Goal: Task Accomplishment & Management: Manage account settings

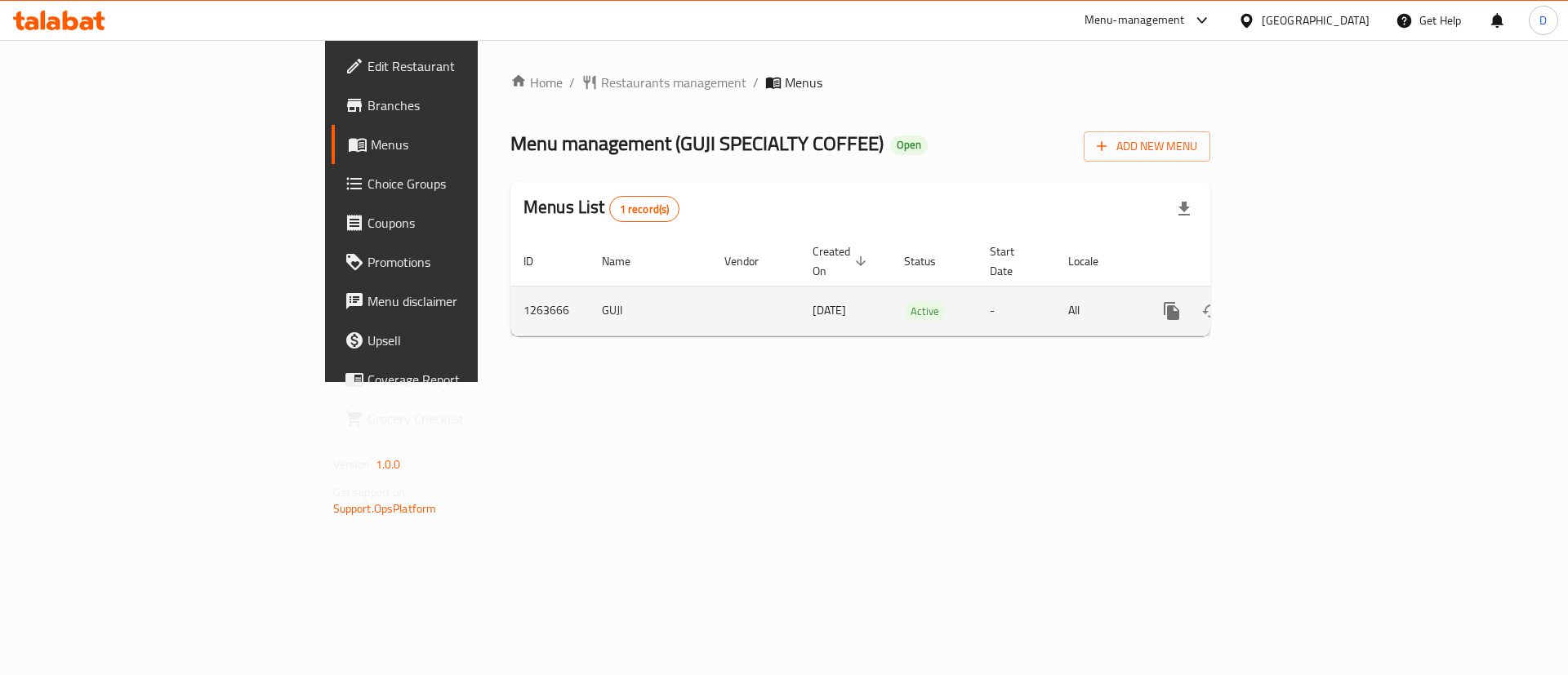
click at [1309, 292] on link "enhanced table" at bounding box center [1289, 310] width 39 height 39
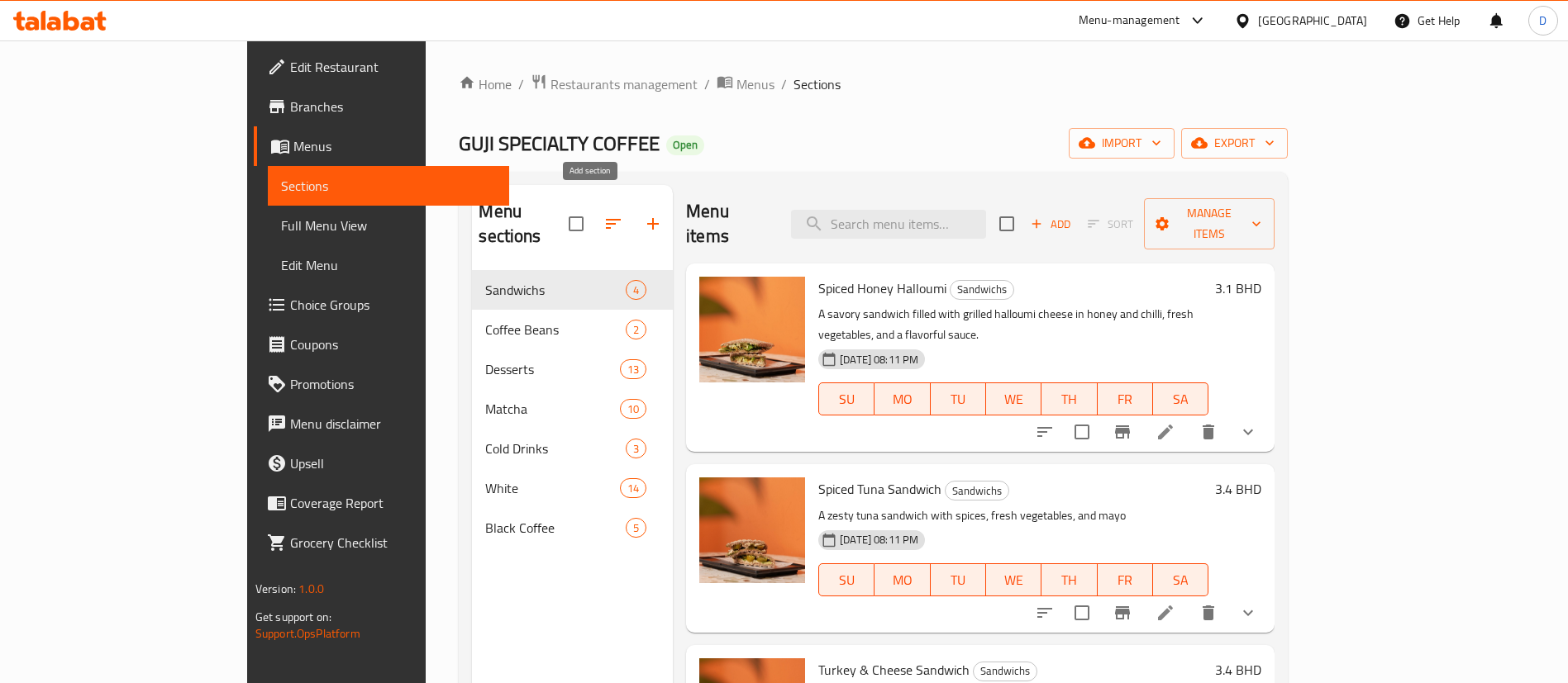
click at [644, 214] on icon "button" at bounding box center [653, 224] width 19 height 19
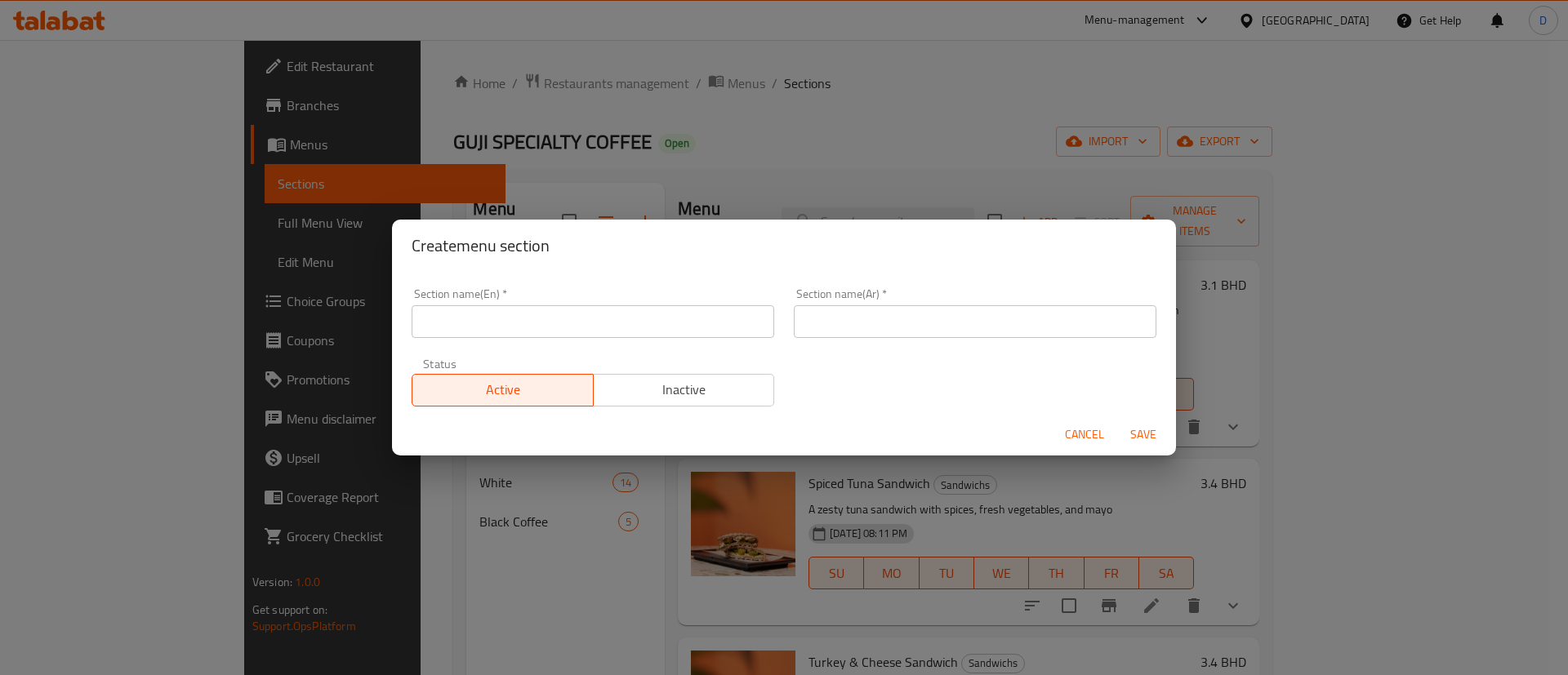
drag, startPoint x: 576, startPoint y: 346, endPoint x: 572, endPoint y: 338, distance: 8.9
click at [575, 344] on div "Section name(En)   * Section name(En) *" at bounding box center [593, 313] width 382 height 70
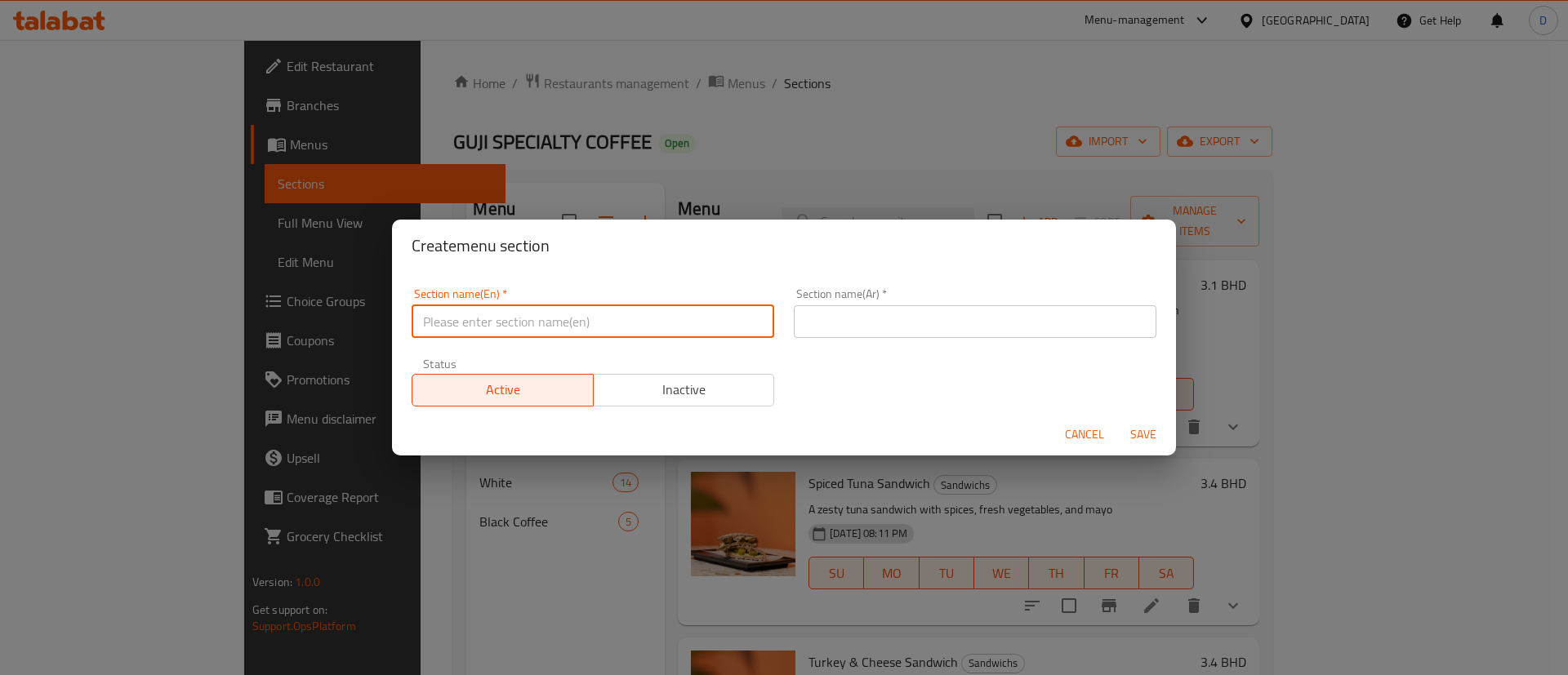
click at [571, 323] on input "text" at bounding box center [593, 321] width 363 height 32
type input "M41"
click at [890, 328] on input "text" at bounding box center [975, 321] width 363 height 32
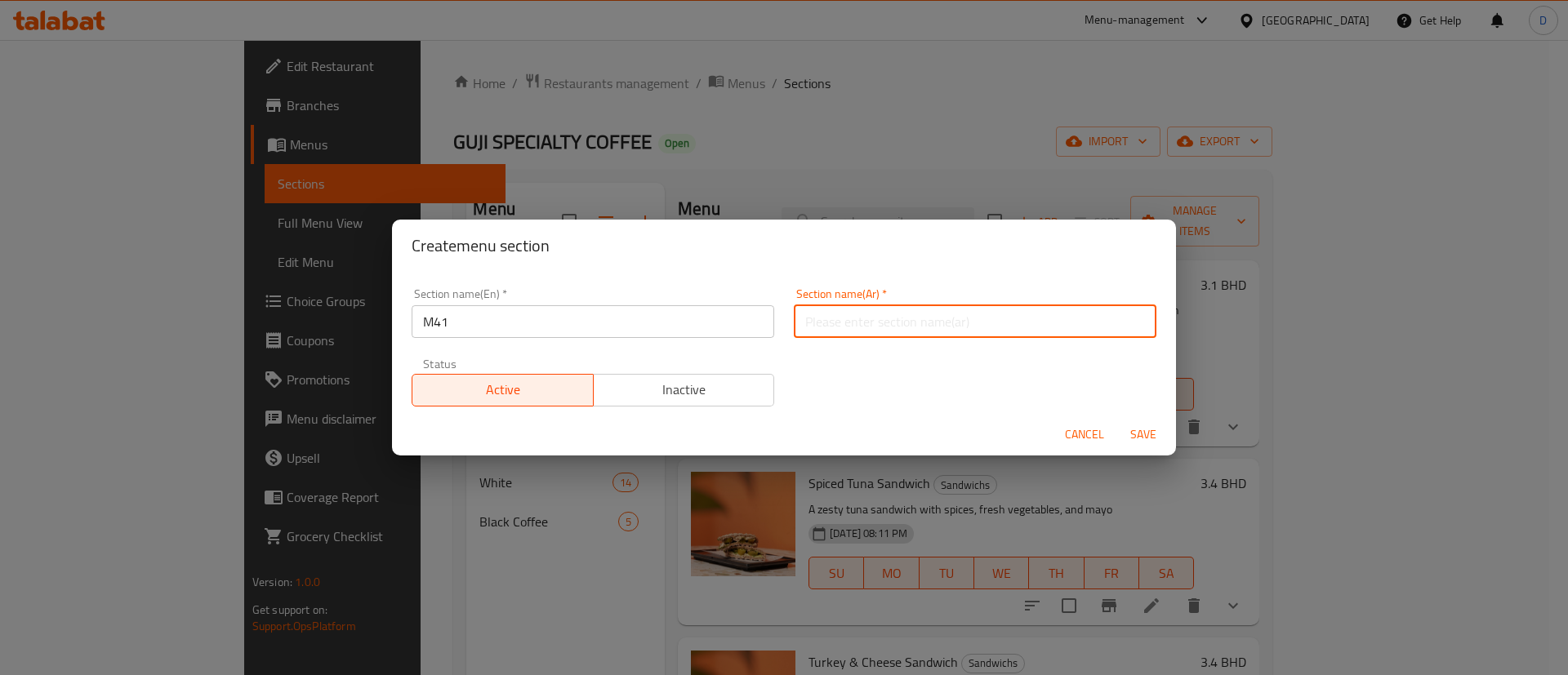
type input "وجبة لشخص واحد"
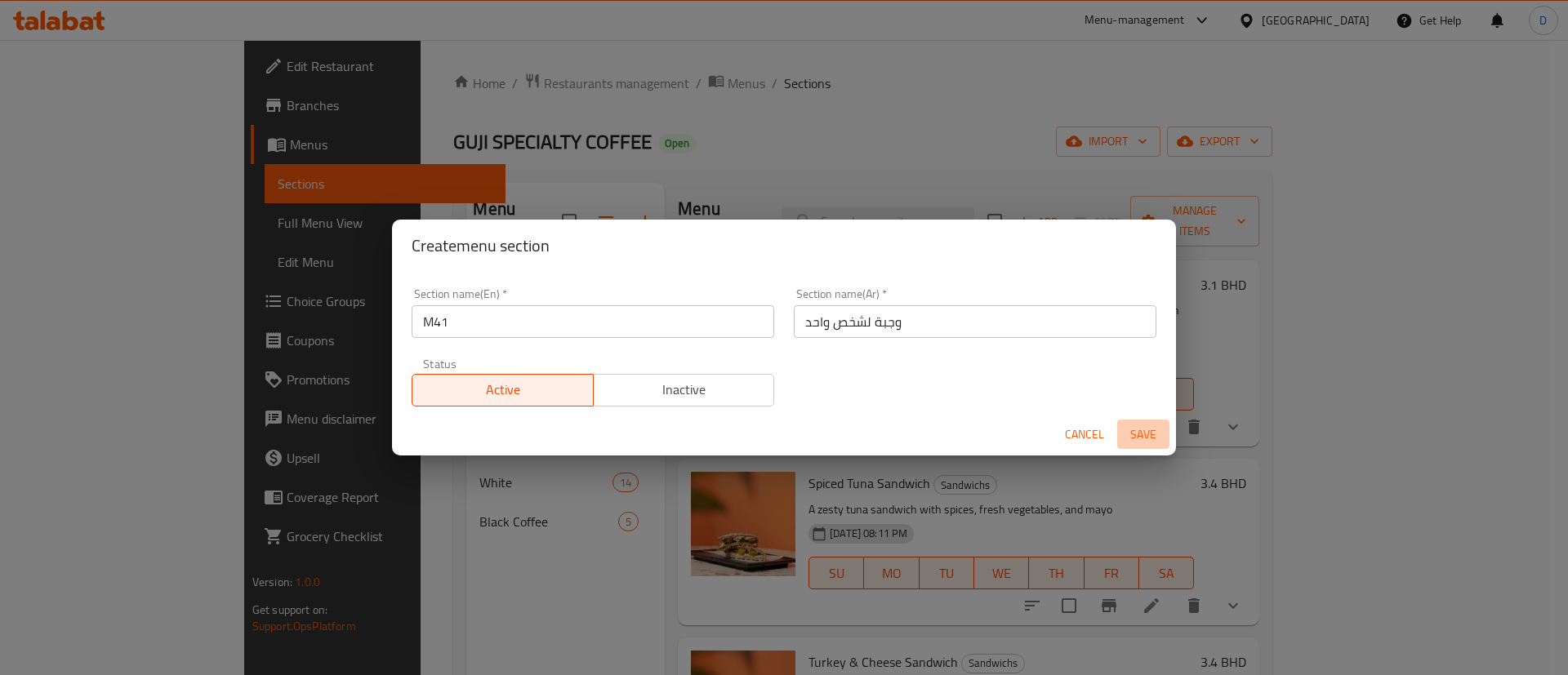
click at [1151, 426] on span "Save" at bounding box center [1143, 434] width 39 height 20
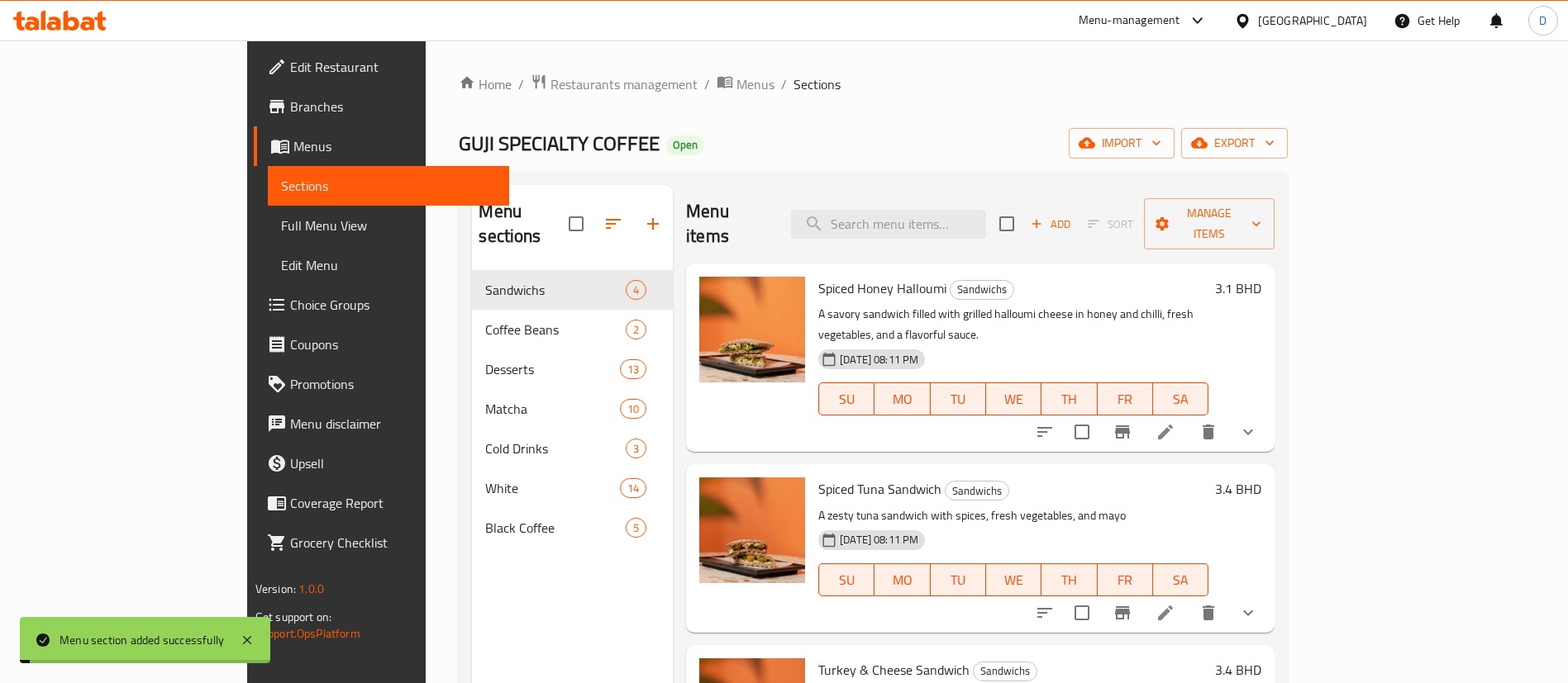
click at [732, 130] on div "GUJI SPECIALTY COFFEE Open import export" at bounding box center [873, 143] width 829 height 31
click at [604, 214] on icon "button" at bounding box center [614, 224] width 19 height 19
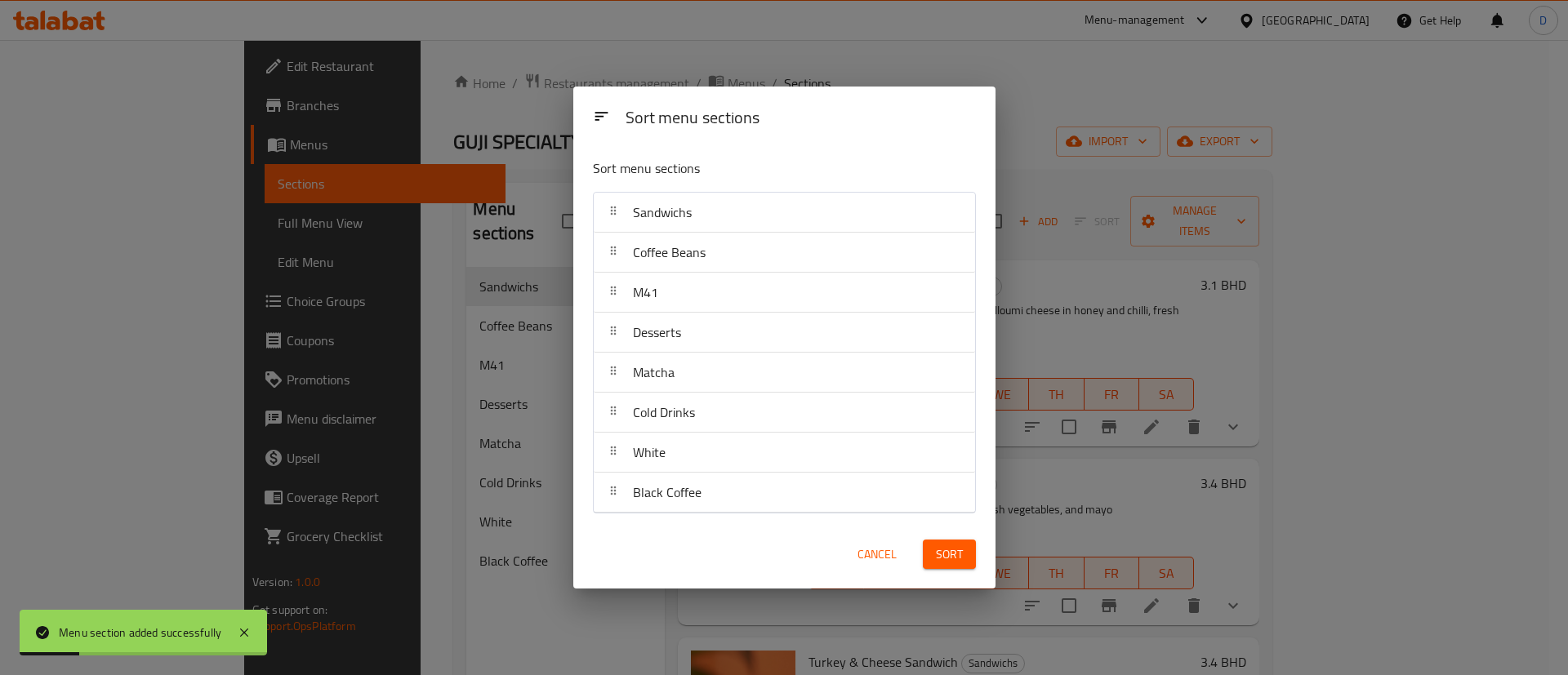
click at [960, 56] on div "Sort menu sections Sort menu sections Sandwichs Coffee Beans M41 Desserts Match…" at bounding box center [784, 338] width 1568 height 675
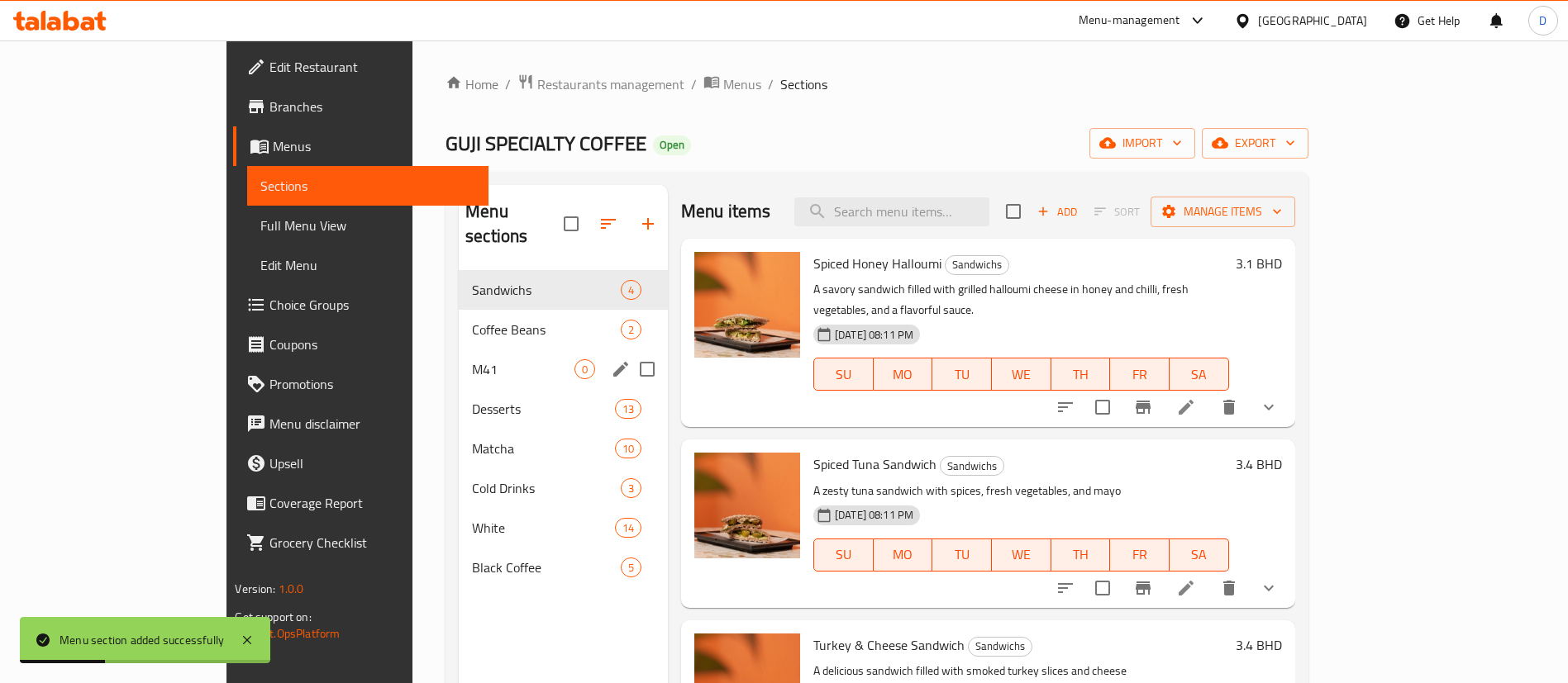
click at [472, 359] on span "M41" at bounding box center [524, 369] width 102 height 19
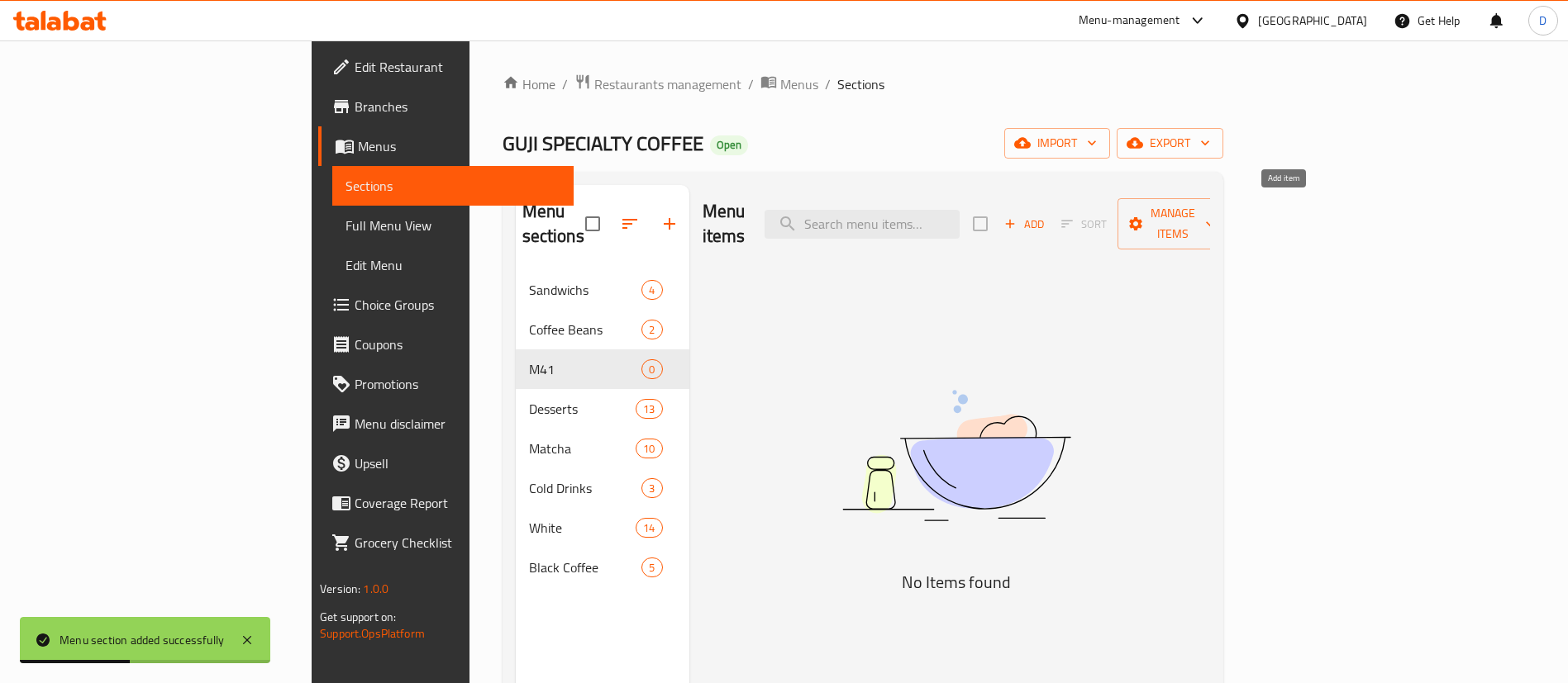
click at [1018, 216] on icon "button" at bounding box center [1010, 223] width 15 height 15
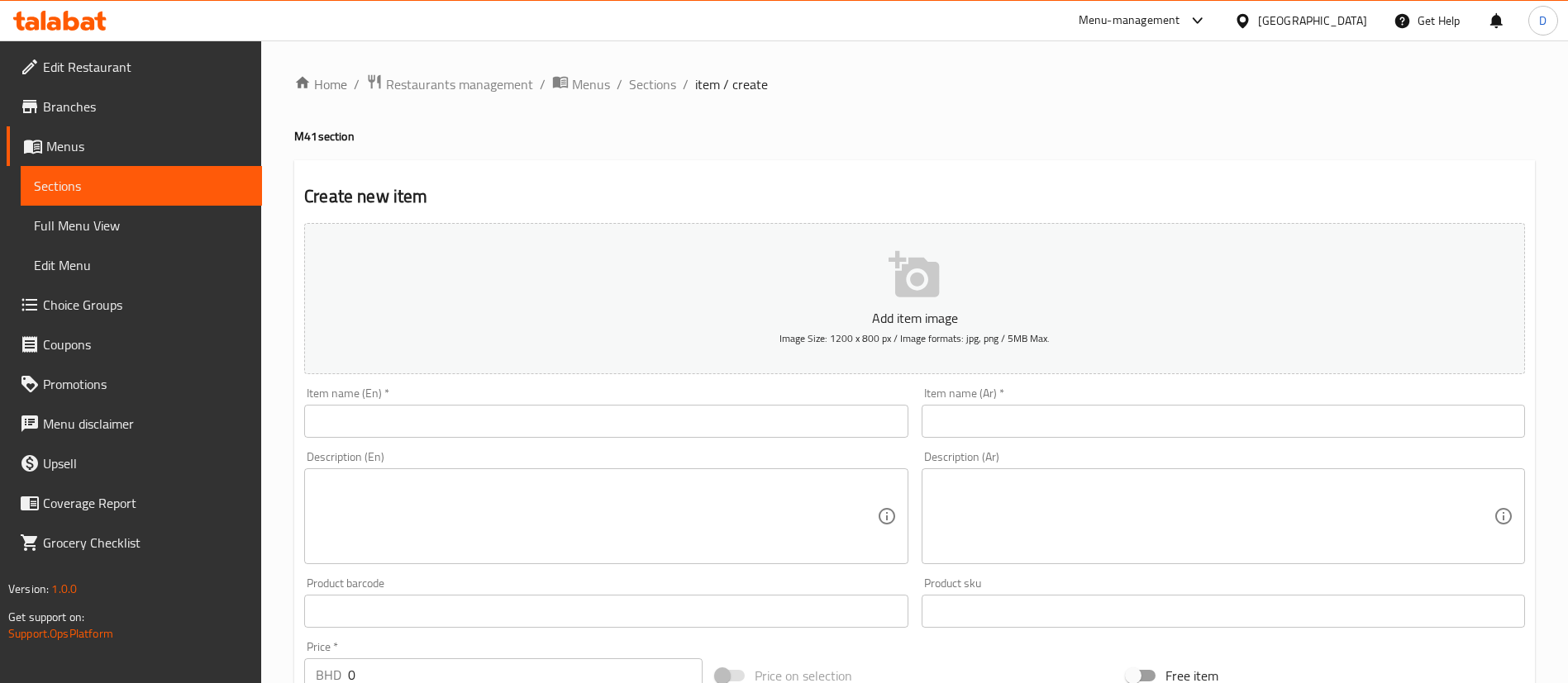
click at [441, 447] on div "Description (En) Description (En)" at bounding box center [606, 507] width 617 height 126
click at [438, 430] on input "text" at bounding box center [607, 421] width 604 height 33
paste input "Americano (Iced or Hot) + Belgian Chocolate Cookies"
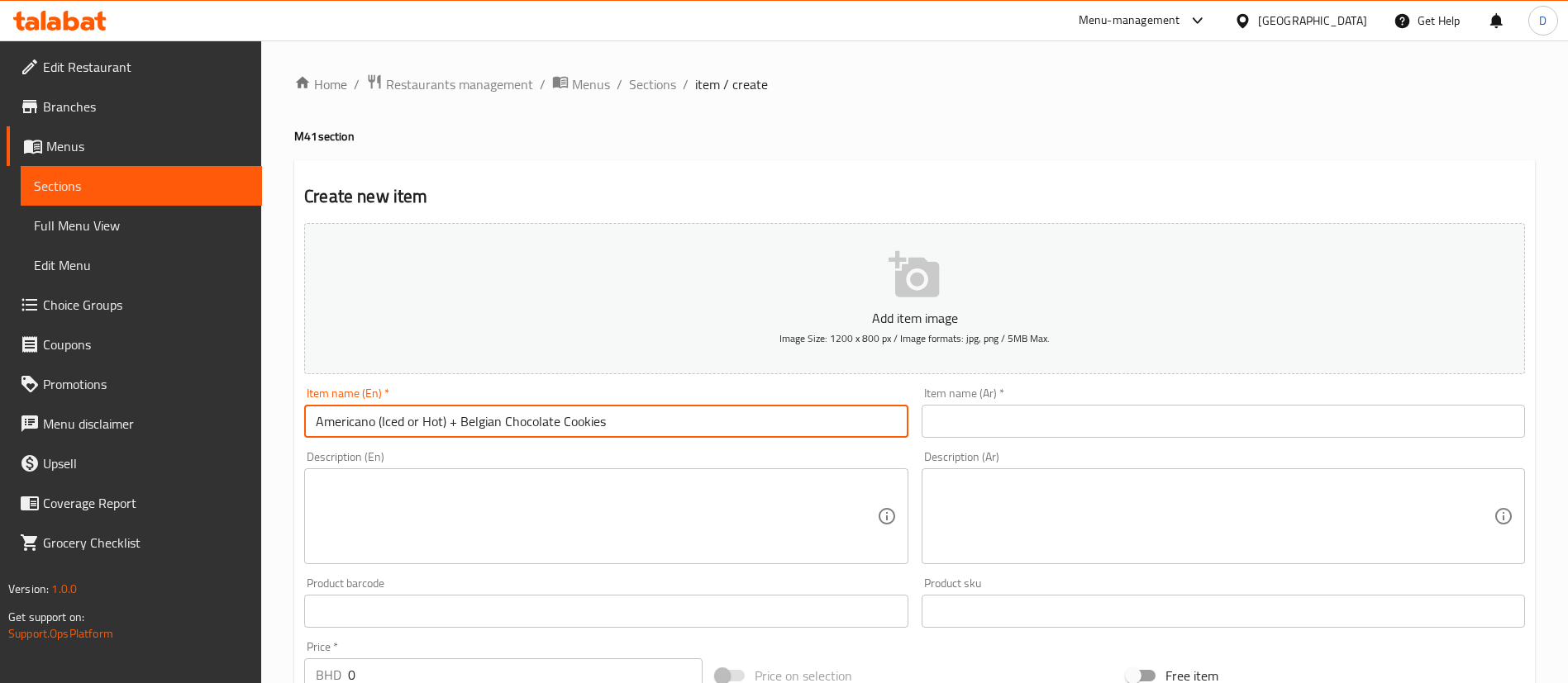
drag, startPoint x: 380, startPoint y: 419, endPoint x: 444, endPoint y: 414, distance: 64.2
click at [444, 414] on input "Americano (Iced or Hot) + Belgian Chocolate Cookies" at bounding box center [607, 421] width 604 height 33
click at [382, 420] on input "Americano + Belgian Chocolate Cookies" at bounding box center [607, 421] width 604 height 33
click at [566, 431] on input "Americano +1 Belgian Chocolate Cookies" at bounding box center [607, 421] width 604 height 33
drag, startPoint x: 566, startPoint y: 423, endPoint x: 275, endPoint y: 457, distance: 293.0
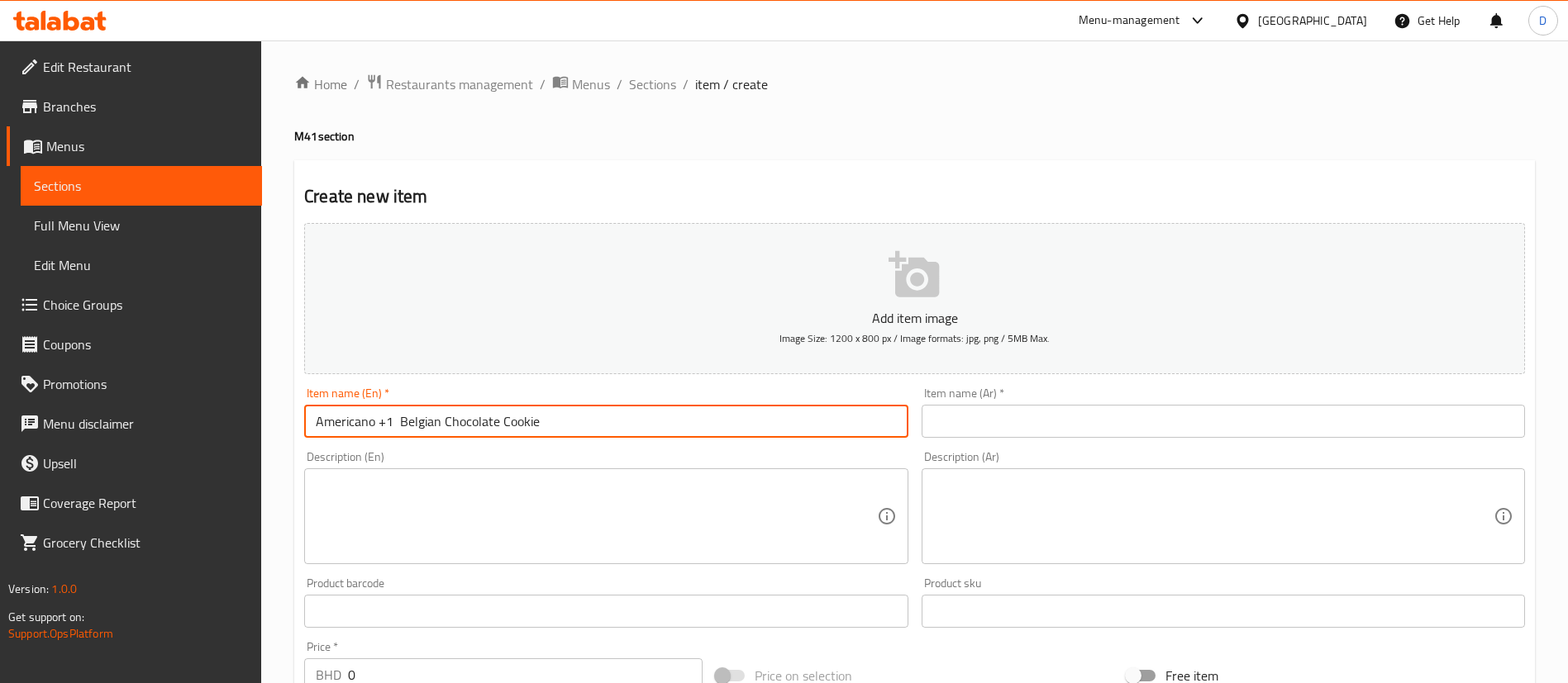
click at [275, 457] on div "Home / Restaurants management / Menus / Sections / item / create M41 section Cr…" at bounding box center [915, 604] width 1307 height 1127
type input "Americano +1 Belgian Chocolate Cookie"
click at [968, 432] on input "text" at bounding box center [1224, 421] width 604 height 33
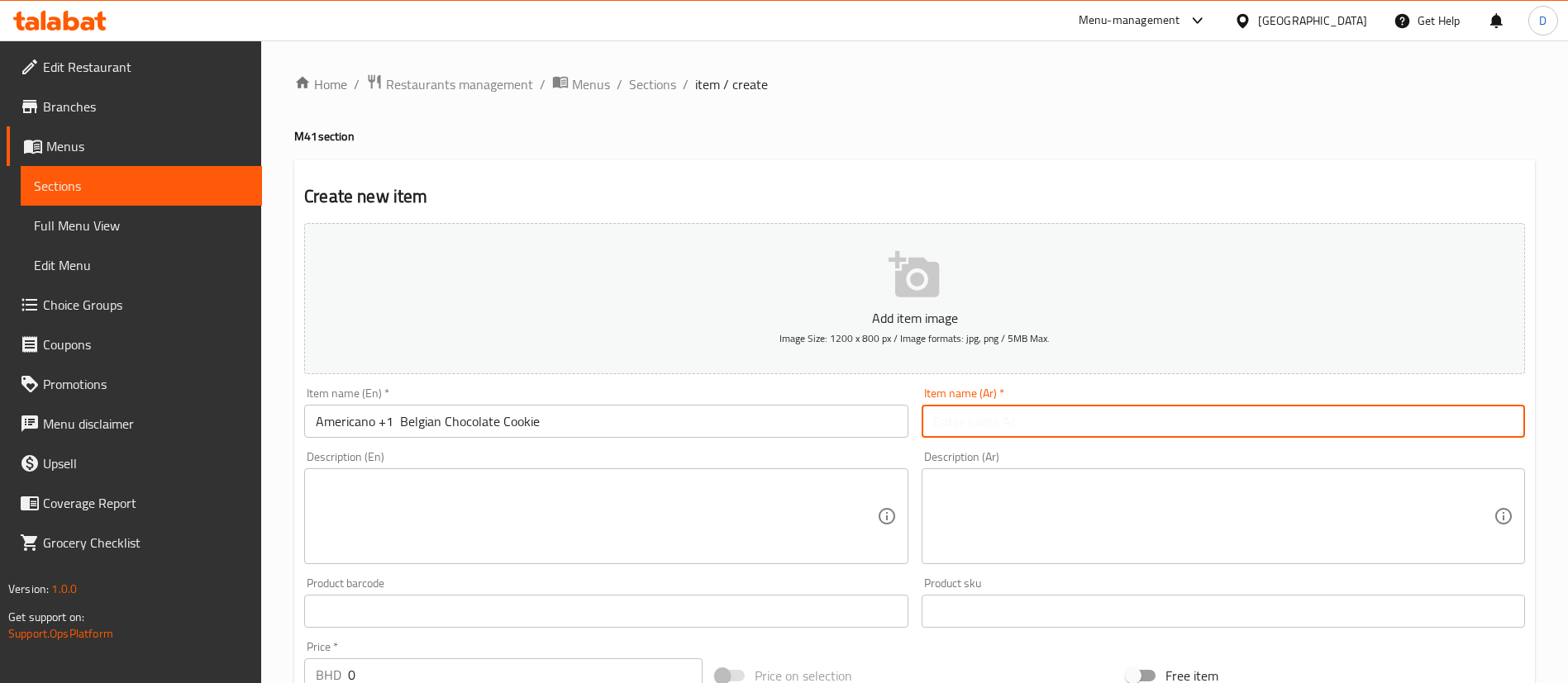
paste input "أمريكانو +1 كوكيز الشوكولاتة البلجيكية"
type input "أمريكانو +1 كوكيز الشوكولاتة البلجيكية"
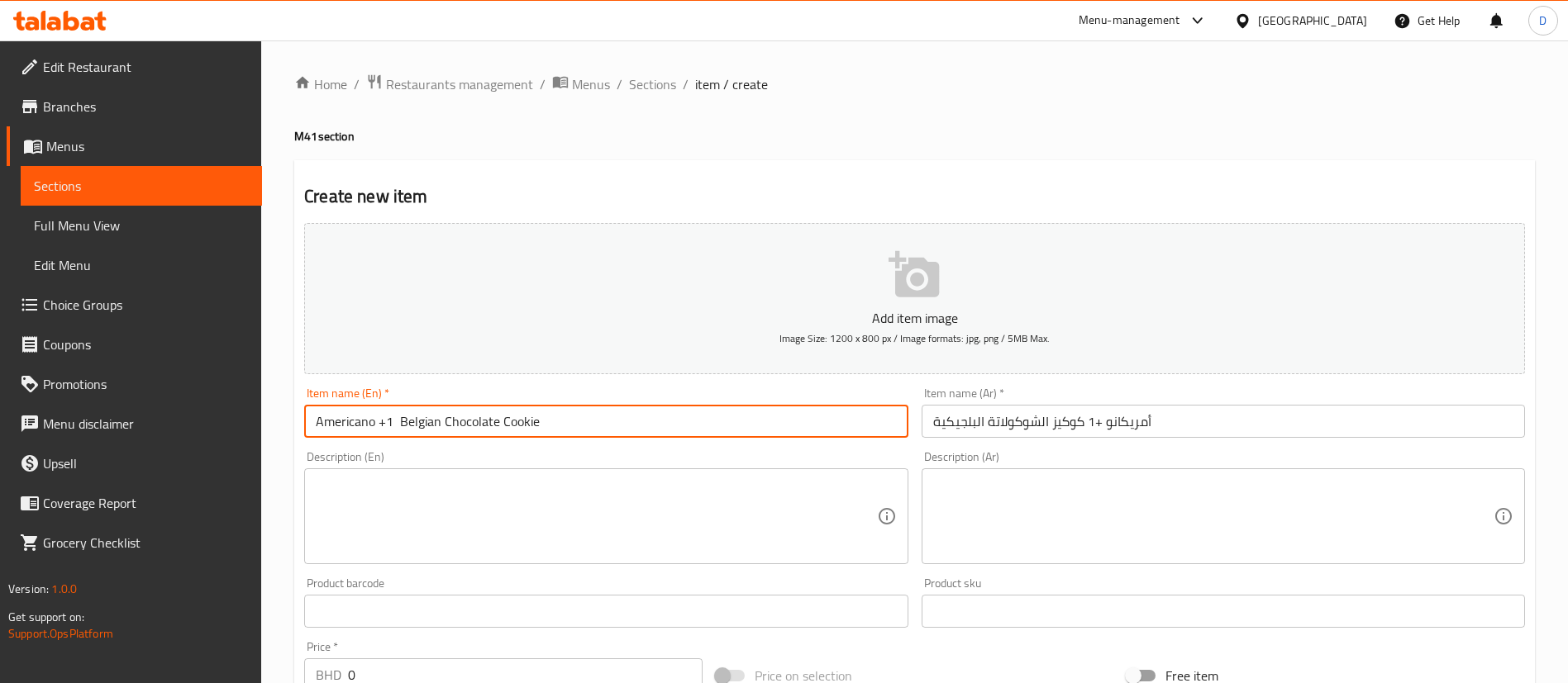
drag, startPoint x: 623, startPoint y: 417, endPoint x: 254, endPoint y: 428, distance: 369.2
click at [251, 430] on div "Edit Restaurant Branches Menus Sections Full Menu View Edit Menu Choice Groups …" at bounding box center [784, 604] width 1568 height 1127
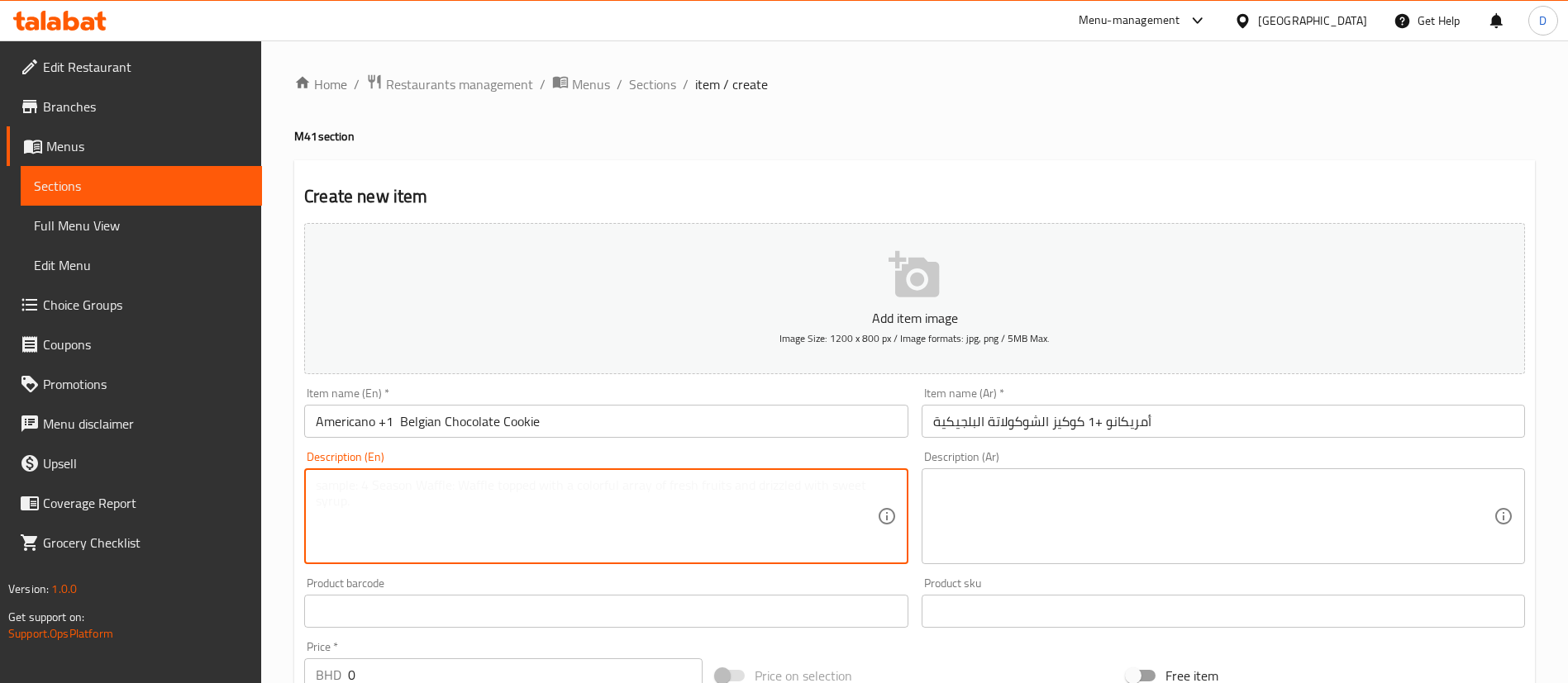
click at [389, 500] on textarea at bounding box center [596, 516] width 561 height 79
click at [466, 480] on textarea at bounding box center [596, 516] width 561 height 79
click at [661, 132] on h4 "M41 section" at bounding box center [915, 136] width 1241 height 17
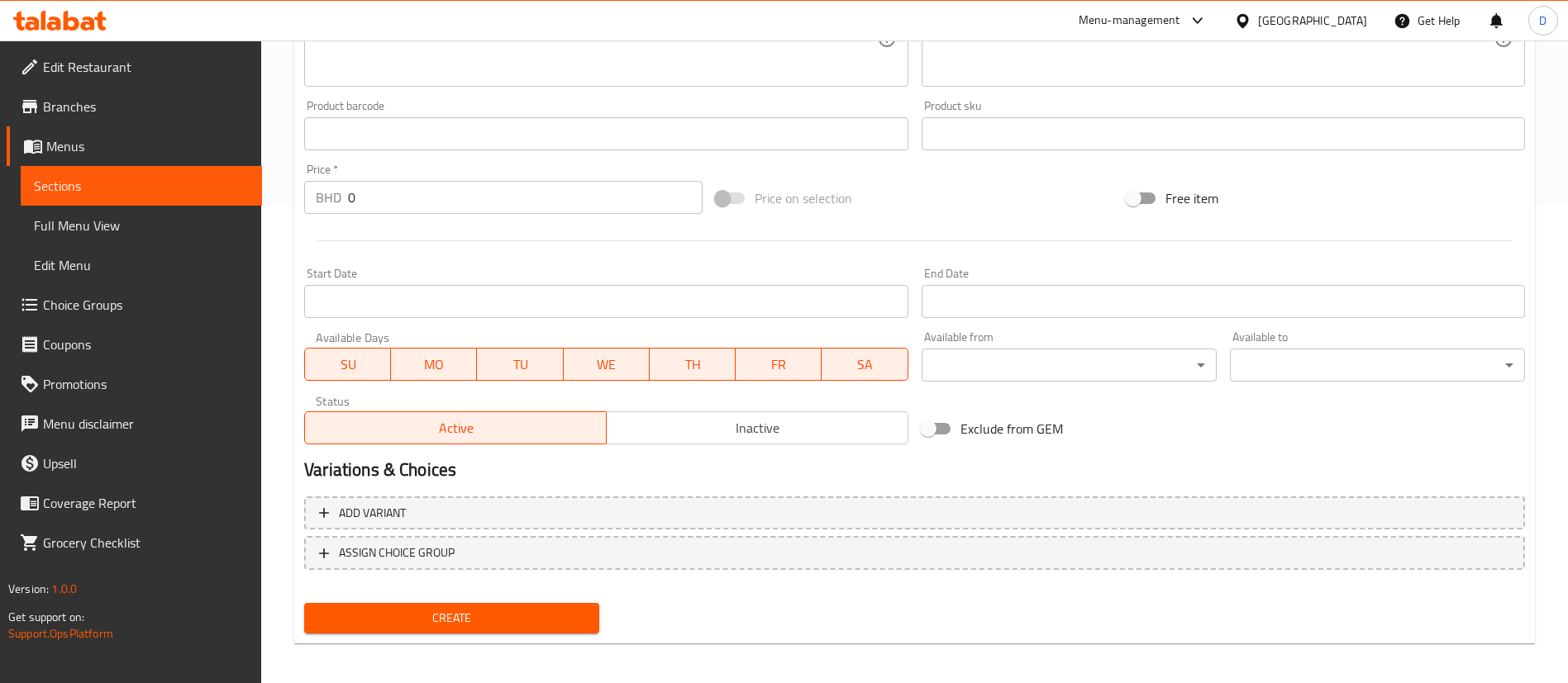
scroll to position [484, 0]
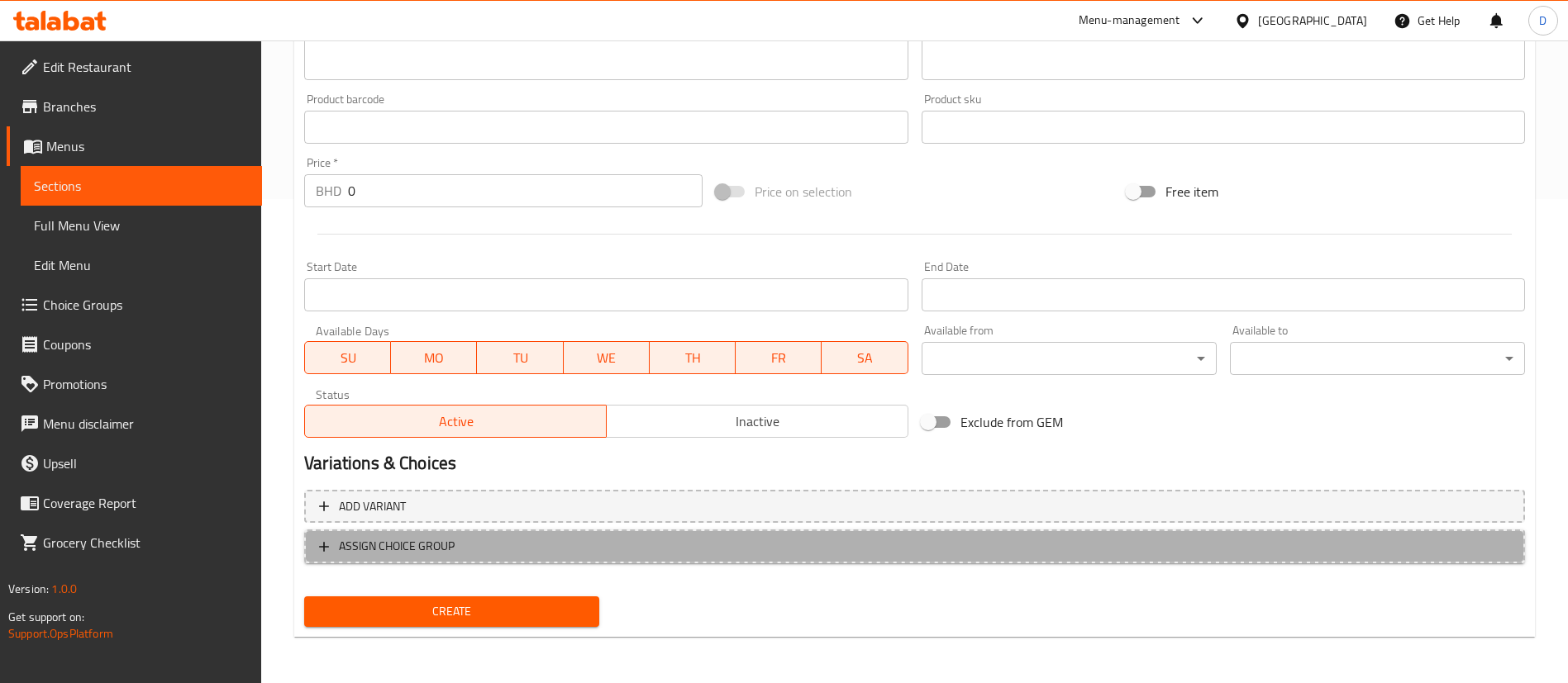
click at [404, 541] on span "ASSIGN CHOICE GROUP" at bounding box center [396, 546] width 116 height 20
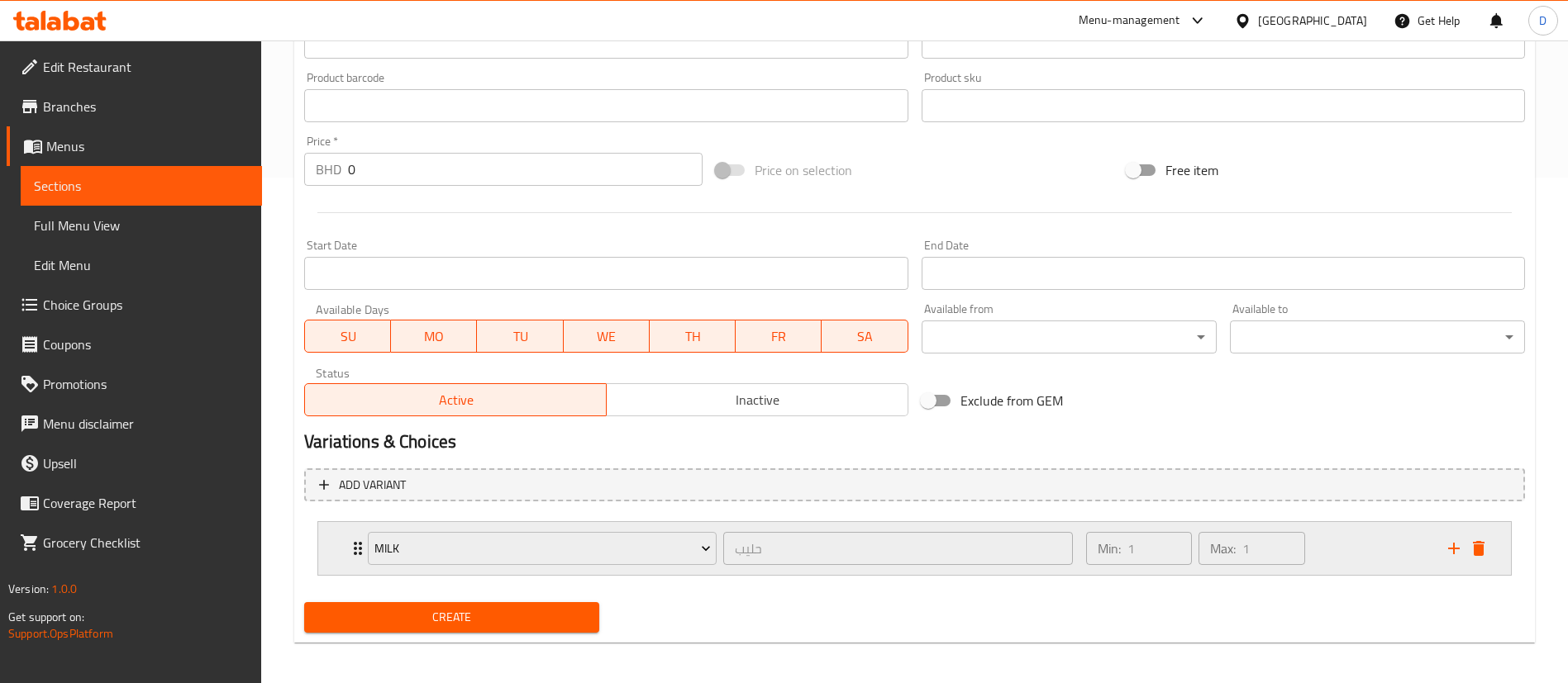
scroll to position [512, 0]
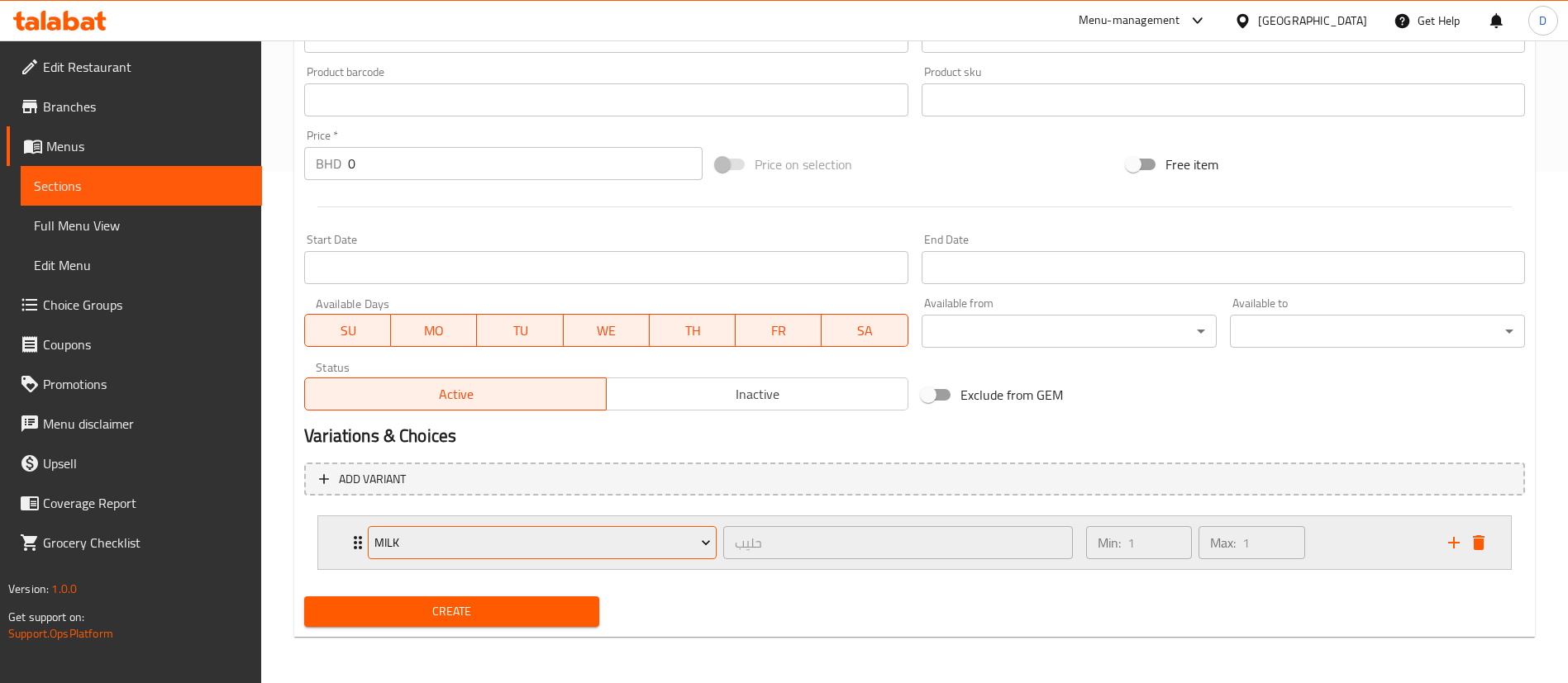
click at [445, 550] on span "Milk" at bounding box center [542, 543] width 336 height 20
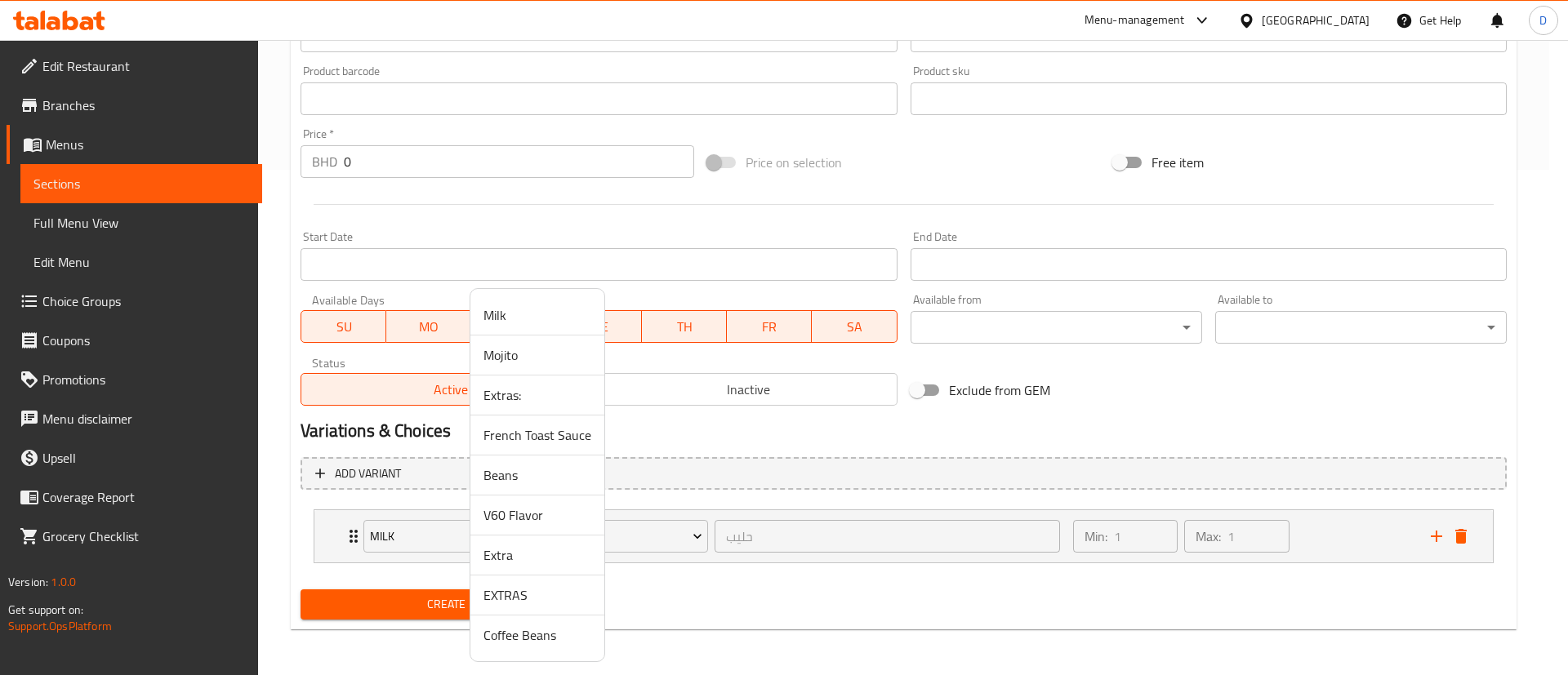
click at [675, 607] on div at bounding box center [784, 338] width 1568 height 675
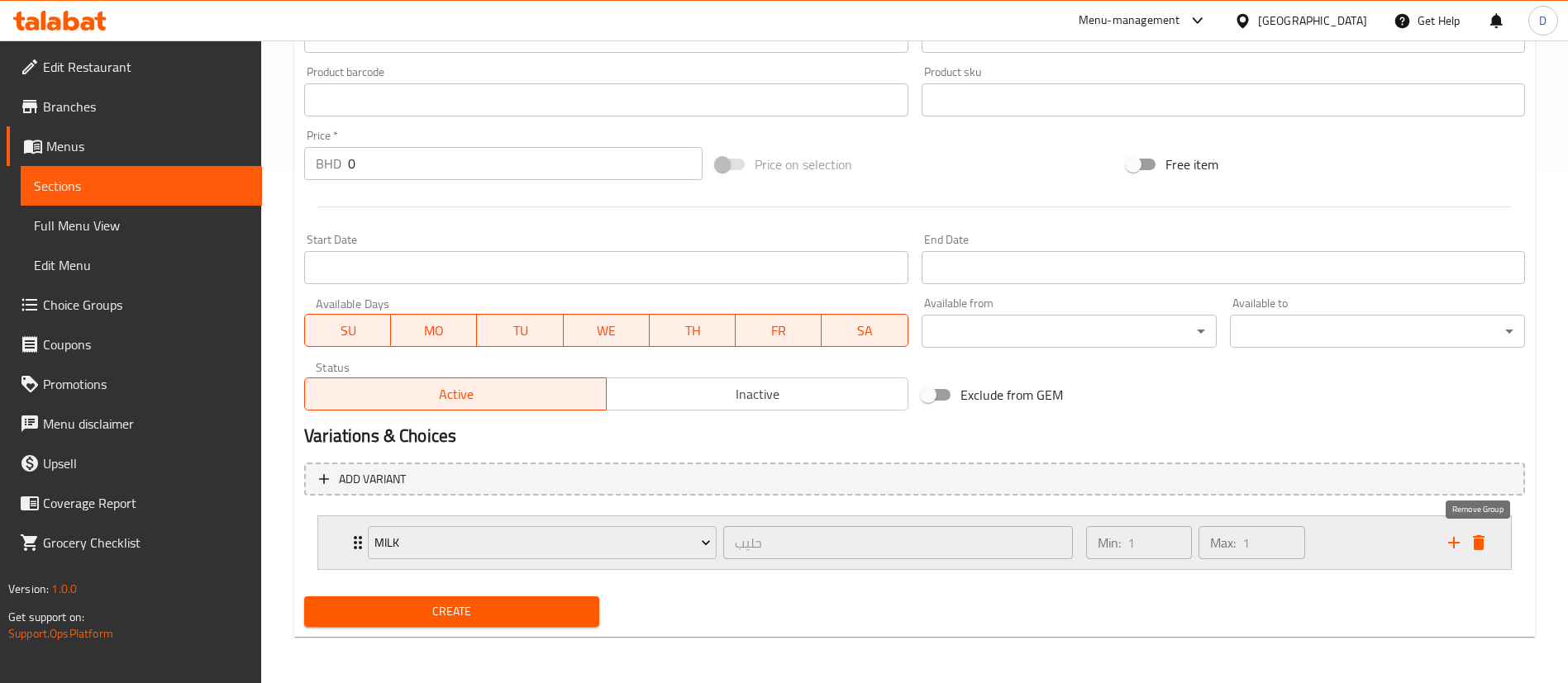
click at [1477, 552] on icon "delete" at bounding box center [1479, 543] width 19 height 19
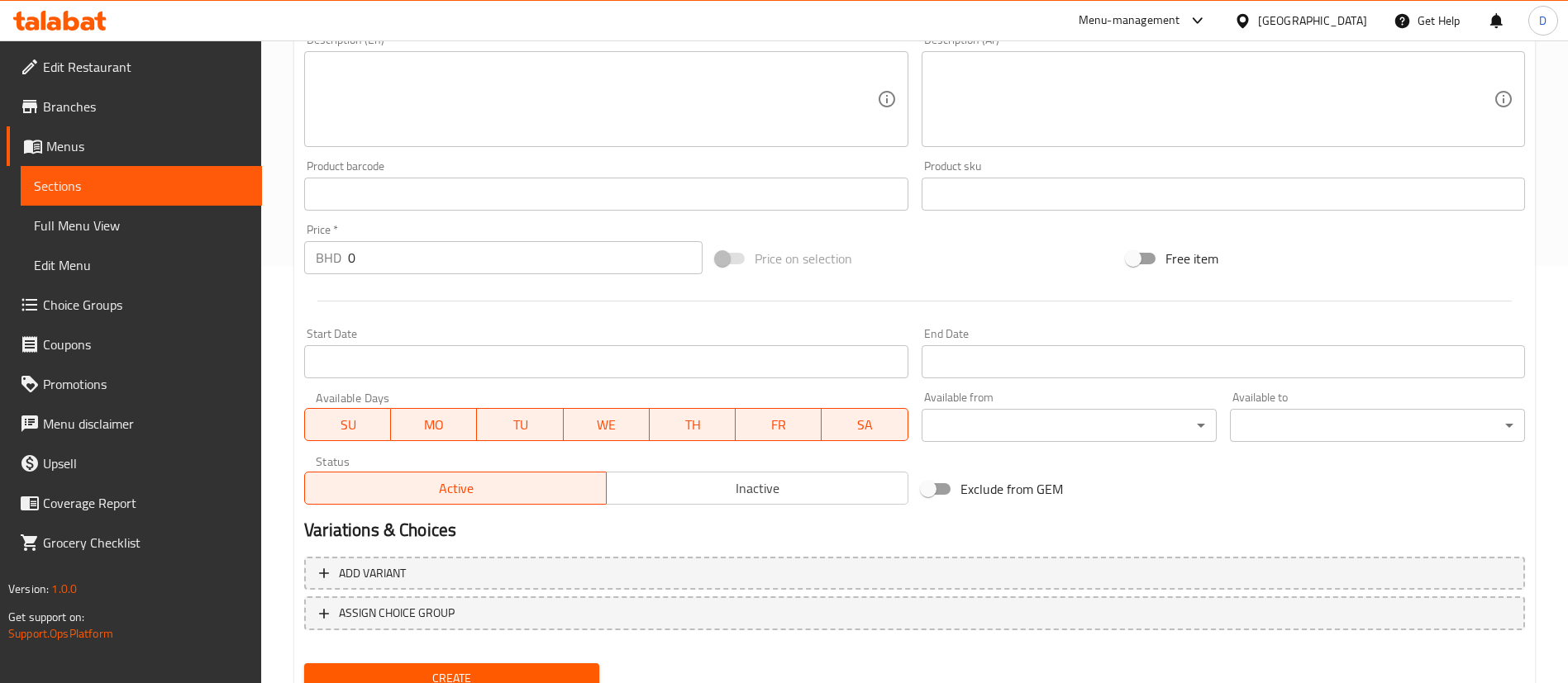
scroll to position [360, 0]
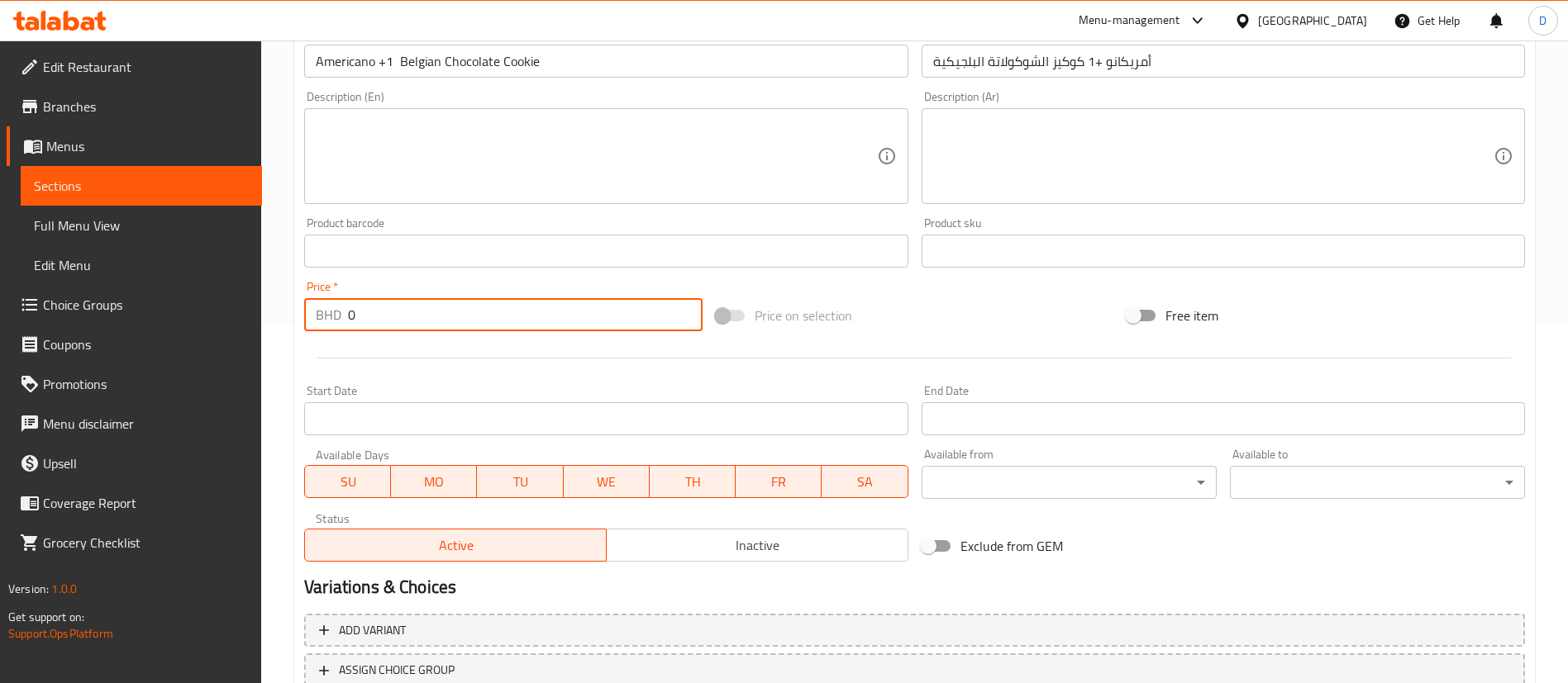
drag, startPoint x: 359, startPoint y: 317, endPoint x: 305, endPoint y: 306, distance: 55.1
click at [305, 306] on div "BHD 0 Price *" at bounding box center [503, 314] width 398 height 33
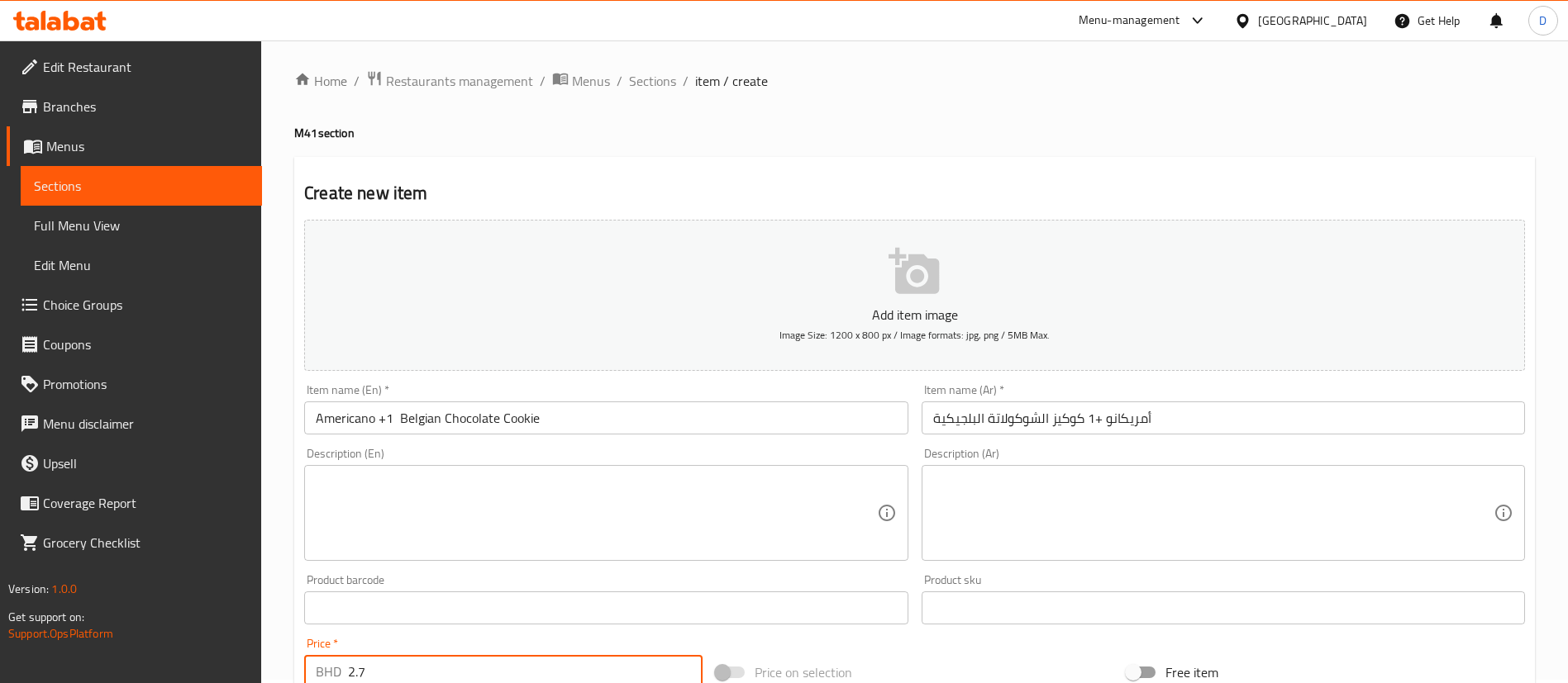
scroll to position [0, 0]
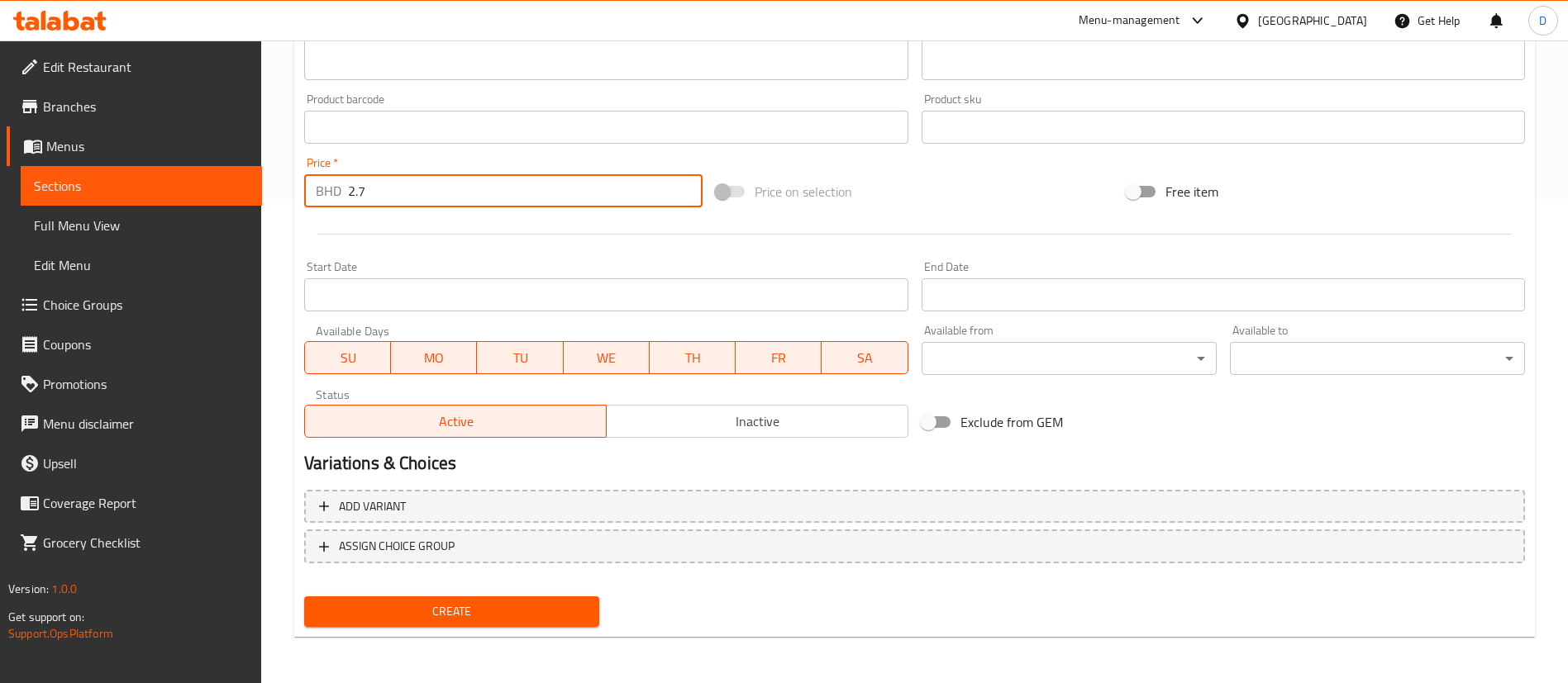
type input "2.7"
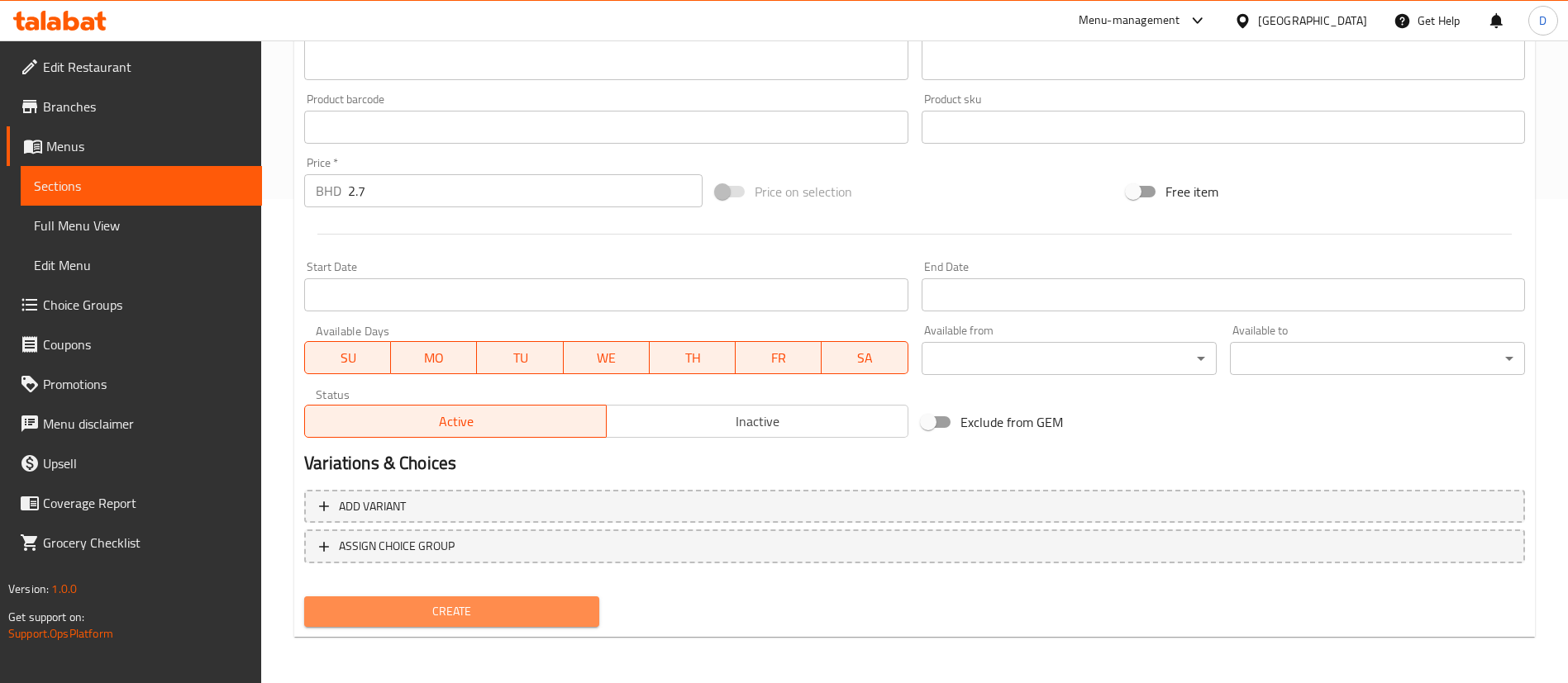
click at [478, 613] on span "Create" at bounding box center [452, 612] width 268 height 20
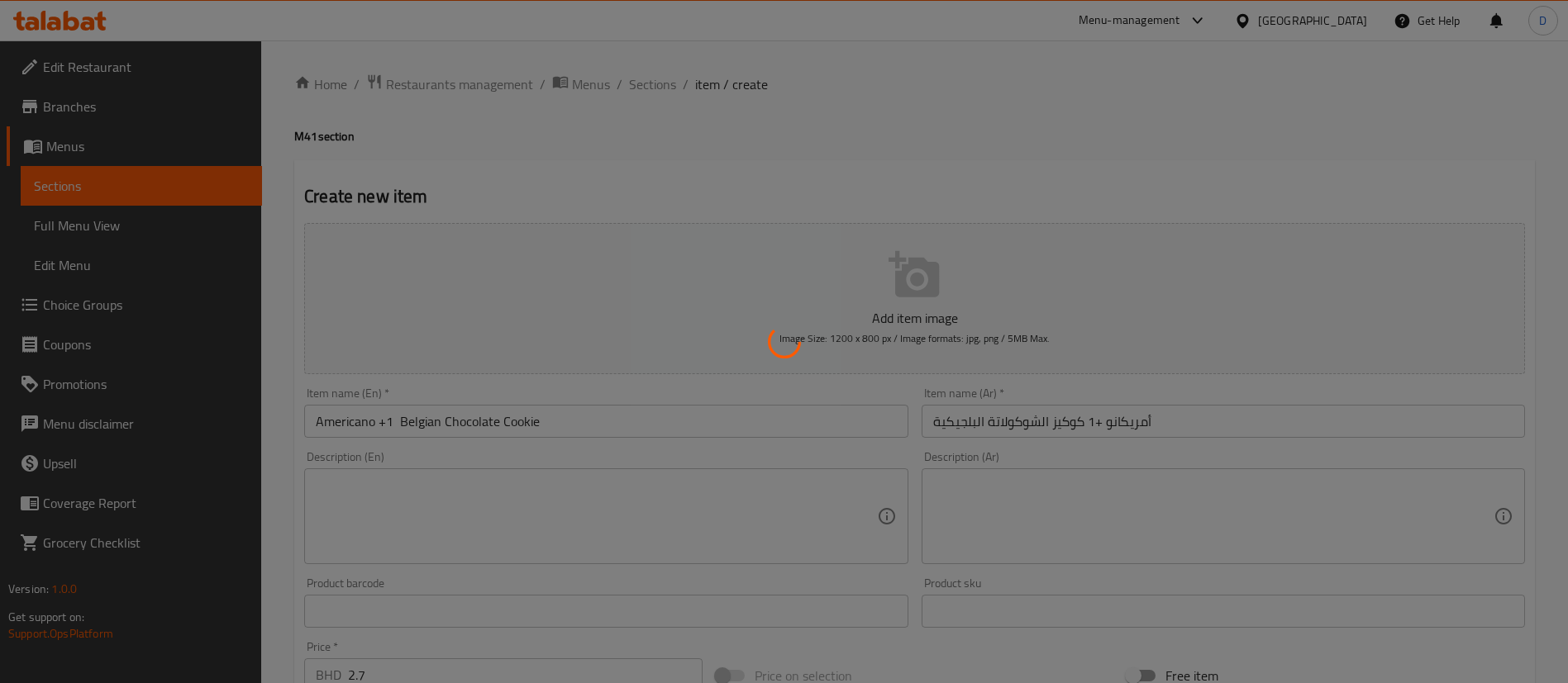
type input "0"
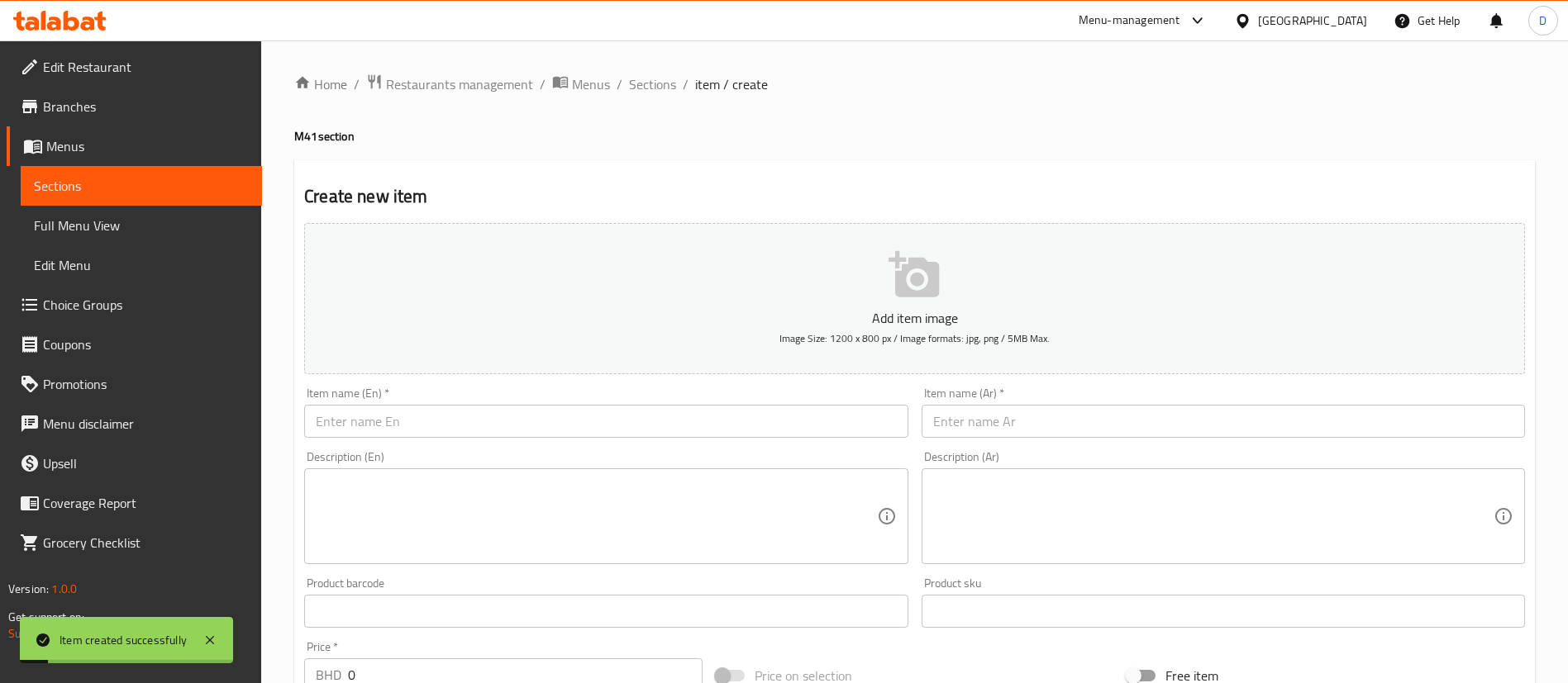
click at [67, 295] on span "Choice Groups" at bounding box center [146, 304] width 206 height 19
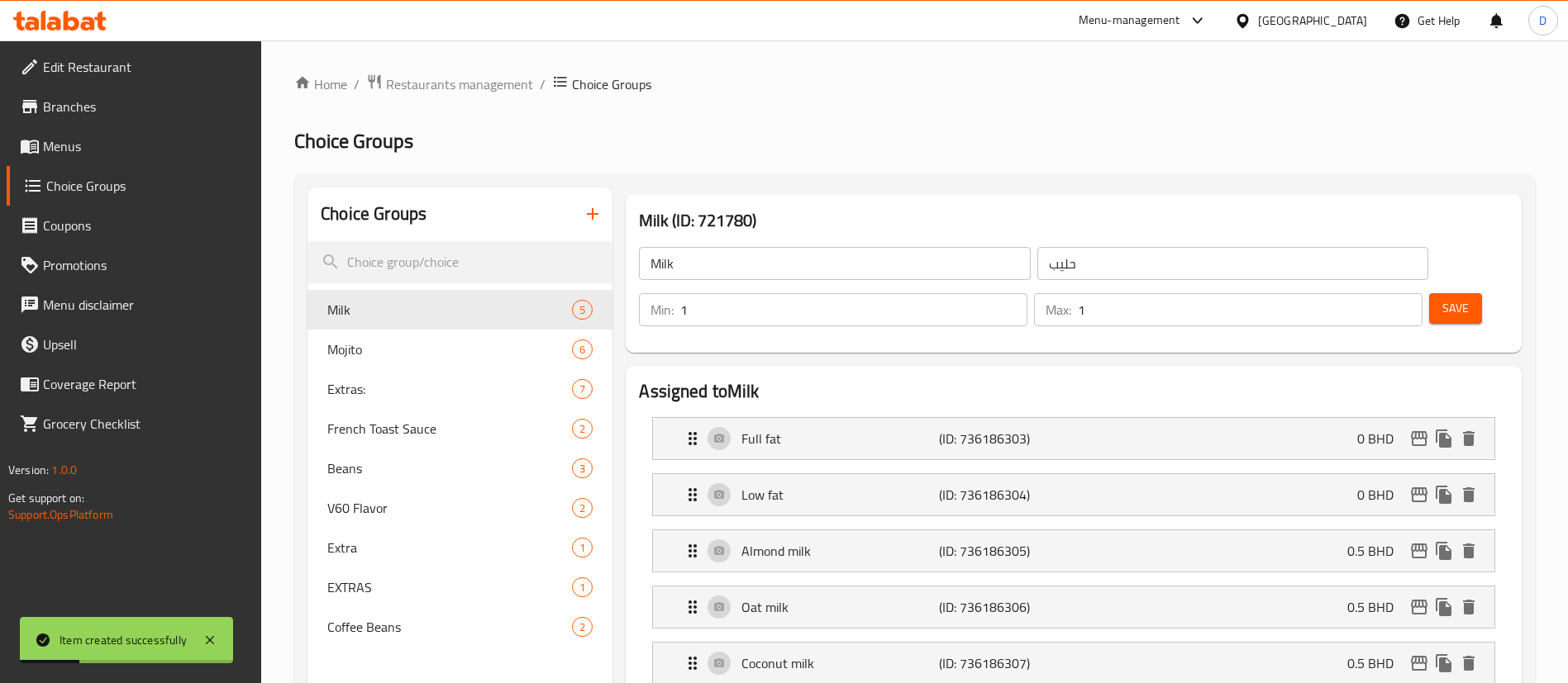
click at [591, 209] on icon "button" at bounding box center [592, 214] width 19 height 19
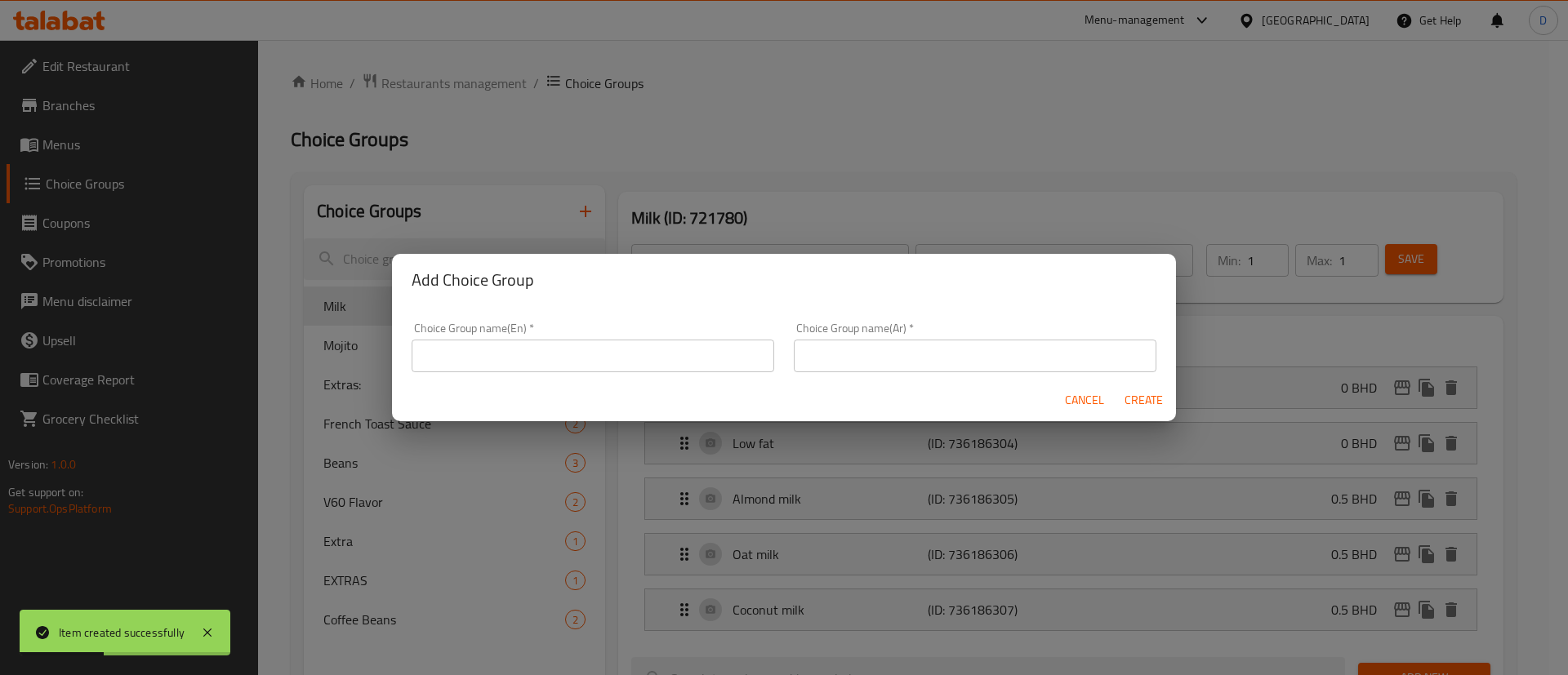
click at [546, 316] on div "Choice Group name(En)   * Choice Group name(En) *" at bounding box center [593, 348] width 382 height 70
click at [539, 353] on input "text" at bounding box center [593, 356] width 363 height 32
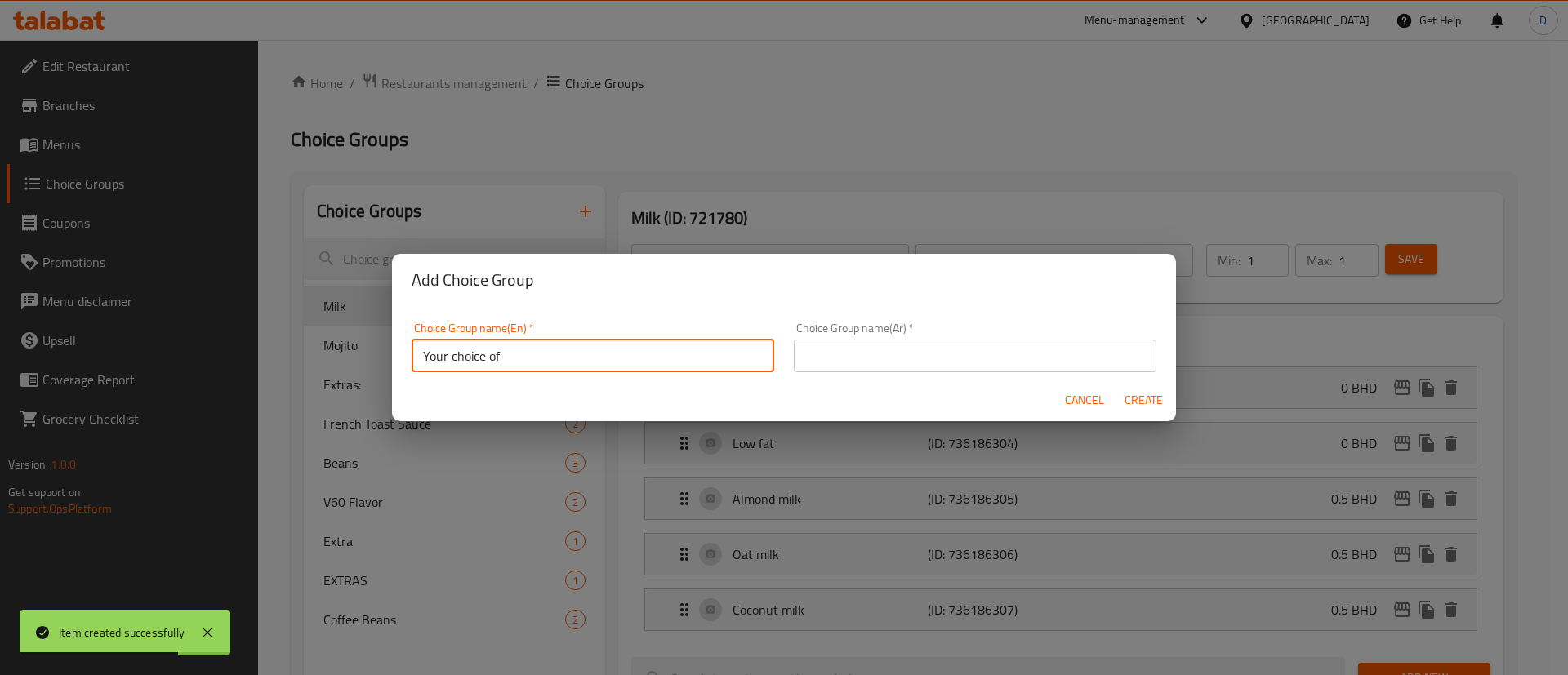
click at [536, 354] on input "Your choice of" at bounding box center [593, 356] width 363 height 32
type input "Your choice of"
click at [907, 363] on input "text" at bounding box center [975, 356] width 363 height 32
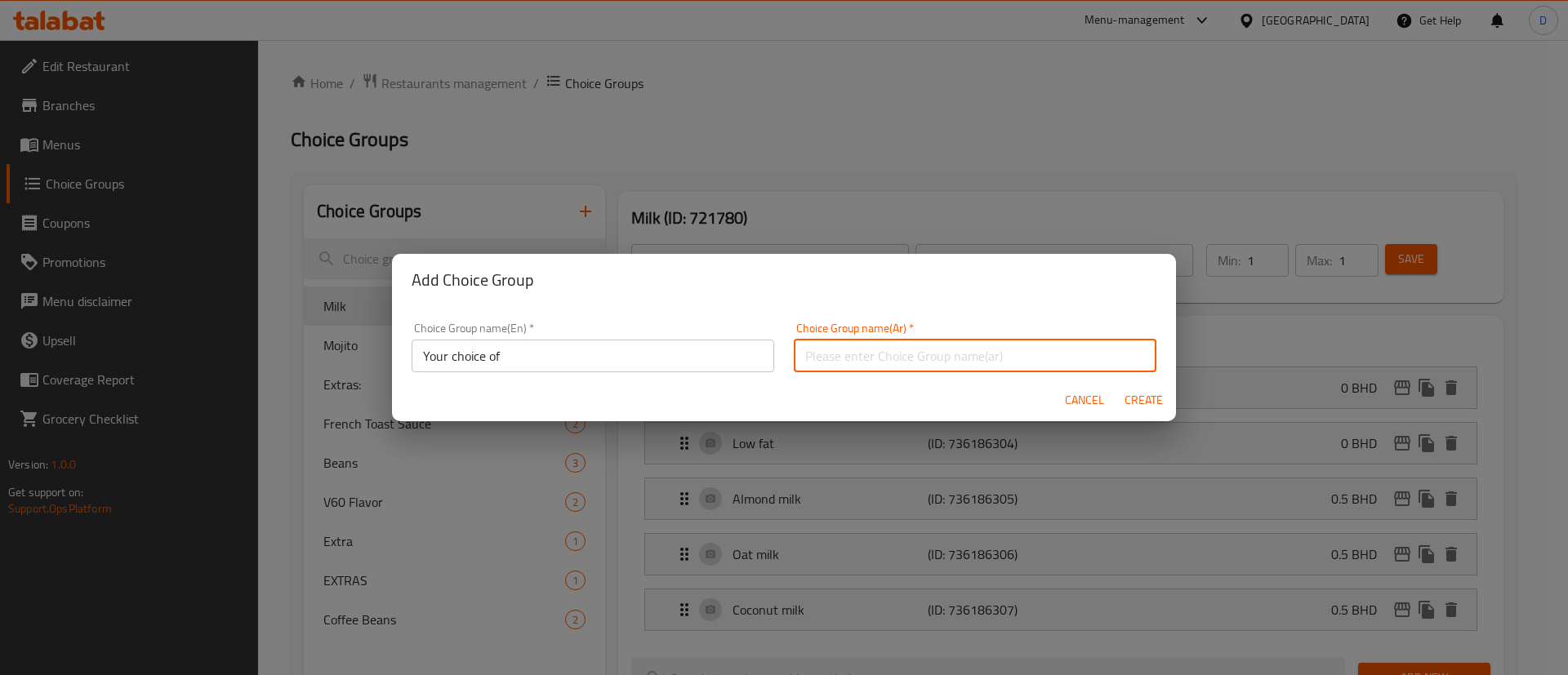
type input "اختيارك من القهوة"
click at [1140, 405] on span "Create" at bounding box center [1143, 400] width 39 height 20
type input "Your choice of"
type input "اختيارك من القهوة"
type input "0"
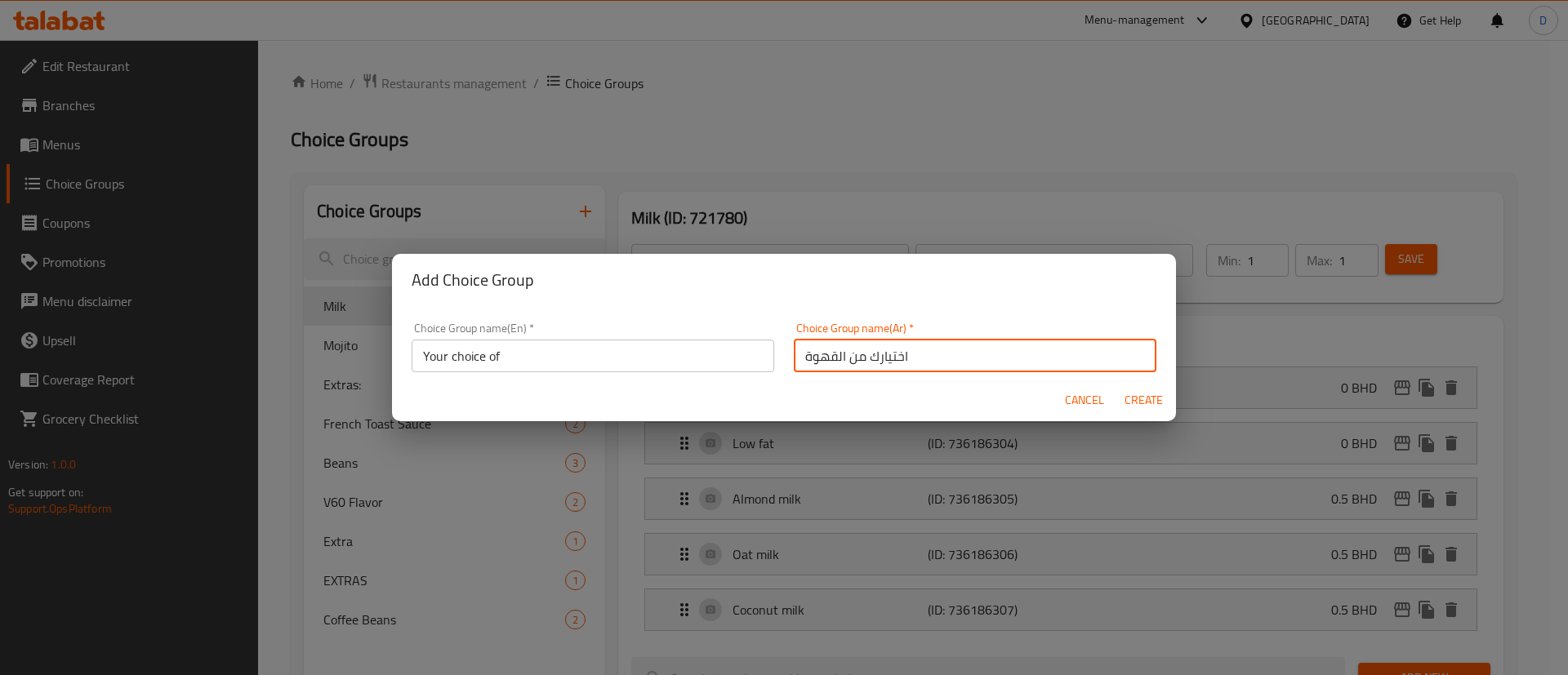
type input "0"
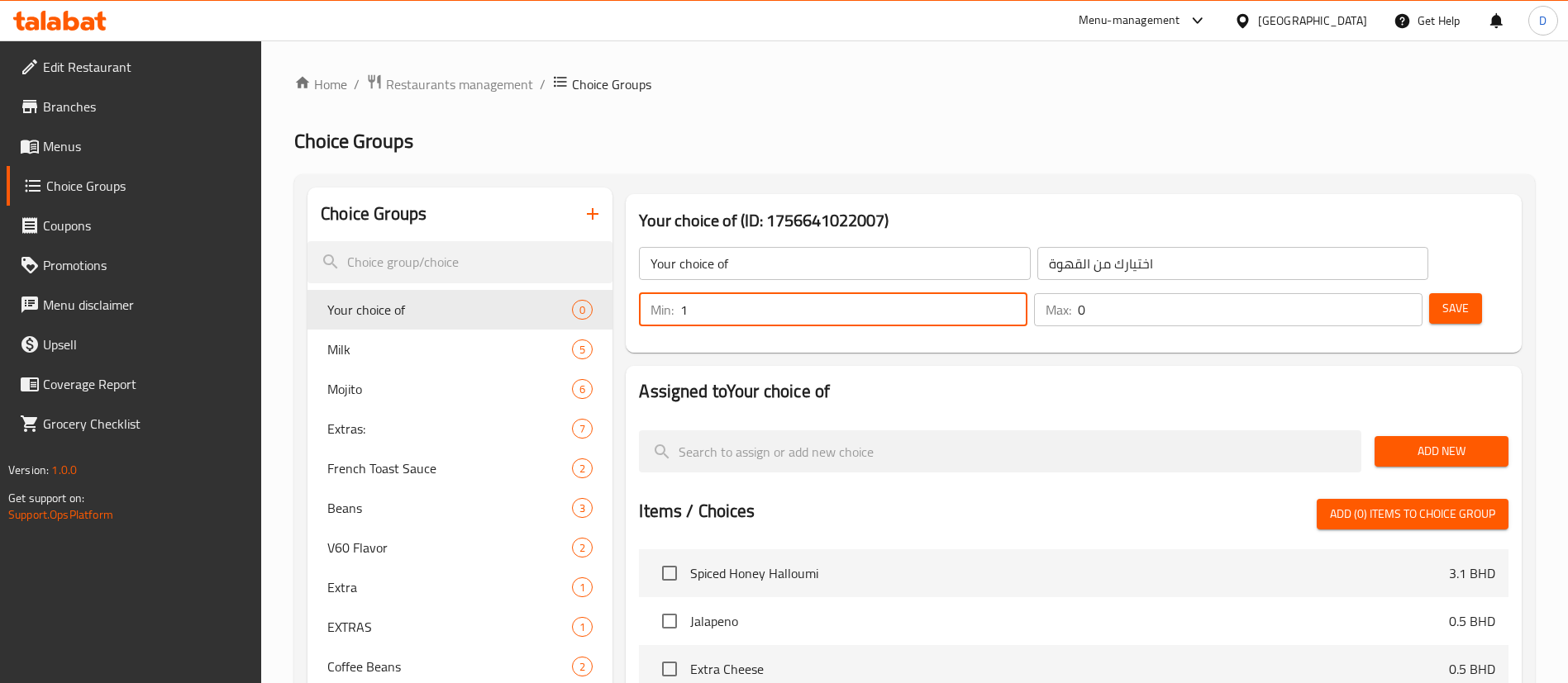
type input "1"
click at [1028, 293] on input "1" at bounding box center [854, 309] width 347 height 33
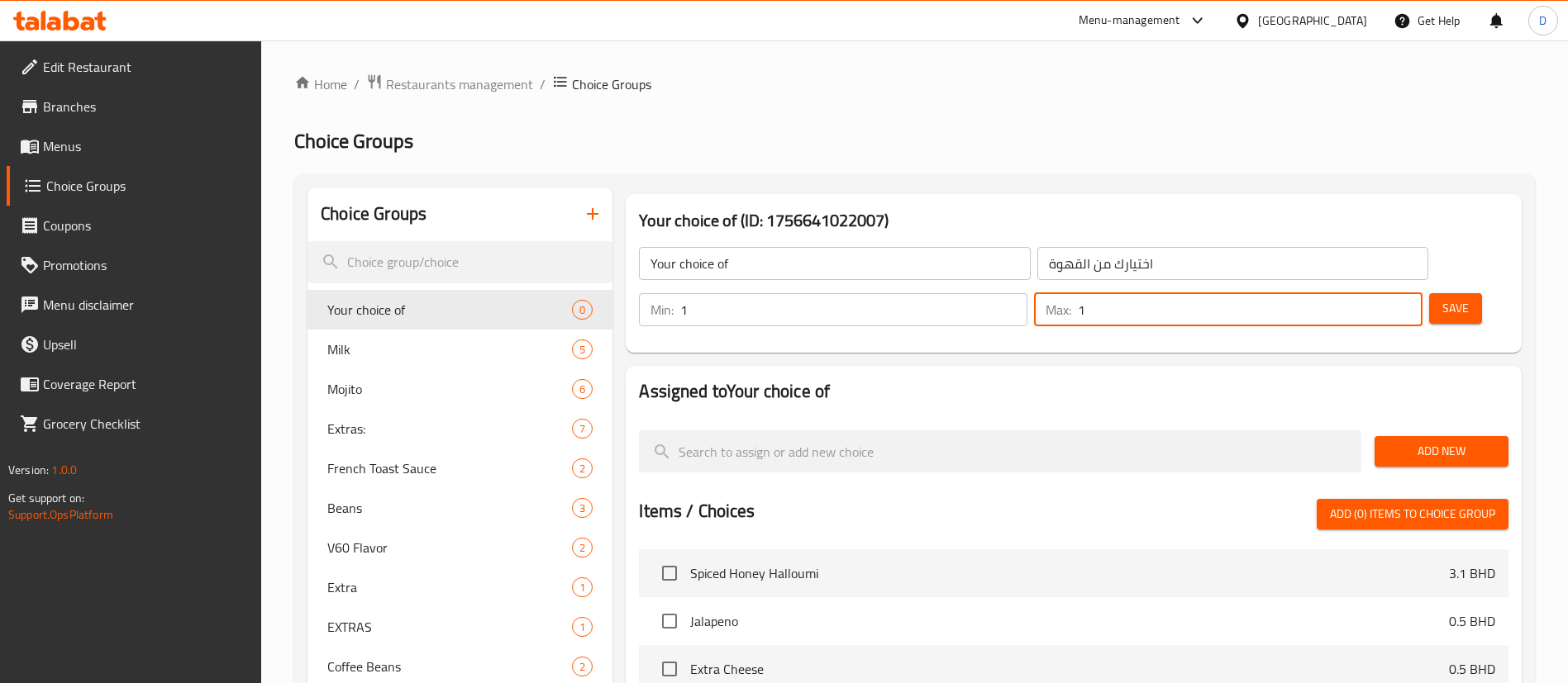
drag, startPoint x: 1378, startPoint y: 253, endPoint x: 1384, endPoint y: 262, distance: 10.8
type input "1"
click at [1377, 293] on input "1" at bounding box center [1250, 309] width 344 height 33
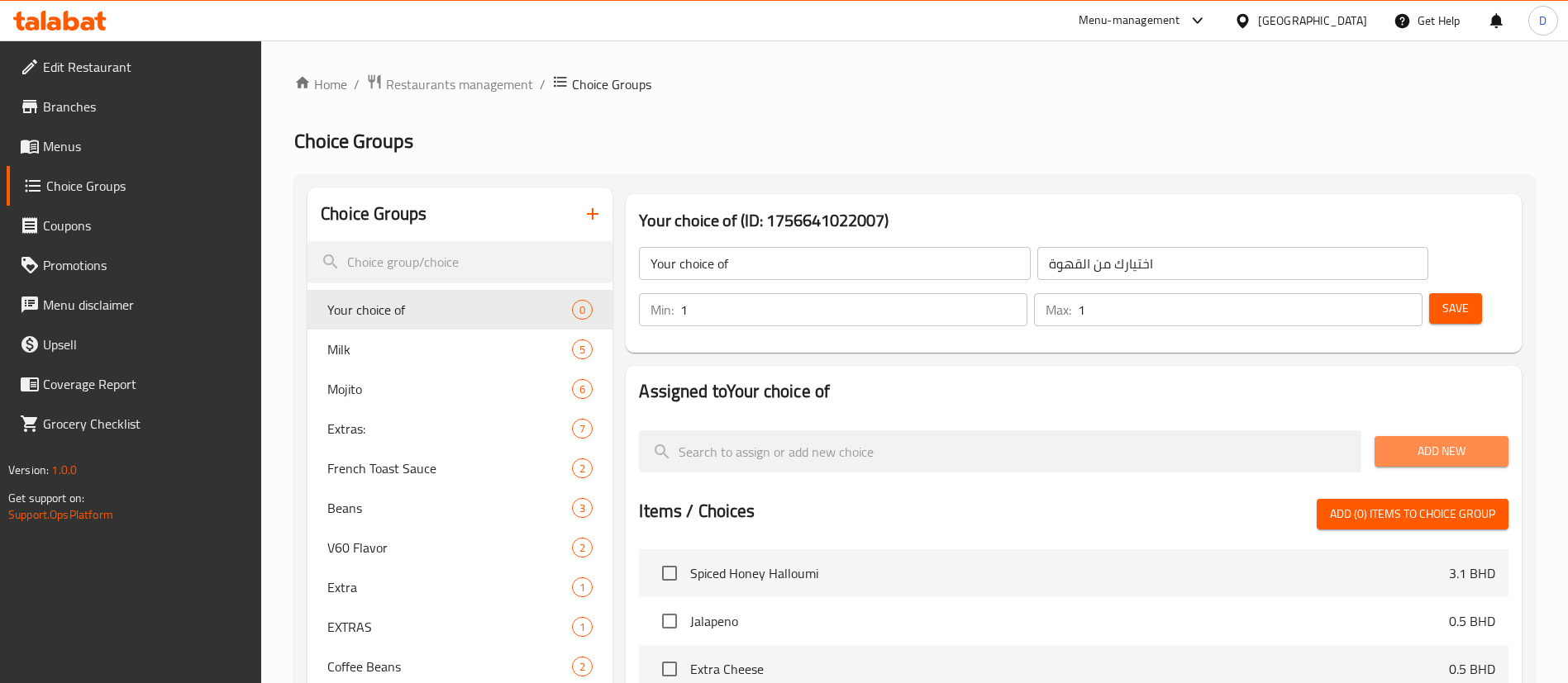
click at [1429, 441] on span "Add New" at bounding box center [1442, 451] width 108 height 20
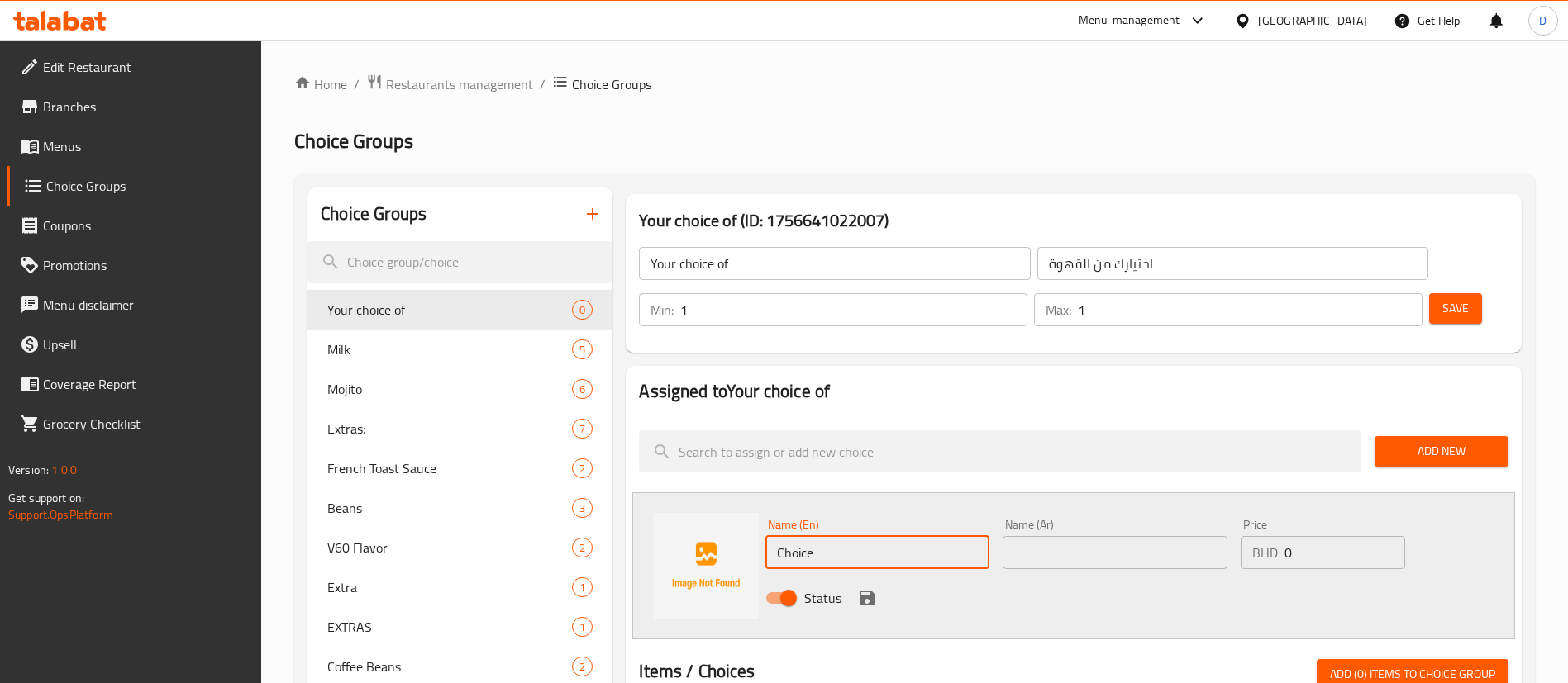
click at [902, 537] on input "Choice" at bounding box center [878, 552] width 224 height 33
type input "Hot"
click at [1051, 519] on div "Name (Ar) Name (Ar)" at bounding box center [1115, 544] width 224 height 50
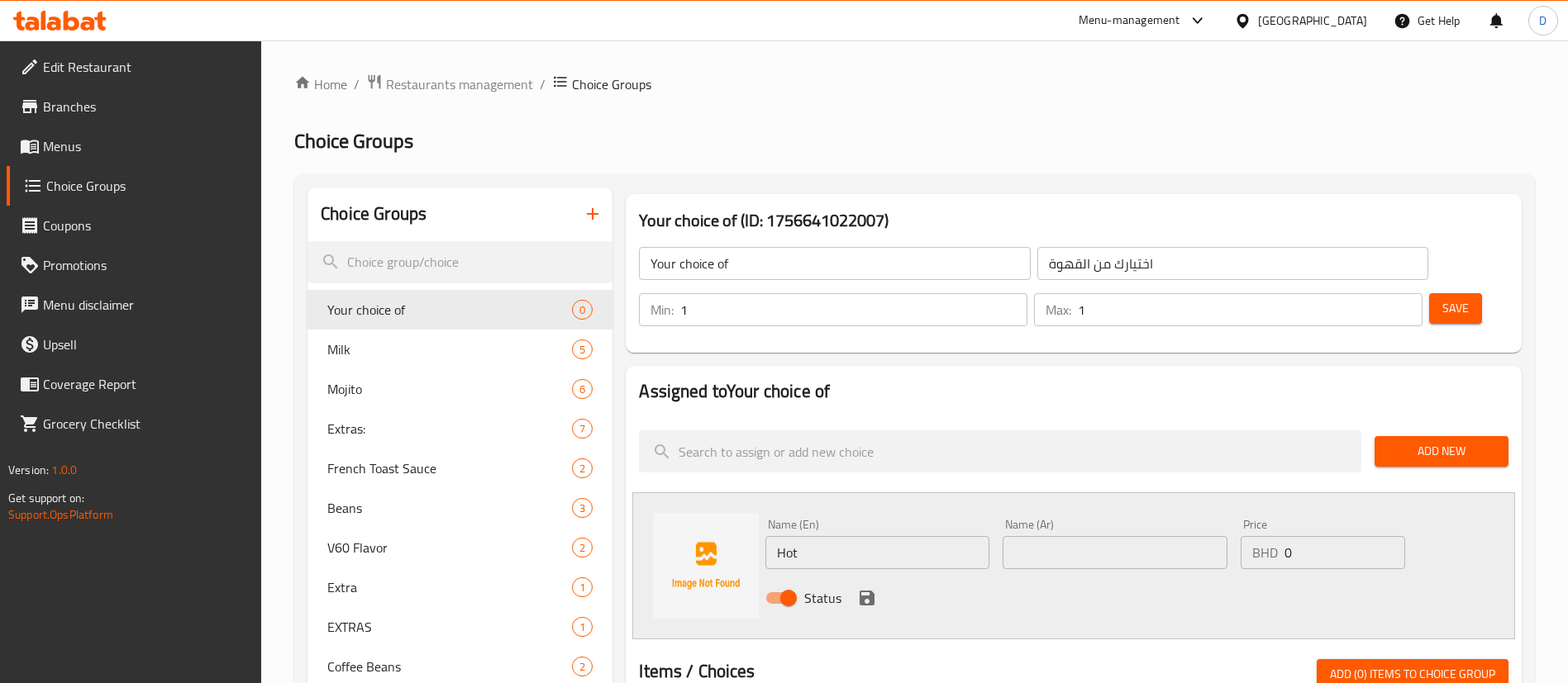
click at [1064, 537] on input "text" at bounding box center [1115, 552] width 224 height 33
click at [905, 537] on input "Hot" at bounding box center [878, 552] width 224 height 33
click at [1044, 537] on input "text" at bounding box center [1115, 552] width 224 height 33
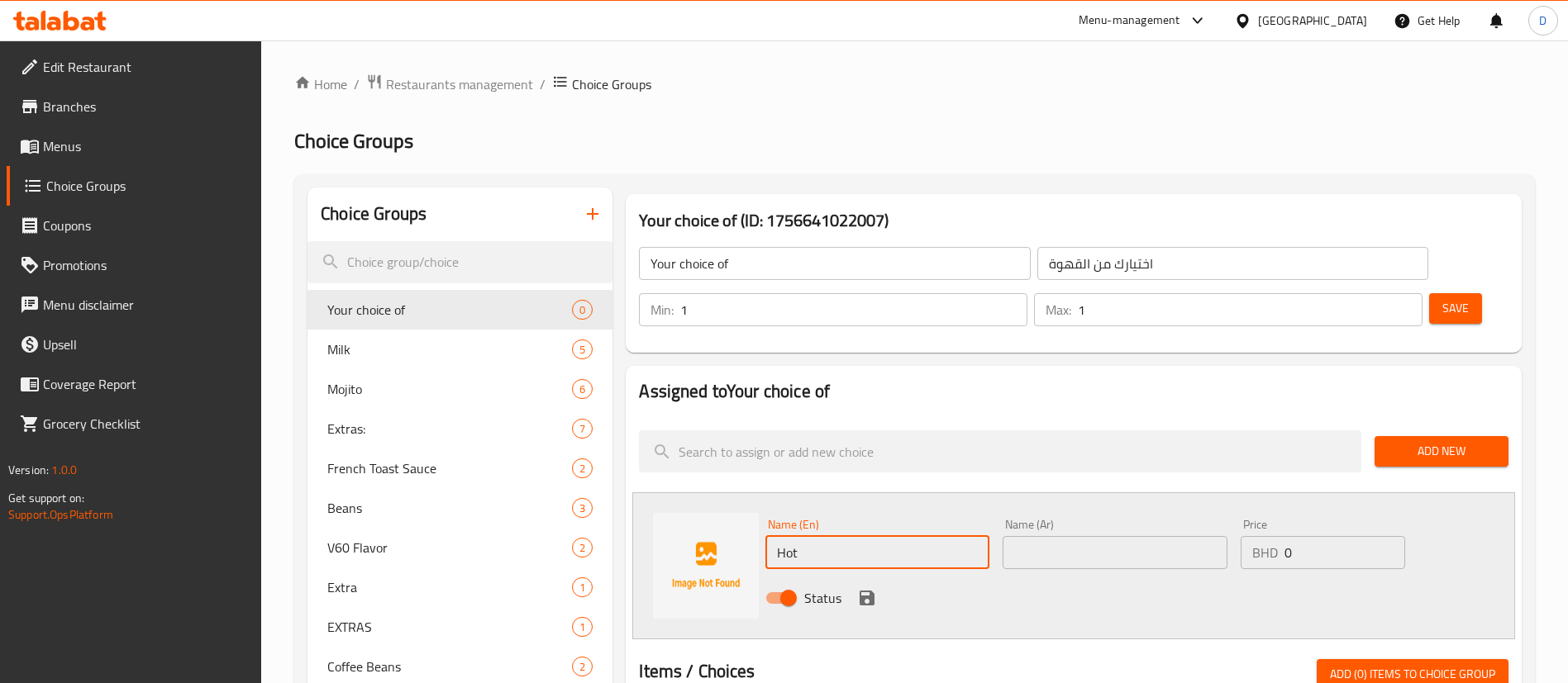
paste input "حار"
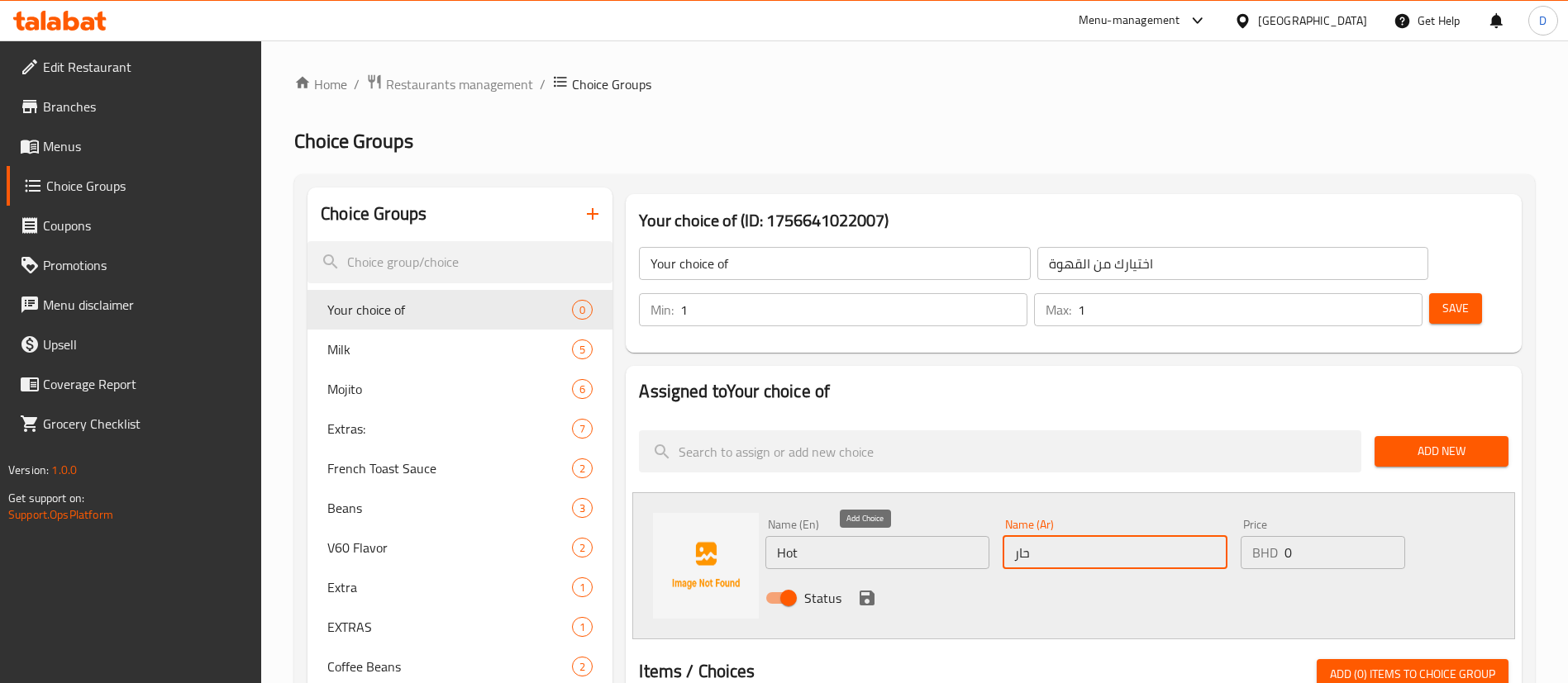
type input "حار"
click at [871, 591] on icon "save" at bounding box center [867, 598] width 15 height 15
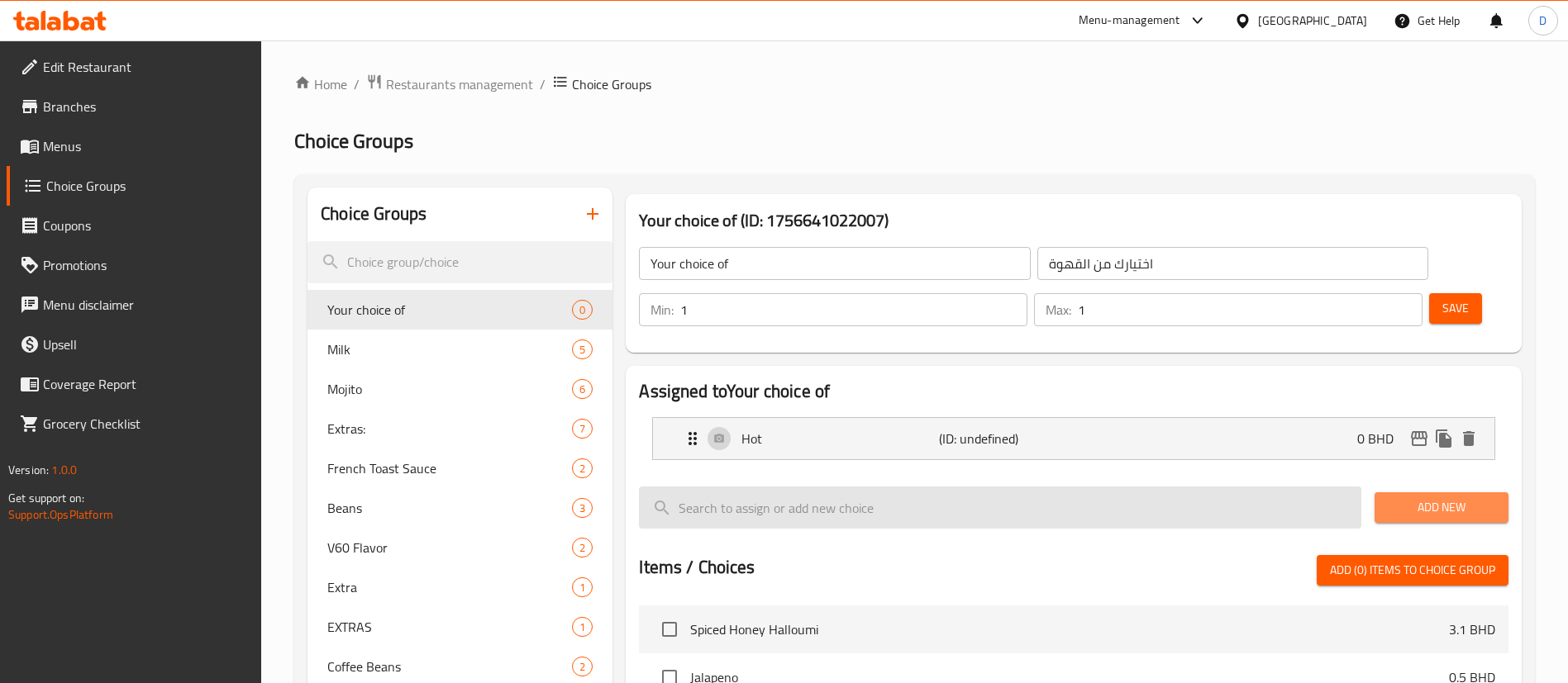
drag, startPoint x: 1406, startPoint y: 453, endPoint x: 1063, endPoint y: 451, distance: 343.0
click at [1403, 498] on span "Add New" at bounding box center [1442, 507] width 108 height 20
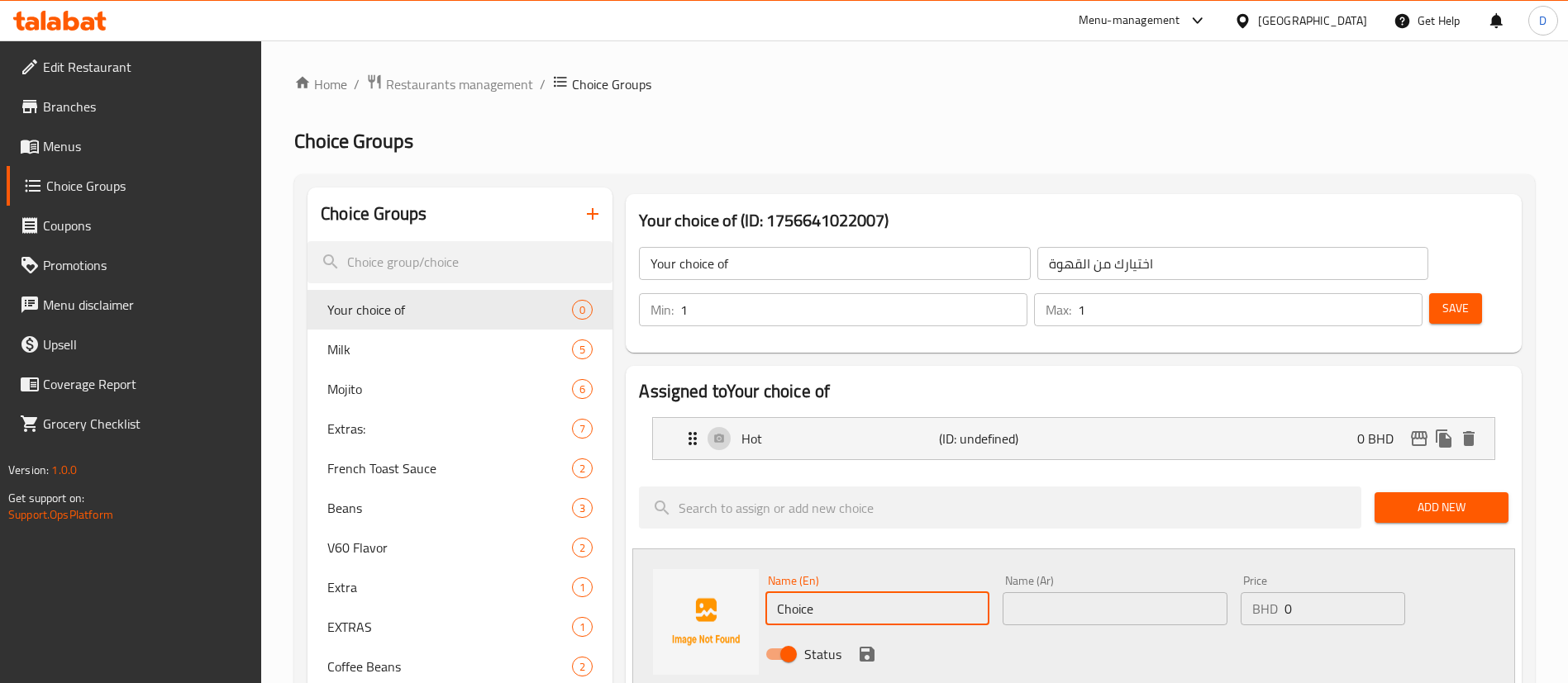
drag, startPoint x: 872, startPoint y: 553, endPoint x: 657, endPoint y: 566, distance: 215.4
click at [660, 566] on div "Name (En) Choice Name (En) Name (Ar) Name (Ar) Price BHD 0 Price Status" at bounding box center [1074, 622] width 883 height 147
type input "cold"
click at [1042, 592] on input "text" at bounding box center [1115, 608] width 224 height 33
click at [833, 583] on div "Name (En) cold Name (En)" at bounding box center [878, 600] width 237 height 64
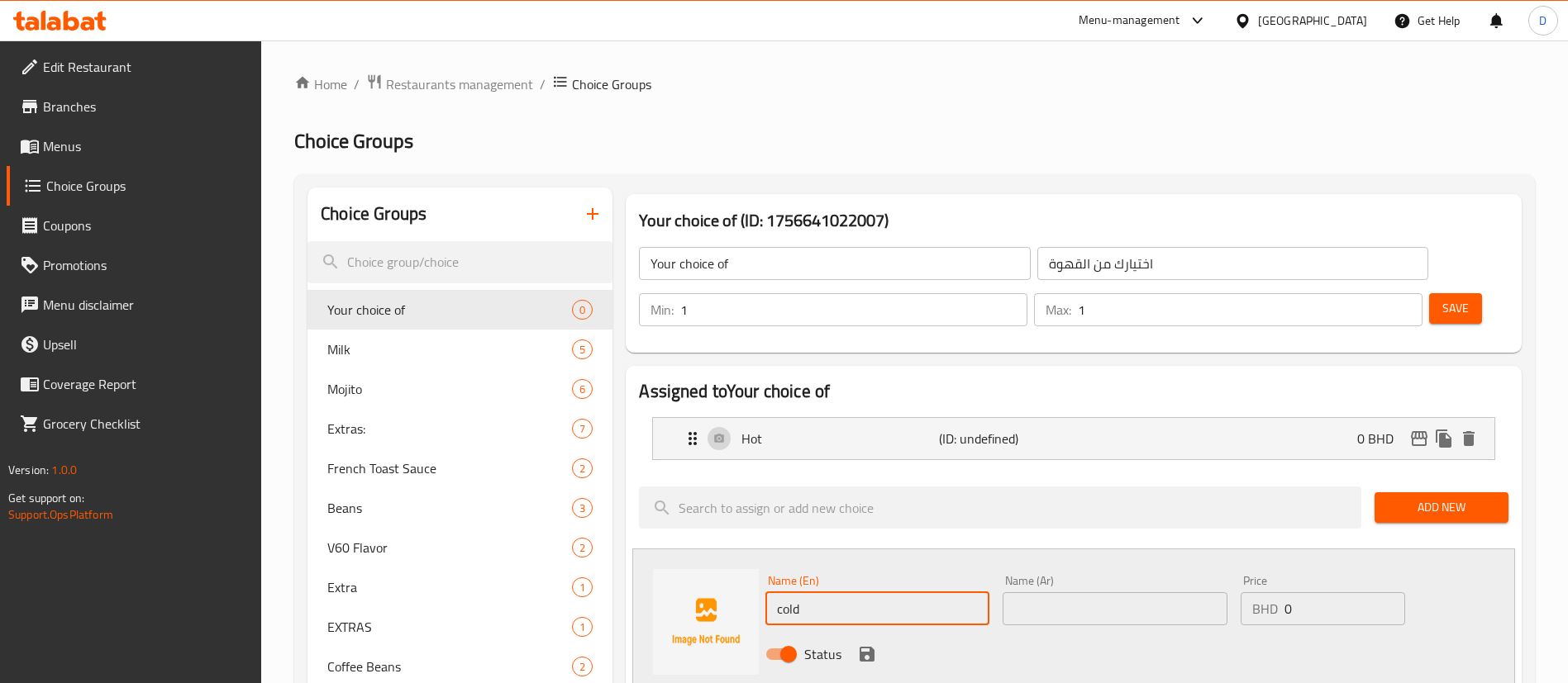
drag, startPoint x: 833, startPoint y: 569, endPoint x: 698, endPoint y: 568, distance: 135.0
click at [699, 568] on div "Name (En) cold Name (En) Name (Ar) Name (Ar) Price BHD 0 Price Status" at bounding box center [1074, 622] width 883 height 147
click at [1078, 592] on input "text" at bounding box center [1115, 608] width 224 height 33
paste input "بارد"
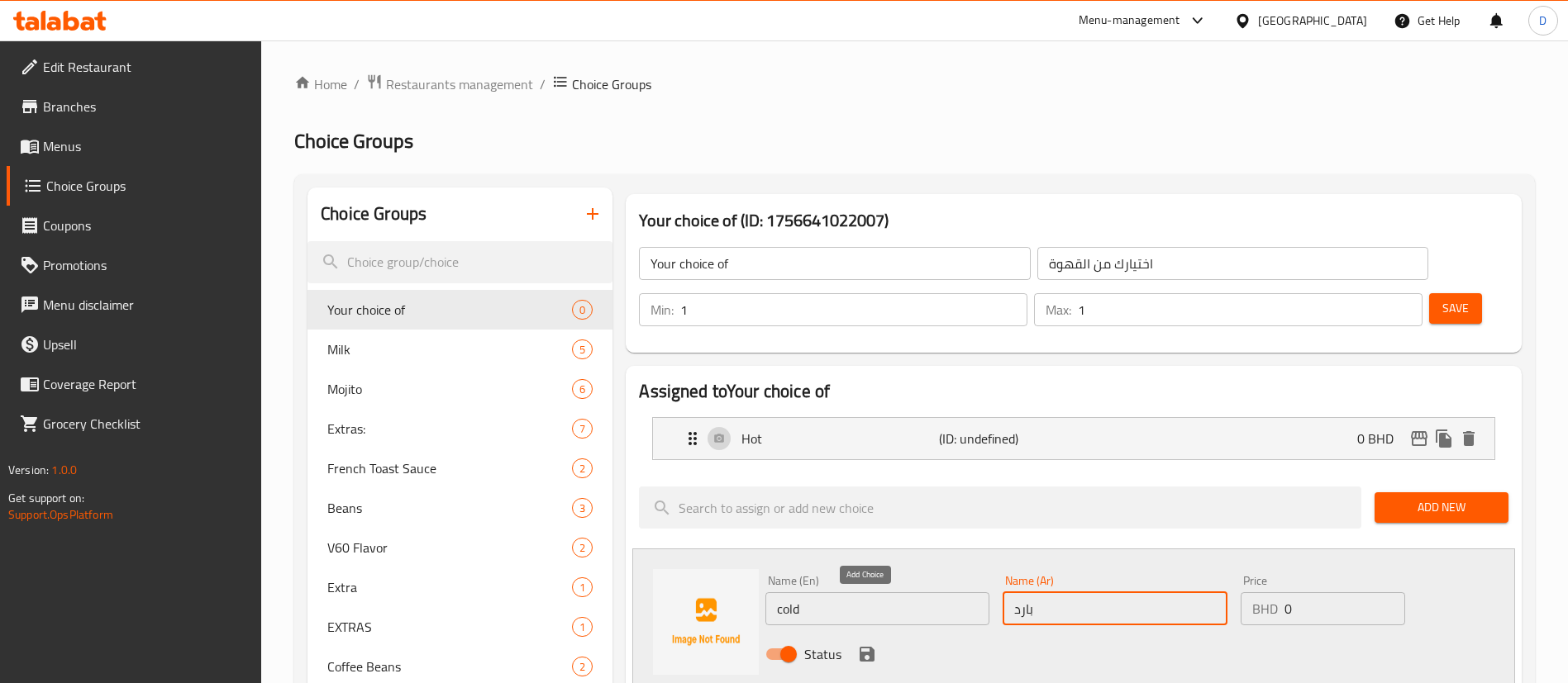
type input "بارد"
click at [864, 644] on icon "save" at bounding box center [867, 654] width 19 height 19
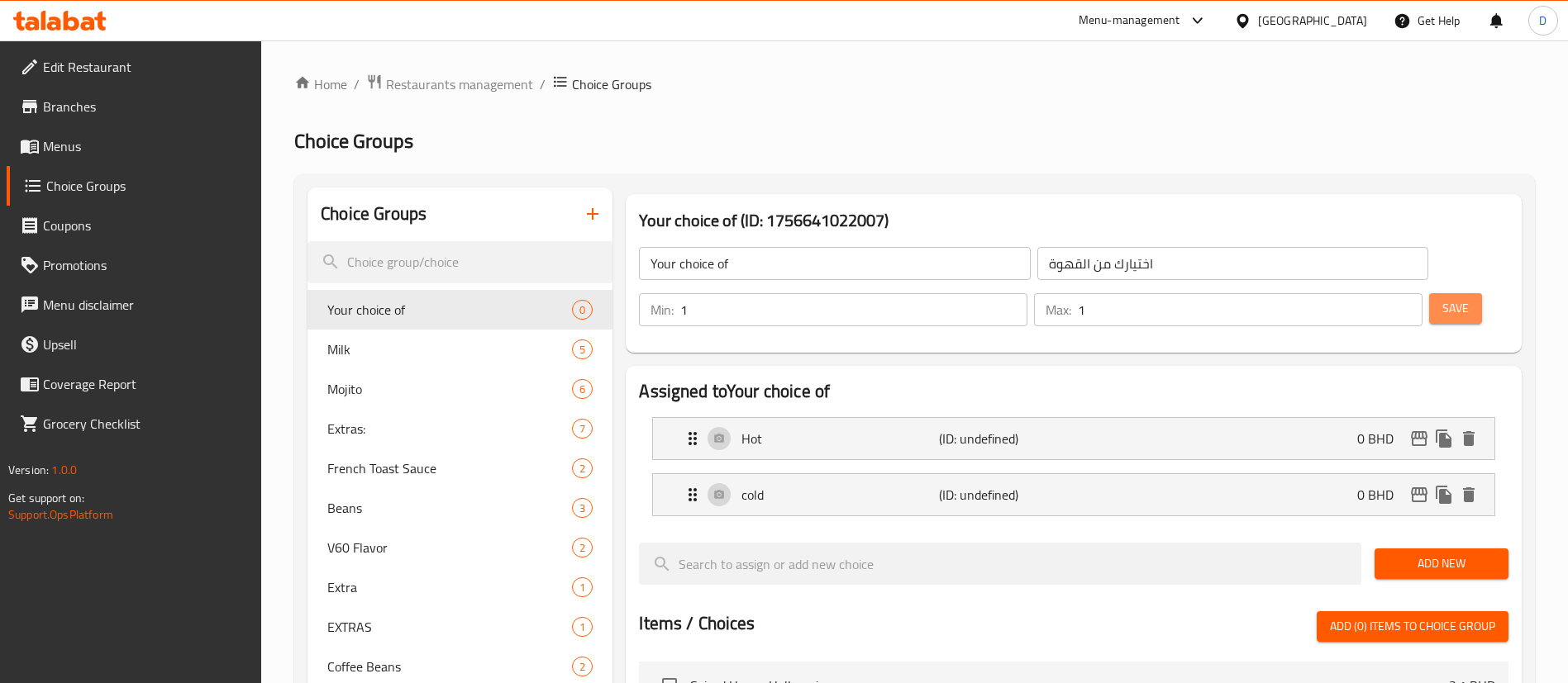
click at [1449, 293] on button "Save" at bounding box center [1456, 308] width 53 height 31
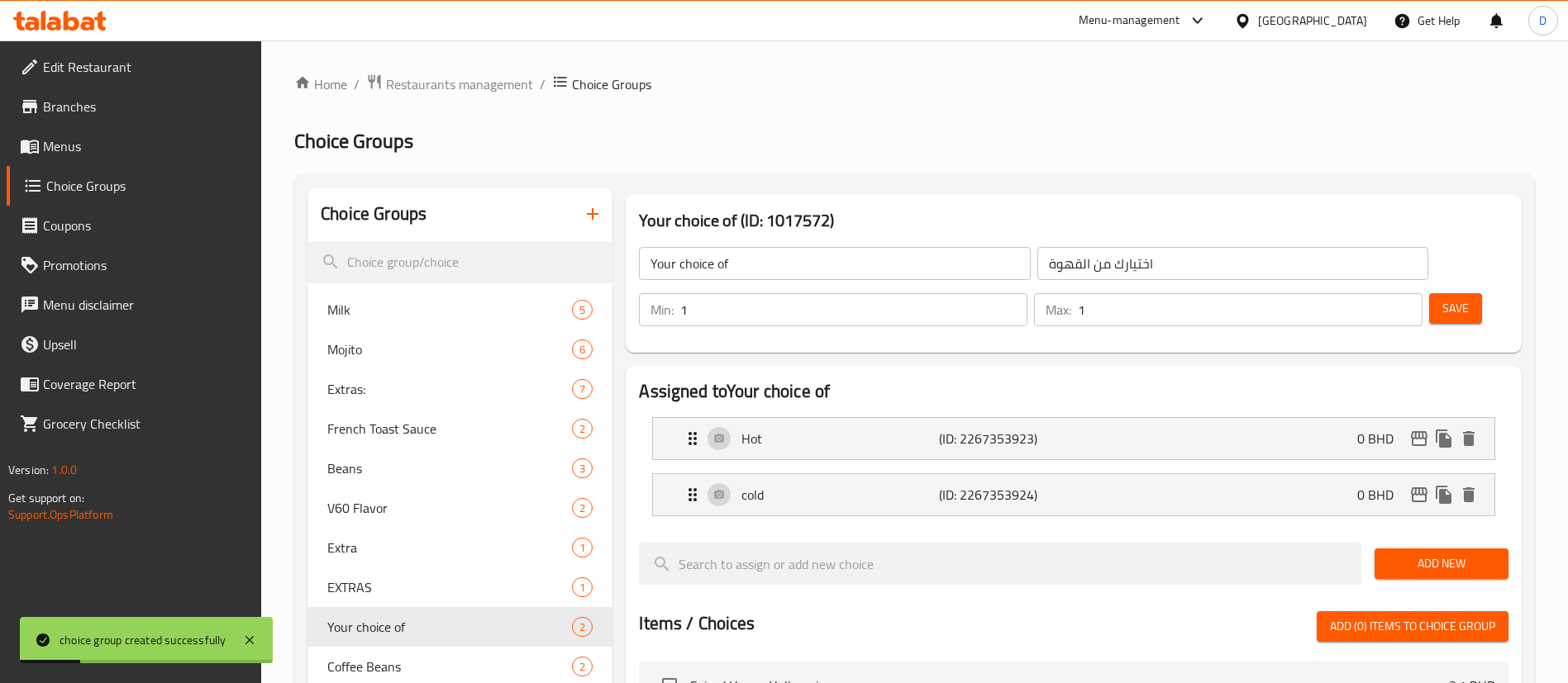
click at [66, 150] on span "Menus" at bounding box center [146, 146] width 206 height 19
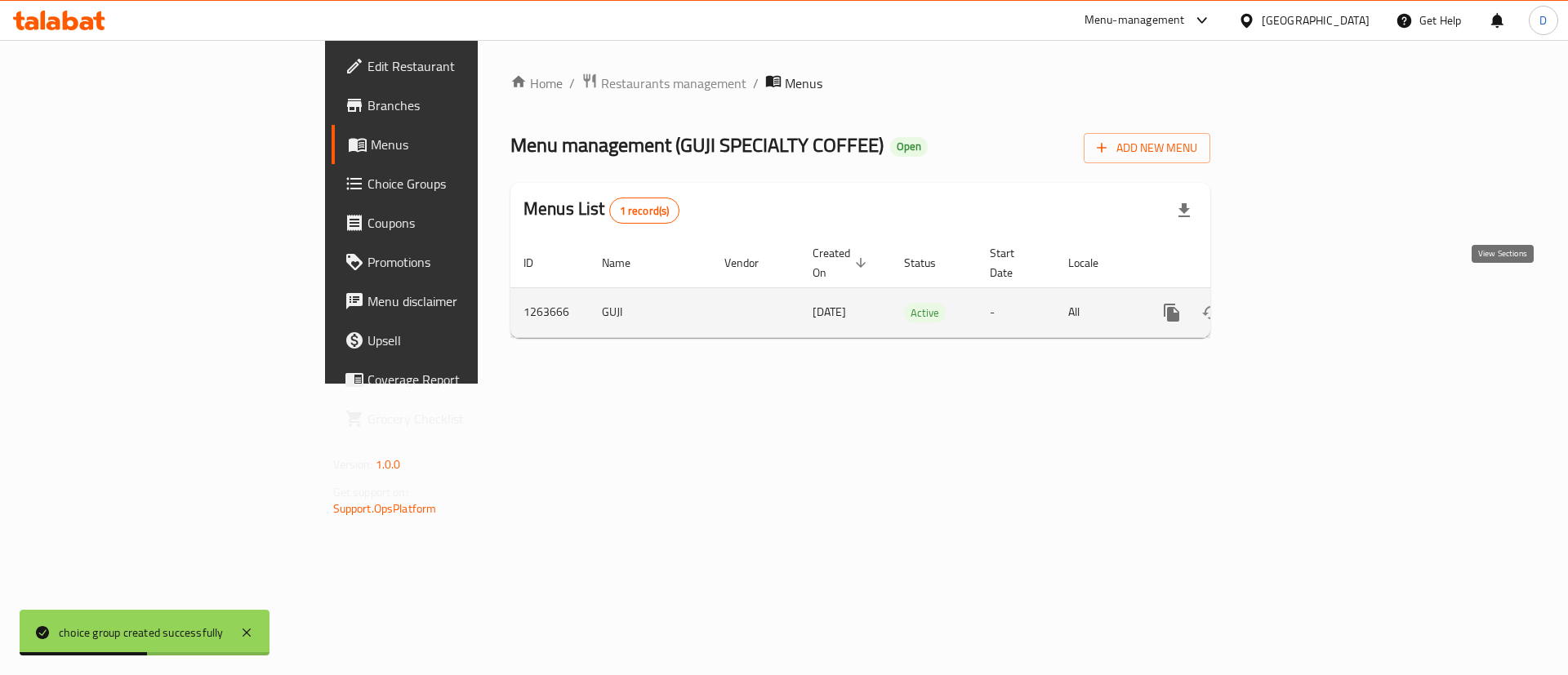
click at [1299, 303] on icon "enhanced table" at bounding box center [1289, 312] width 19 height 19
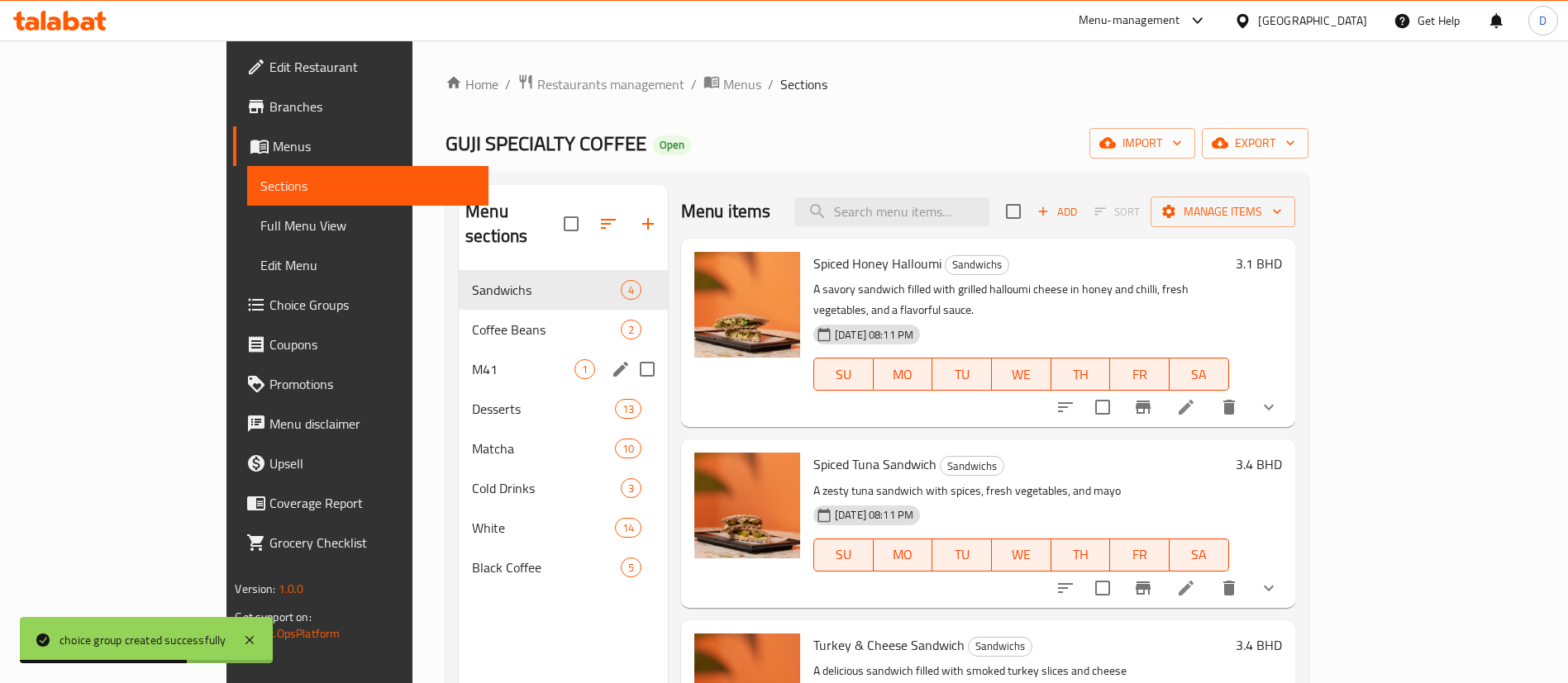
click at [459, 349] on div "M41 1" at bounding box center [563, 369] width 209 height 40
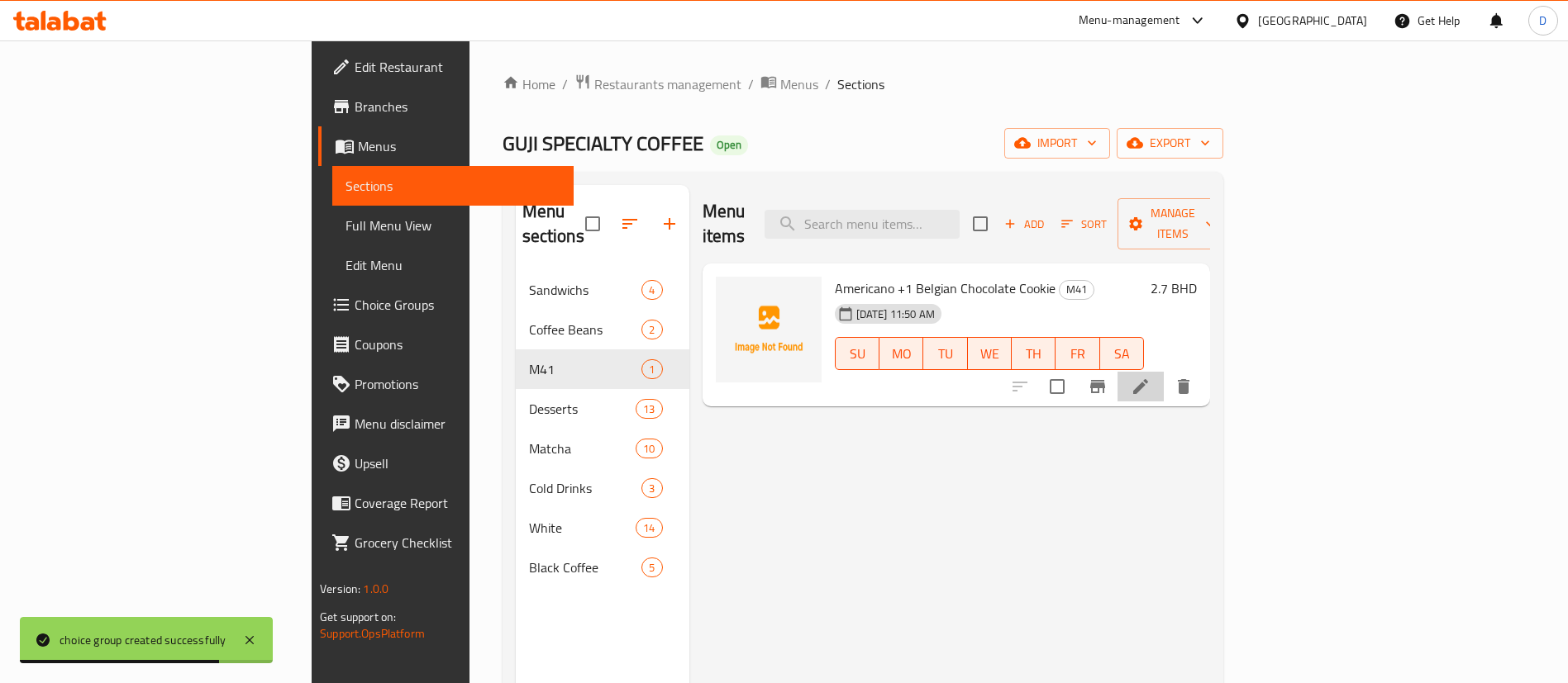
click at [1151, 377] on icon at bounding box center [1141, 387] width 19 height 19
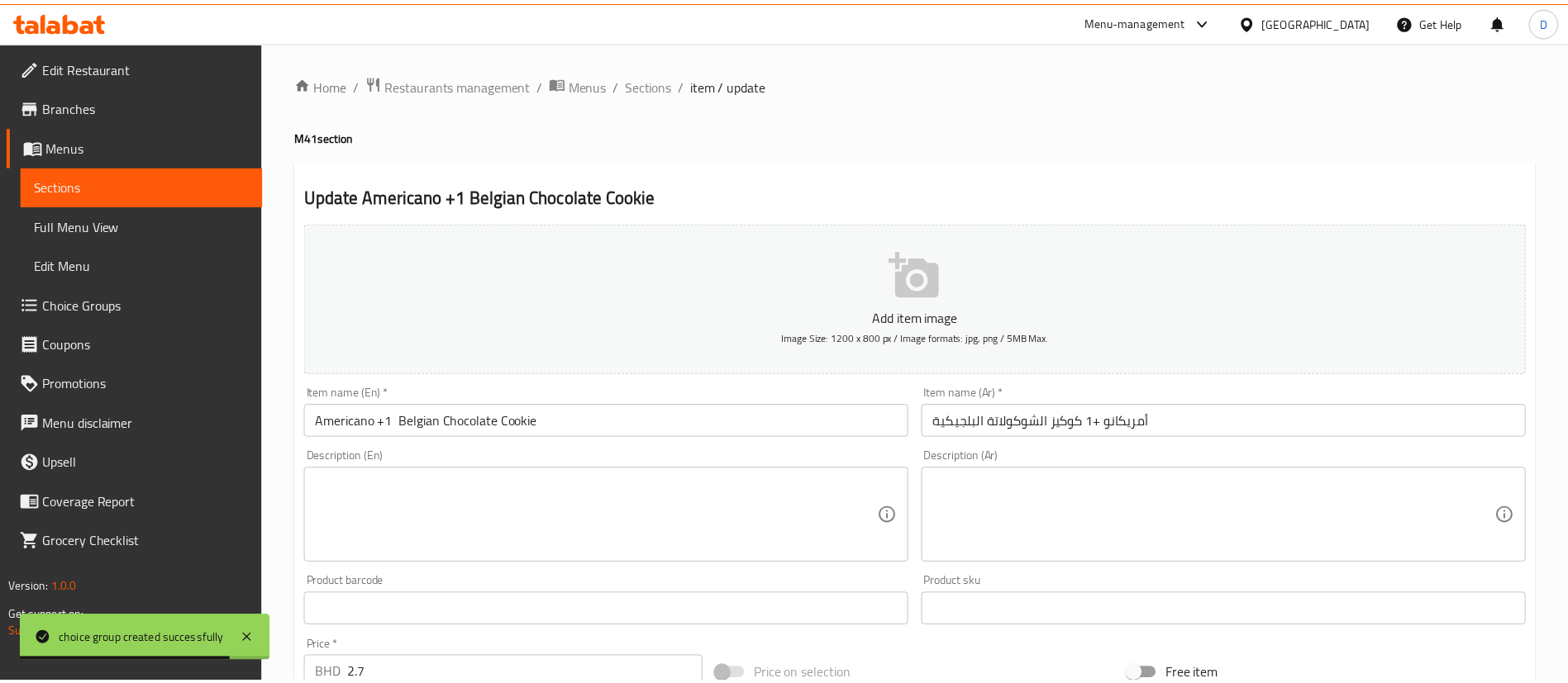
scroll to position [484, 0]
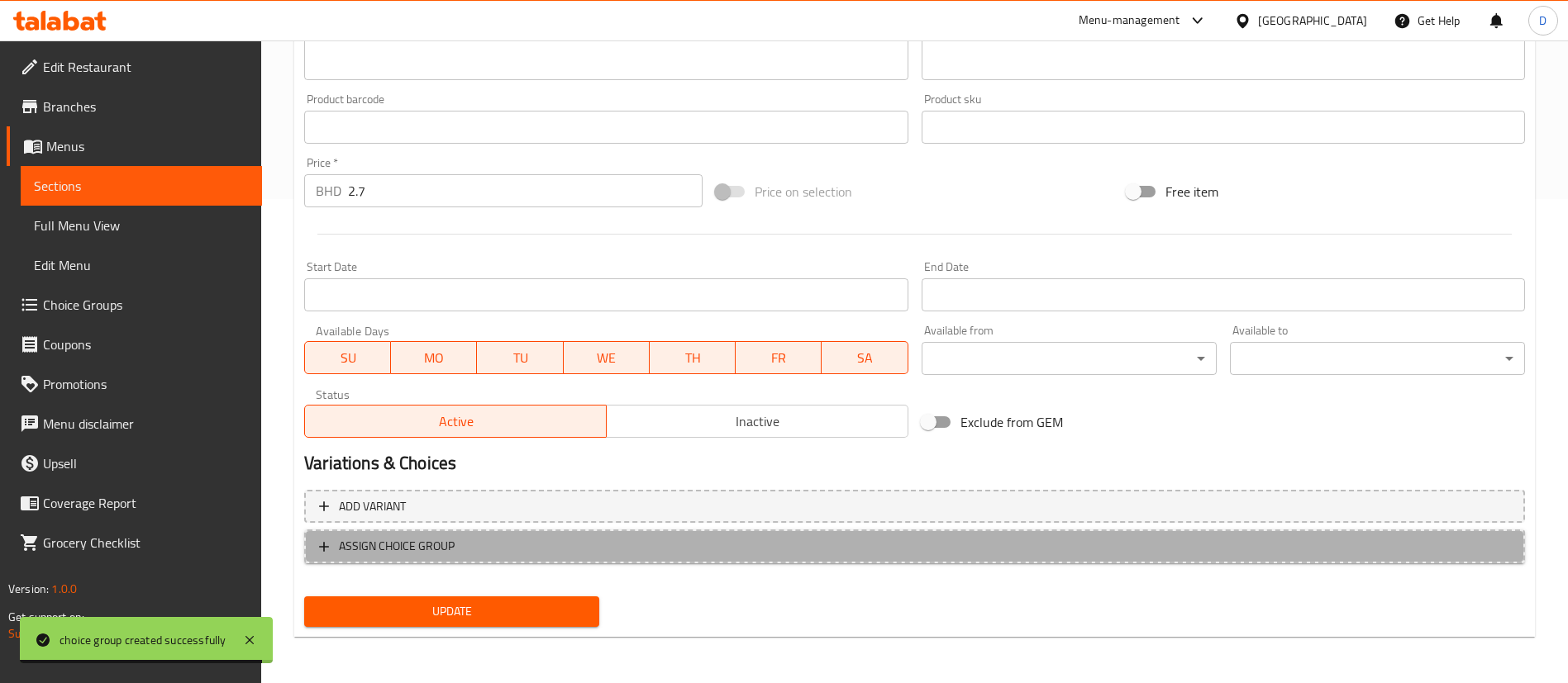
click at [500, 544] on span "ASSIGN CHOICE GROUP" at bounding box center [914, 546] width 1191 height 20
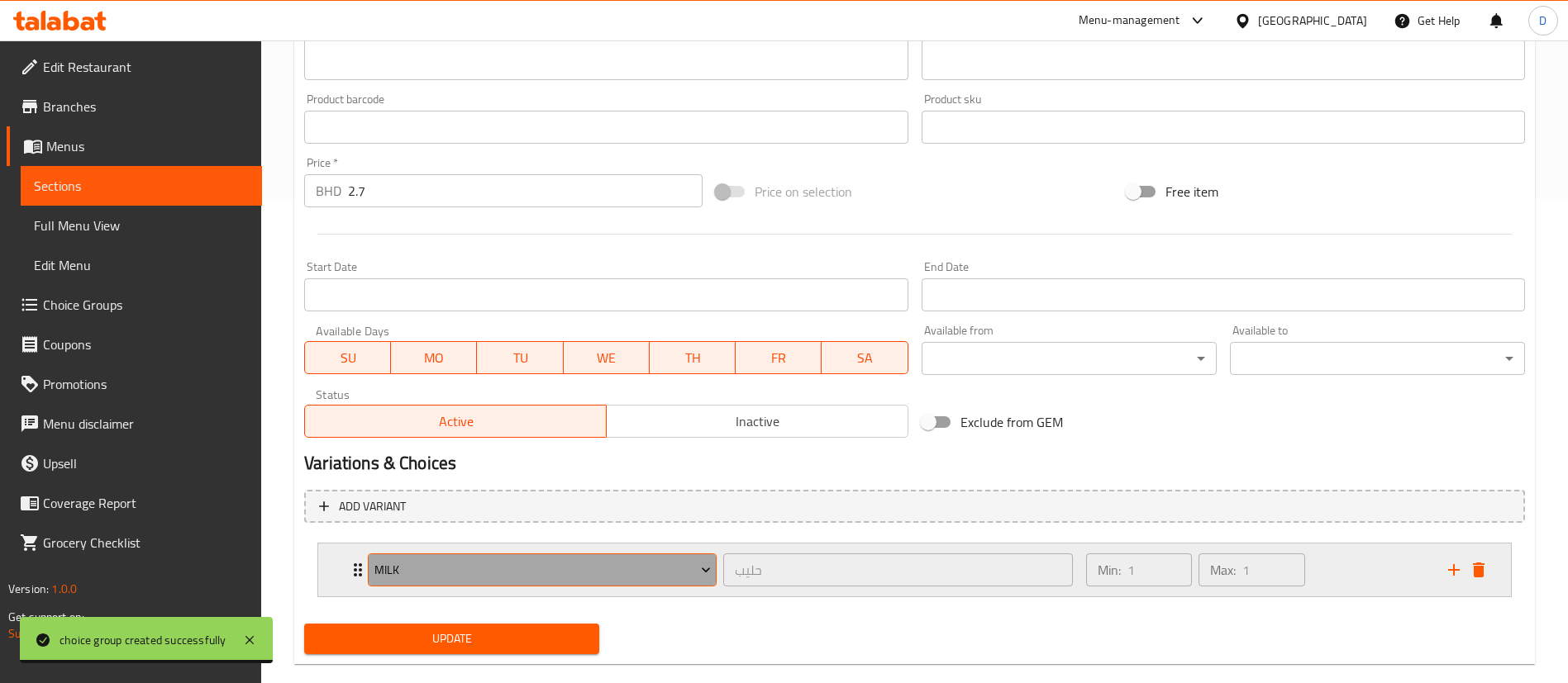
click at [522, 576] on span "Milk" at bounding box center [542, 570] width 336 height 20
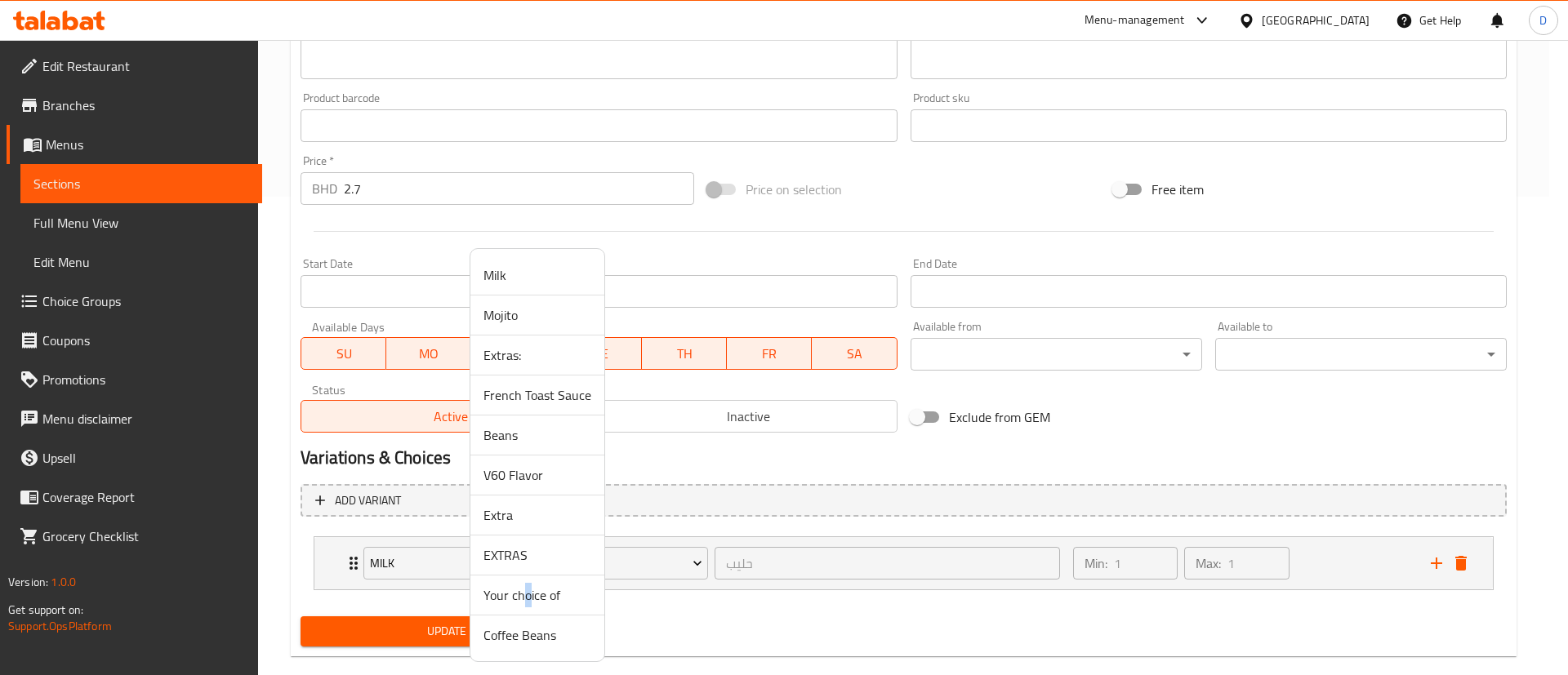
click at [528, 597] on span "Your choice of" at bounding box center [537, 595] width 108 height 19
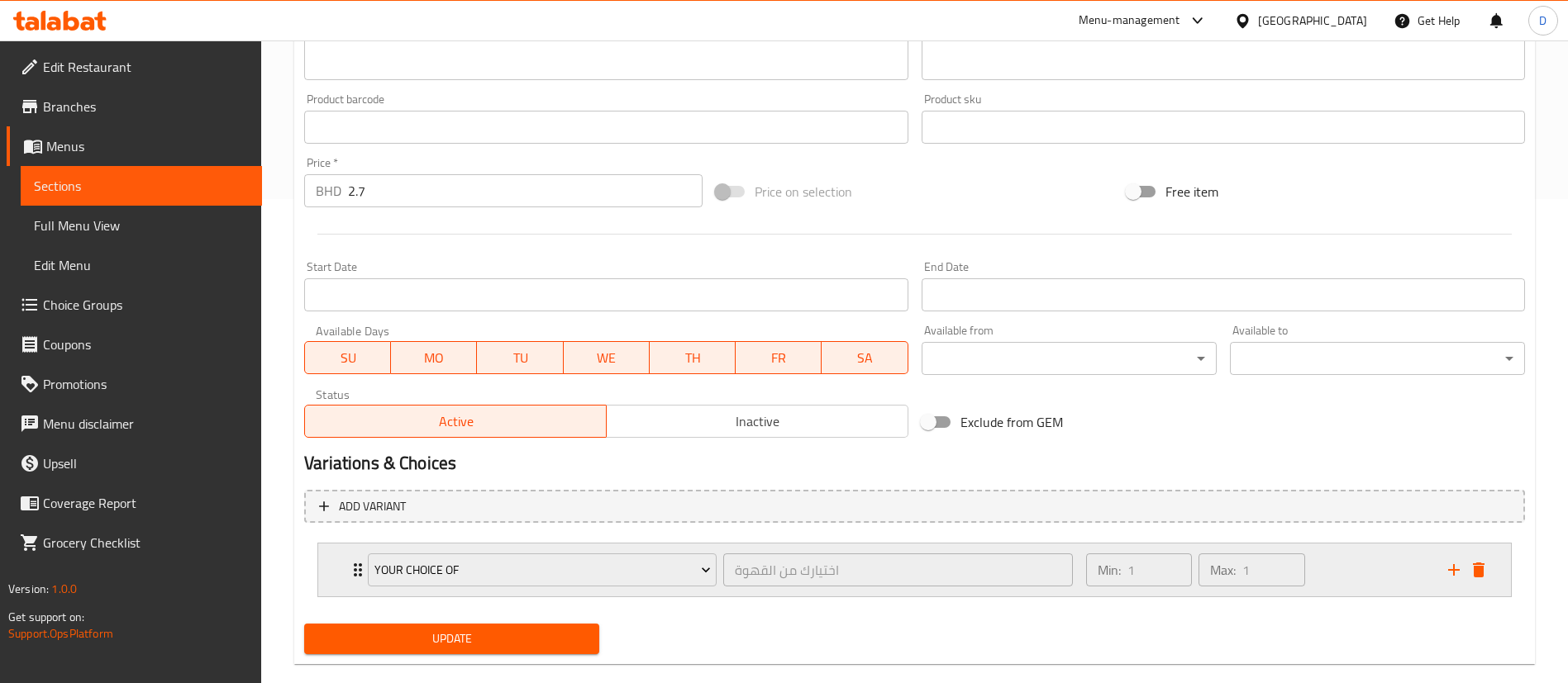
click at [346, 568] on div "Your choice of اختيارك من القهوة ​ Min: 1 ​ Max: 1 ​" at bounding box center [915, 570] width 1193 height 53
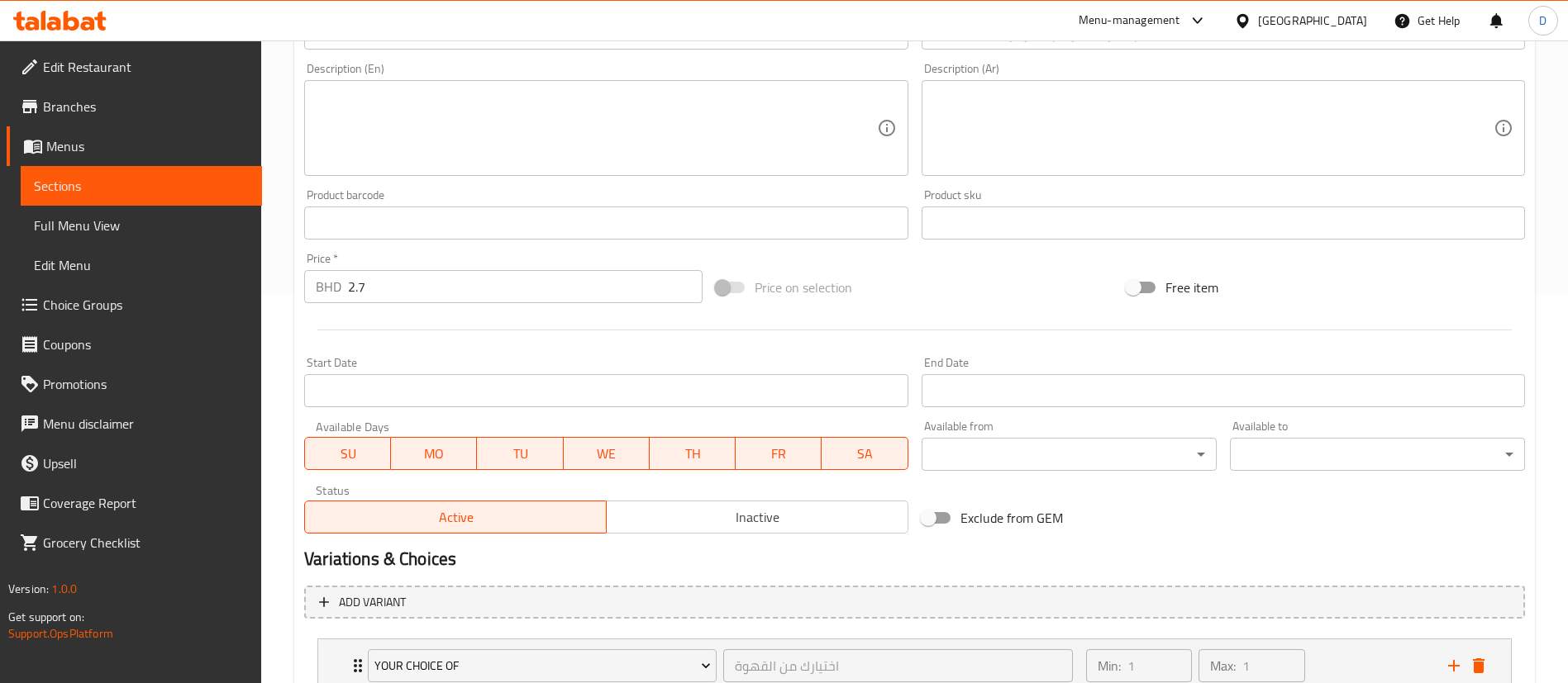
scroll to position [657, 0]
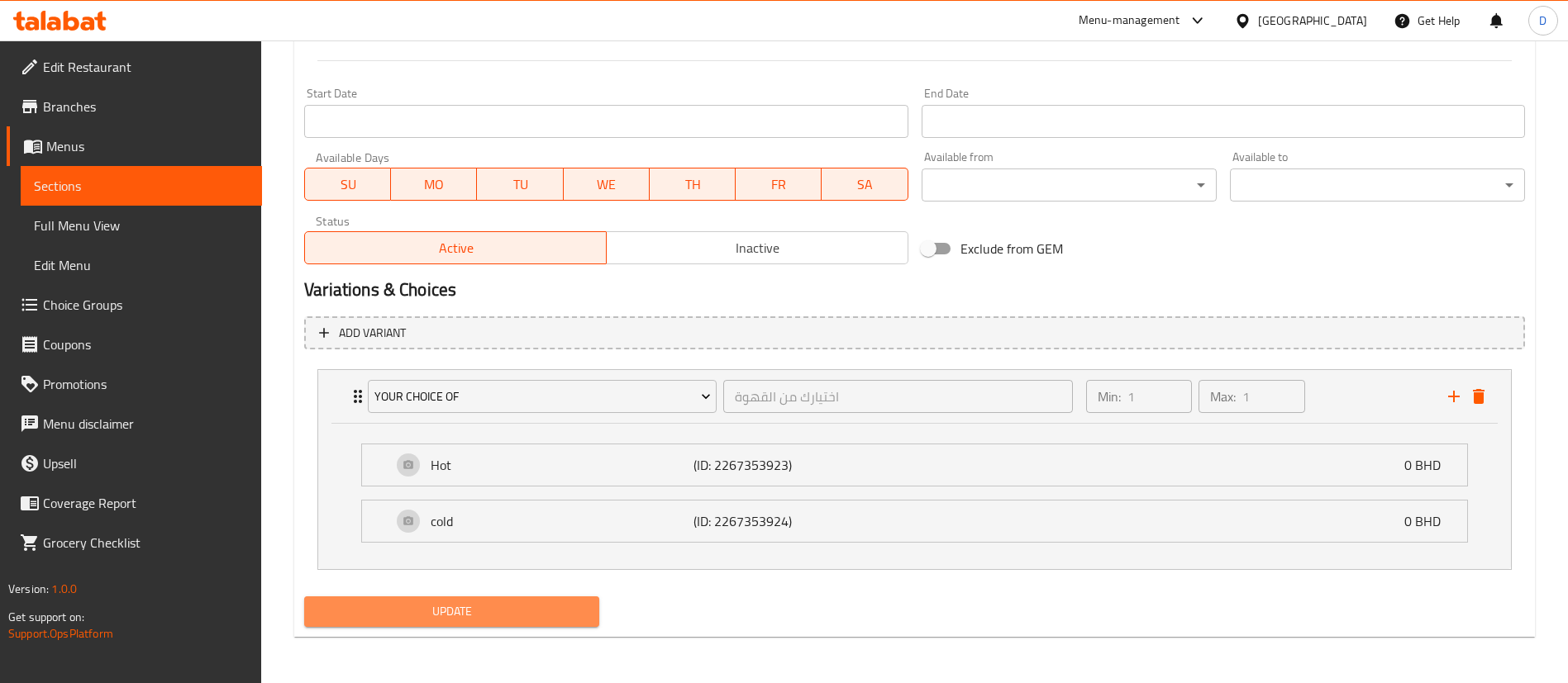
click at [559, 619] on span "Update" at bounding box center [452, 612] width 268 height 20
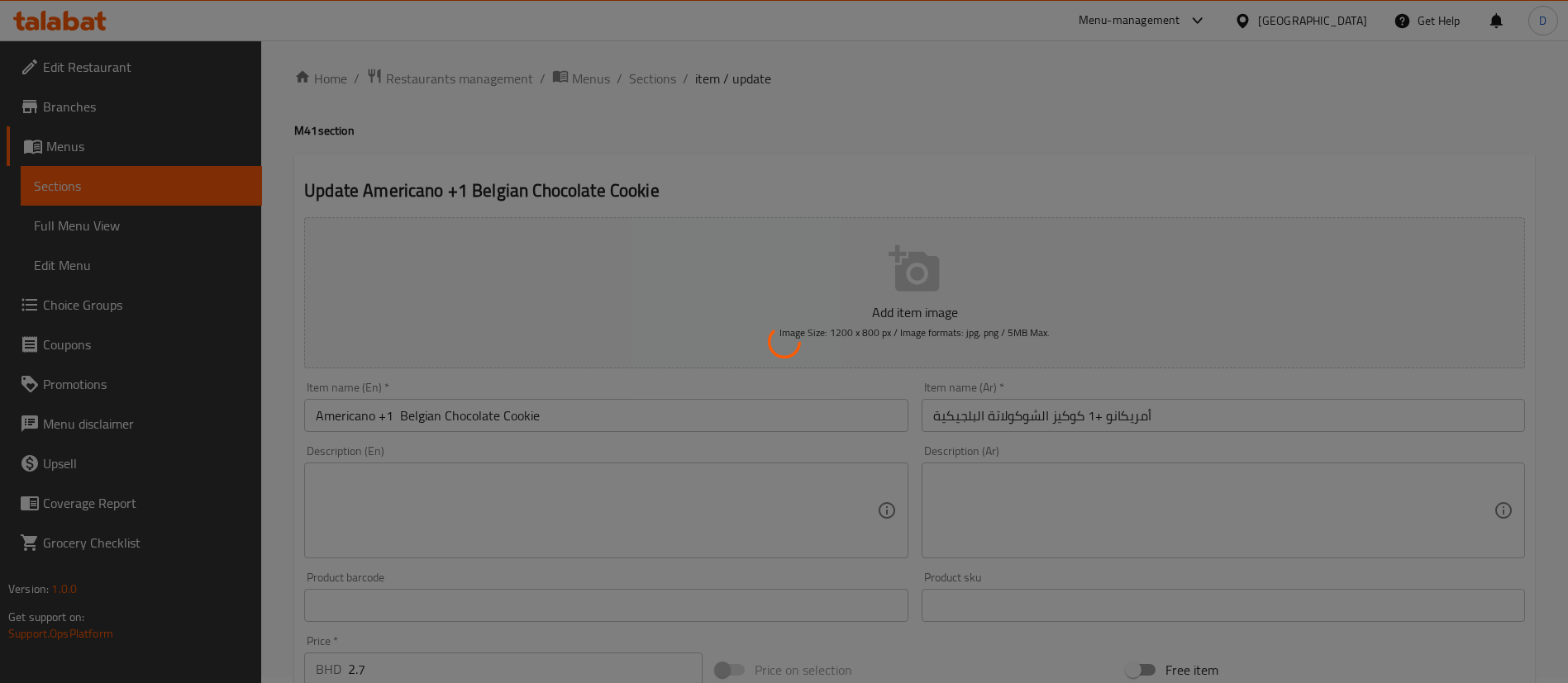
scroll to position [0, 0]
click at [665, 112] on div at bounding box center [784, 342] width 1568 height 683
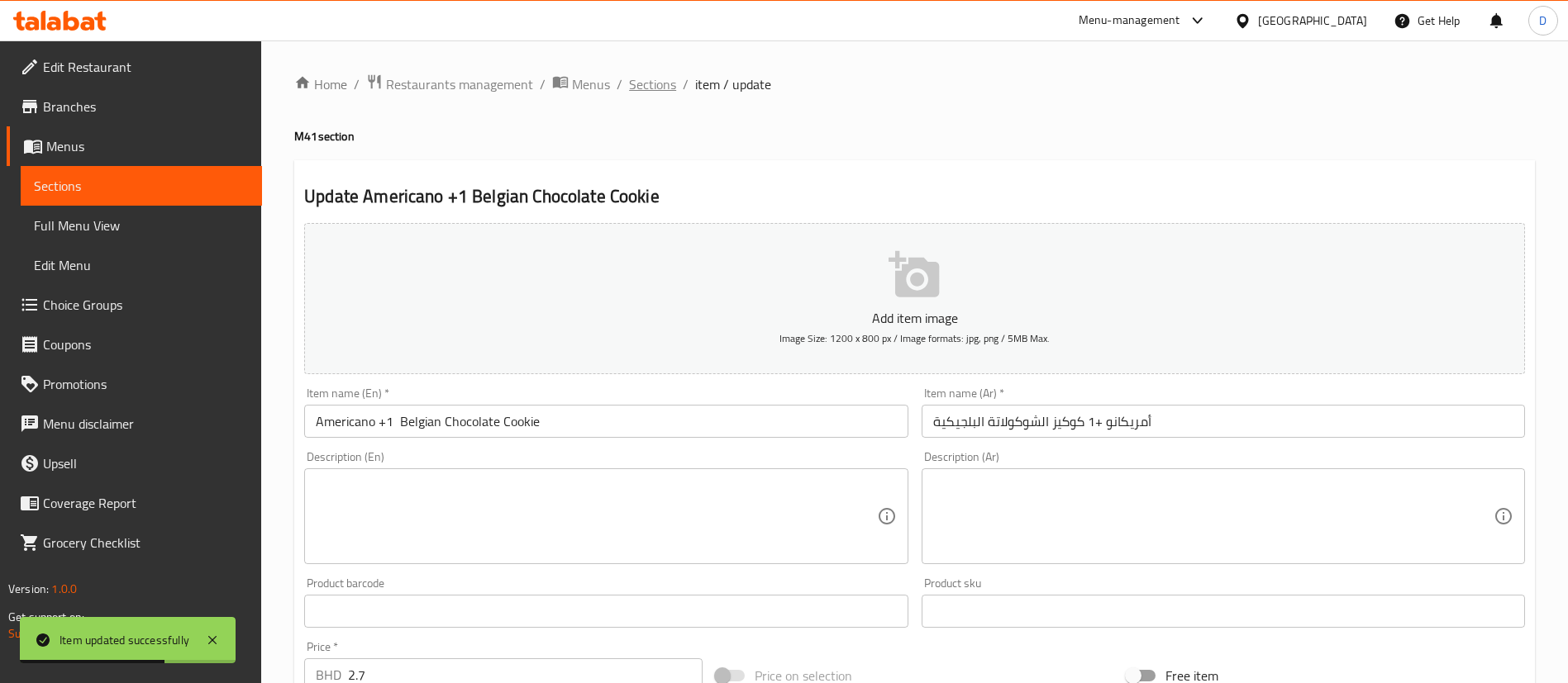
click at [629, 87] on span "Sections" at bounding box center [652, 84] width 47 height 19
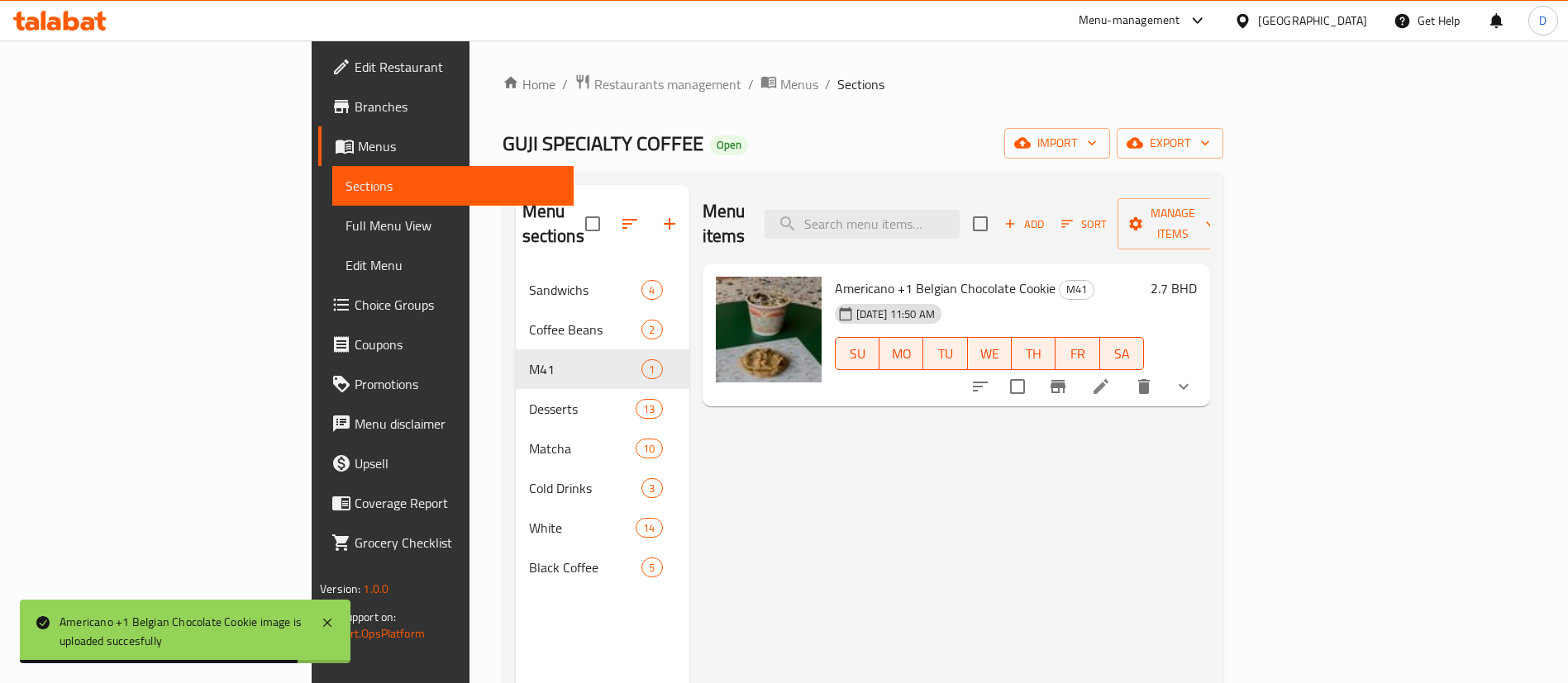
click at [964, 139] on div "GUJI SPECIALTY COFFEE Open import export" at bounding box center [863, 143] width 721 height 31
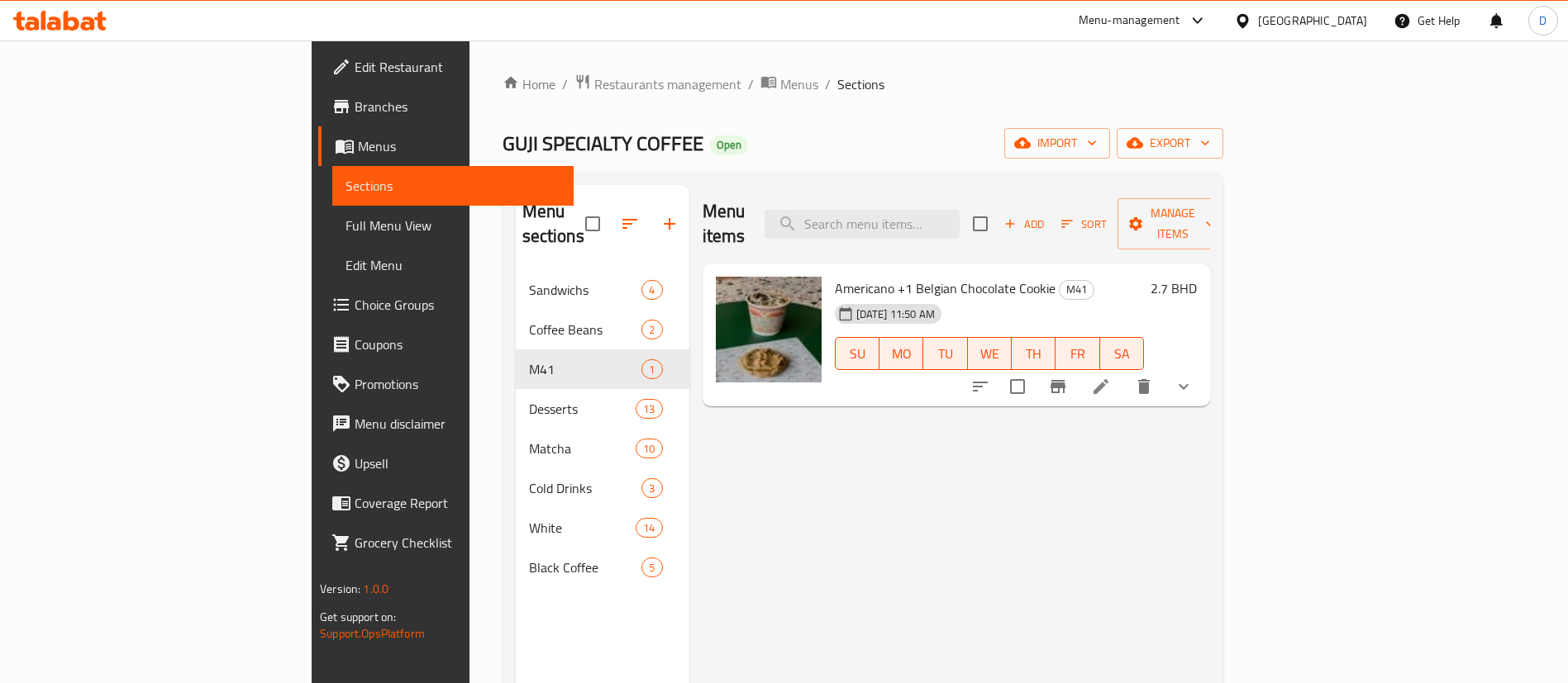
click at [1112, 377] on icon at bounding box center [1101, 387] width 19 height 19
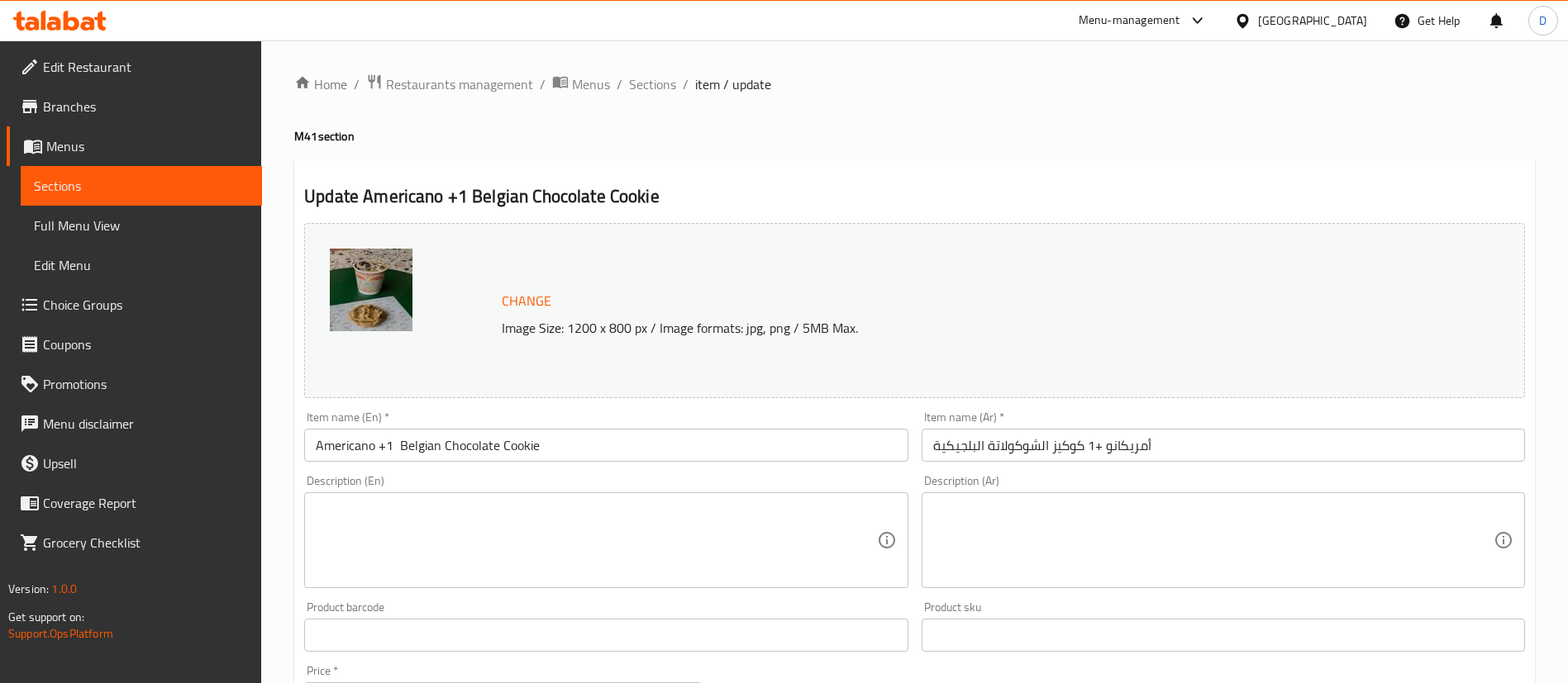
click at [61, 106] on span "Branches" at bounding box center [146, 107] width 206 height 19
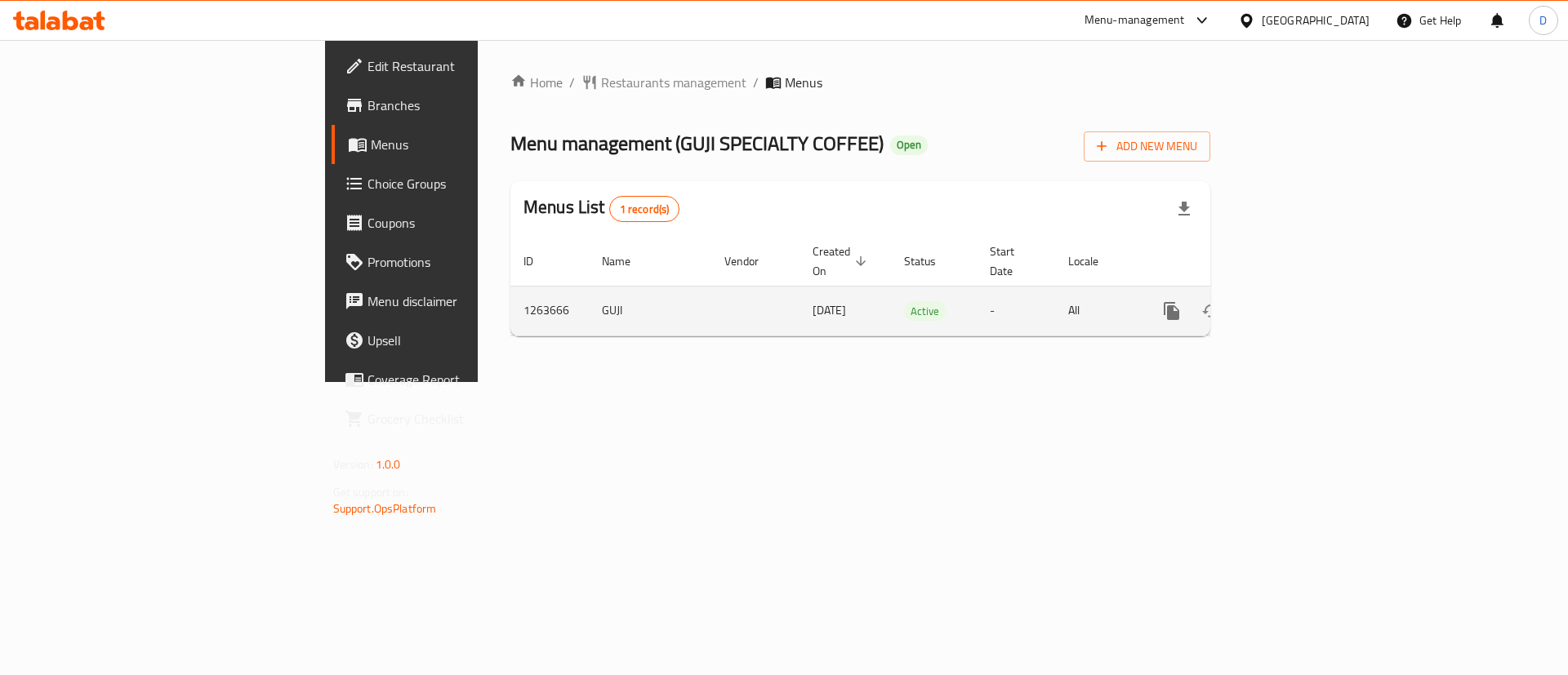
drag, startPoint x: 1514, startPoint y: 276, endPoint x: 1508, endPoint y: 288, distance: 13.4
click at [1309, 291] on div "enhanced table" at bounding box center [1231, 310] width 157 height 39
click at [1299, 302] on icon "enhanced table" at bounding box center [1289, 311] width 19 height 19
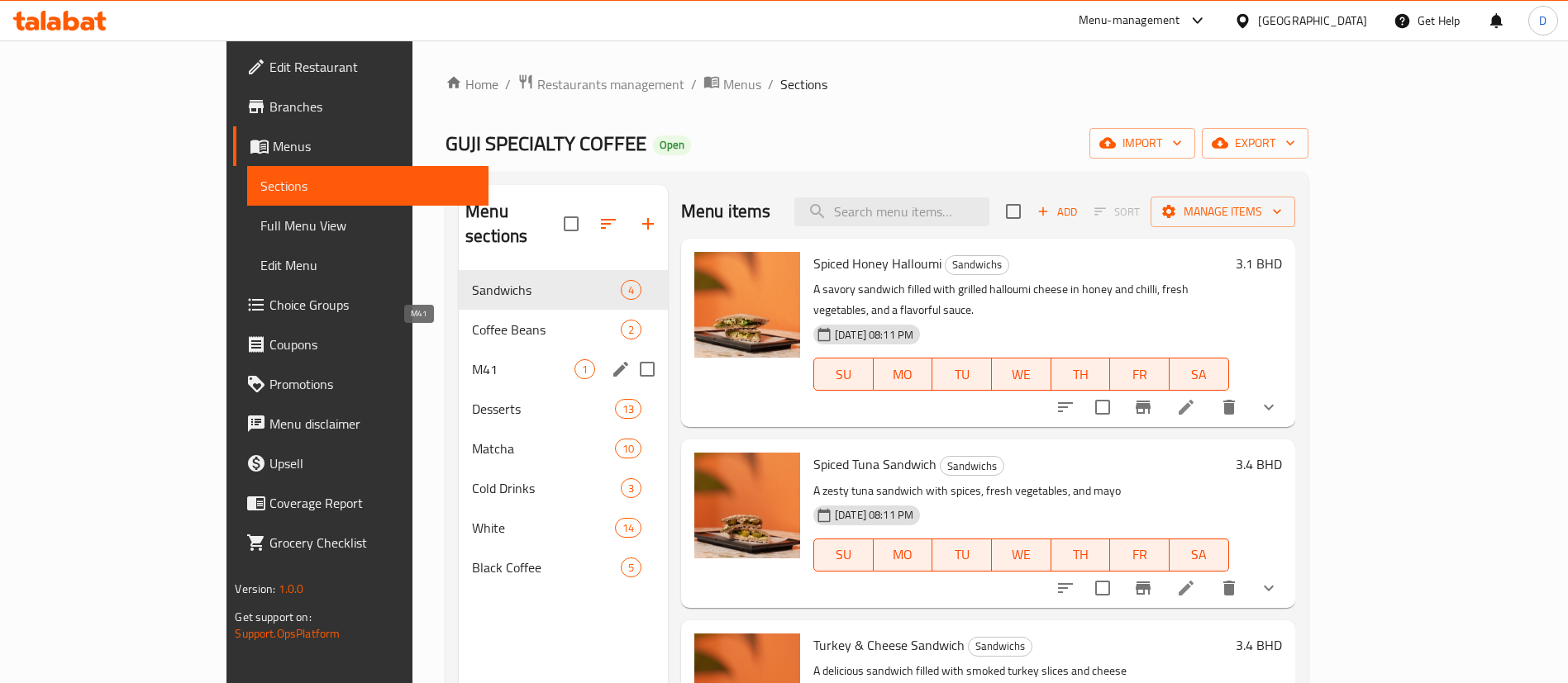
click at [472, 359] on span "M41" at bounding box center [524, 369] width 102 height 19
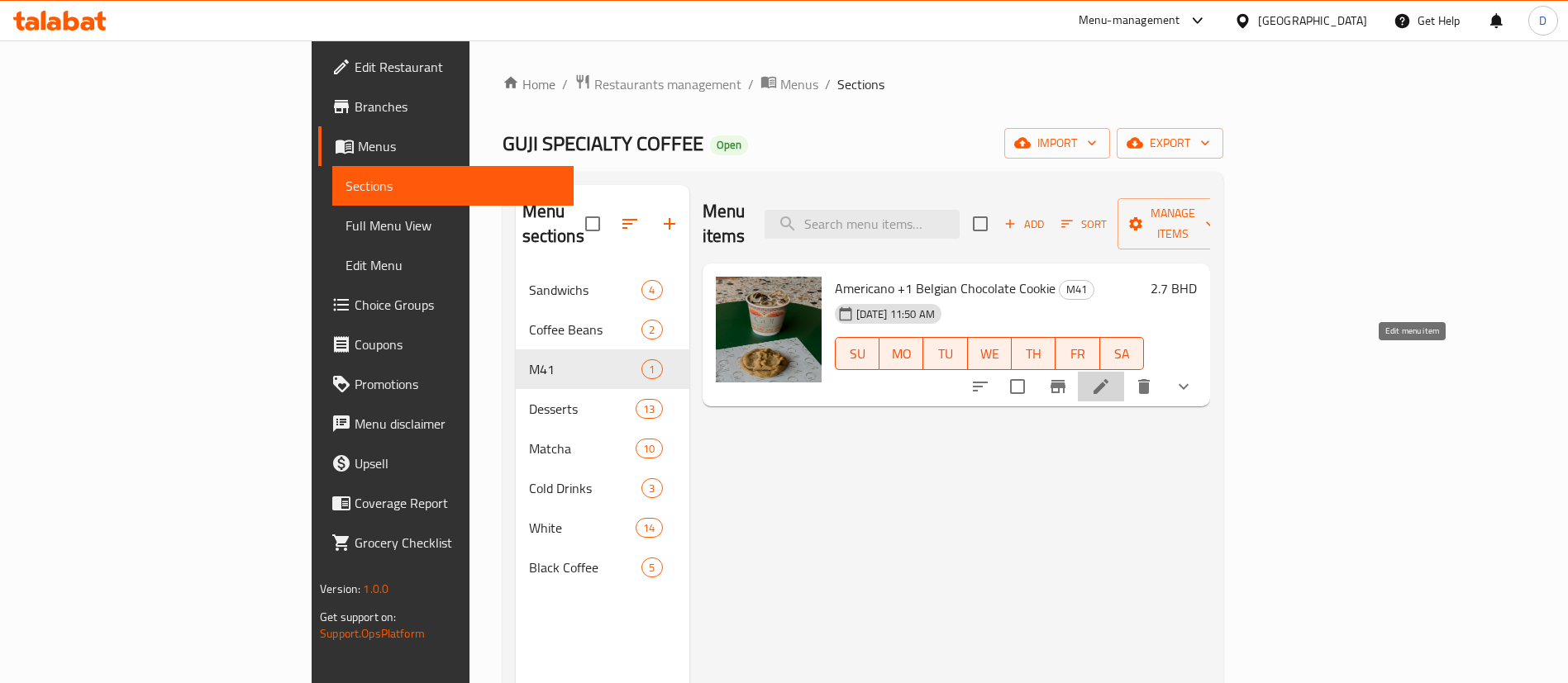
click at [1109, 379] on icon at bounding box center [1101, 387] width 15 height 15
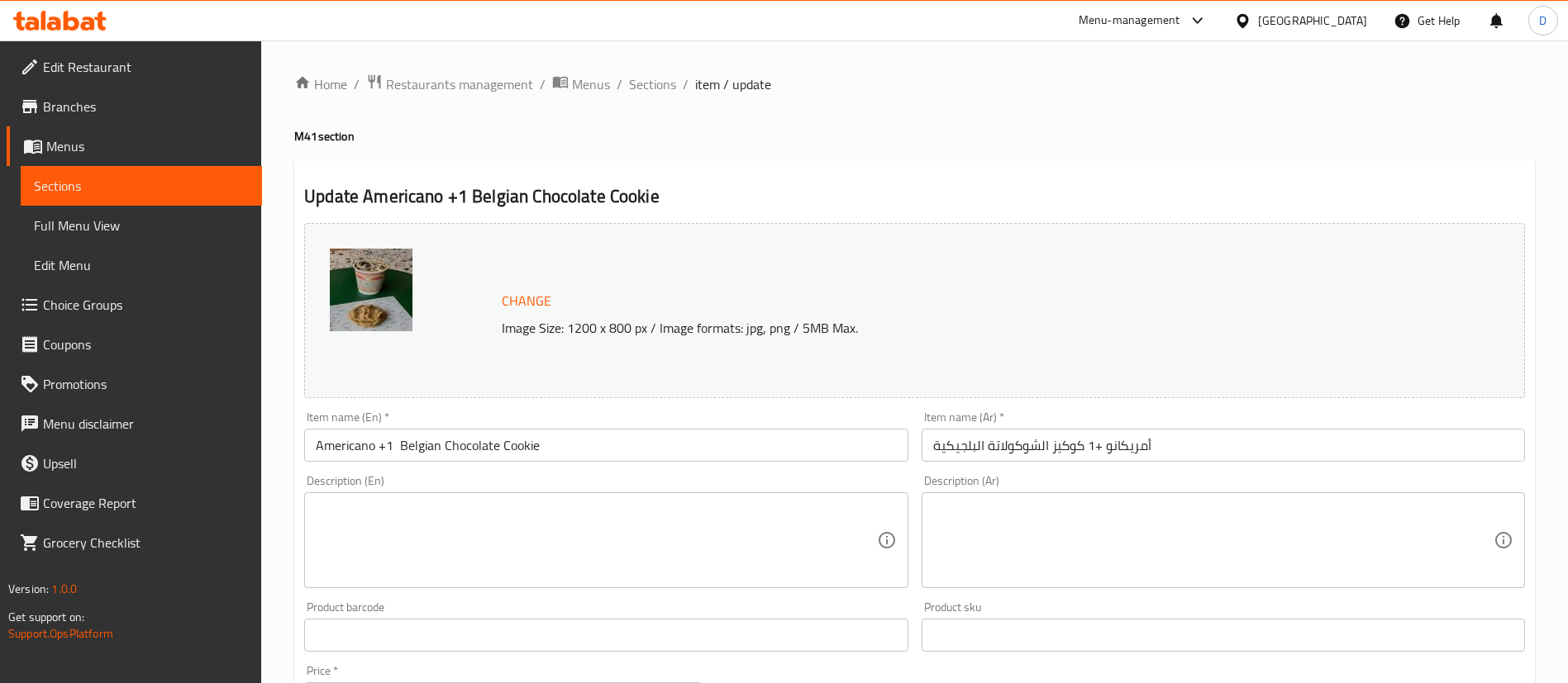
click at [939, 59] on div "Home / Restaurants management / Menus / Sections / item / update M41 section Up…" at bounding box center [915, 629] width 1307 height 1178
click at [664, 85] on span "Sections" at bounding box center [652, 84] width 47 height 19
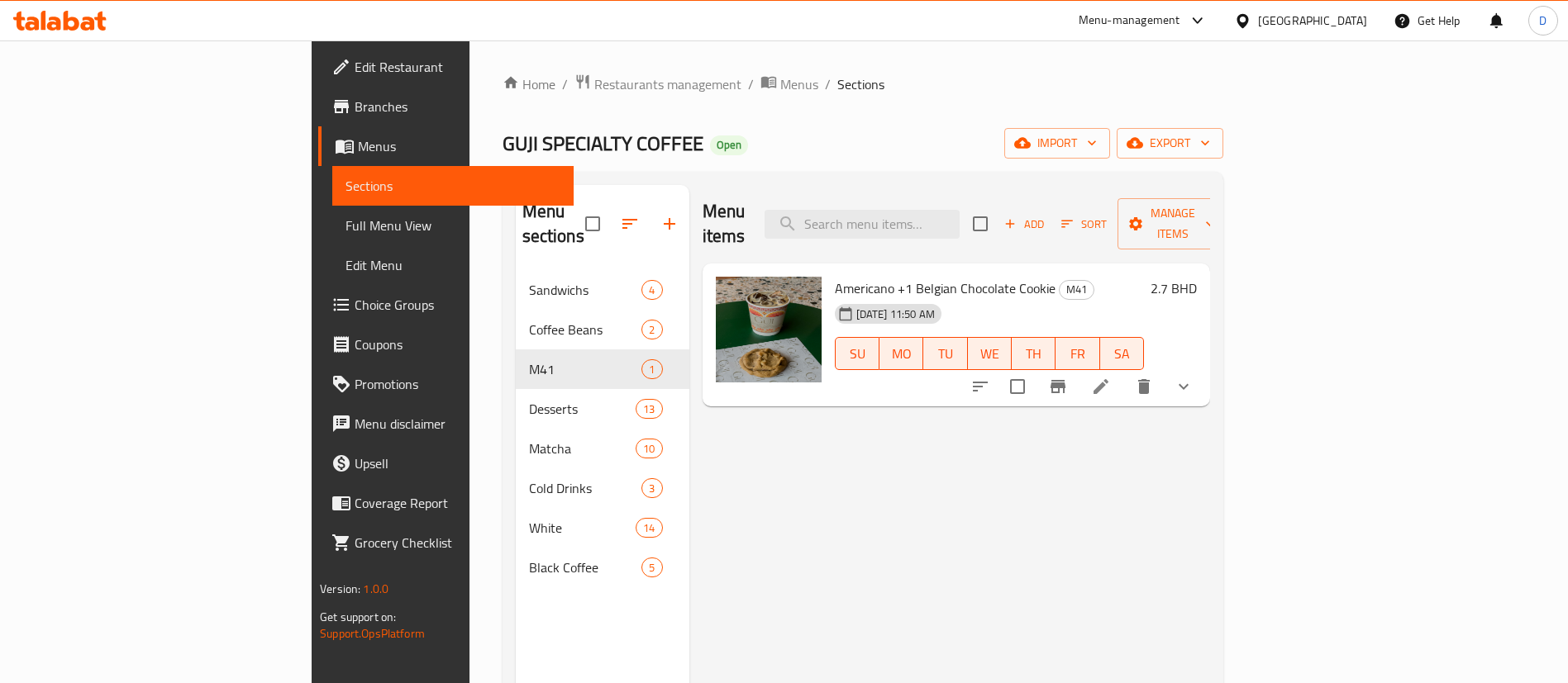
click at [355, 299] on span "Choice Groups" at bounding box center [457, 304] width 206 height 19
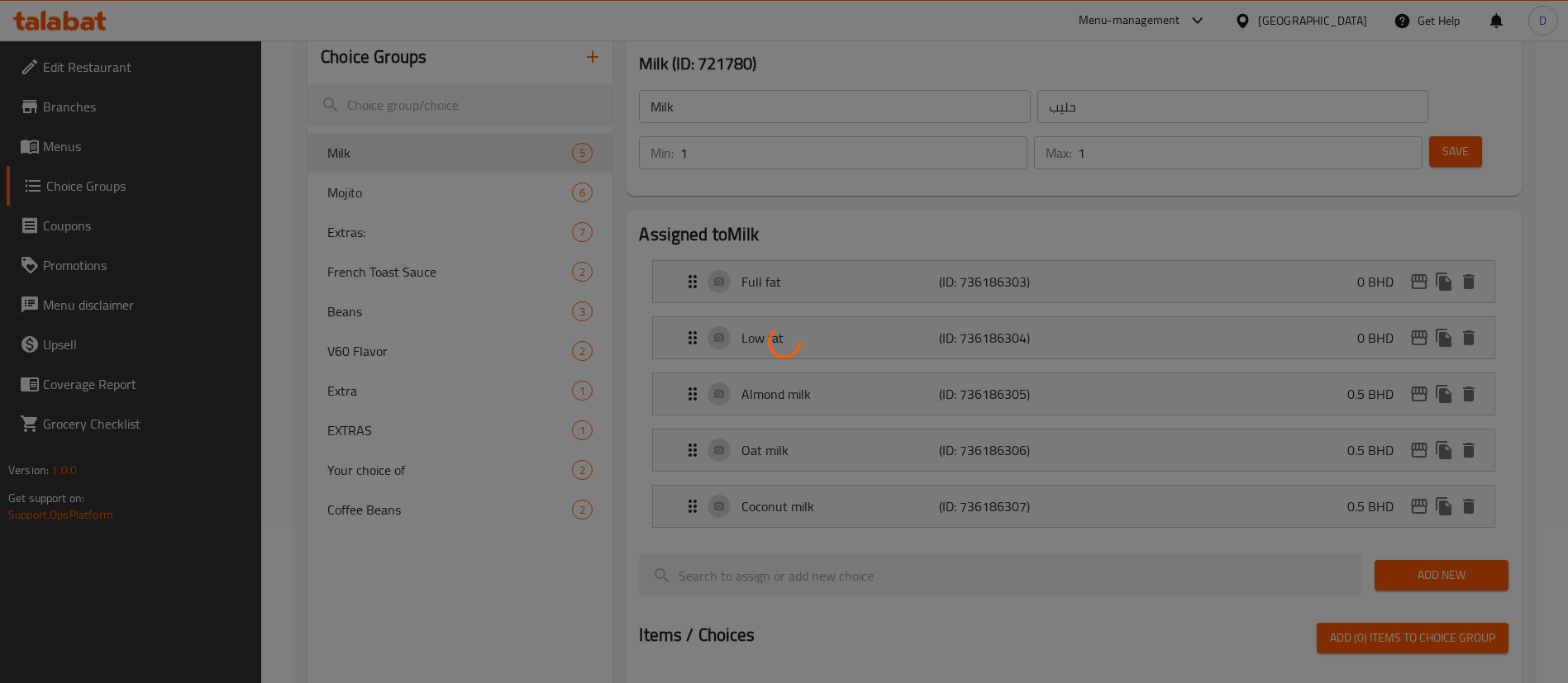
scroll to position [289, 0]
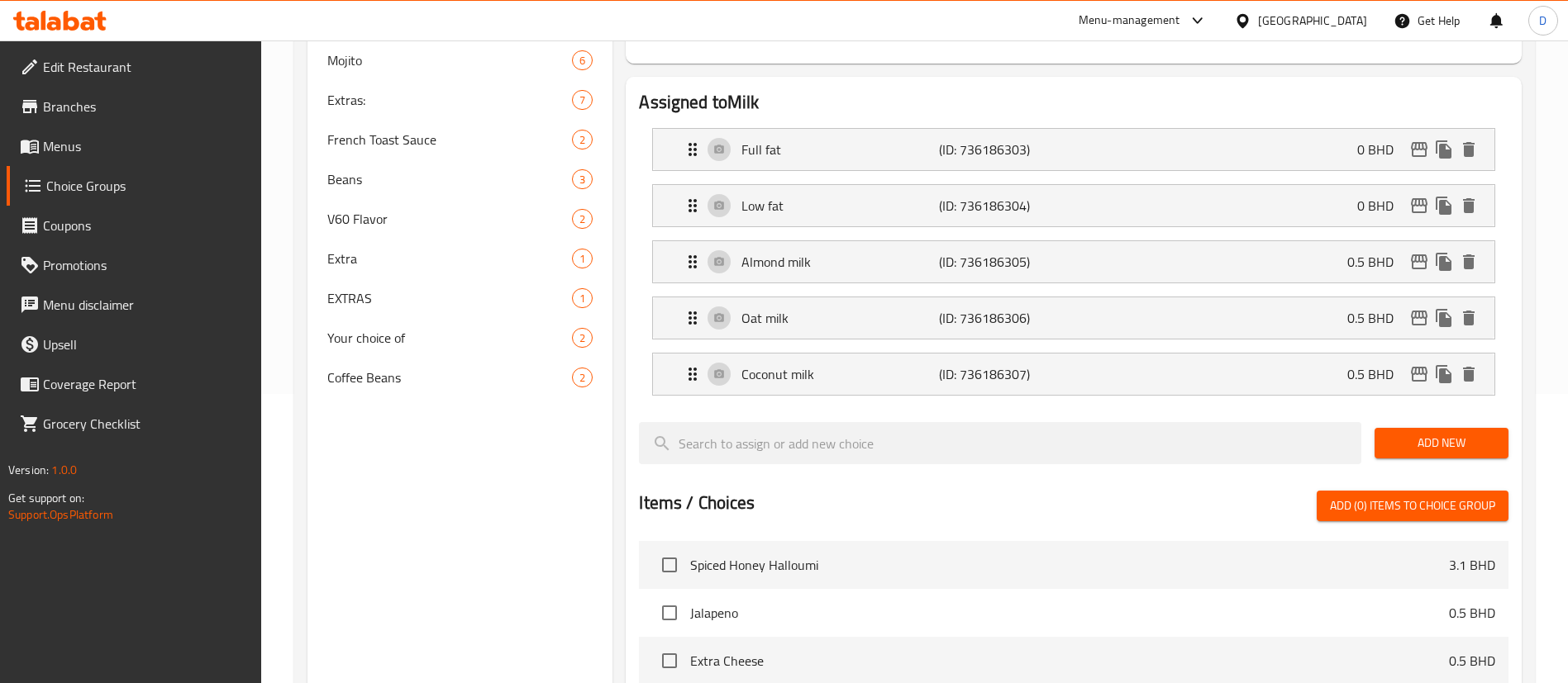
click at [388, 342] on div at bounding box center [784, 342] width 1568 height 683
click at [388, 342] on span "Your choice of" at bounding box center [449, 338] width 245 height 19
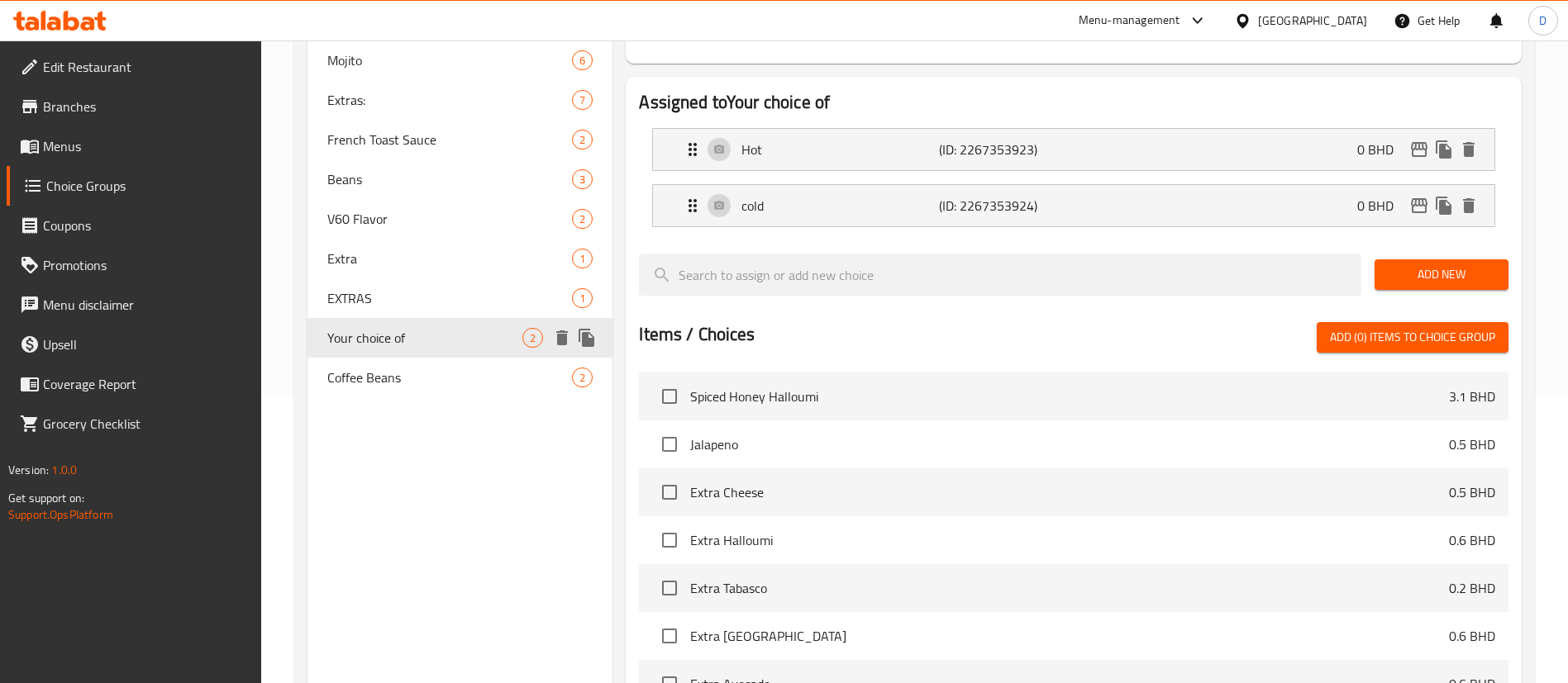
type input "Your choice of"
type input "اختيارك من القهوة"
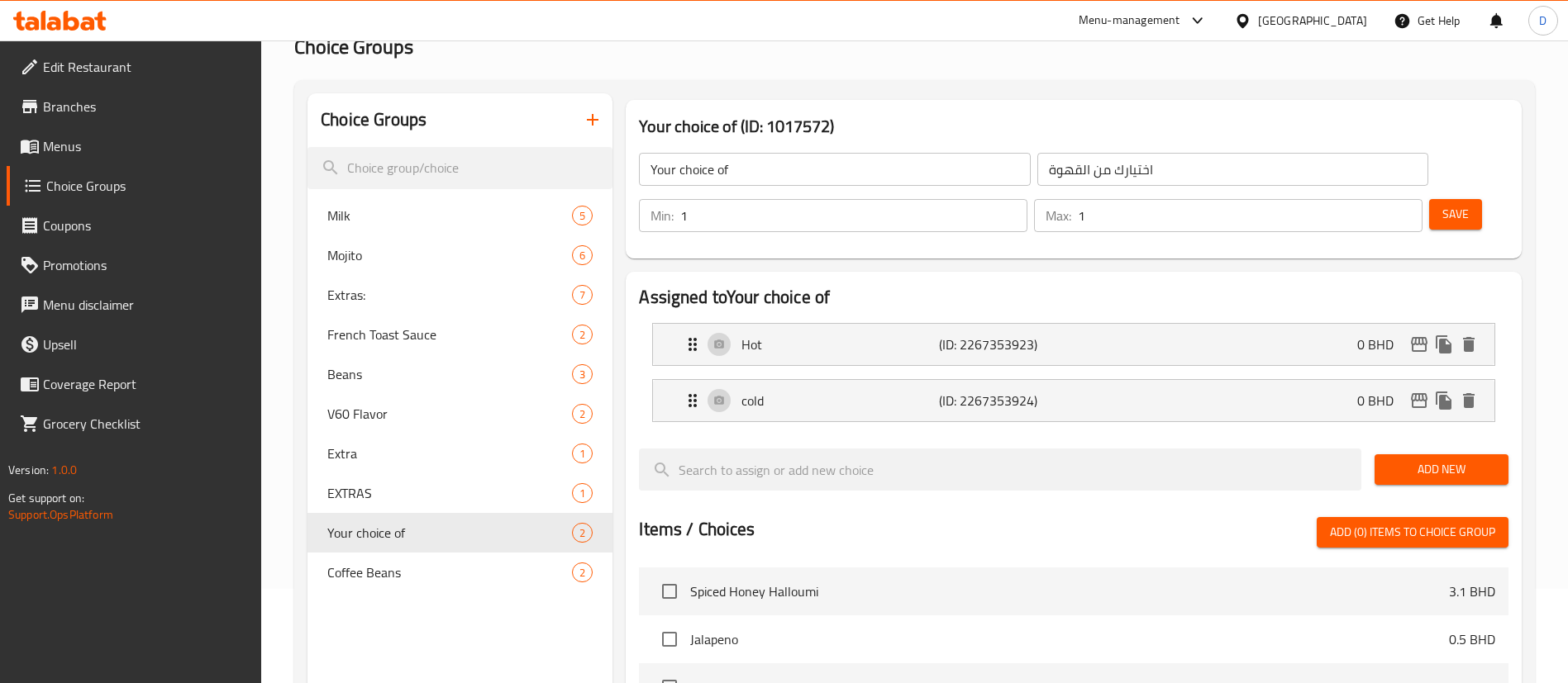
scroll to position [0, 0]
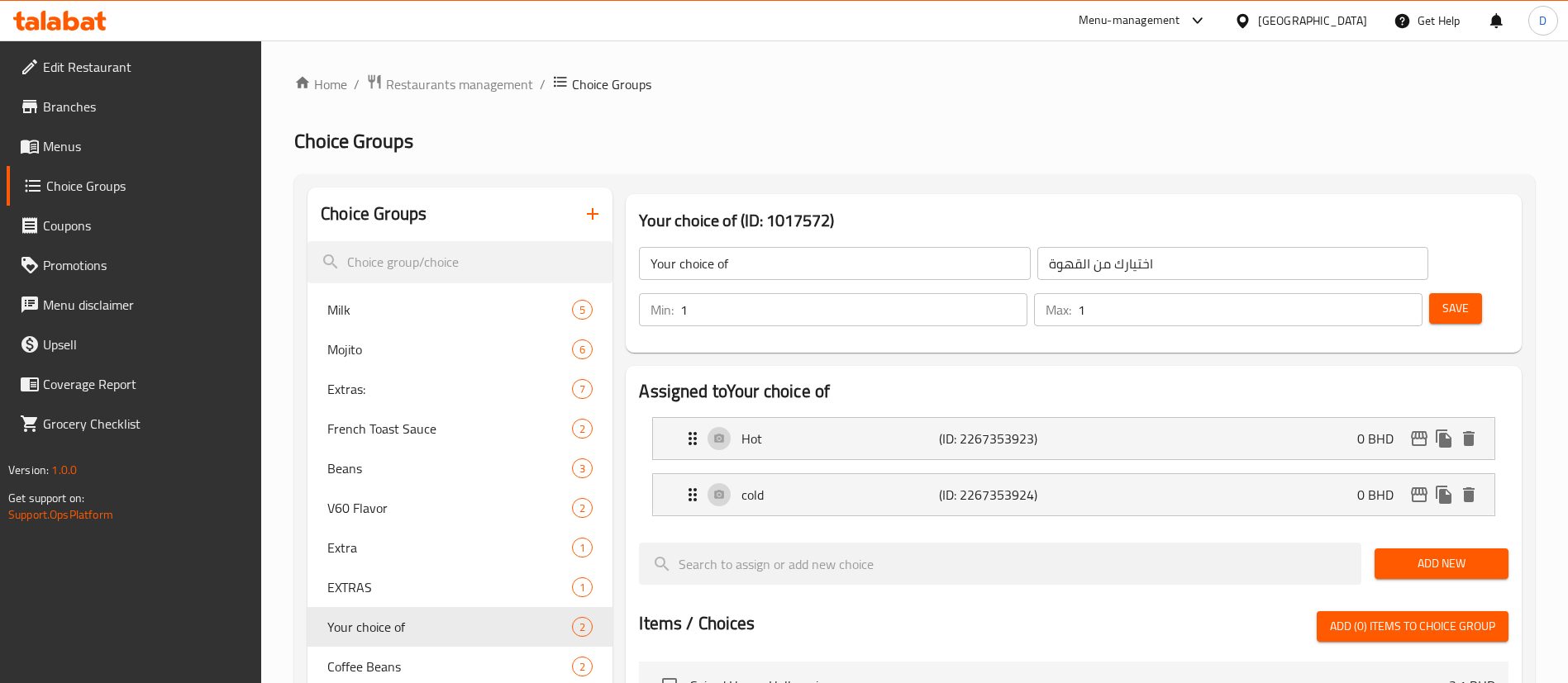
click at [771, 266] on input "Your choice of" at bounding box center [834, 263] width 391 height 33
type input "Your choice of coffee"
click at [1443, 298] on span "Save" at bounding box center [1456, 308] width 26 height 20
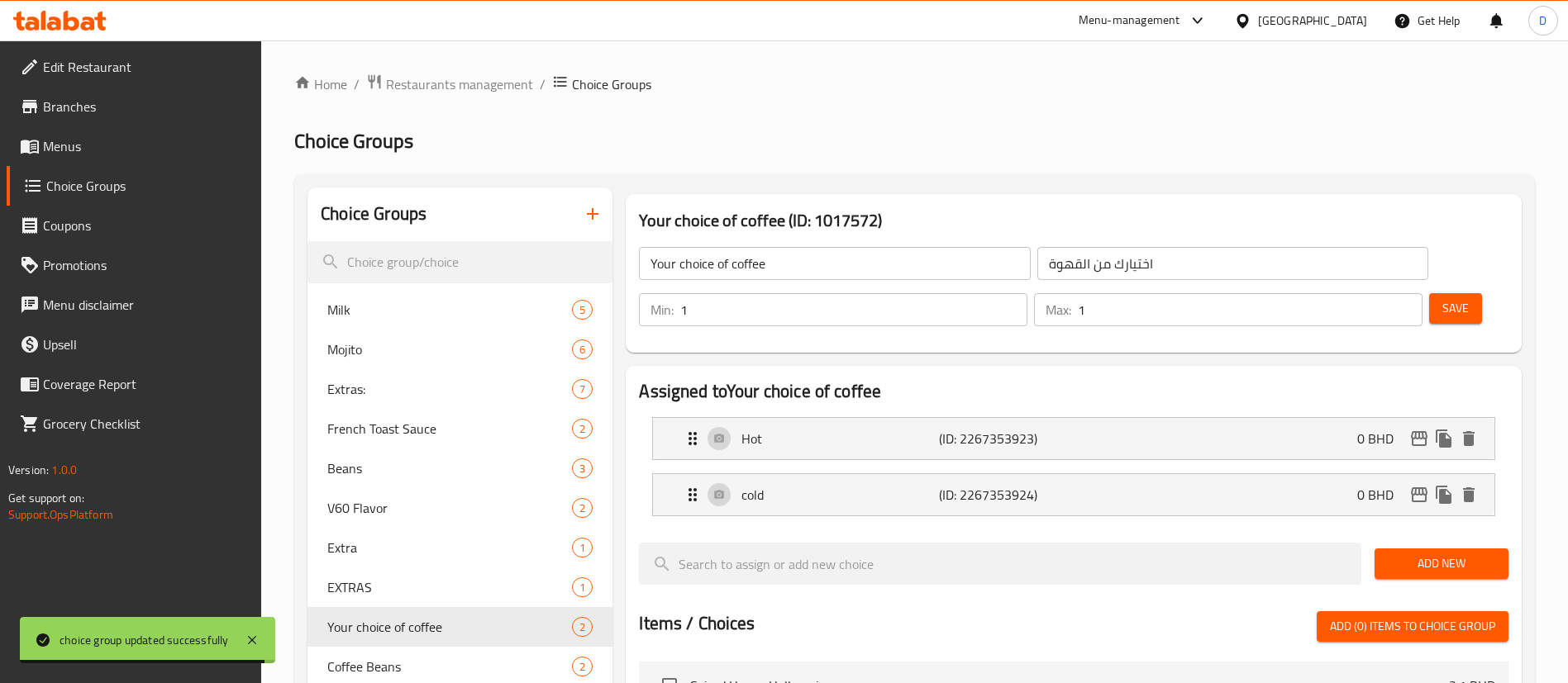
click at [464, 102] on div "Home / Restaurants management / Choice Groups Choice Groups Choice Groups Milk …" at bounding box center [915, 643] width 1241 height 1140
click at [461, 94] on span "Restaurants management" at bounding box center [459, 84] width 147 height 19
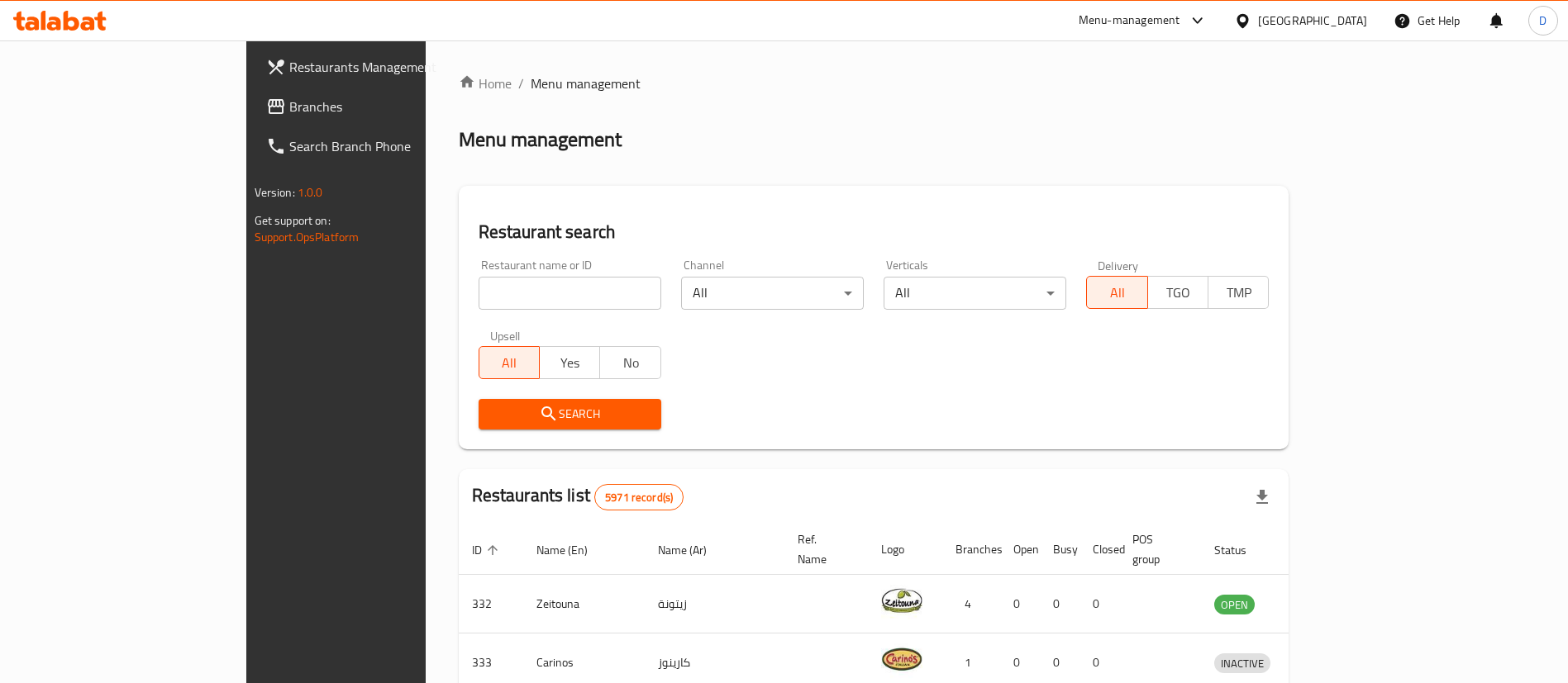
drag, startPoint x: 556, startPoint y: 170, endPoint x: 886, endPoint y: 184, distance: 330.3
click at [886, 184] on div "Home / Menu management Menu management Restaurant search Restaurant name or ID …" at bounding box center [874, 602] width 831 height 1058
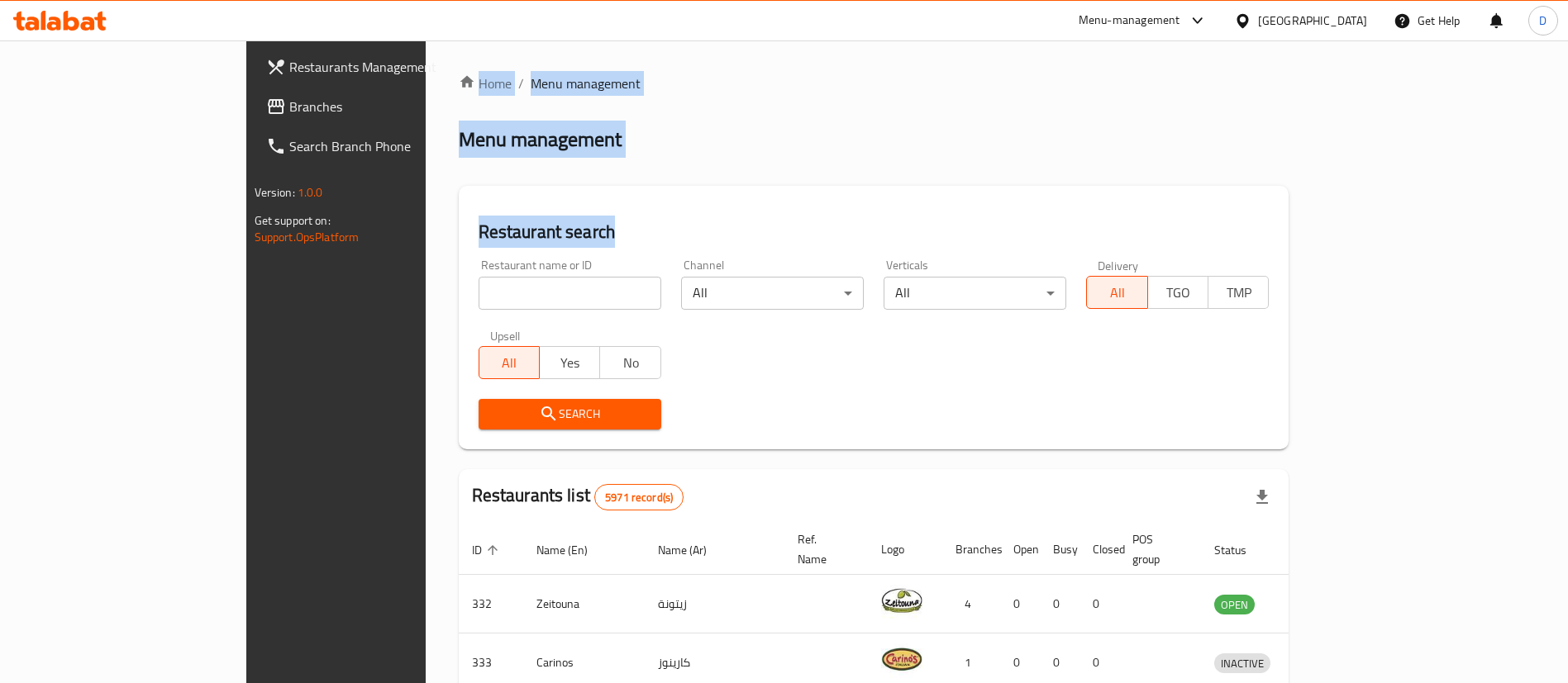
drag, startPoint x: 772, startPoint y: 163, endPoint x: 290, endPoint y: 85, distance: 488.3
click at [426, 85] on div "Home / Menu management Menu management Restaurant search Restaurant name or ID …" at bounding box center [874, 603] width 897 height 1124
click at [737, 90] on ol "Home / Menu management" at bounding box center [874, 83] width 831 height 19
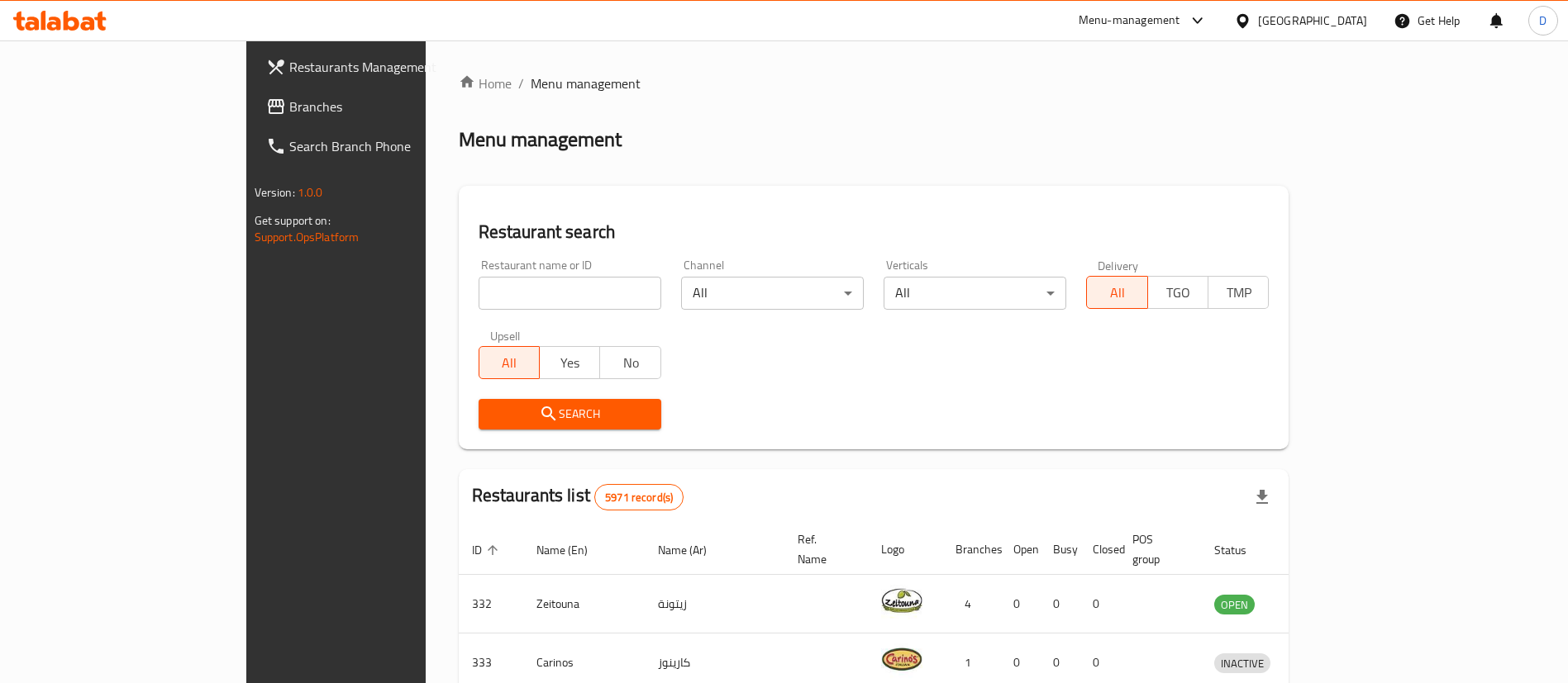
click at [735, 89] on ol "Home / Menu management" at bounding box center [874, 83] width 831 height 19
click at [487, 293] on input "search" at bounding box center [569, 293] width 183 height 33
type input "guji"
click button "Search" at bounding box center [569, 414] width 183 height 31
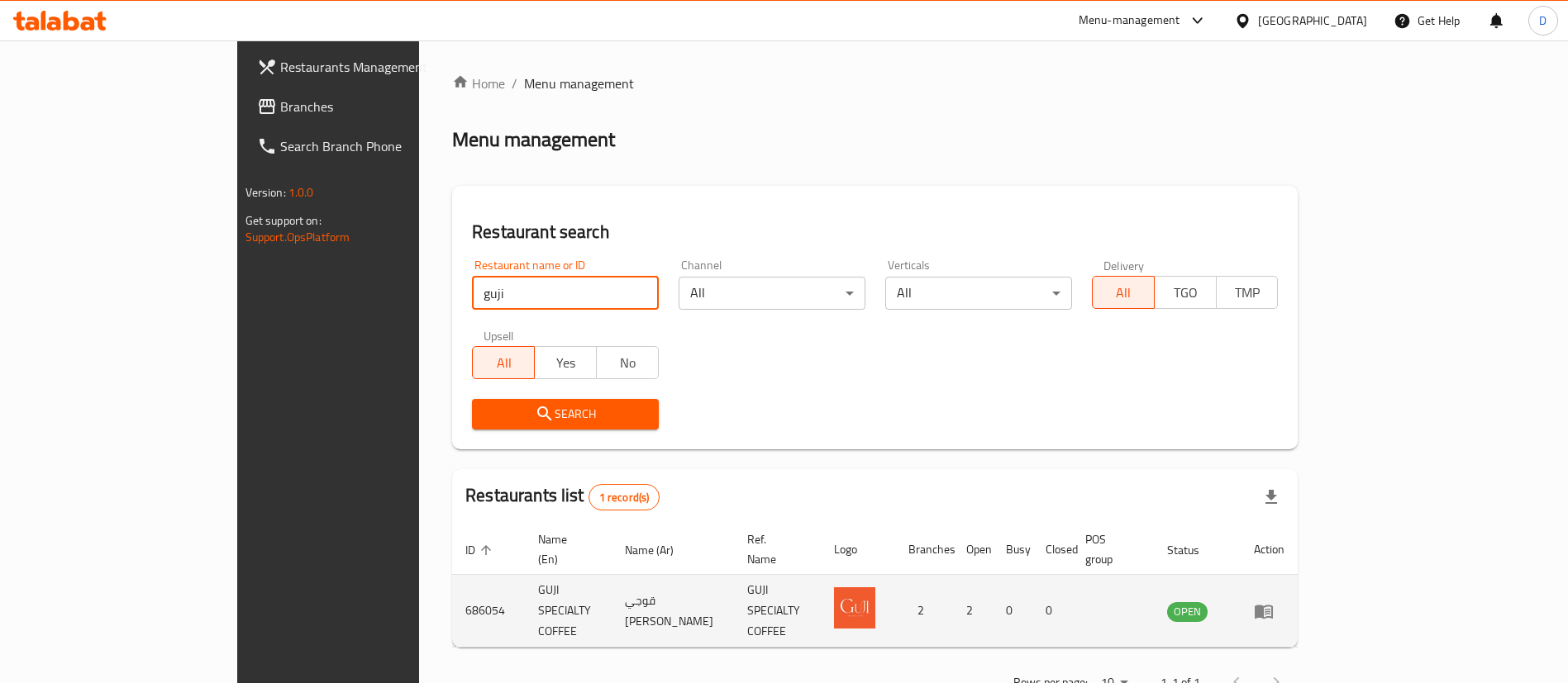
click at [1270, 609] on icon "enhanced table" at bounding box center [1268, 612] width 6 height 6
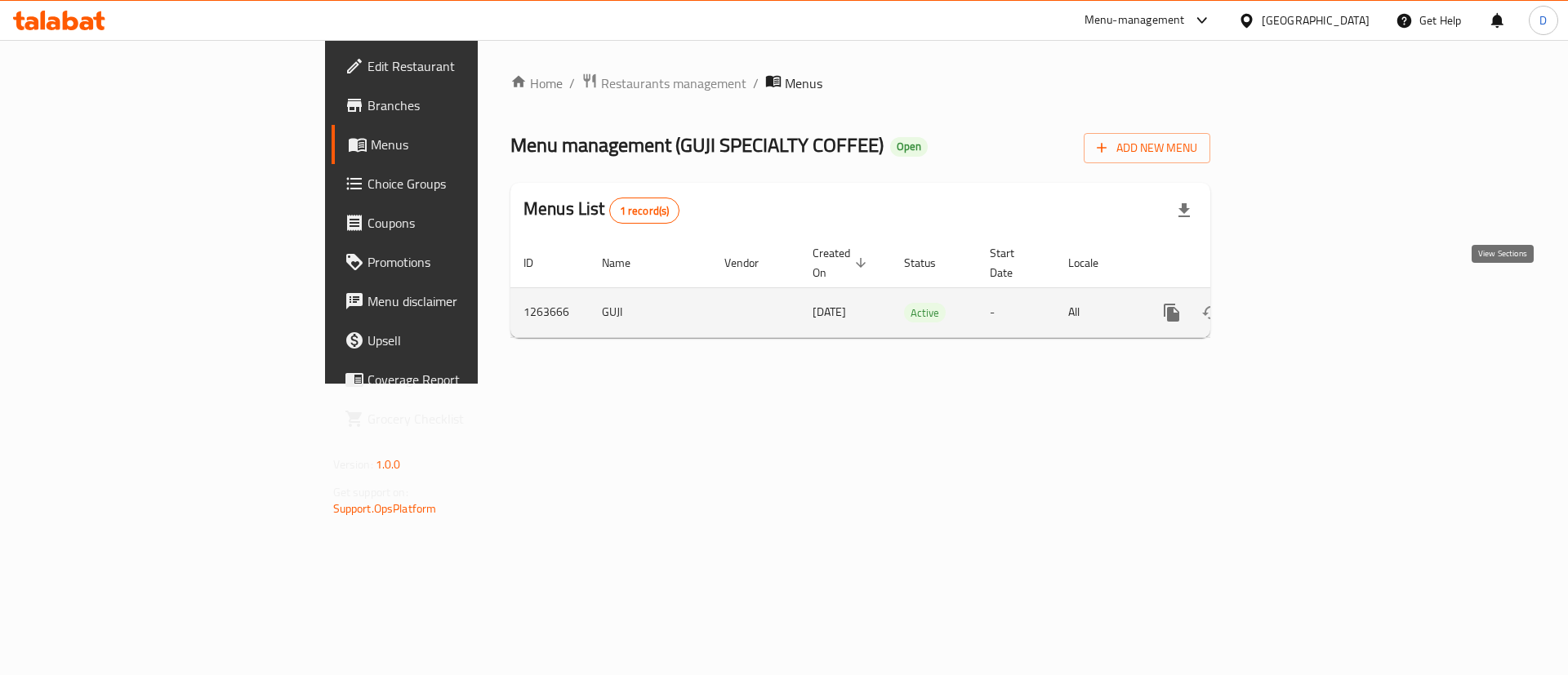
click at [1309, 304] on link "enhanced table" at bounding box center [1289, 312] width 39 height 39
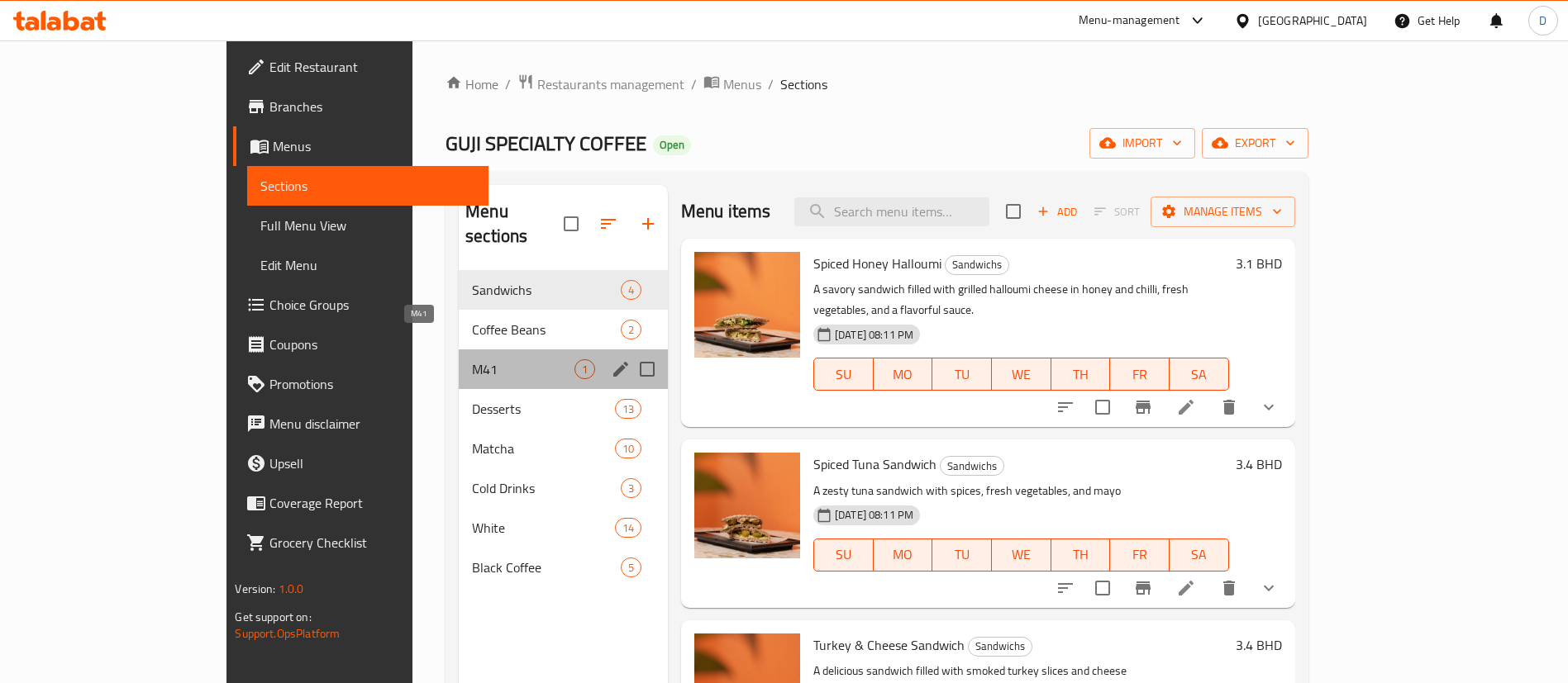
click at [472, 359] on span "M41" at bounding box center [524, 369] width 102 height 19
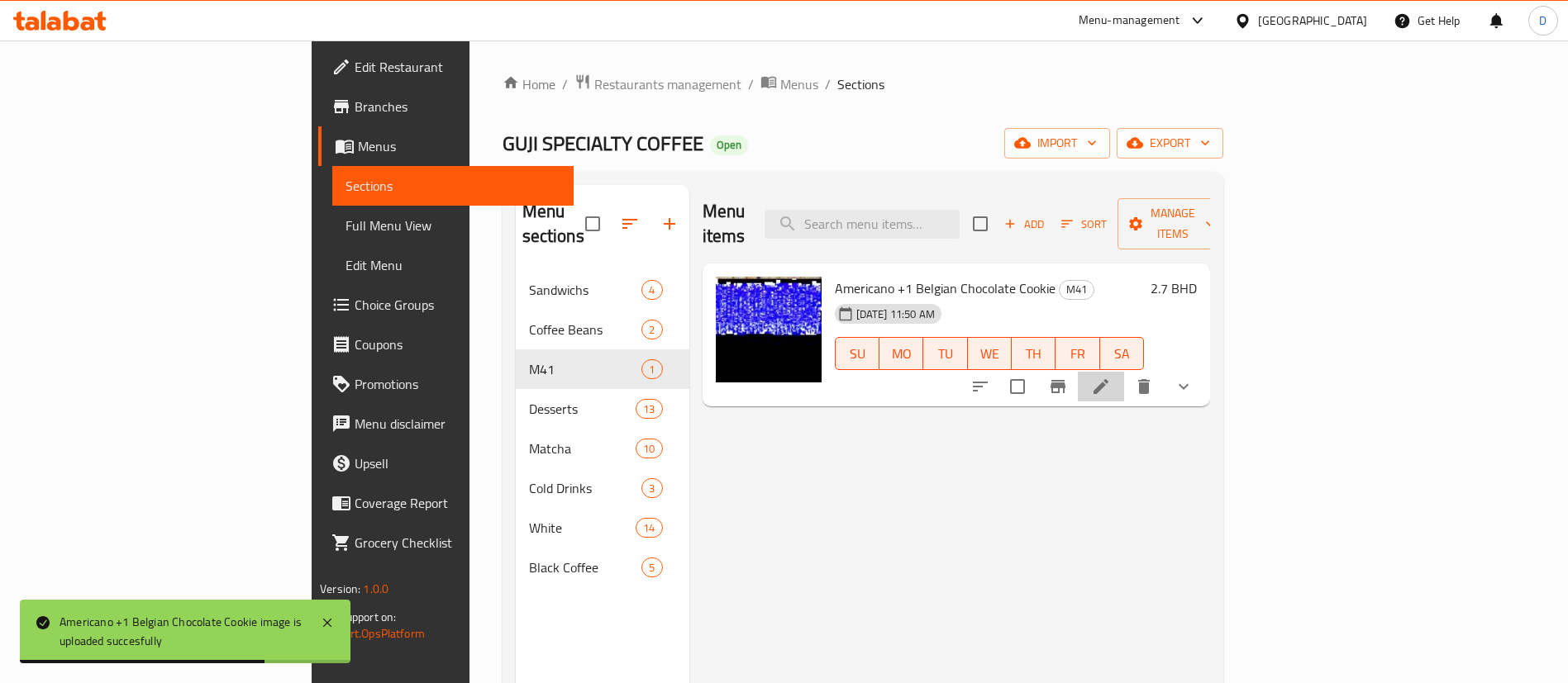
click at [1125, 372] on li at bounding box center [1101, 387] width 46 height 30
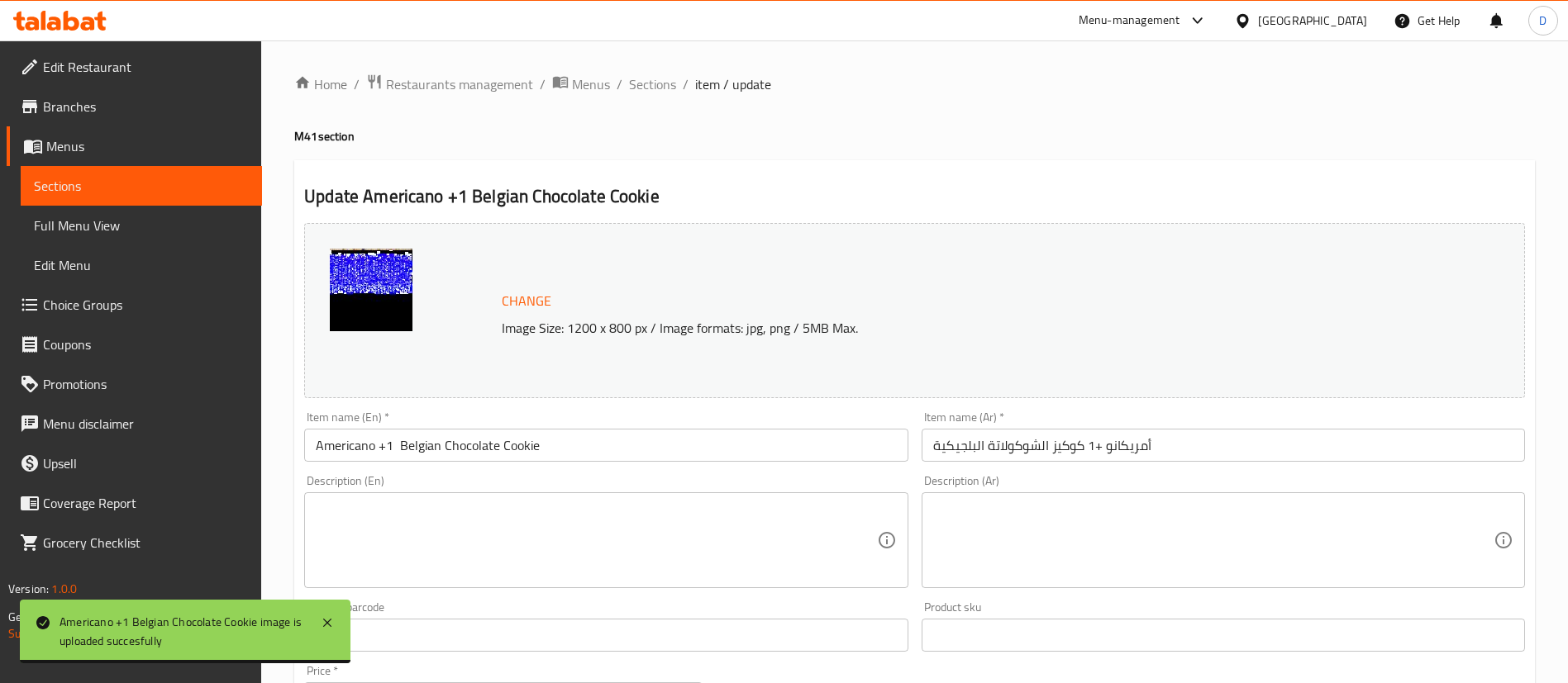
click at [521, 308] on span "Change" at bounding box center [526, 301] width 49 height 24
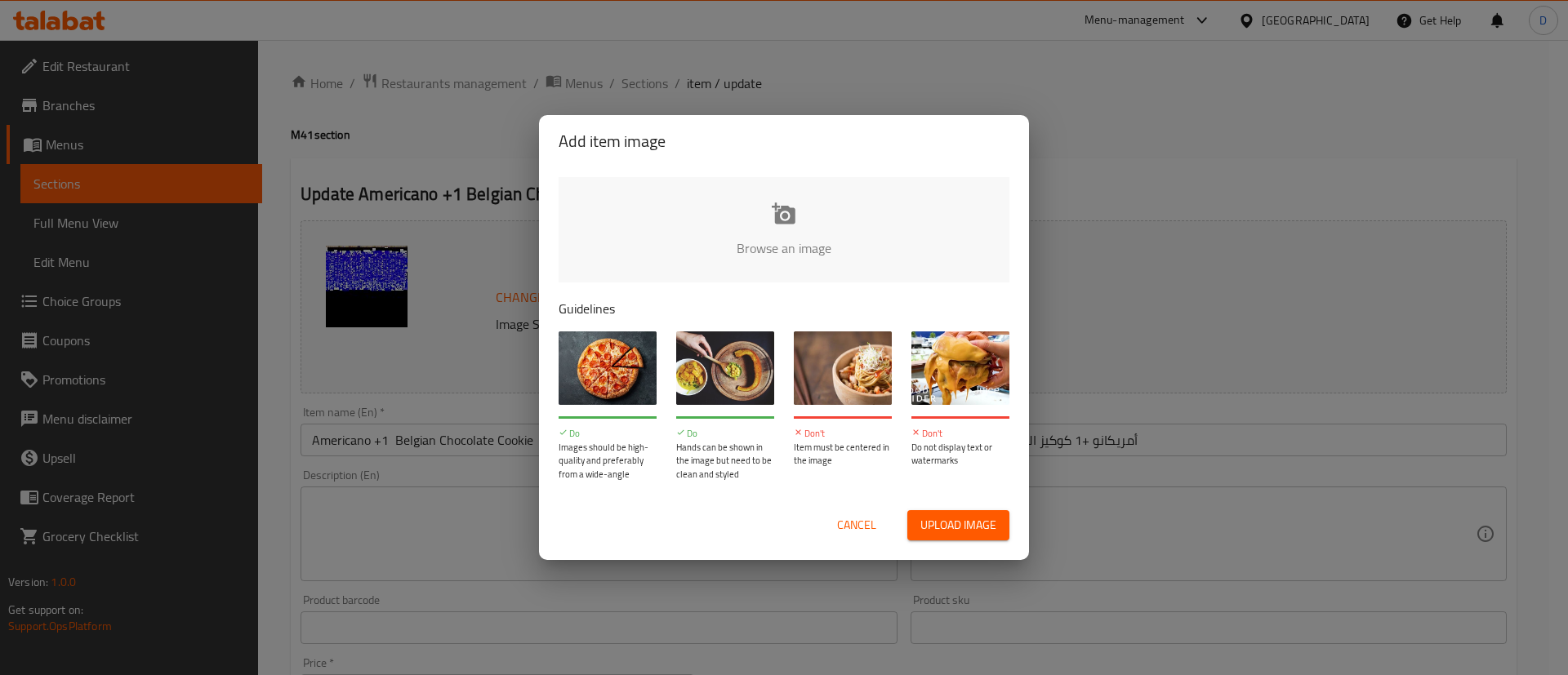
click at [815, 242] on input "file" at bounding box center [1336, 253] width 1555 height 153
type input "C:\fakepath\Gemini_Generated_Image_61gou561gou561go.png"
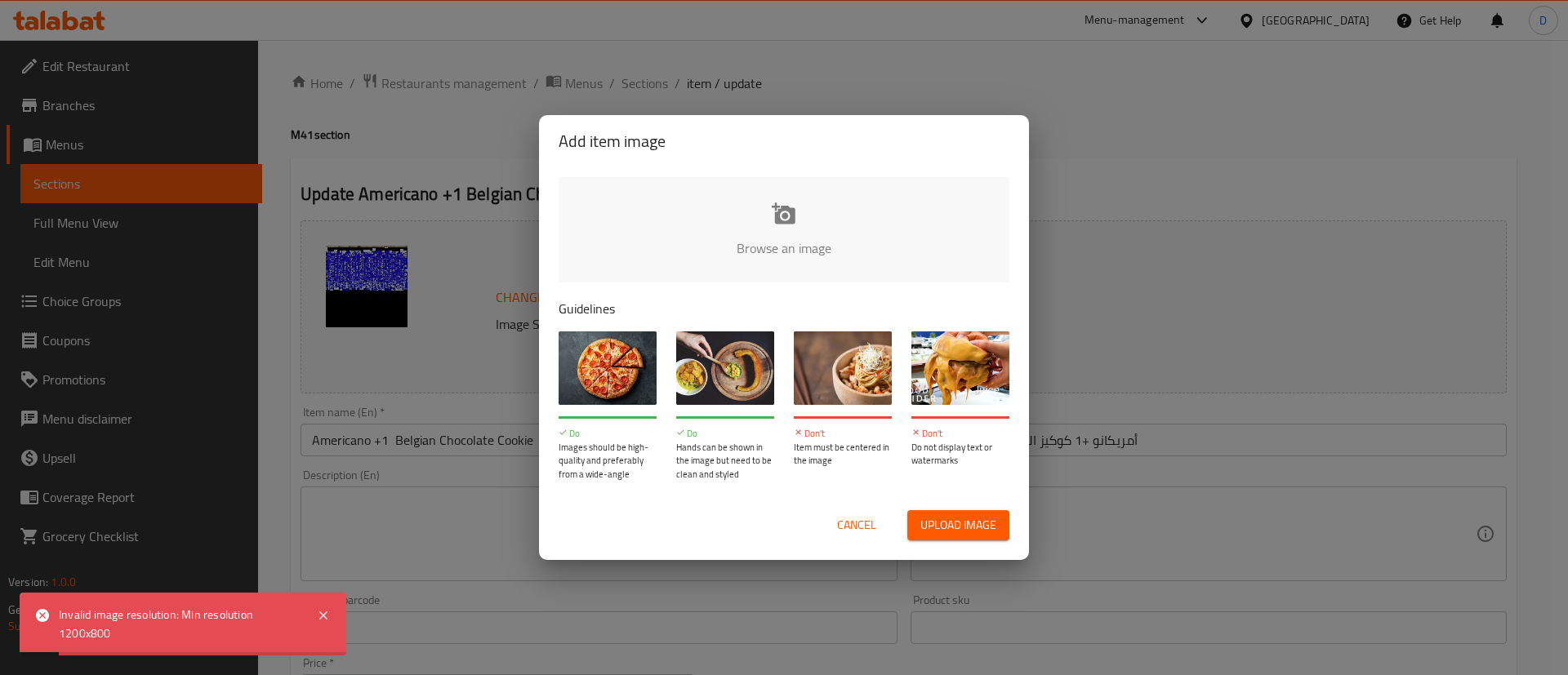
click at [769, 223] on input "file" at bounding box center [1336, 253] width 1555 height 153
click at [837, 193] on input "file" at bounding box center [1336, 253] width 1555 height 153
click at [857, 529] on span "Cancel" at bounding box center [856, 525] width 39 height 20
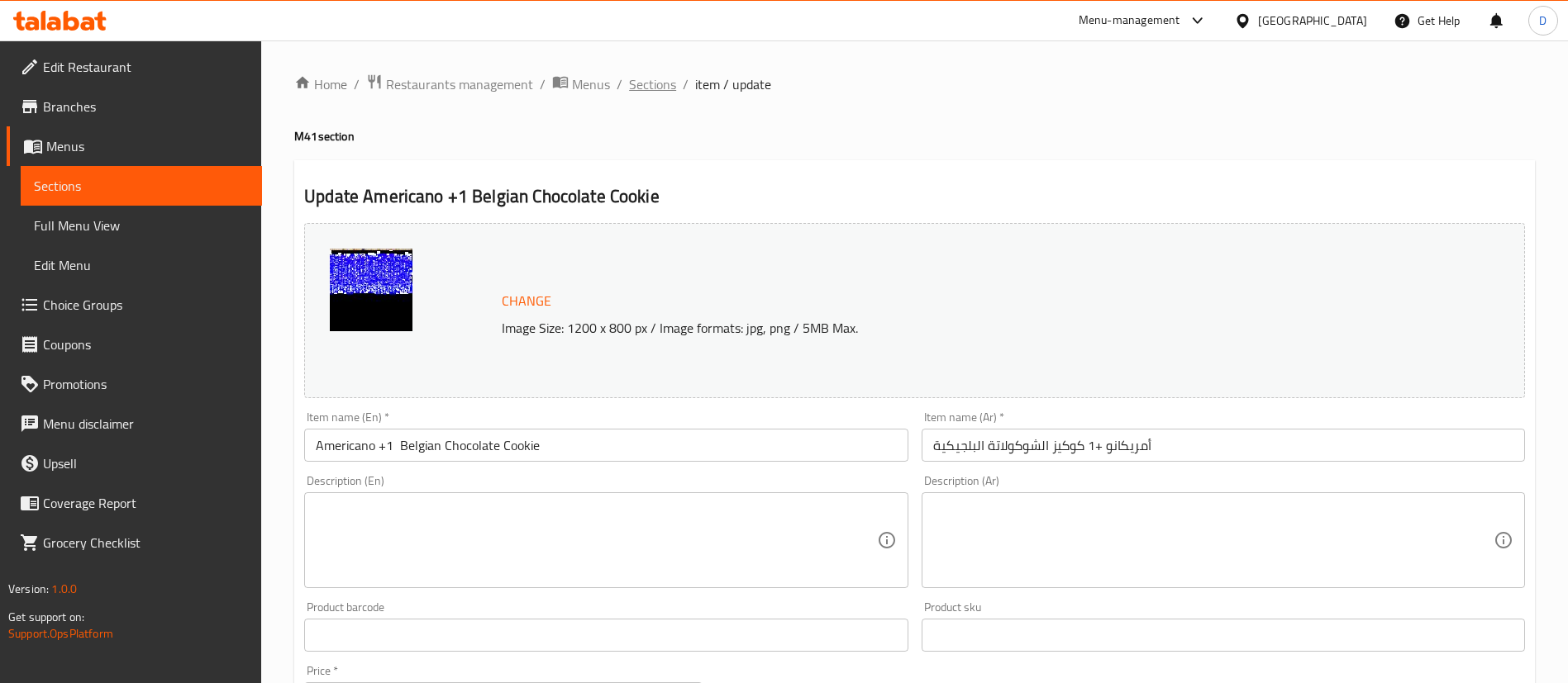
click at [634, 89] on span "Sections" at bounding box center [652, 84] width 47 height 19
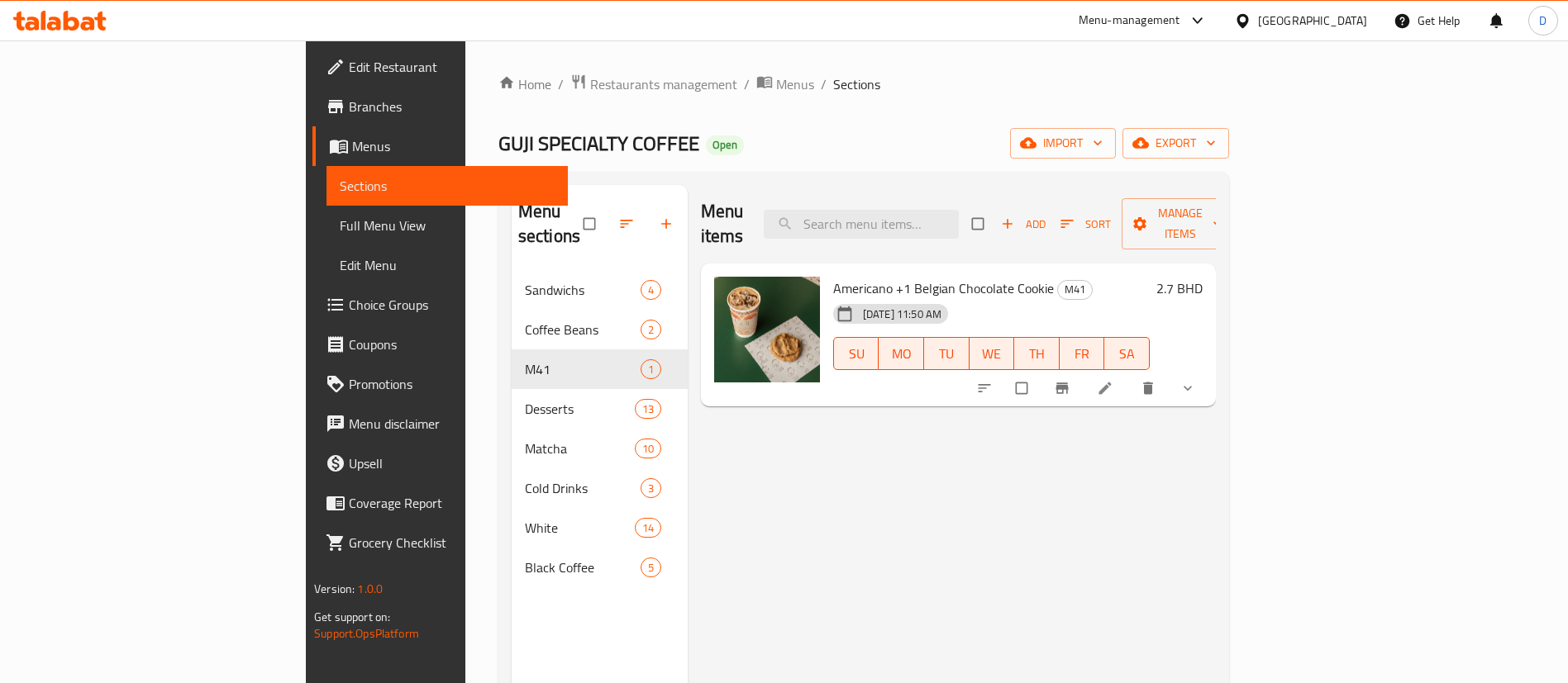
click at [499, 103] on div "Home / Restaurants management / Menus / Sections GUJI SPECIALTY COFFEE Open imp…" at bounding box center [864, 477] width 731 height 808
drag, startPoint x: 463, startPoint y: 95, endPoint x: 449, endPoint y: 103, distance: 16.1
click at [499, 97] on div "Home / Restaurants management / Menus / Sections GUJI SPECIALTY COFFEE Open imp…" at bounding box center [864, 477] width 731 height 808
click at [923, 156] on div "GUJI SPECIALTY COFFEE Open import export" at bounding box center [864, 143] width 731 height 31
drag, startPoint x: 645, startPoint y: 94, endPoint x: 598, endPoint y: 90, distance: 47.2
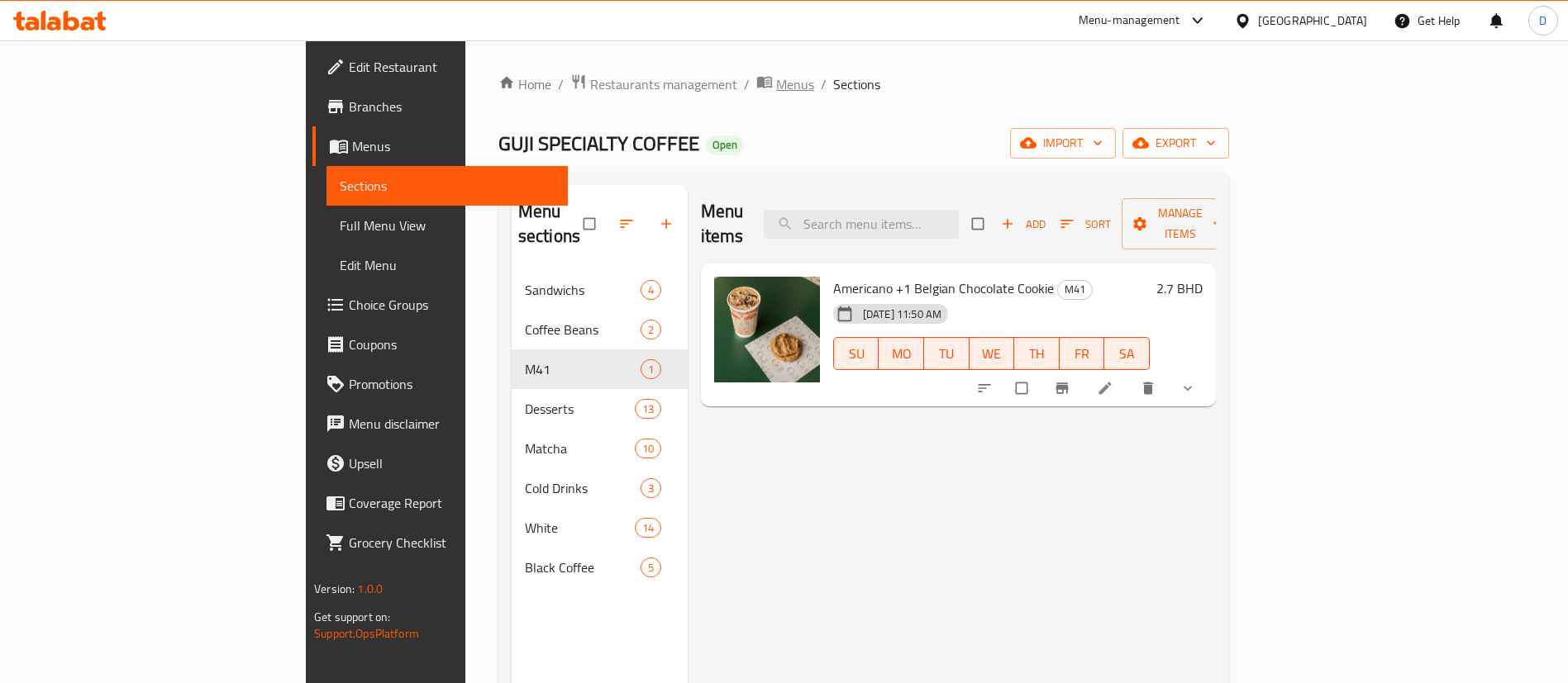
click at [833, 93] on span "Sections" at bounding box center [856, 84] width 47 height 19
click at [591, 86] on span "Restaurants management" at bounding box center [664, 84] width 147 height 19
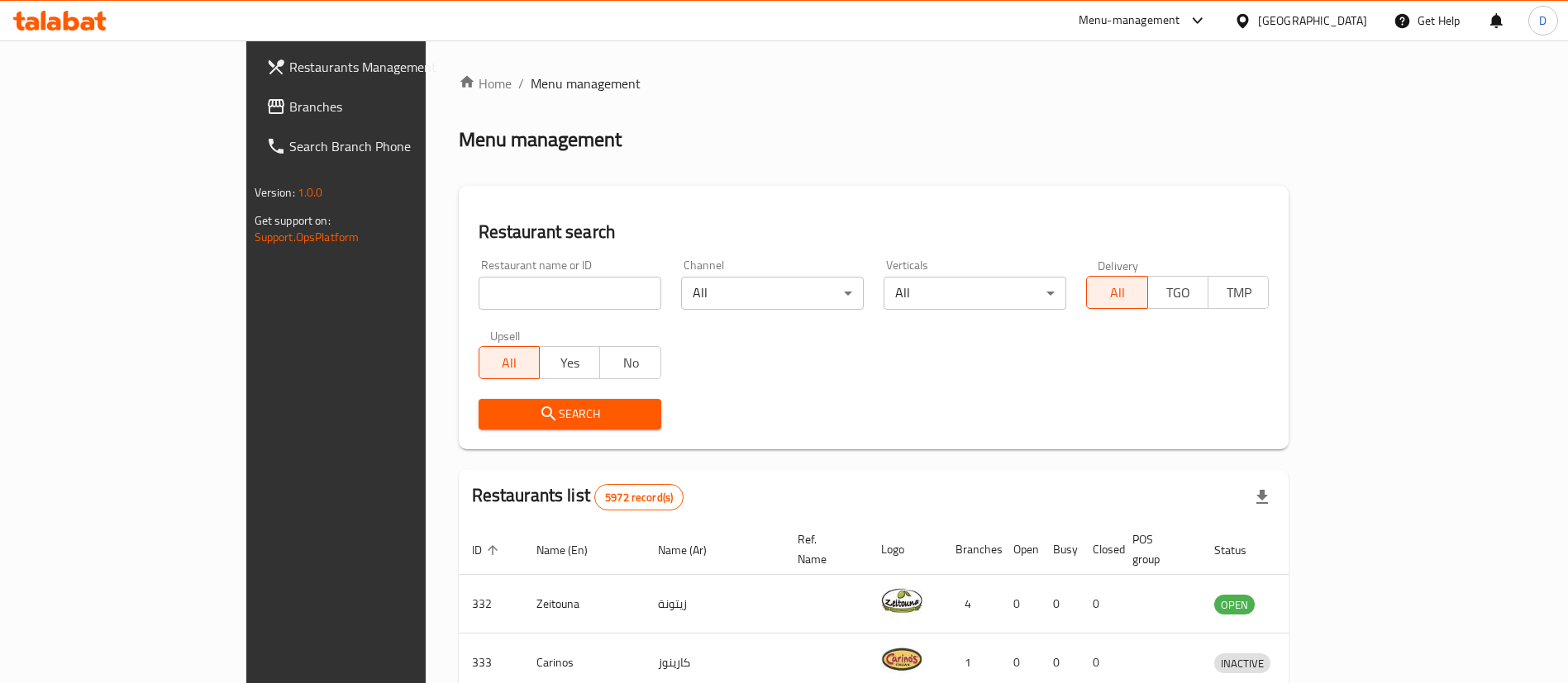
drag, startPoint x: 513, startPoint y: 297, endPoint x: 525, endPoint y: 310, distance: 17.7
click at [520, 304] on input "search" at bounding box center [569, 293] width 183 height 33
paste input "Chilkoza"
type input "Chilkoza"
click button "Search" at bounding box center [569, 414] width 183 height 31
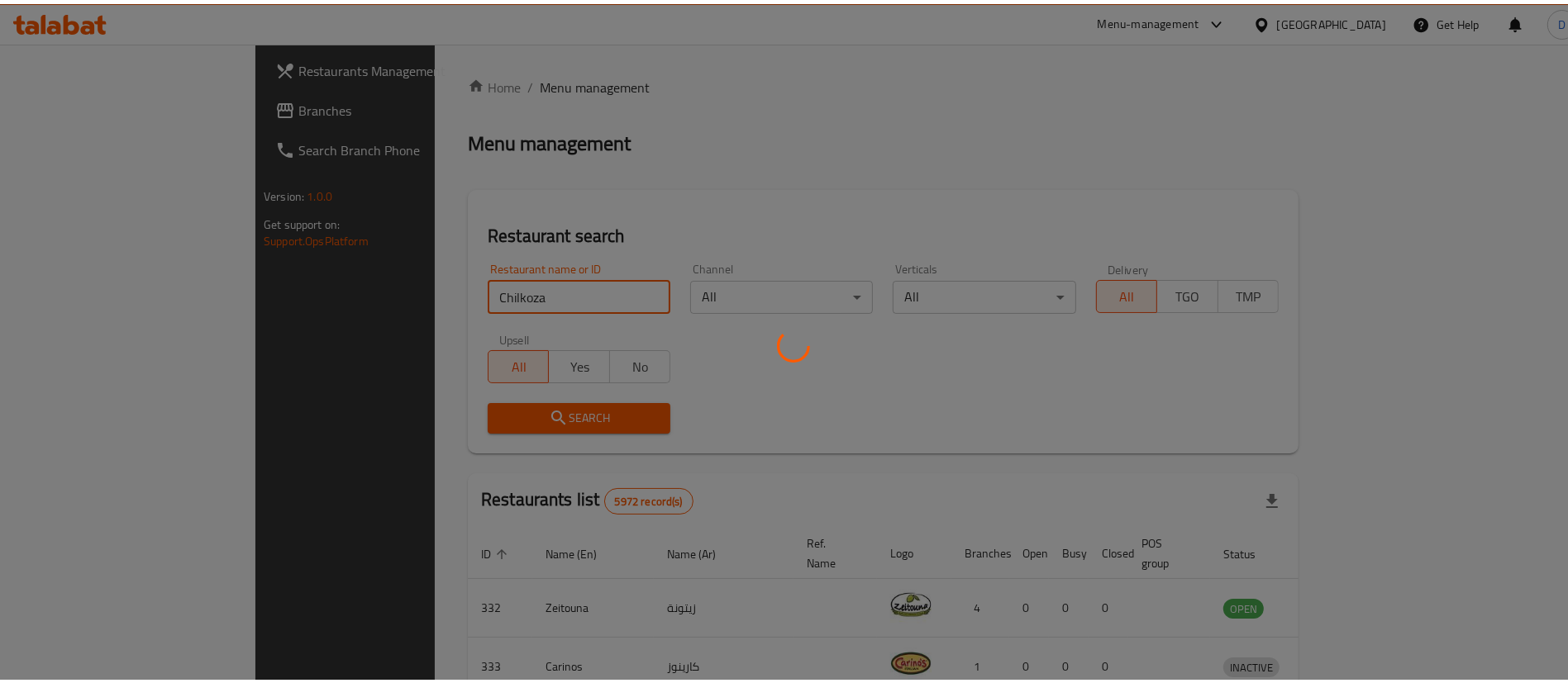
scroll to position [21, 0]
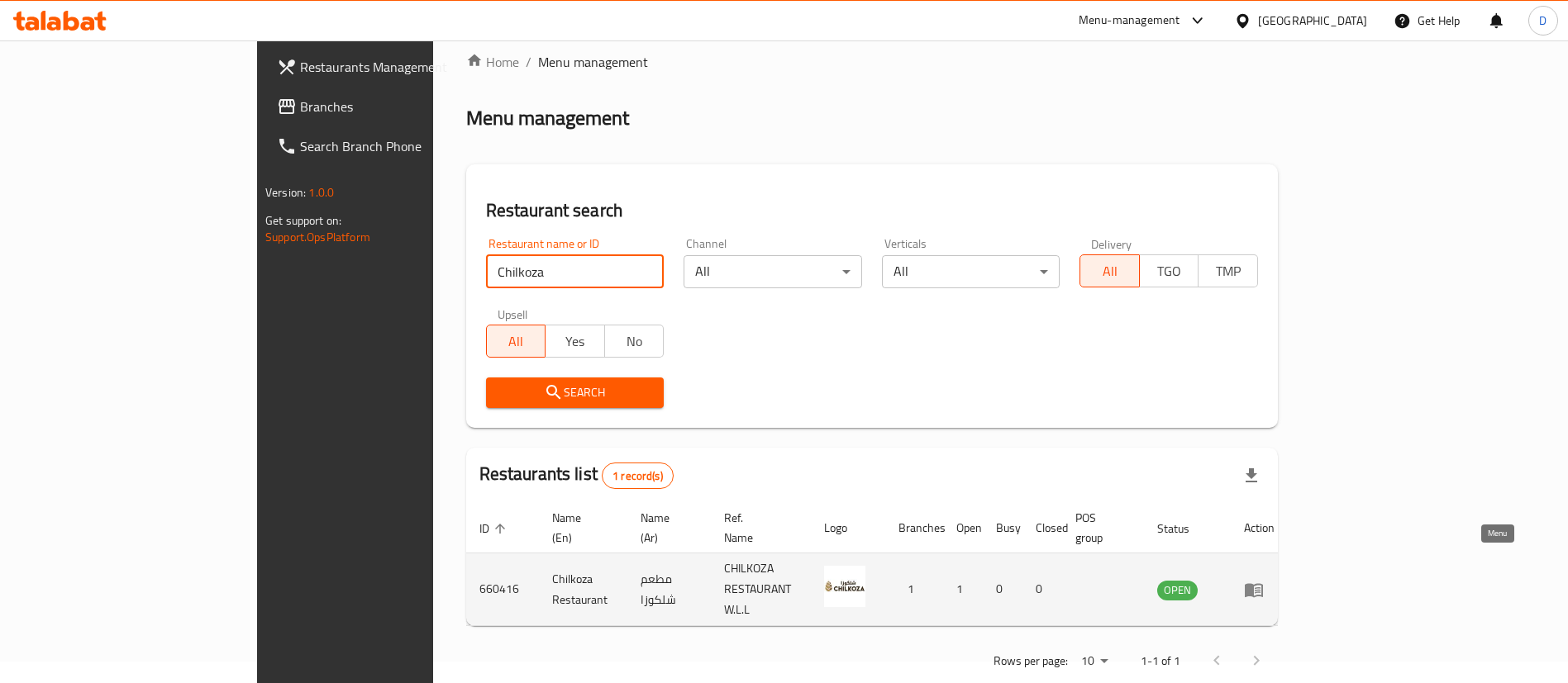
click at [1275, 580] on link "enhanced table" at bounding box center [1259, 589] width 31 height 19
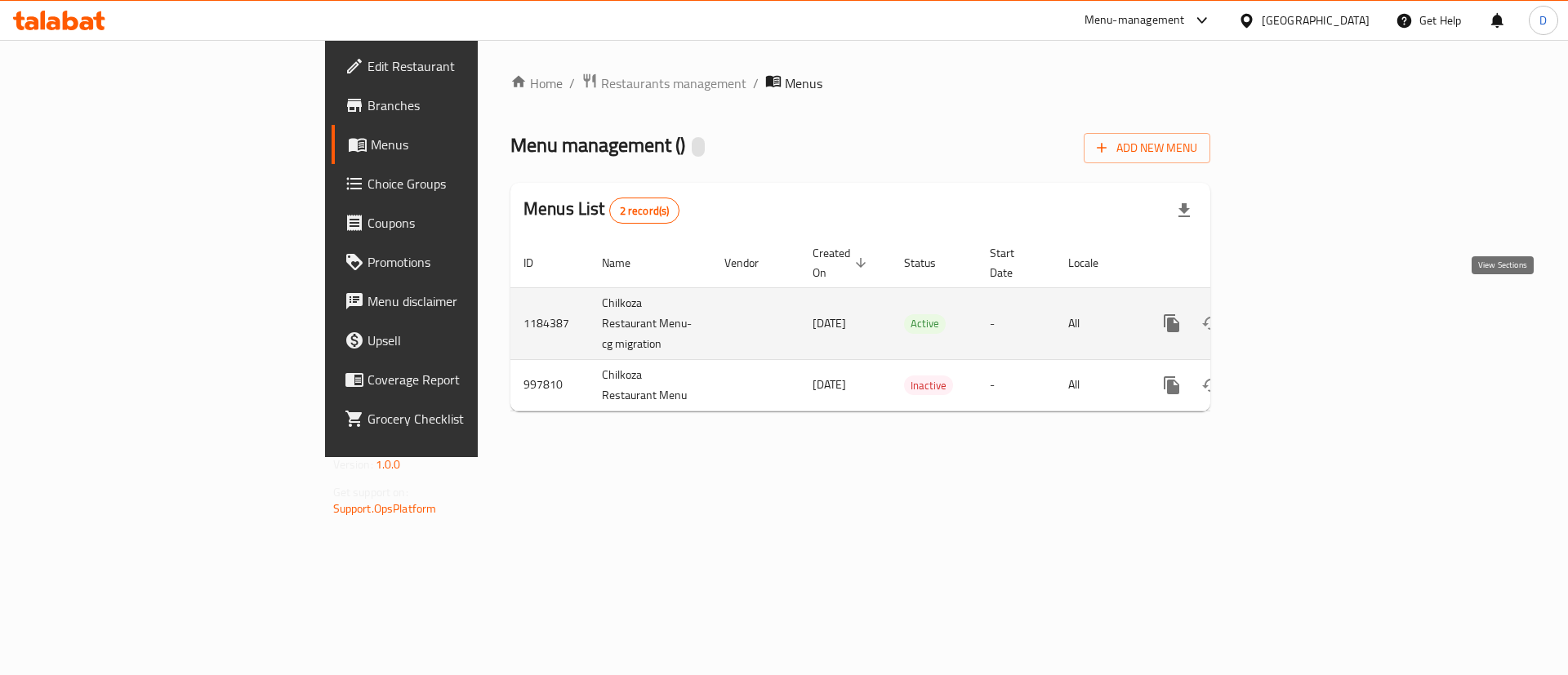
click at [1299, 314] on icon "enhanced table" at bounding box center [1289, 324] width 19 height 19
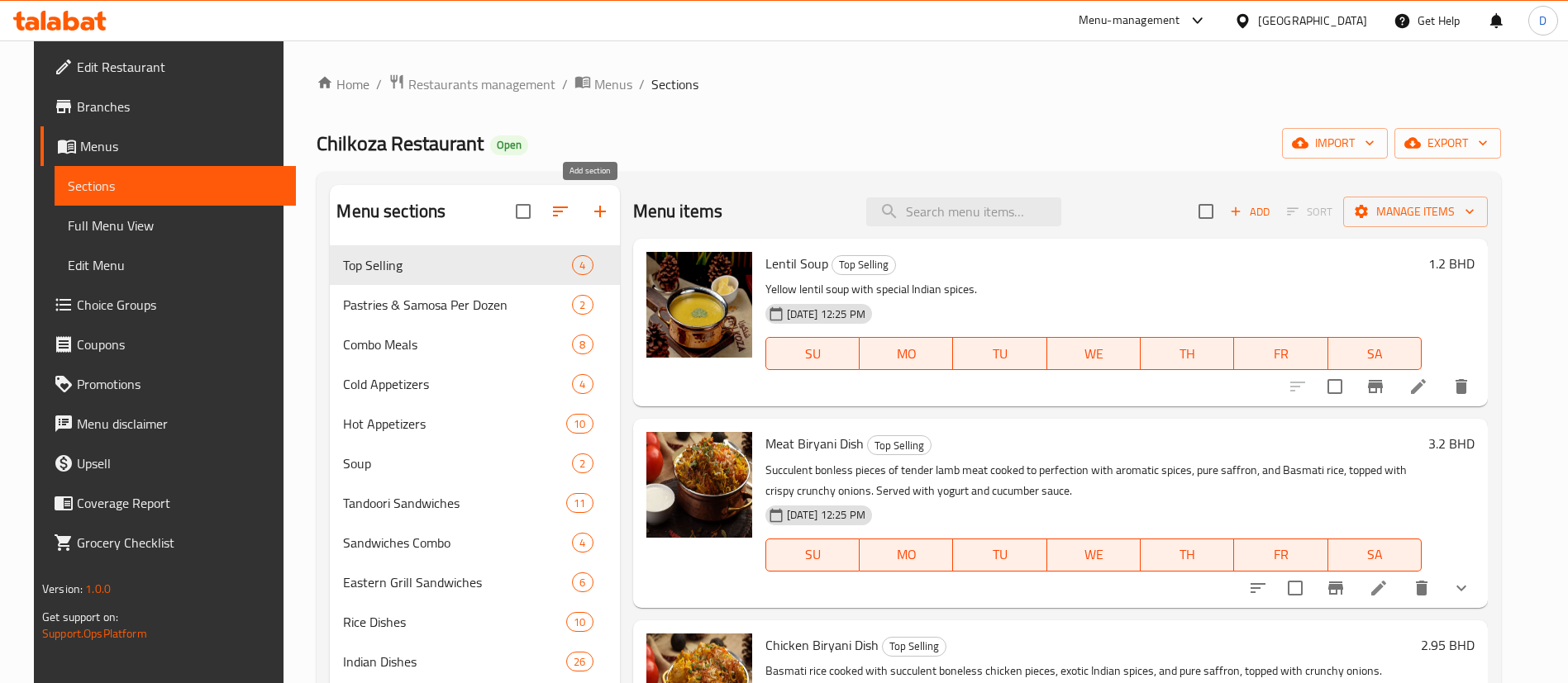
click at [599, 214] on icon "button" at bounding box center [600, 211] width 19 height 19
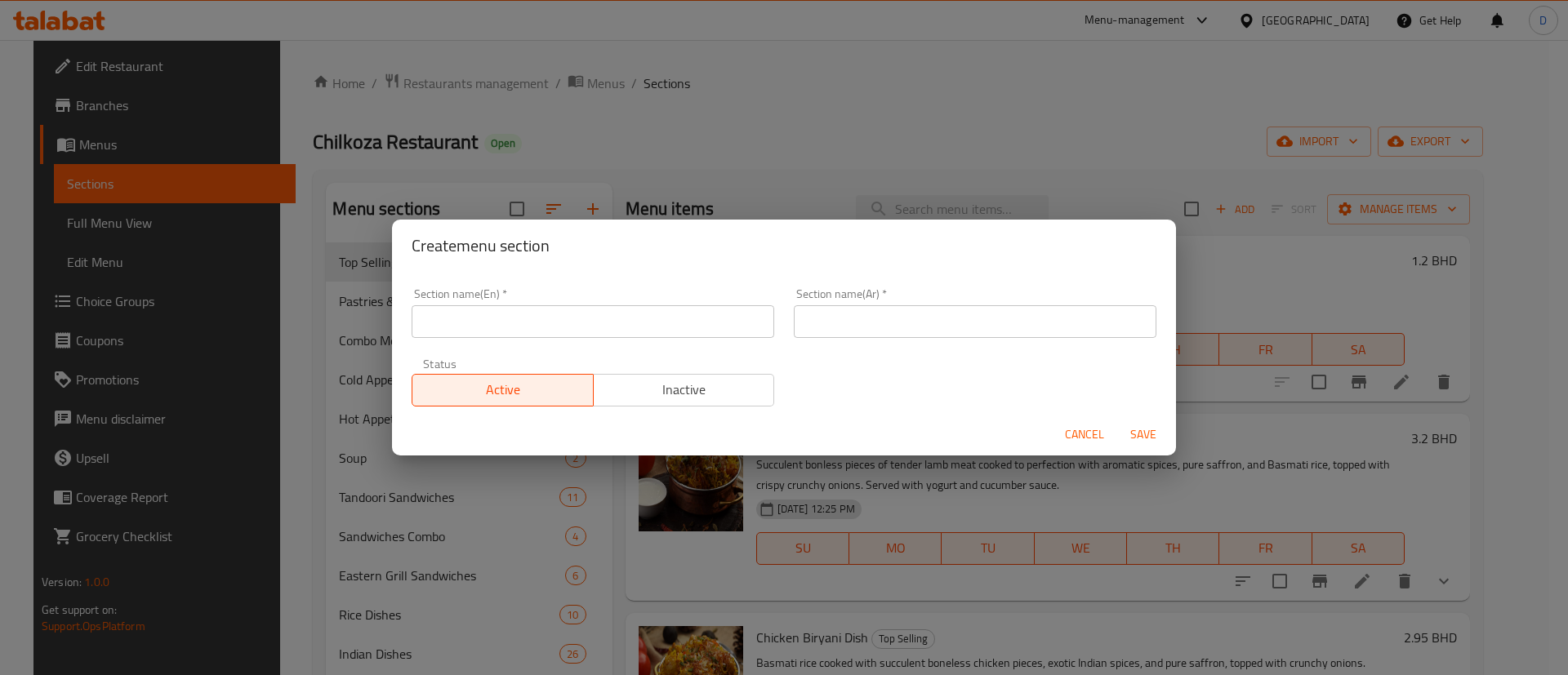
click at [584, 310] on input "text" at bounding box center [593, 321] width 363 height 32
type input "M41"
click at [863, 315] on input "text" at bounding box center [975, 321] width 363 height 32
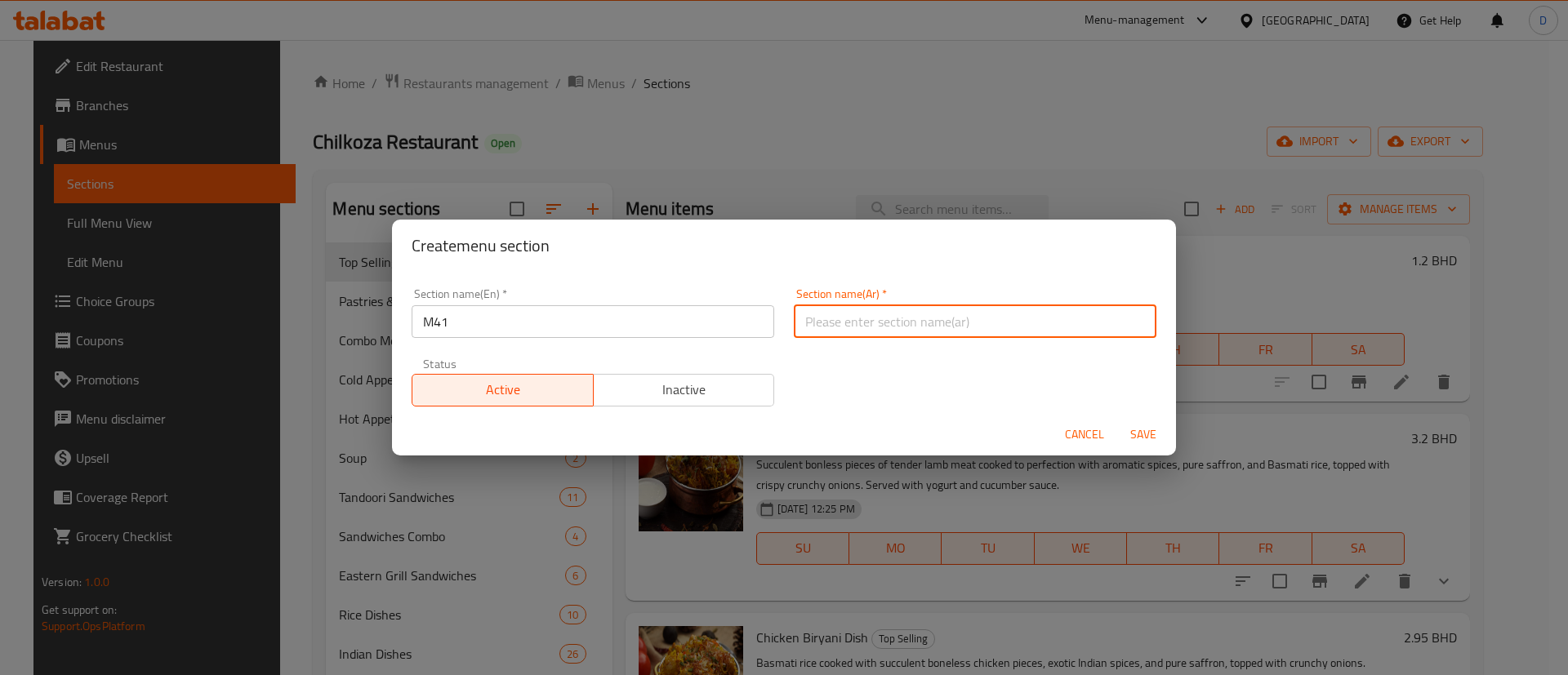
type input "وجبة لشخص واحد"
click at [1137, 430] on span "Save" at bounding box center [1143, 434] width 39 height 20
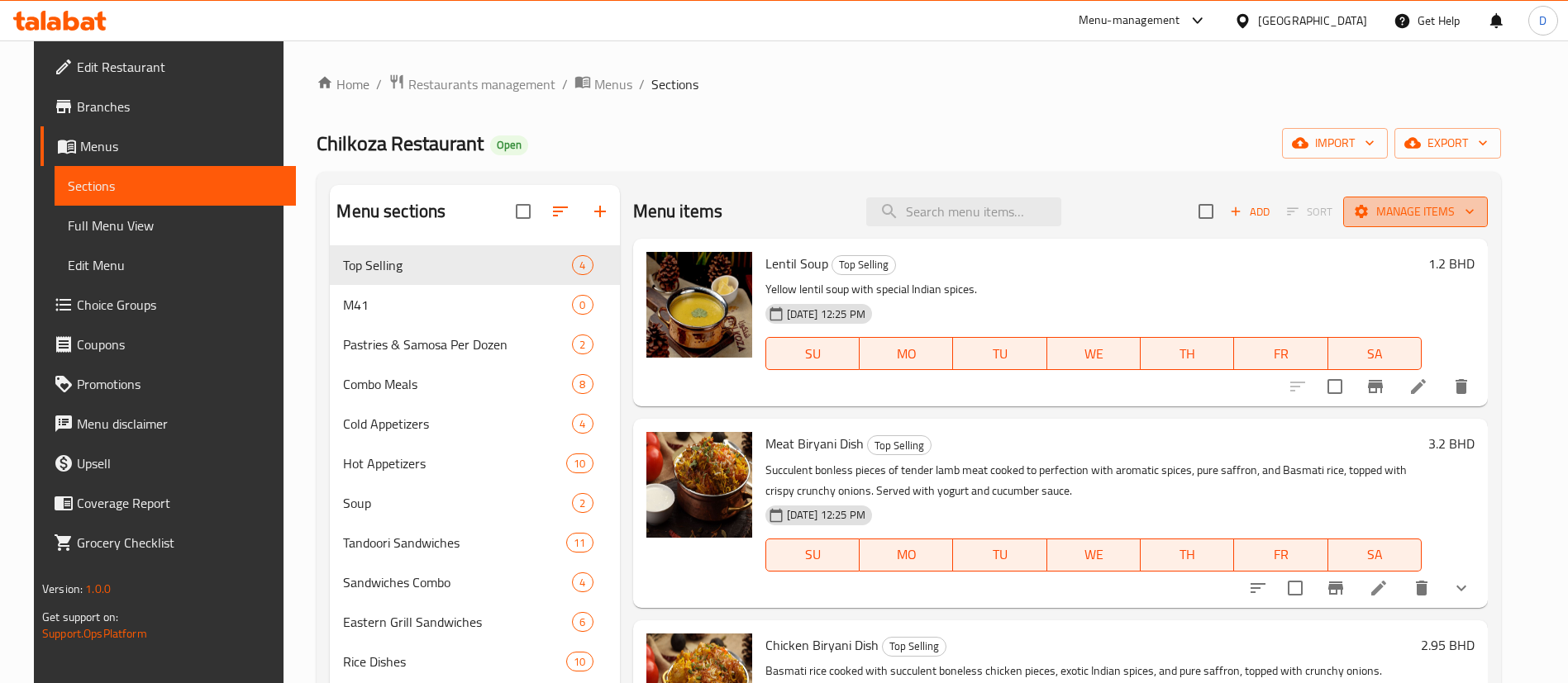
click at [1438, 221] on span "Manage items" at bounding box center [1416, 211] width 118 height 20
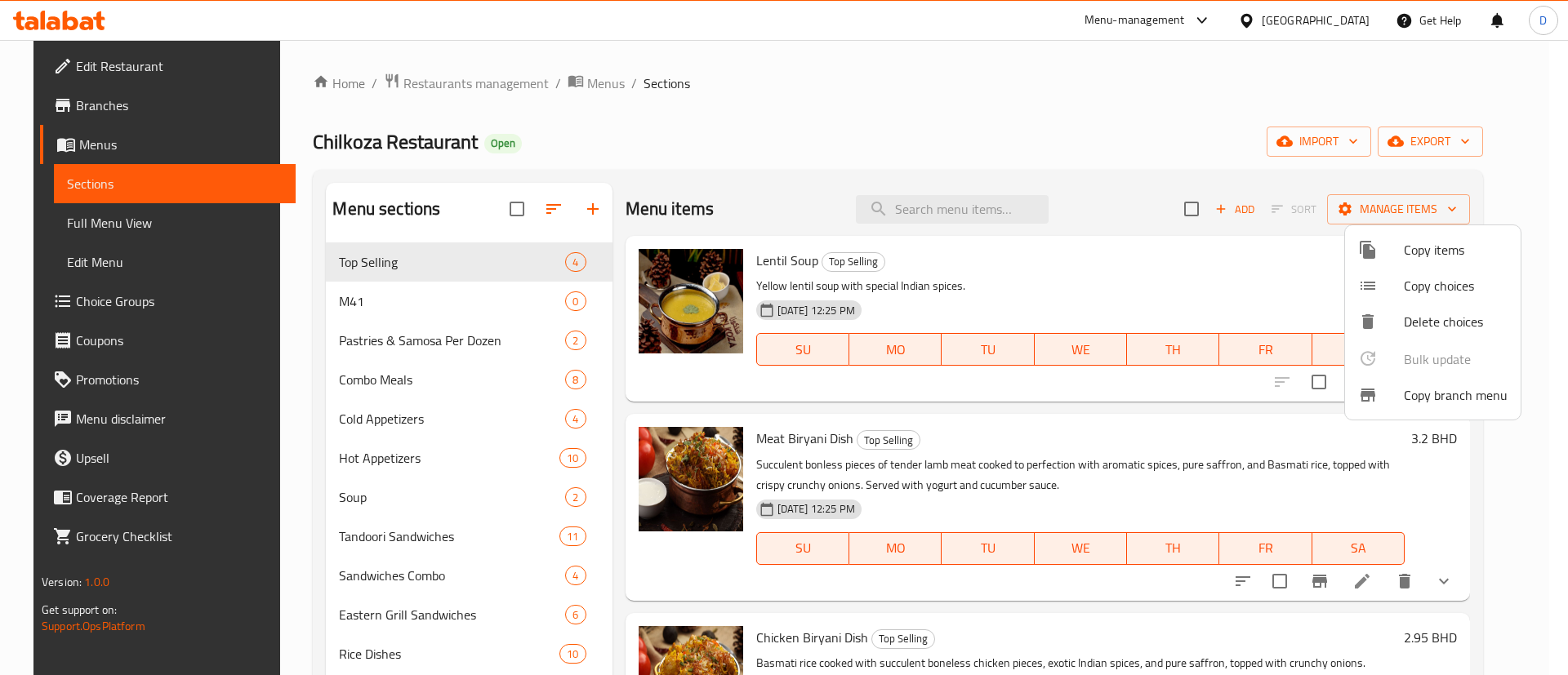
click at [1456, 252] on span "Copy items" at bounding box center [1456, 249] width 104 height 19
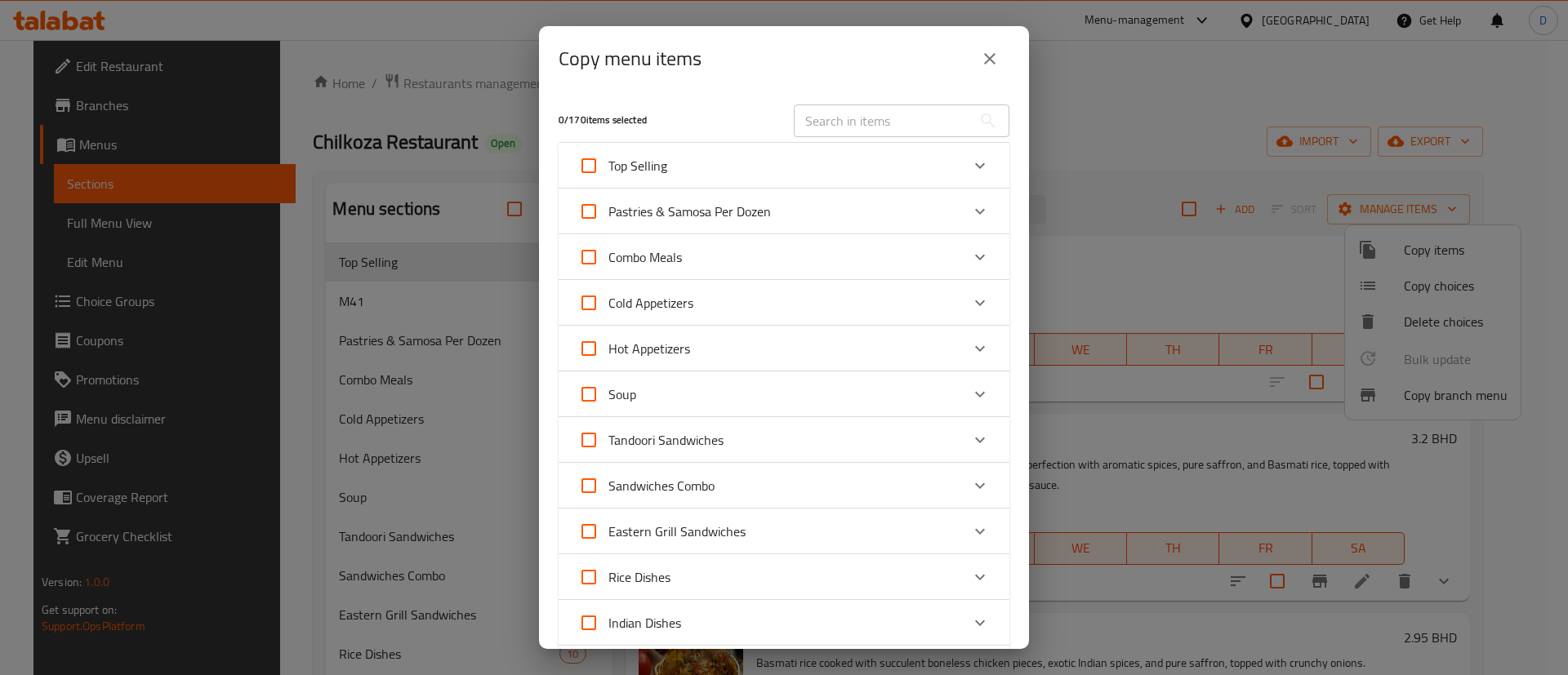
click at [832, 136] on input "text" at bounding box center [883, 120] width 178 height 32
click at [836, 131] on input "text" at bounding box center [883, 120] width 178 height 32
click at [883, 123] on input "text" at bounding box center [883, 120] width 178 height 32
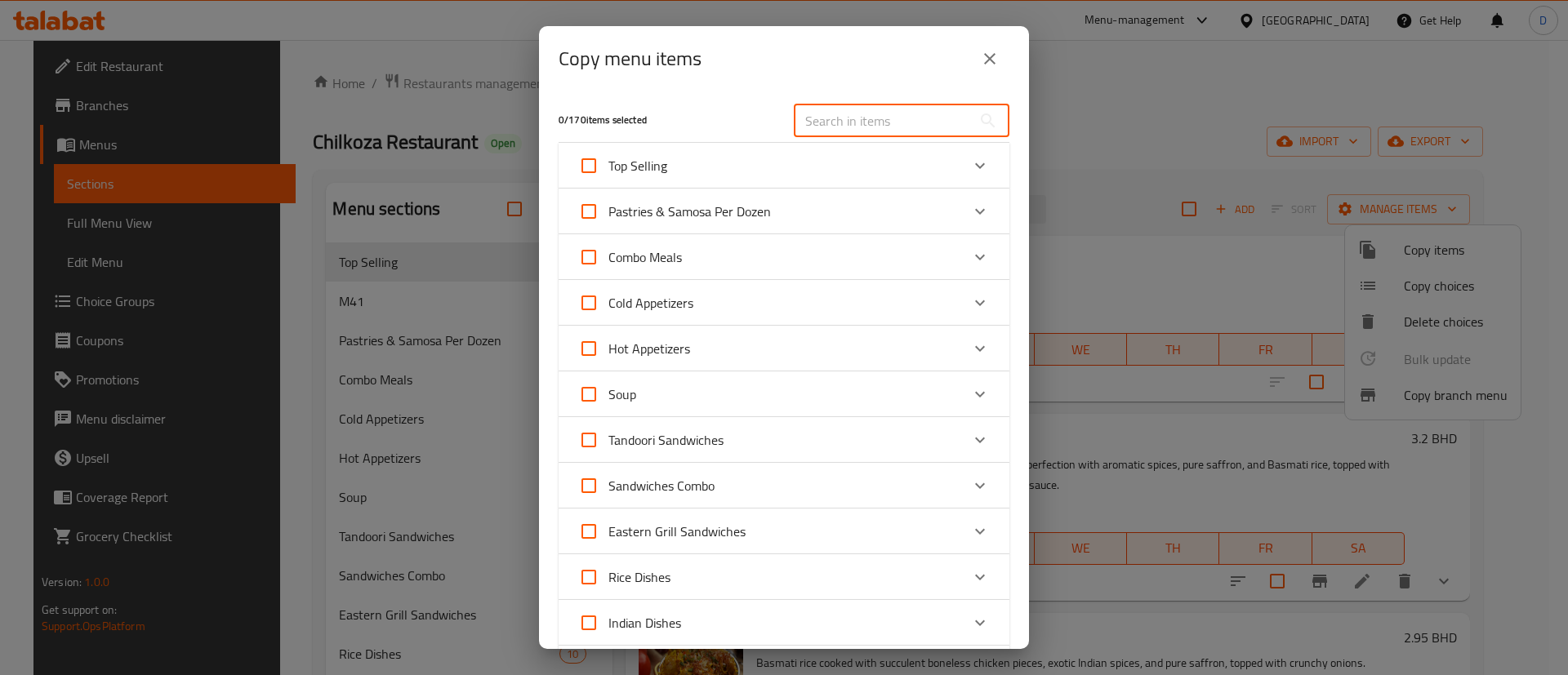
paste input "Chicken Biryani Combo"
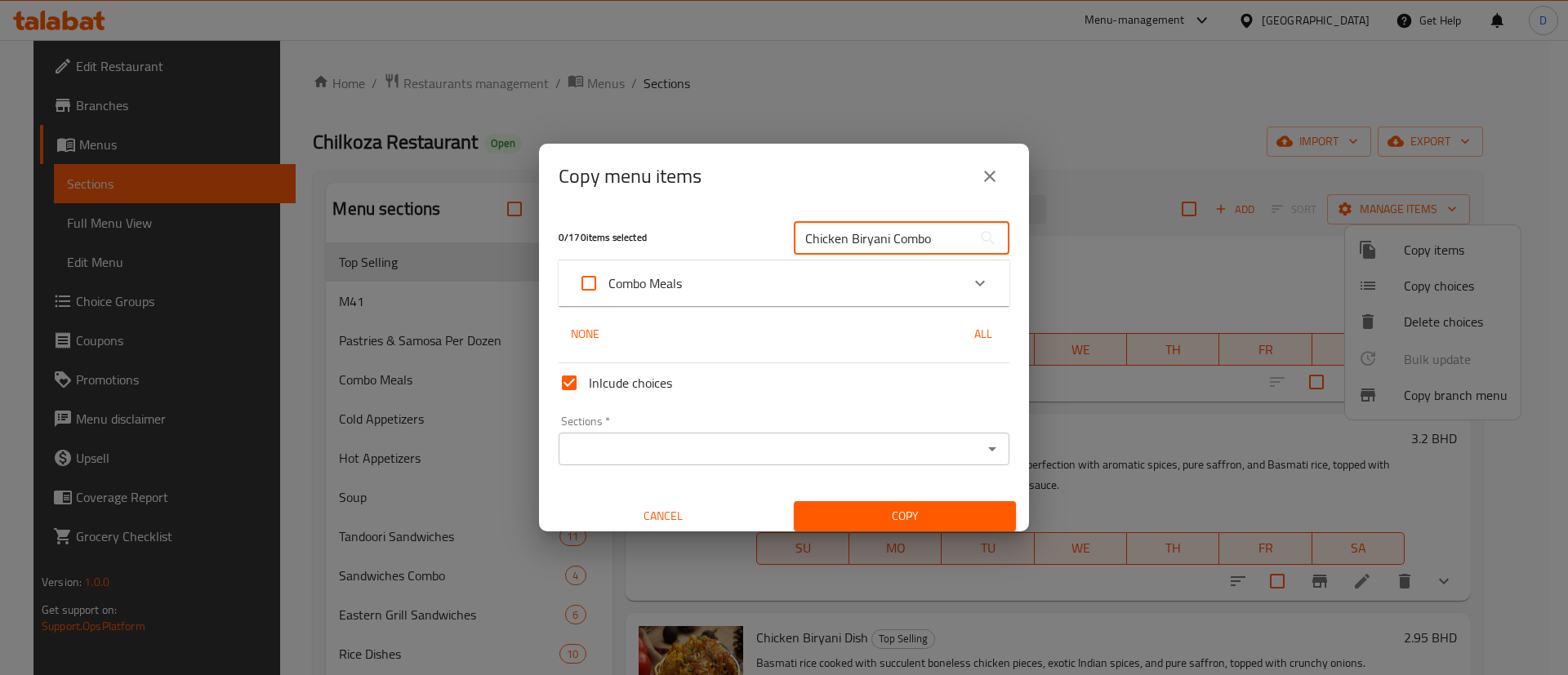
type input "Chicken Biryani Combo"
click at [981, 288] on div "Combo Meals" at bounding box center [784, 283] width 451 height 45
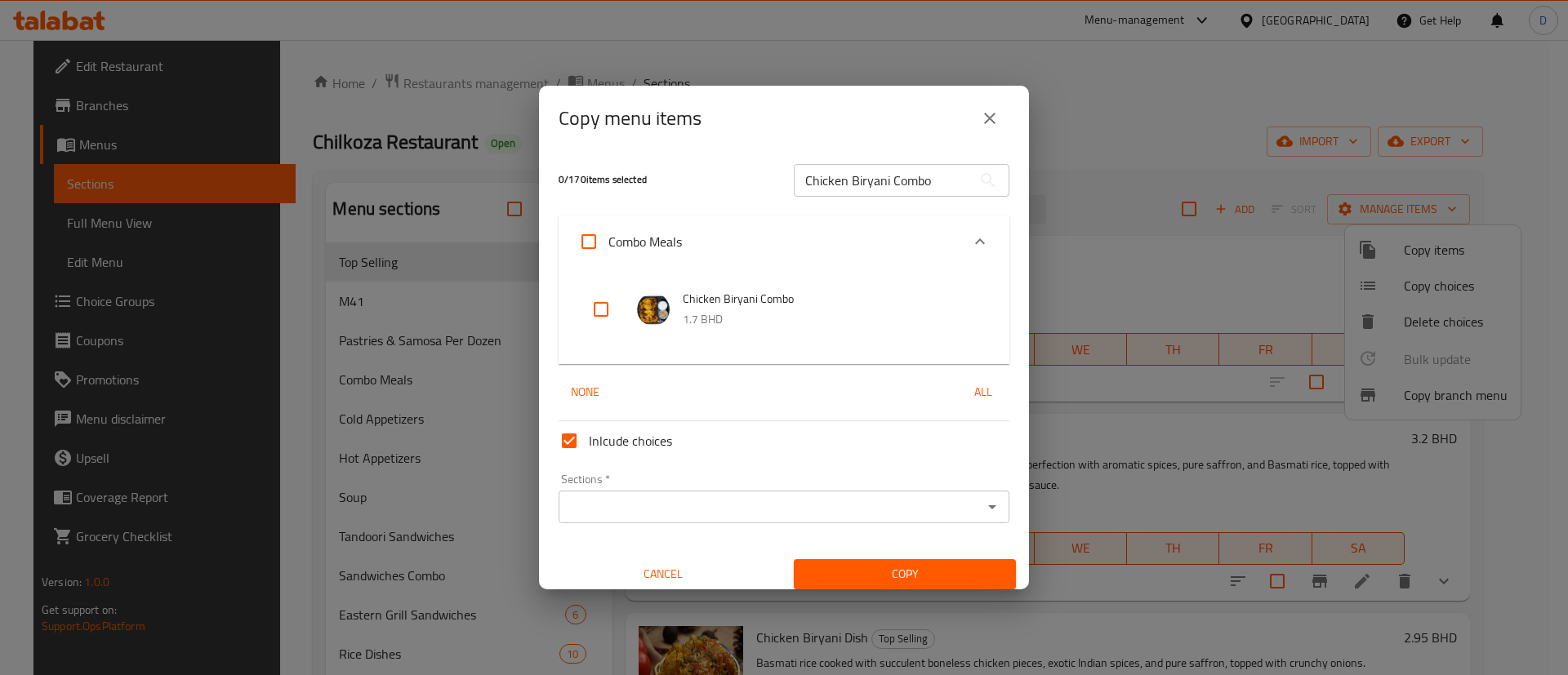
drag, startPoint x: 591, startPoint y: 308, endPoint x: 750, endPoint y: 364, distance: 168.6
click at [587, 308] on input "checkbox" at bounding box center [601, 309] width 39 height 39
checkbox input "true"
click at [981, 517] on div at bounding box center [992, 507] width 21 height 23
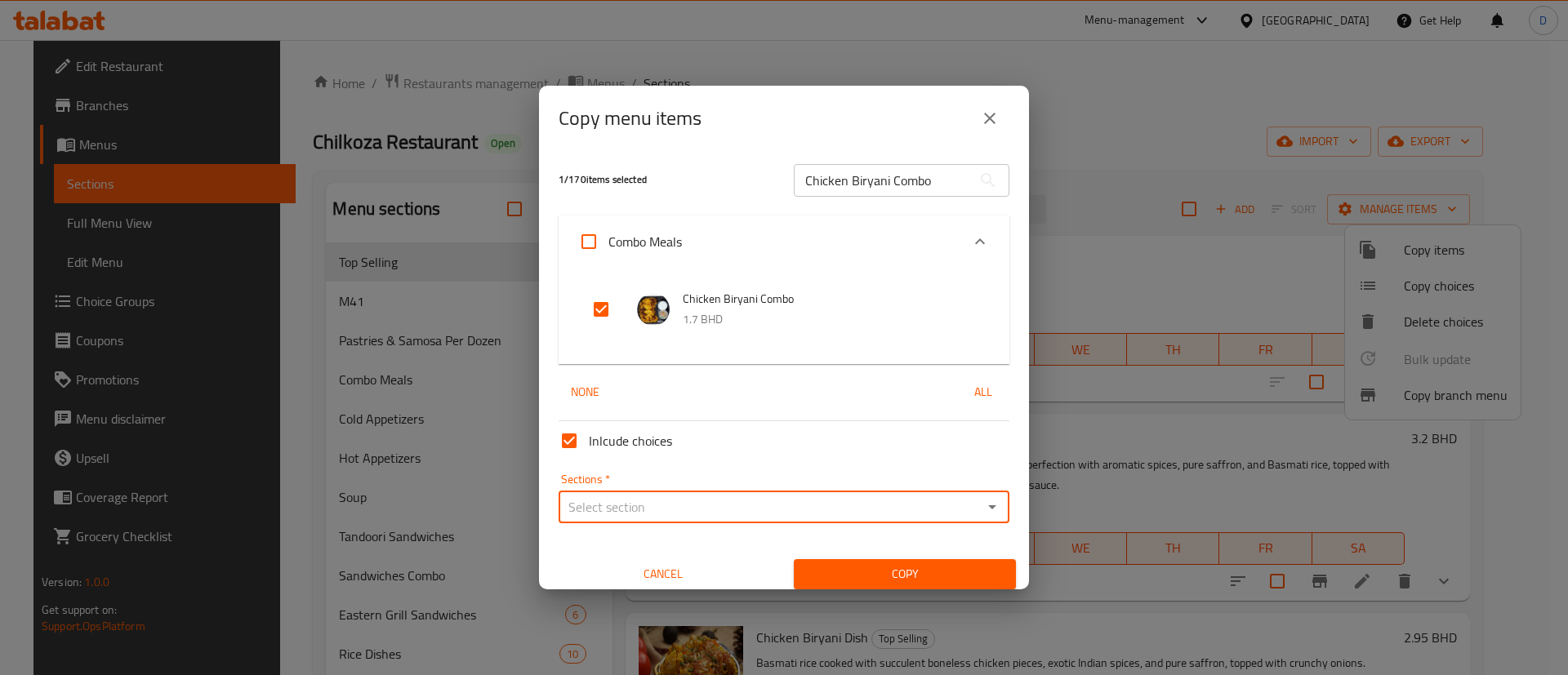
click at [988, 507] on icon "Open" at bounding box center [992, 508] width 8 height 4
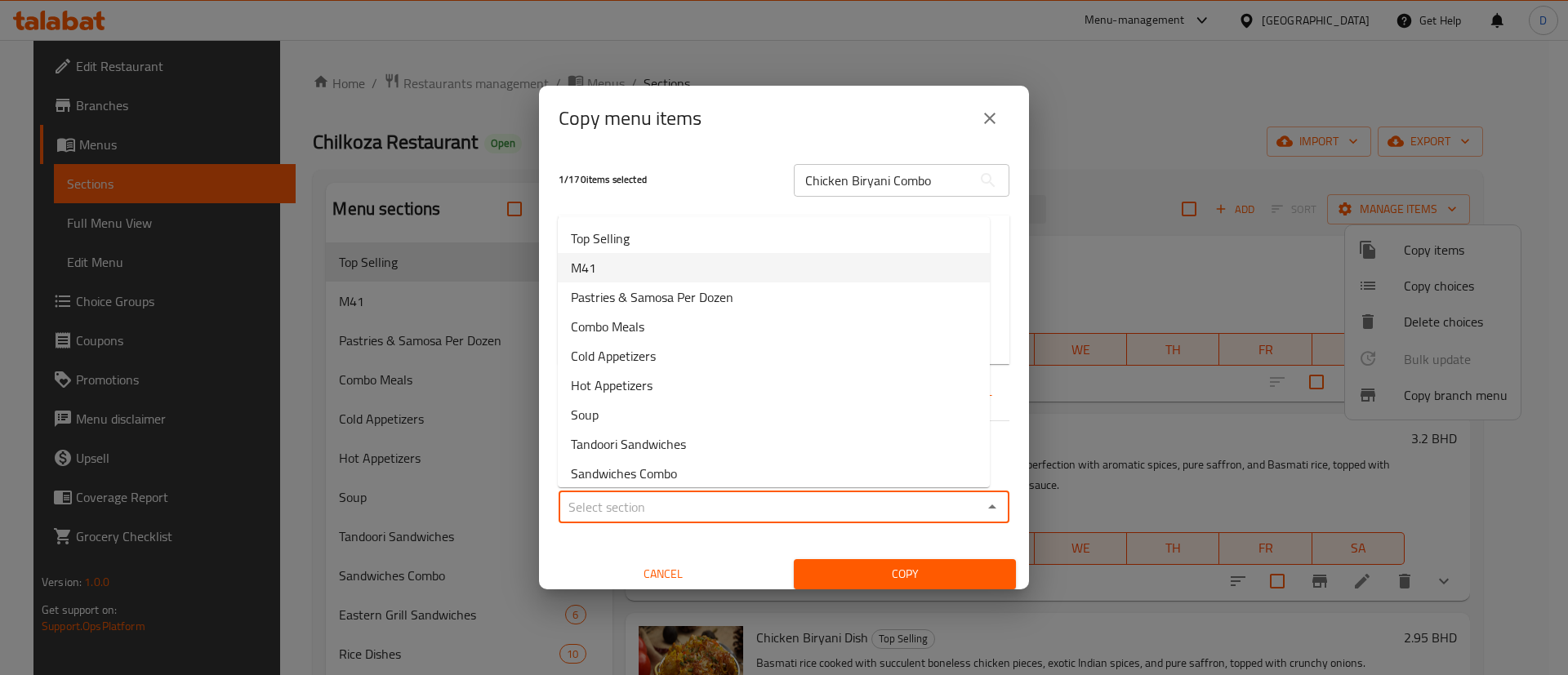
click at [635, 269] on li "M41" at bounding box center [774, 268] width 432 height 30
type input "M41"
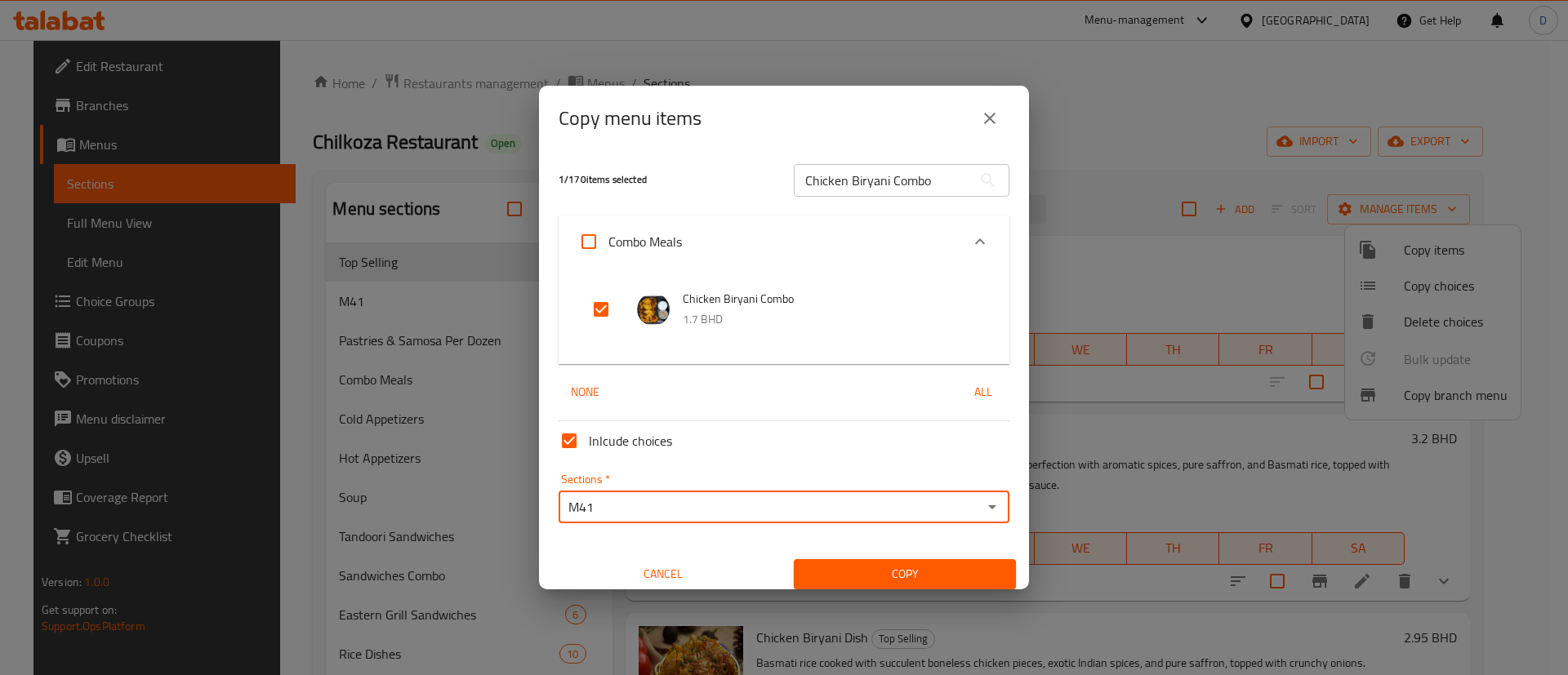
click at [887, 567] on span "Copy" at bounding box center [904, 574] width 196 height 20
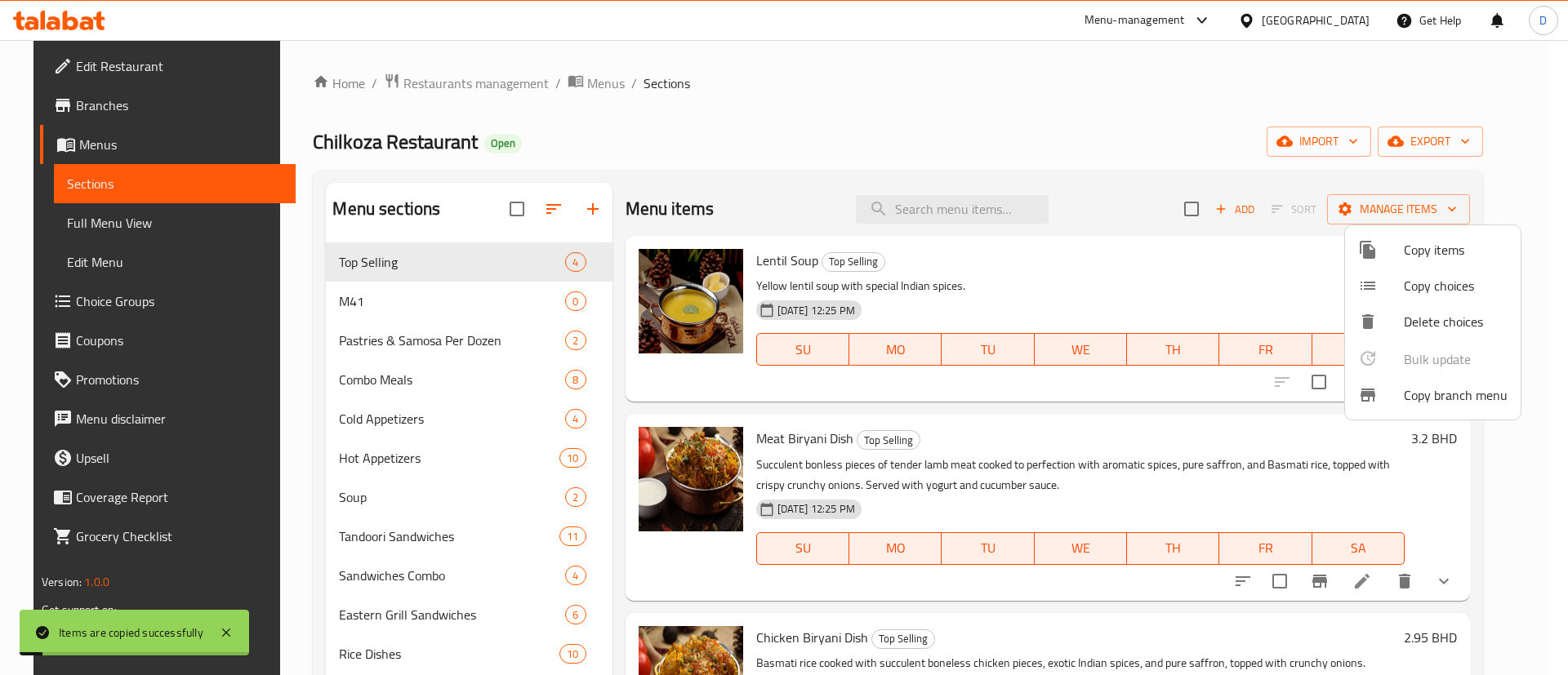
click at [447, 319] on div at bounding box center [784, 338] width 1568 height 675
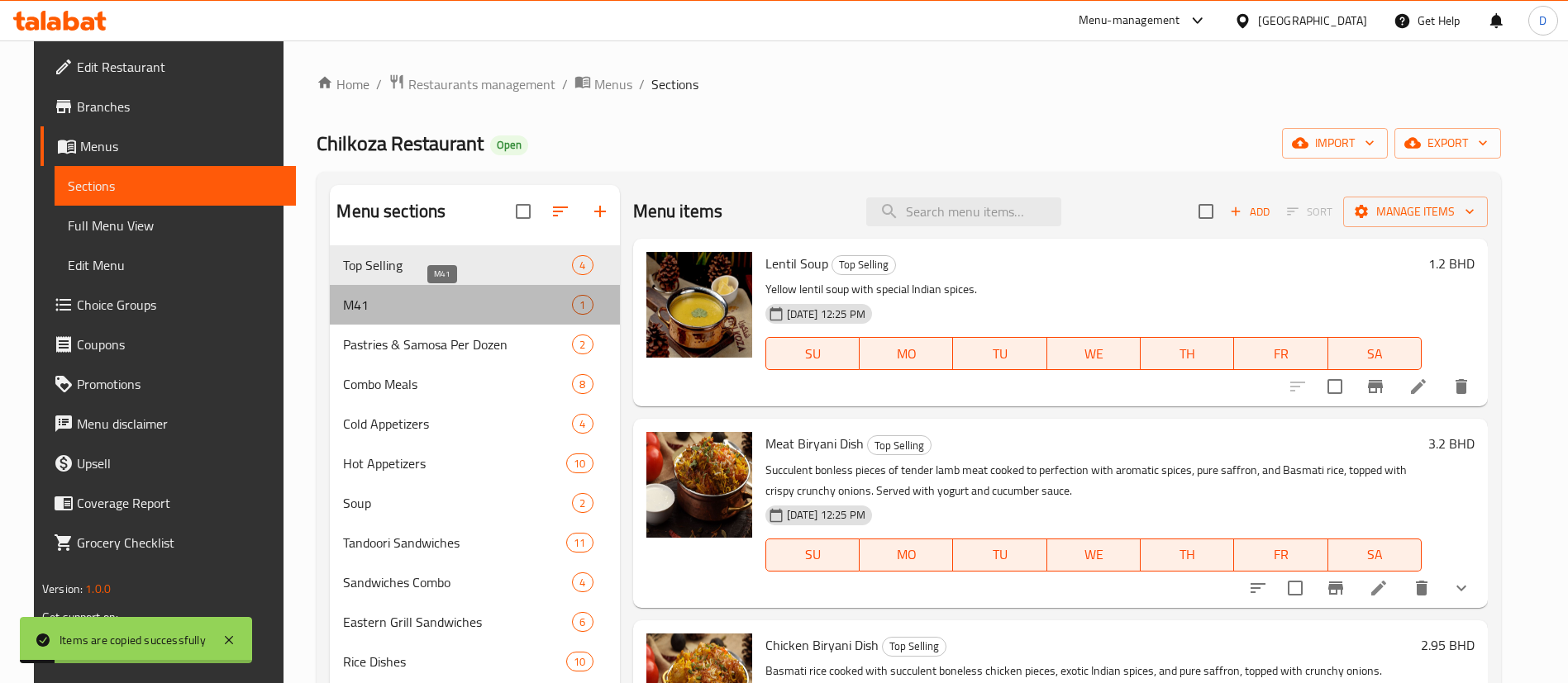
click at [414, 309] on span "M41" at bounding box center [457, 304] width 229 height 19
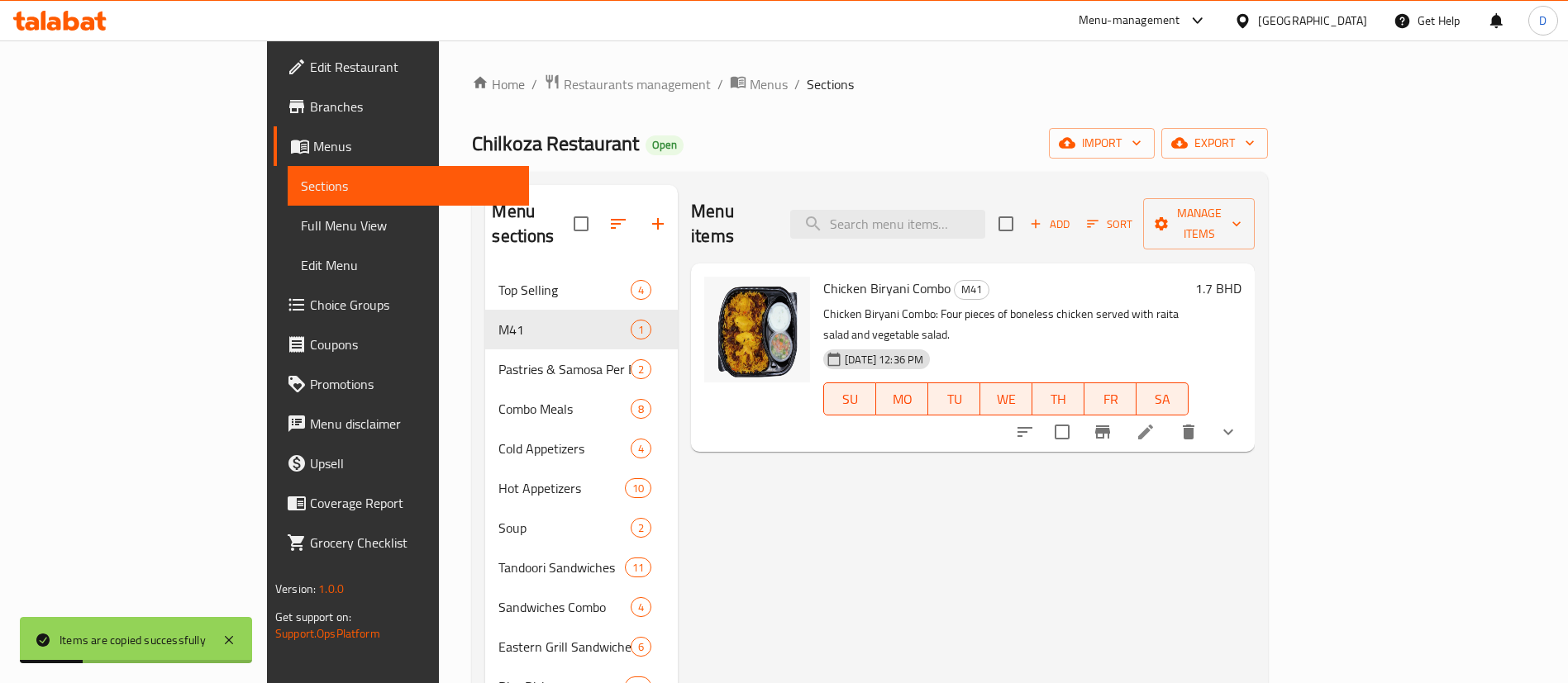
click at [1242, 277] on h6 "1.7 BHD" at bounding box center [1218, 289] width 46 height 23
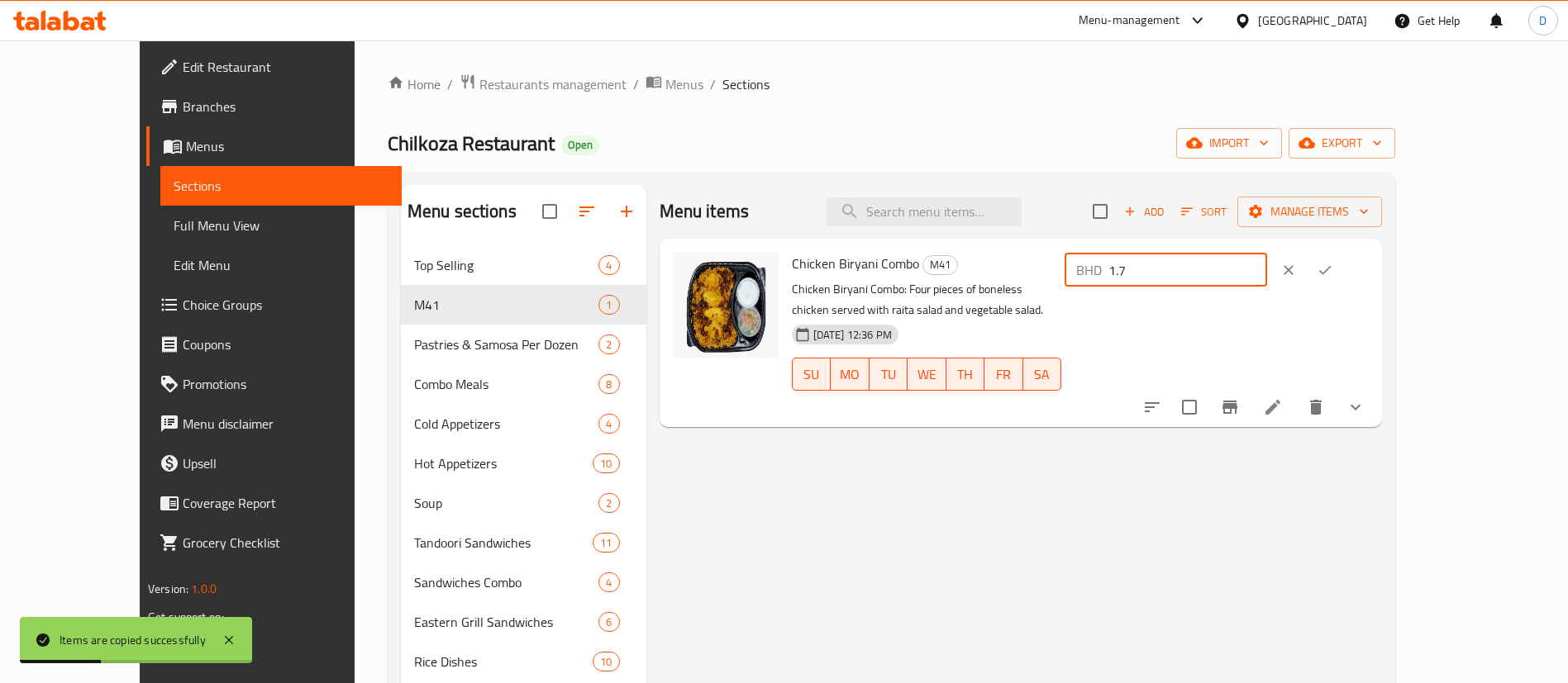
drag, startPoint x: 1357, startPoint y: 271, endPoint x: 1212, endPoint y: 276, distance: 145.1
click at [1212, 276] on div "Chicken Biryani Combo M41 Chicken Biryani Combo: Four pieces of boneless chicke…" at bounding box center [1081, 333] width 591 height 176
type input "2.5"
click at [1333, 266] on icon "ok" at bounding box center [1325, 270] width 17 height 17
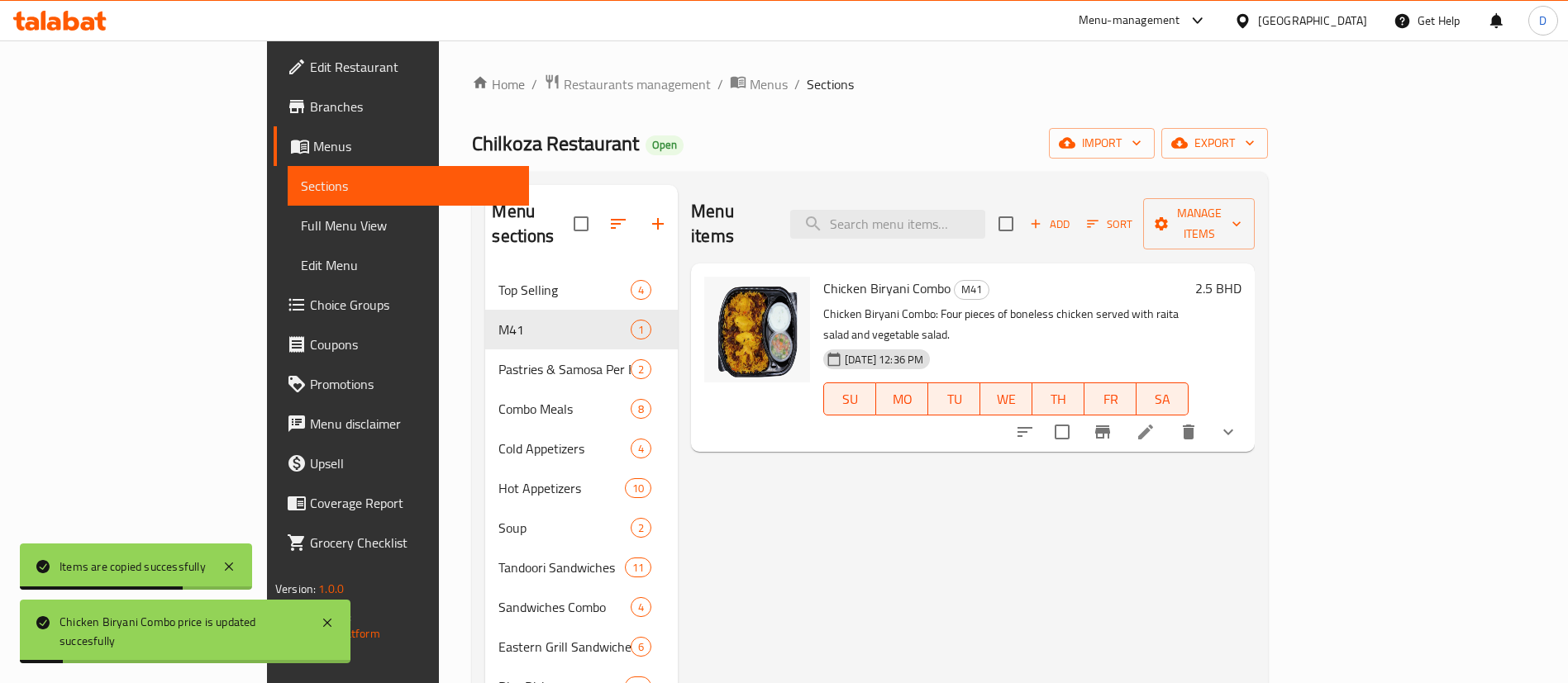
click at [923, 304] on p "Chicken Biryani Combo: Four pieces of boneless chicken served with raita salad …" at bounding box center [1006, 325] width 366 height 41
click at [1239, 423] on icon "show more" at bounding box center [1228, 432] width 19 height 19
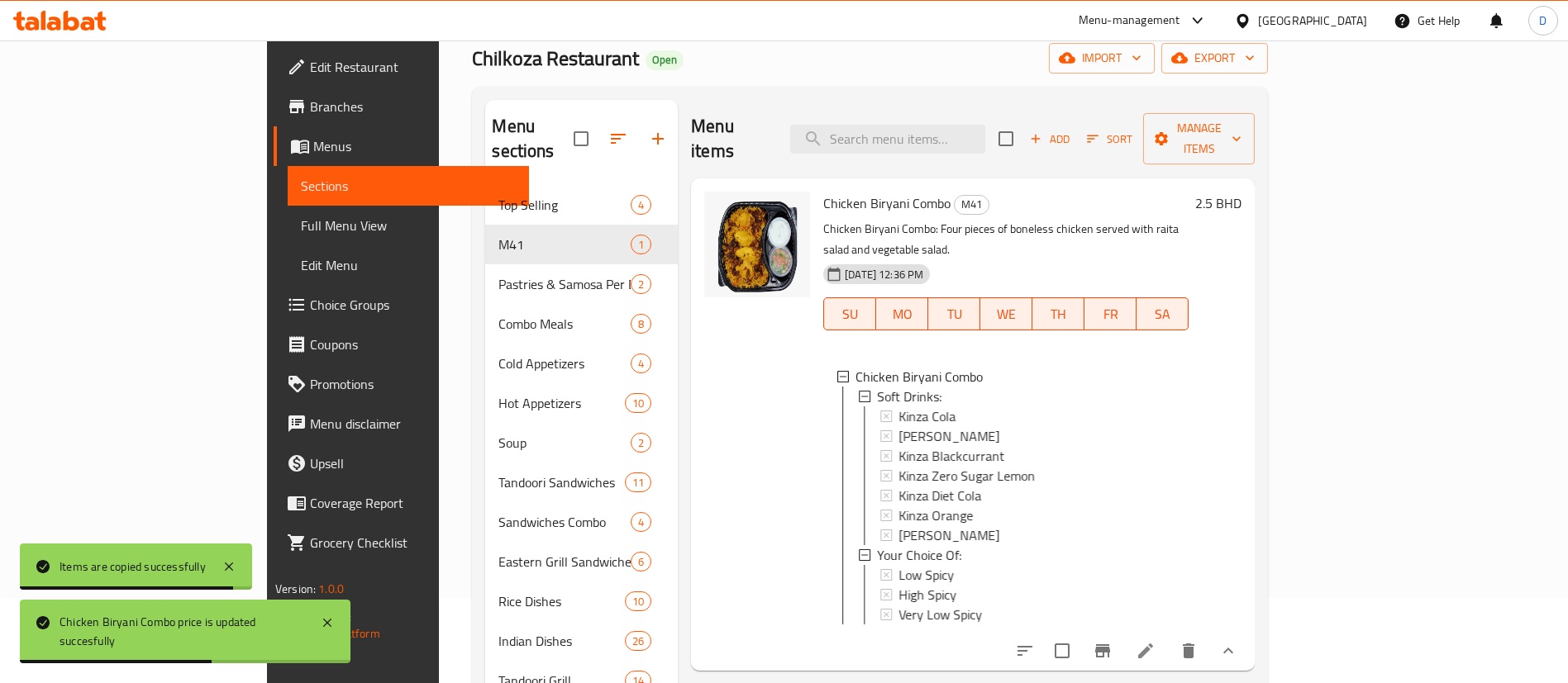
scroll to position [124, 0]
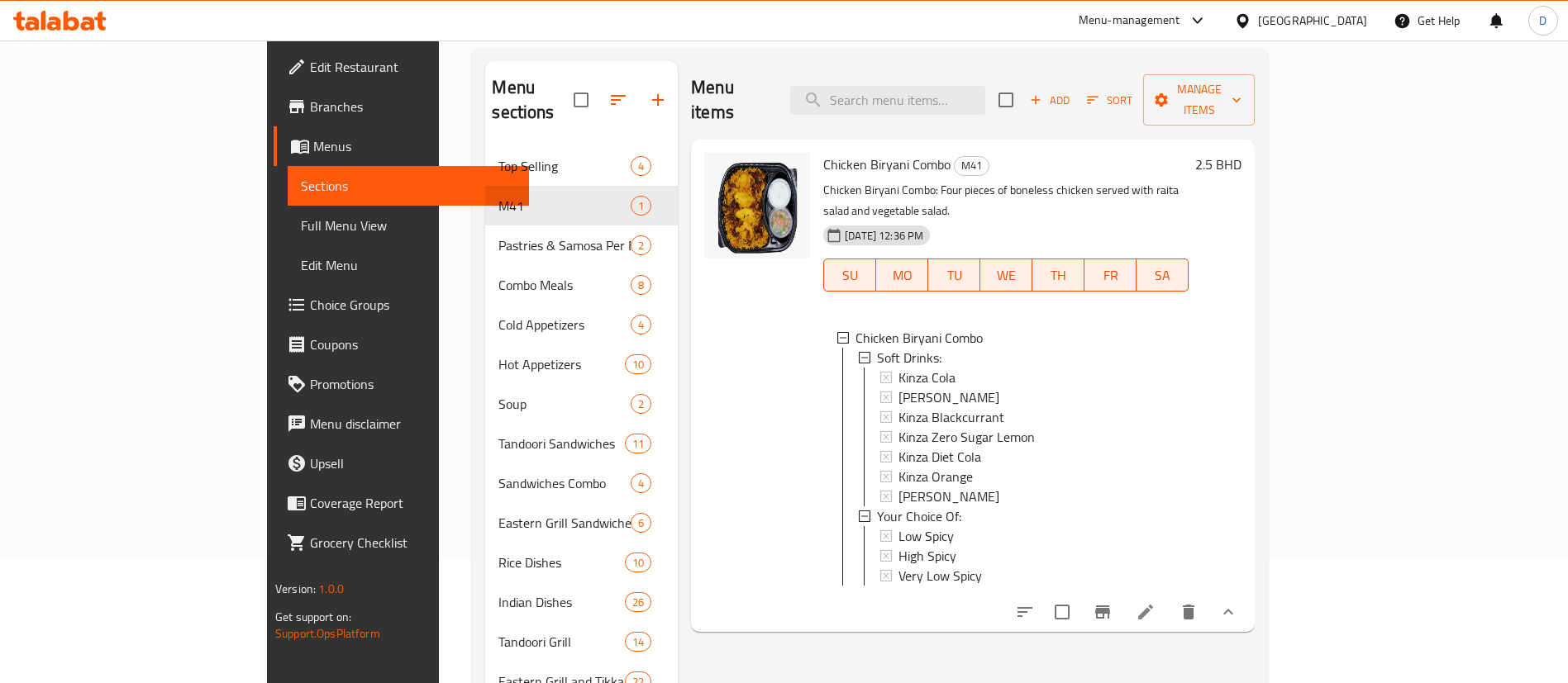
click at [1169, 597] on li at bounding box center [1146, 612] width 46 height 30
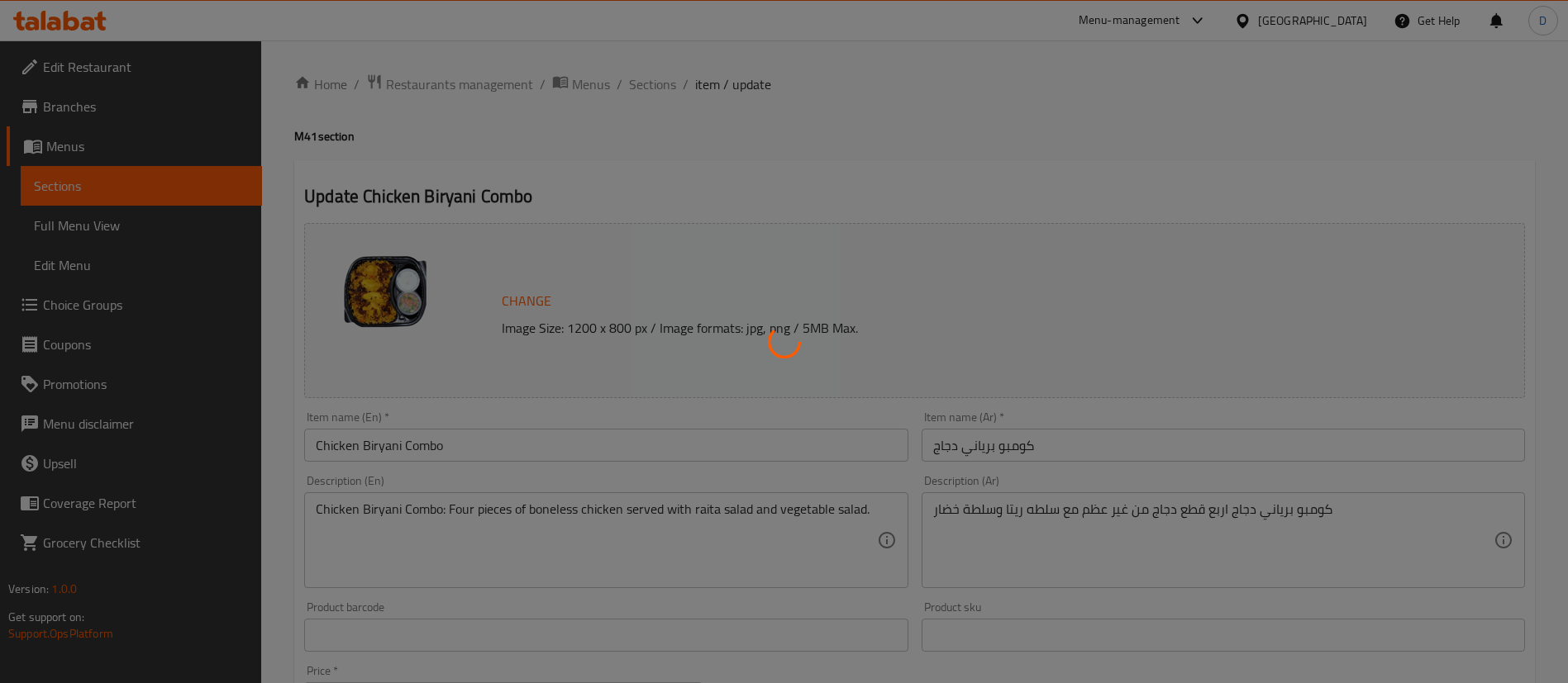
type input "مشروب غازي:"
type input "0"
type input "1"
type input "إختيارك من:"
type input "1"
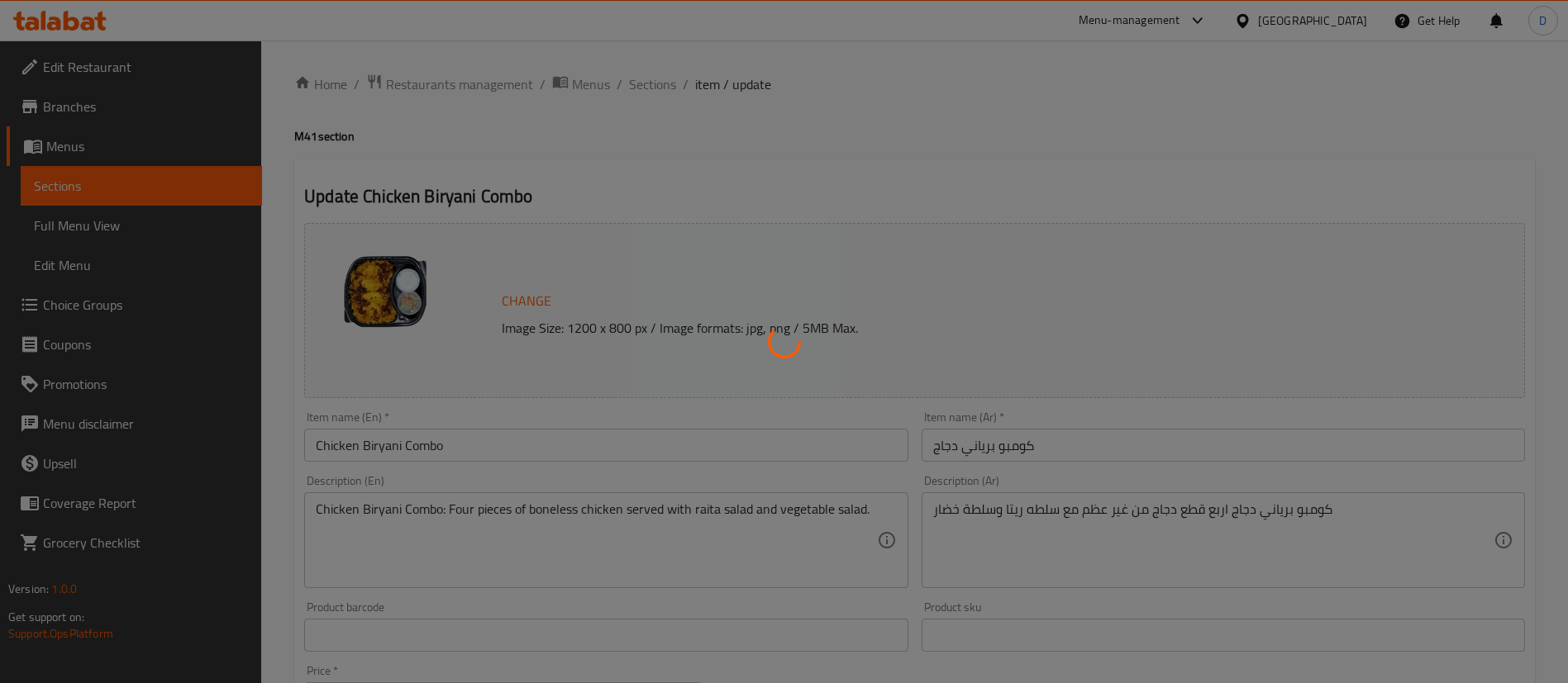
type input "1"
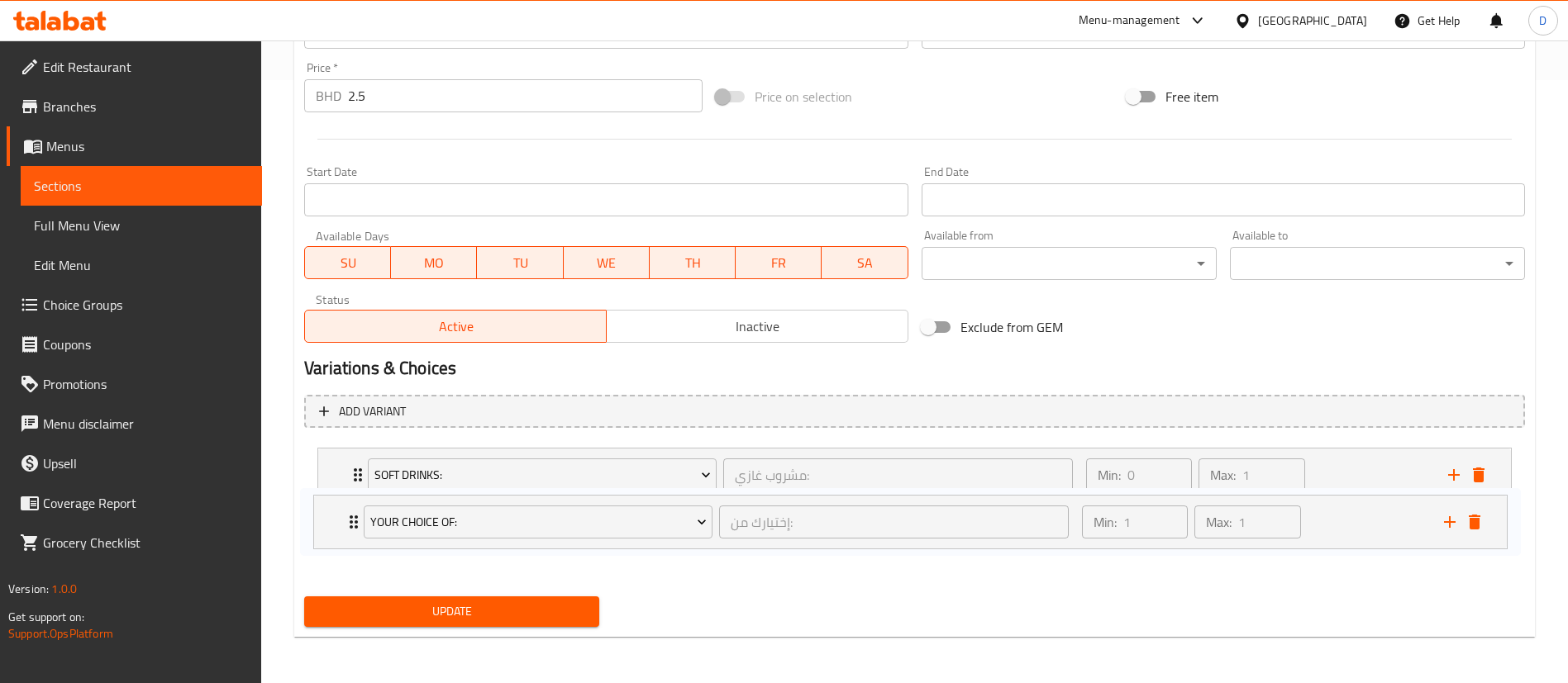
drag, startPoint x: 359, startPoint y: 530, endPoint x: 351, endPoint y: 487, distance: 43.7
click at [351, 487] on div "Soft Drinks: مشروب غازي: ​ Min: 0 ​ Max: 1 ​ Kinza Cola (ID: 1814728545) 0 BHD …" at bounding box center [915, 509] width 1221 height 136
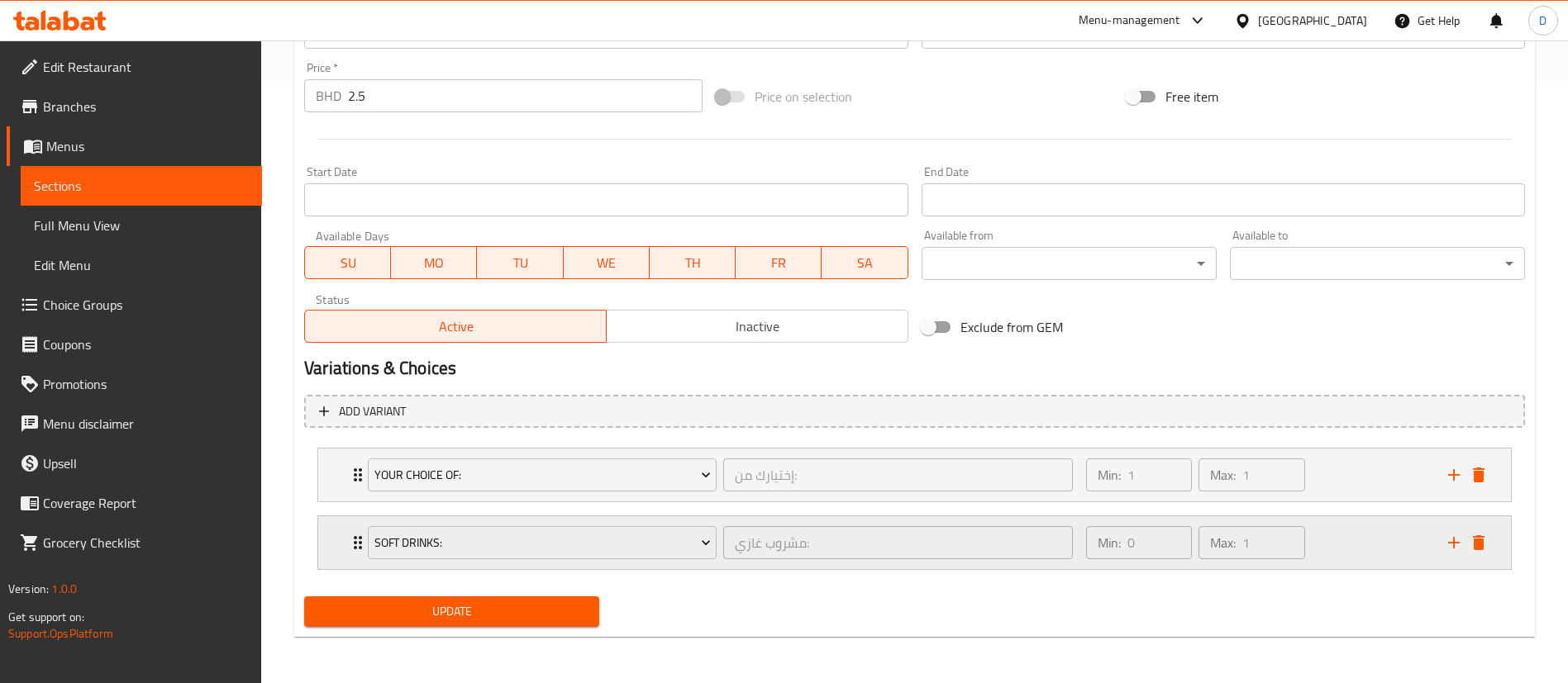
click at [355, 527] on div "Soft Drinks: مشروب غازي: ​ Min: 0 ​ Max: 1 ​" at bounding box center [919, 543] width 1143 height 53
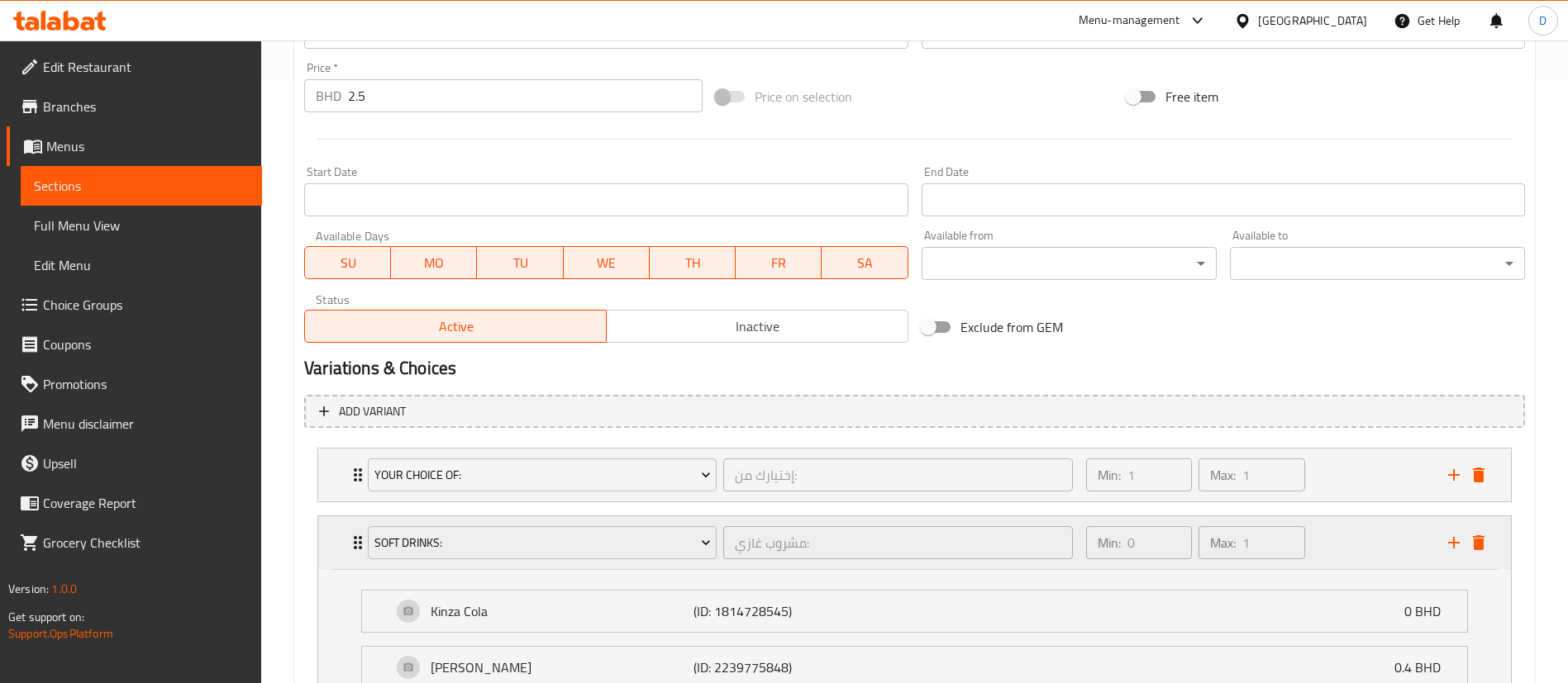
click at [355, 527] on div "Soft Drinks: مشروب غازي: ​ Min: 0 ​ Max: 1 ​" at bounding box center [919, 543] width 1143 height 53
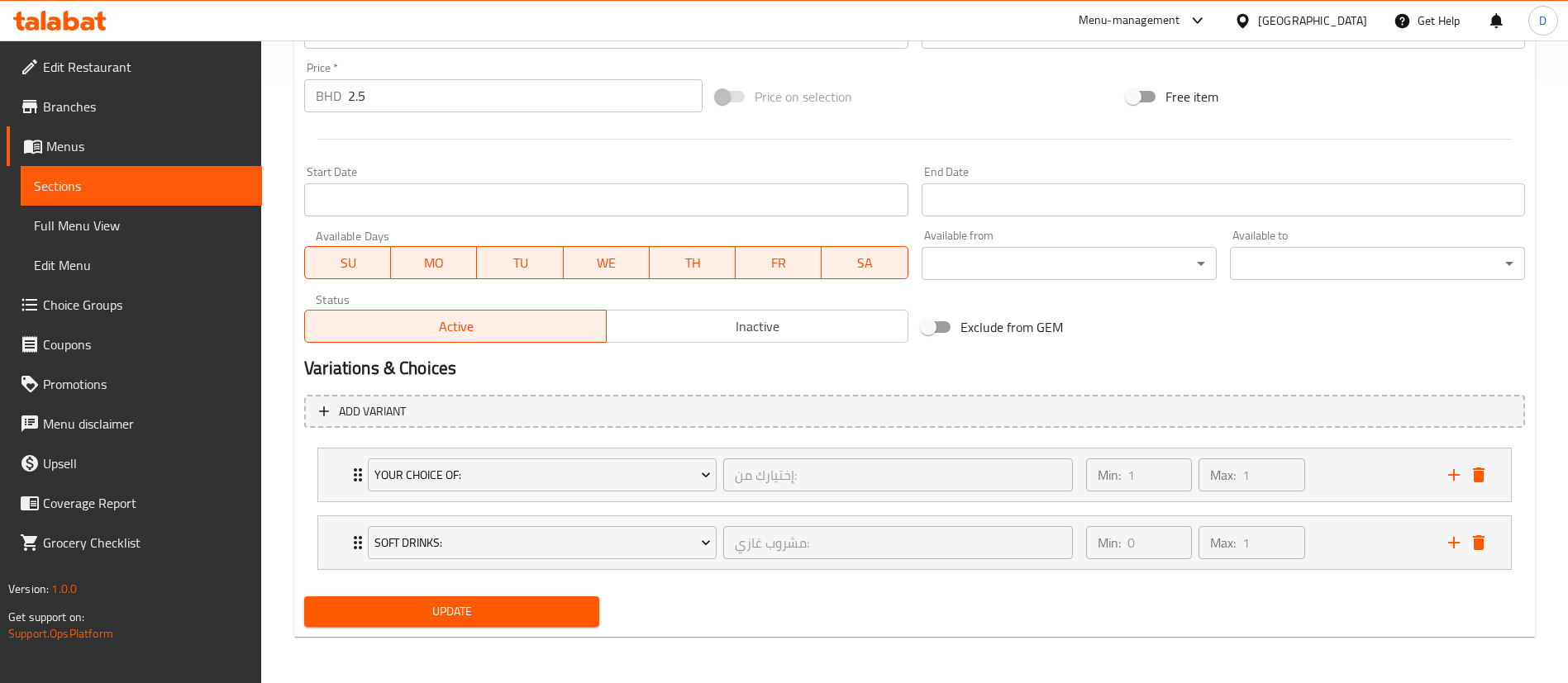
drag, startPoint x: 441, startPoint y: 618, endPoint x: 360, endPoint y: 519, distance: 127.9
click at [437, 616] on span "Update" at bounding box center [452, 612] width 268 height 20
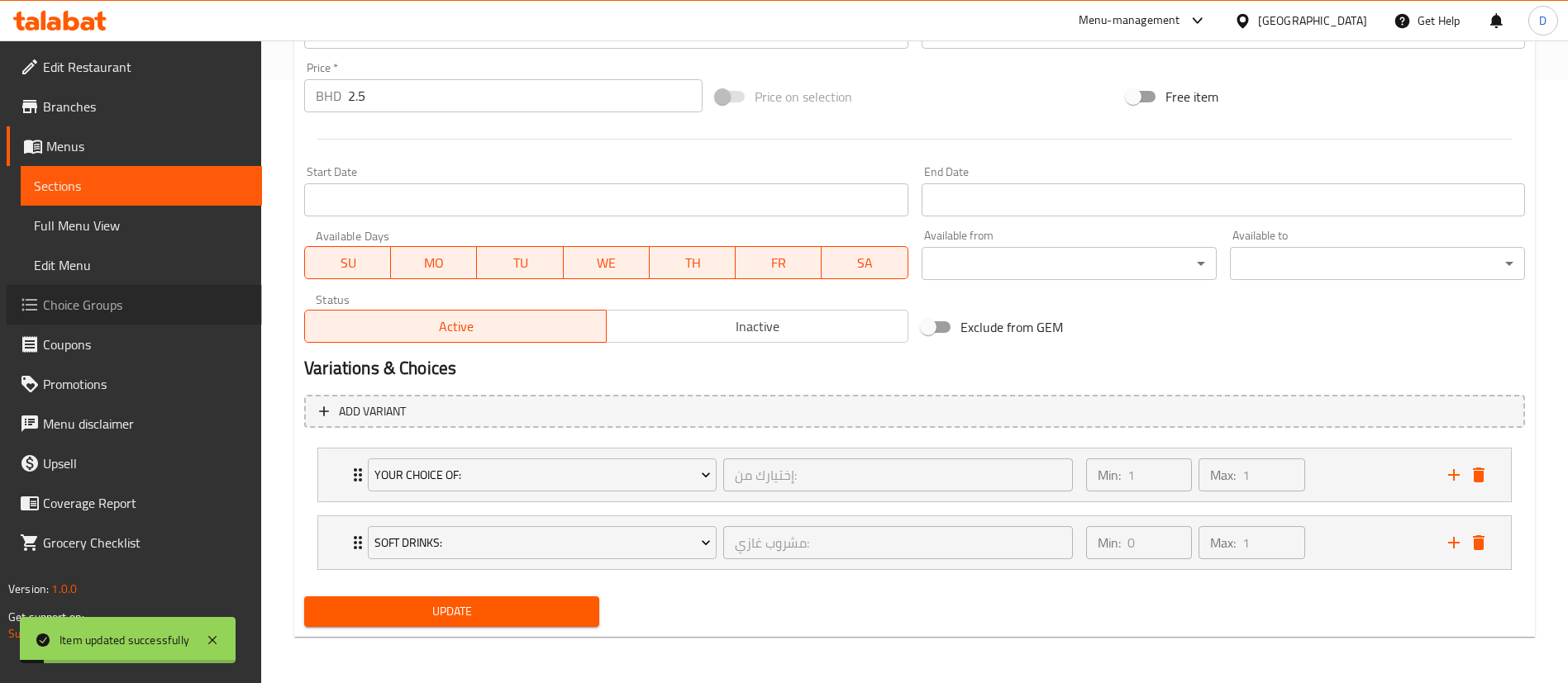
click at [102, 295] on span "Choice Groups" at bounding box center [146, 304] width 206 height 19
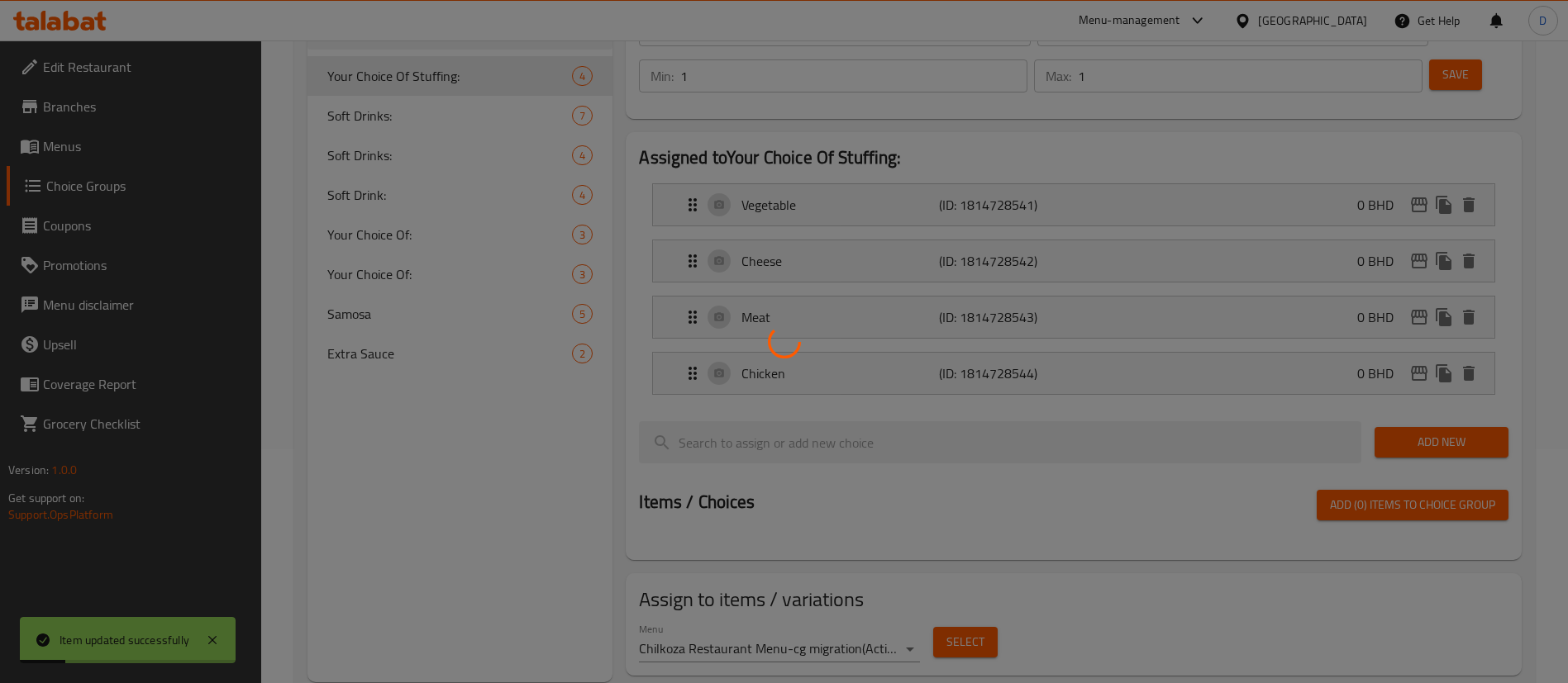
scroll to position [110, 0]
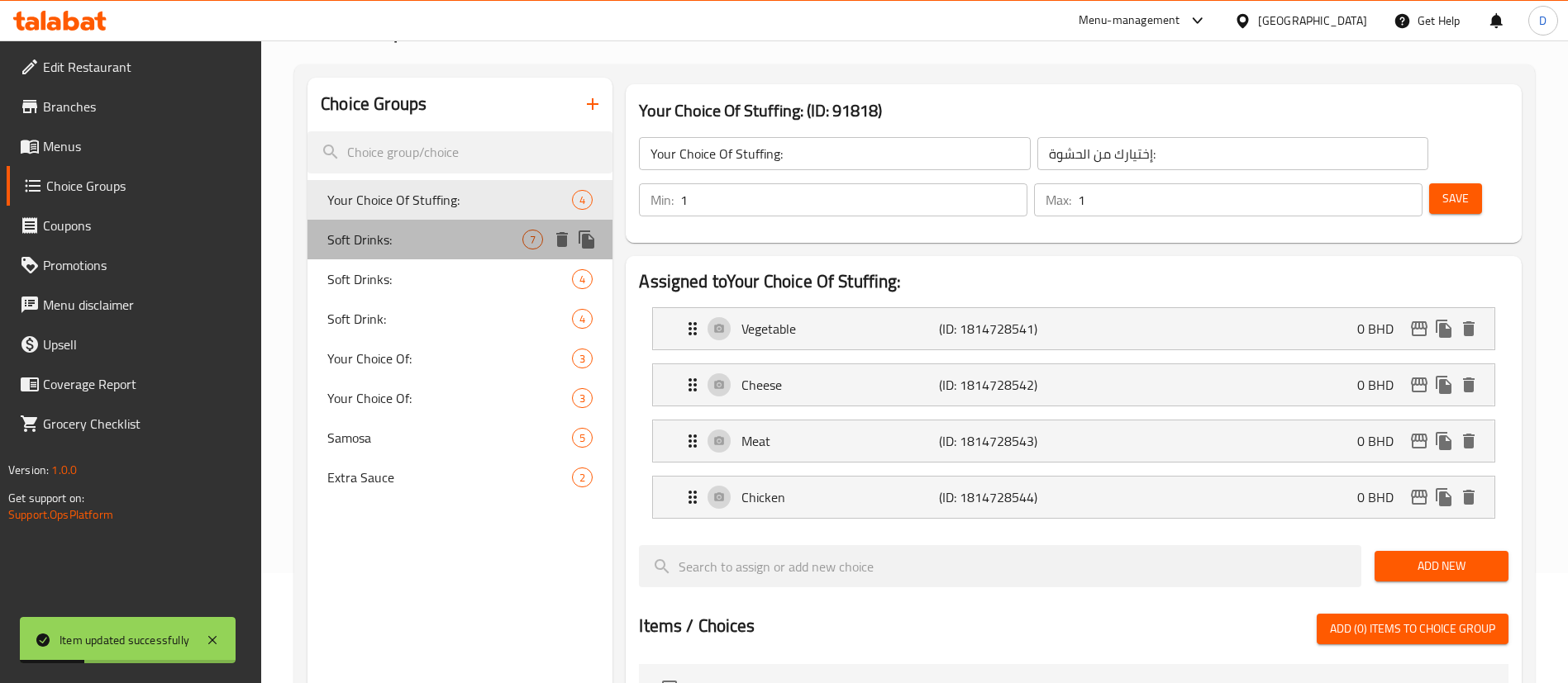
click at [413, 251] on div "Soft Drinks: 7" at bounding box center [460, 239] width 305 height 40
type input "Soft Drinks:"
type input "مشروب غازي:"
type input "0"
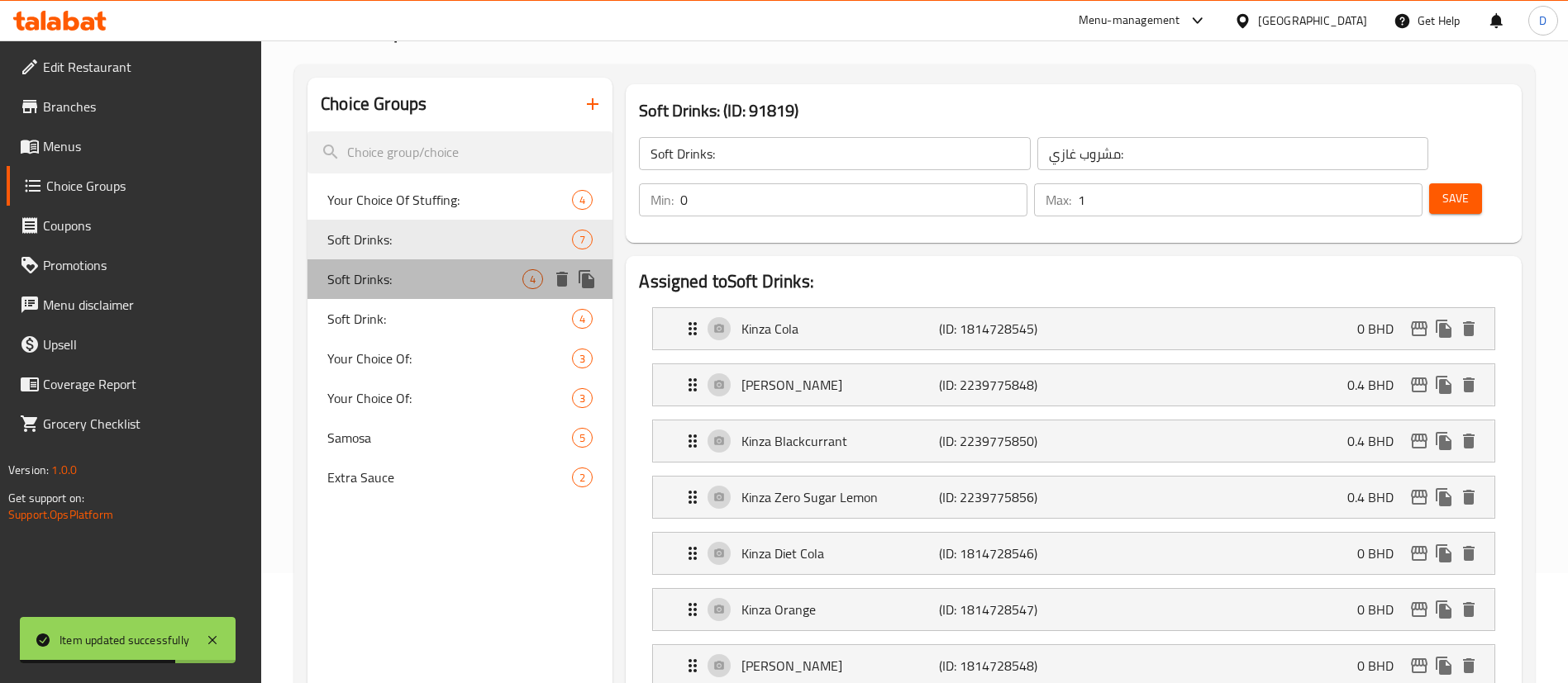
click at [428, 289] on div "Soft Drinks: 4" at bounding box center [460, 279] width 305 height 40
type input ":مشروب غازي"
type input "1"
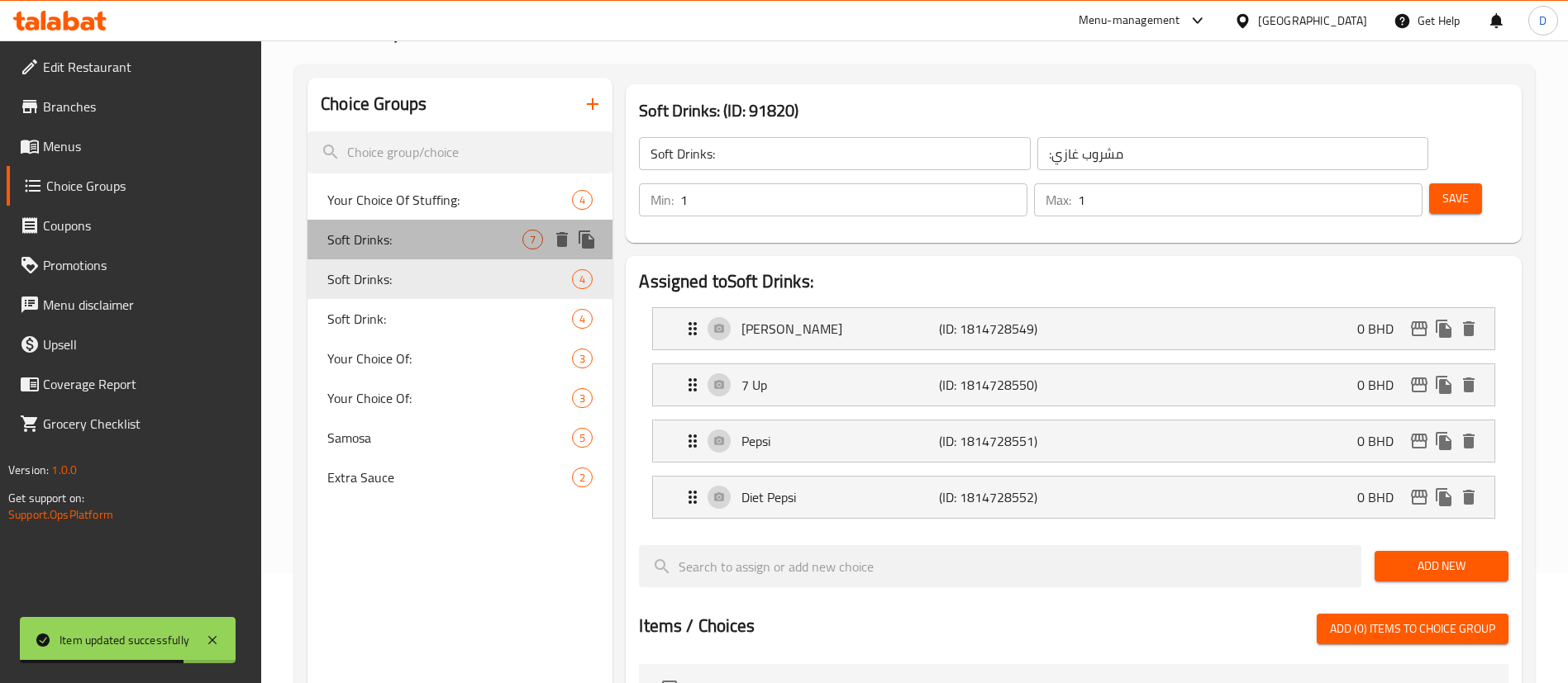
click at [445, 258] on div "Soft Drinks: 7" at bounding box center [460, 239] width 305 height 40
type input "مشروب غازي:"
type input "0"
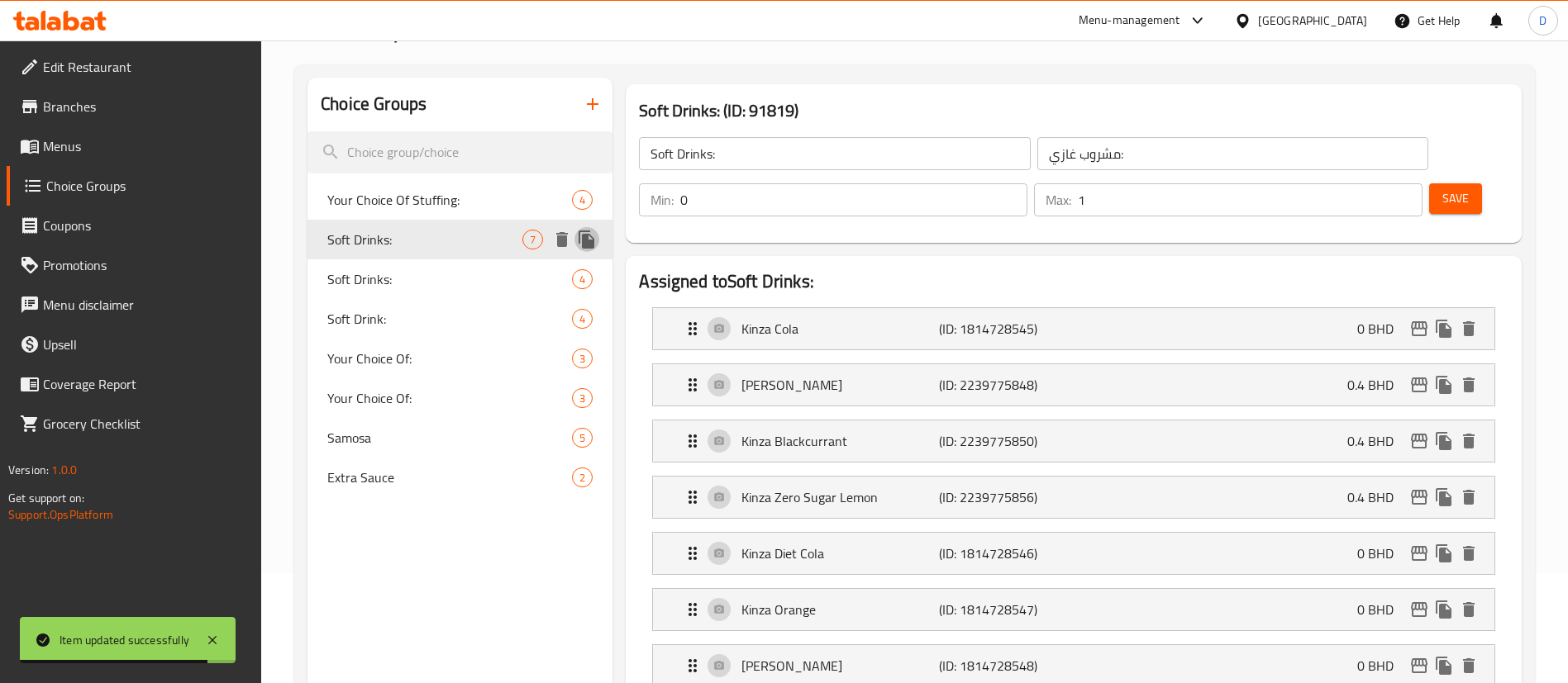
click at [590, 247] on icon "duplicate" at bounding box center [586, 239] width 16 height 19
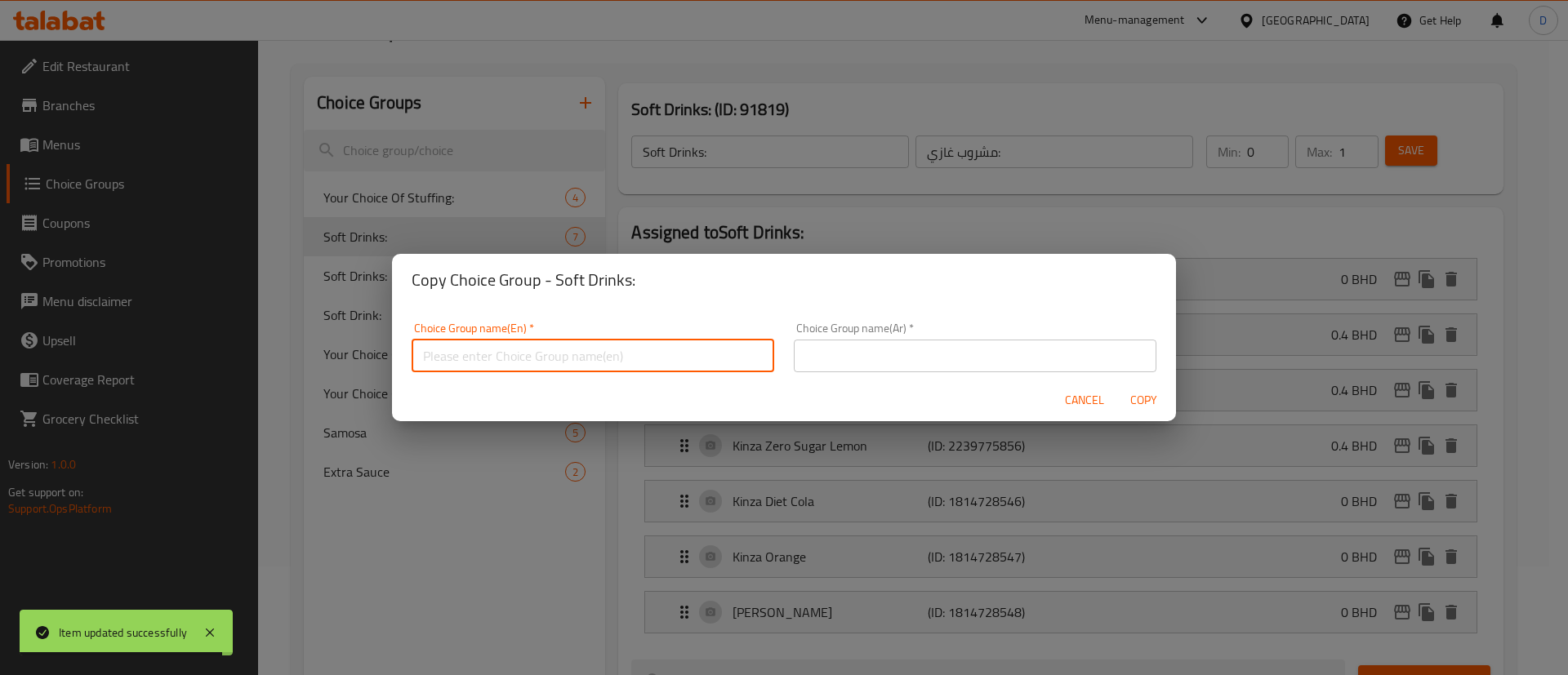
click at [672, 345] on input "text" at bounding box center [593, 356] width 363 height 32
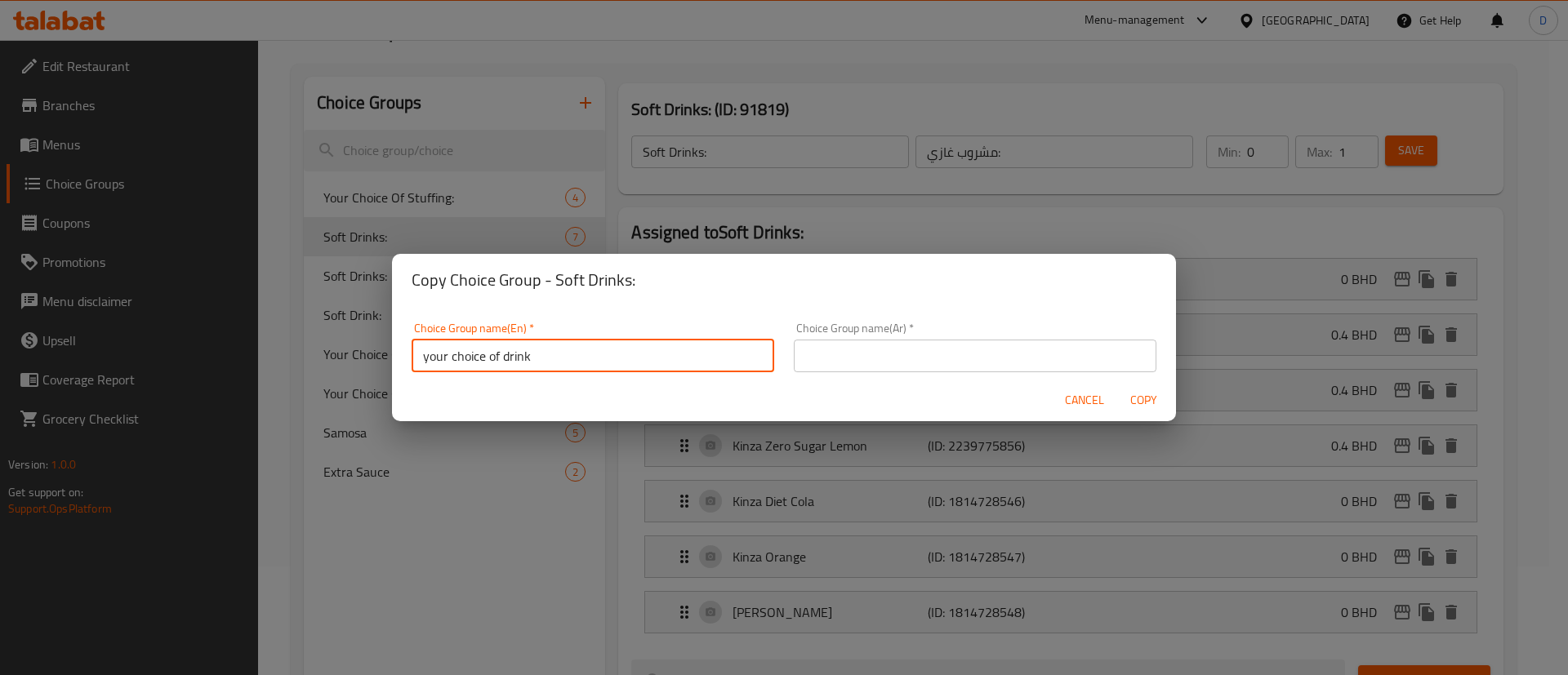
click at [706, 344] on input "your choice of drink" at bounding box center [593, 356] width 363 height 32
type input "your choice of drink"
click at [891, 340] on div "Choice Group name(Ar)   * Choice Group name(Ar) *" at bounding box center [975, 347] width 363 height 50
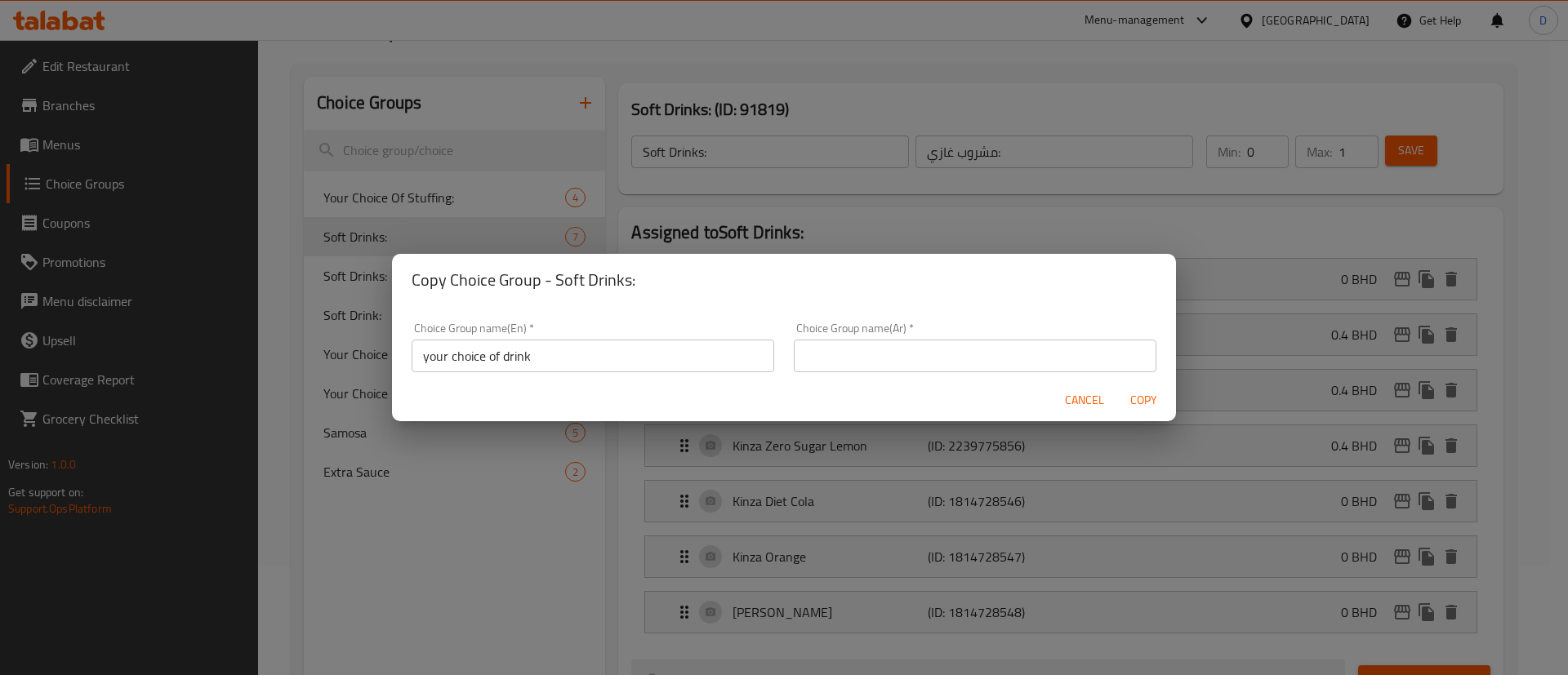
click at [925, 362] on input "text" at bounding box center [975, 356] width 363 height 32
paste input "اختيارك من المشروب"
type input "اختيارك من المشروب"
click at [917, 323] on div "Choice Group name(Ar)   * اختيارك من المشروب Choice Group name(Ar) *" at bounding box center [975, 347] width 363 height 50
click at [1146, 401] on span "Copy" at bounding box center [1143, 400] width 39 height 20
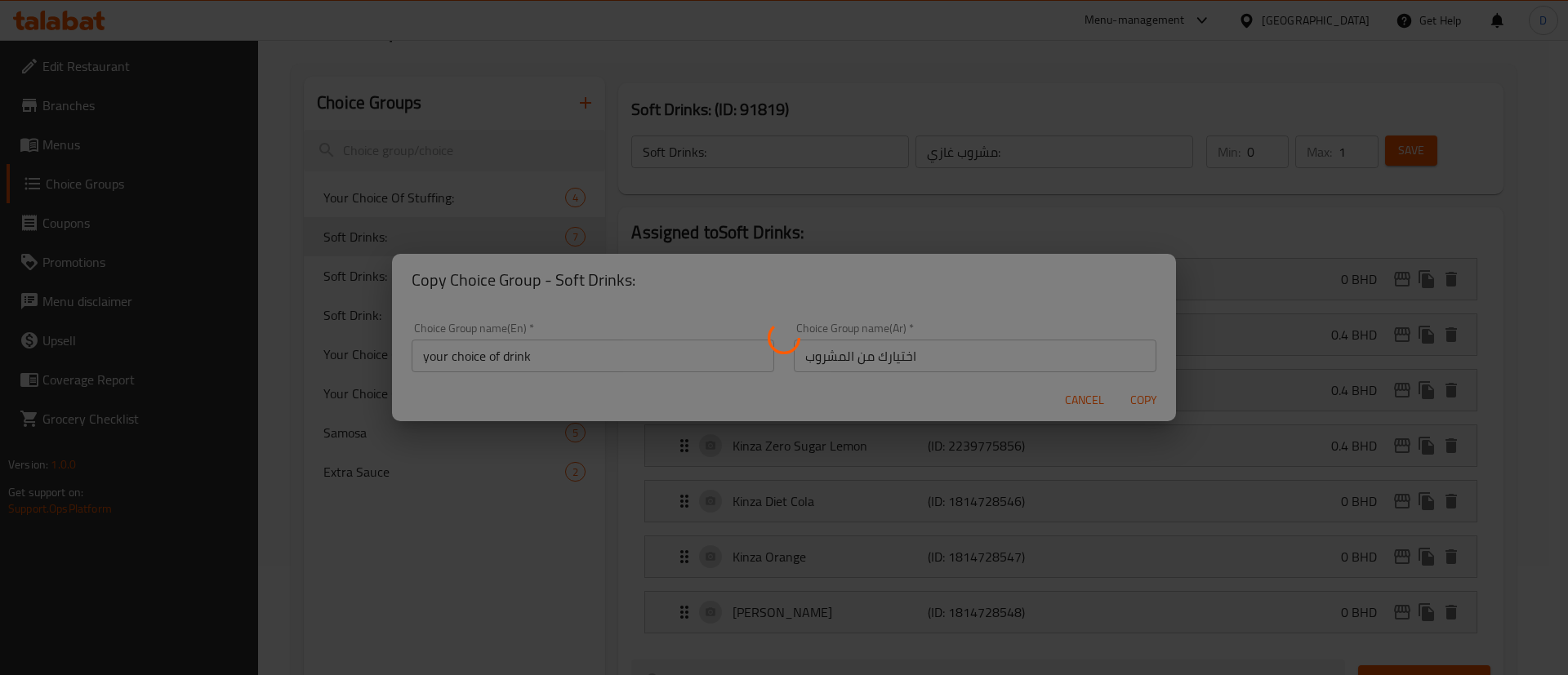
type input "your choice of drink"
type input "اختيارك من المشروب"
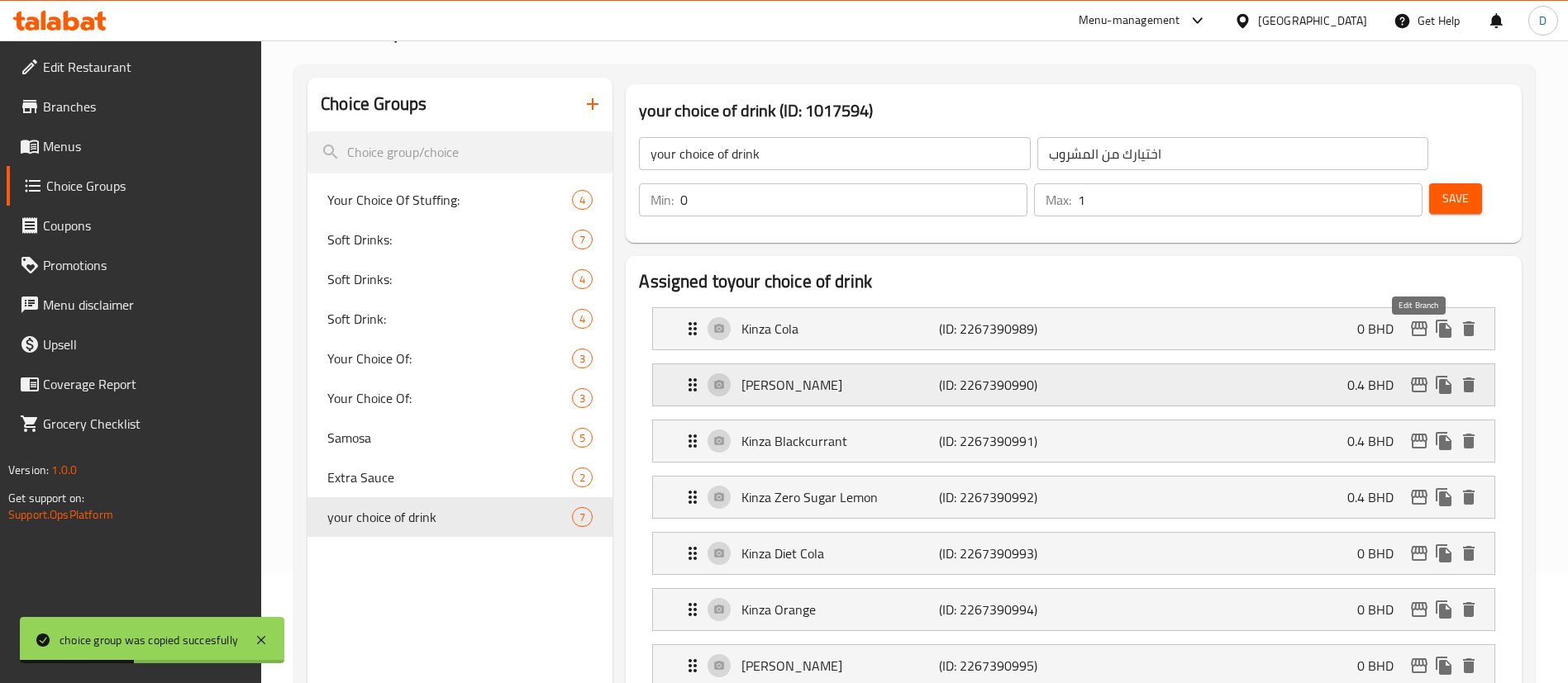
click at [1366, 375] on p "0.4 BHD" at bounding box center [1376, 385] width 59 height 19
click at [995, 364] on div "[PERSON_NAME] (ID: 2267390990) 0.4 BHD" at bounding box center [1078, 385] width 792 height 41
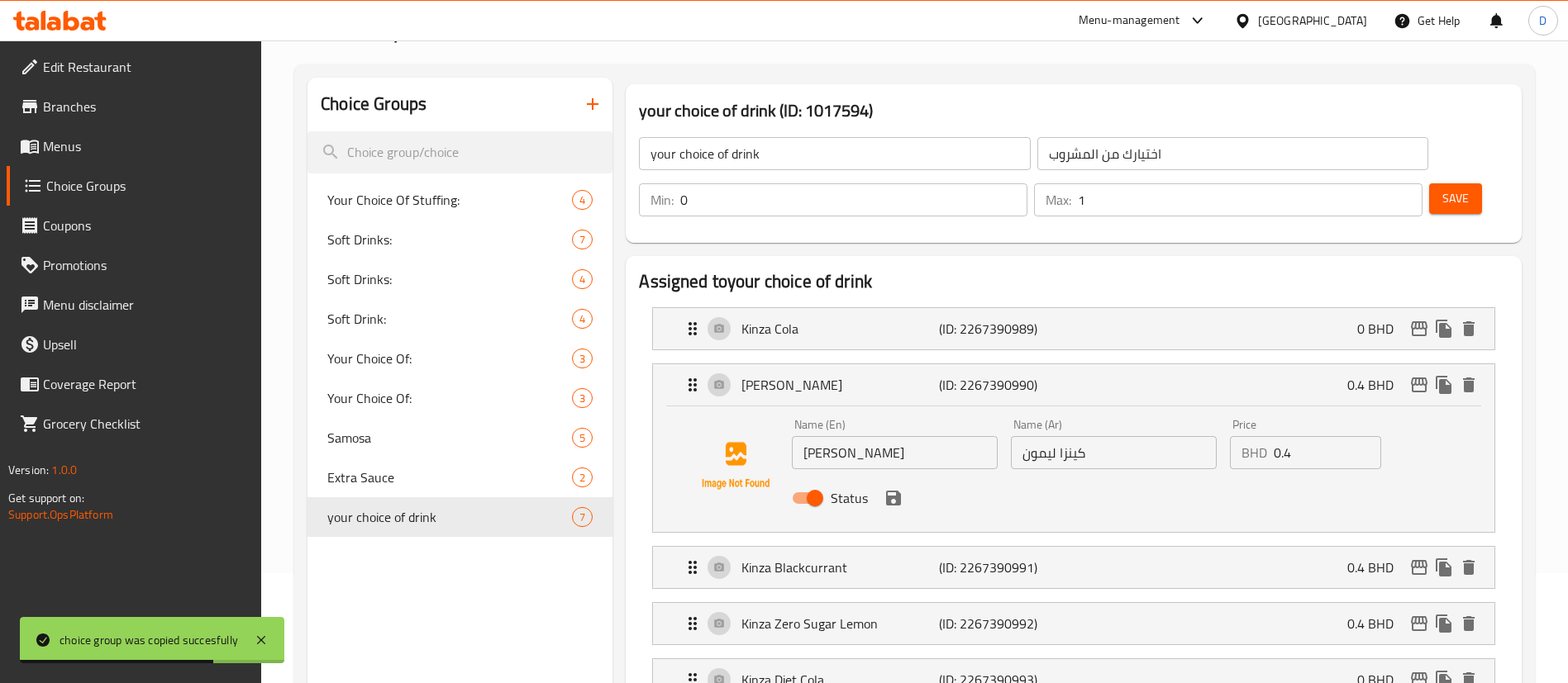
click at [1293, 436] on input "0.4" at bounding box center [1328, 452] width 108 height 33
click at [901, 488] on icon "save" at bounding box center [893, 498] width 19 height 19
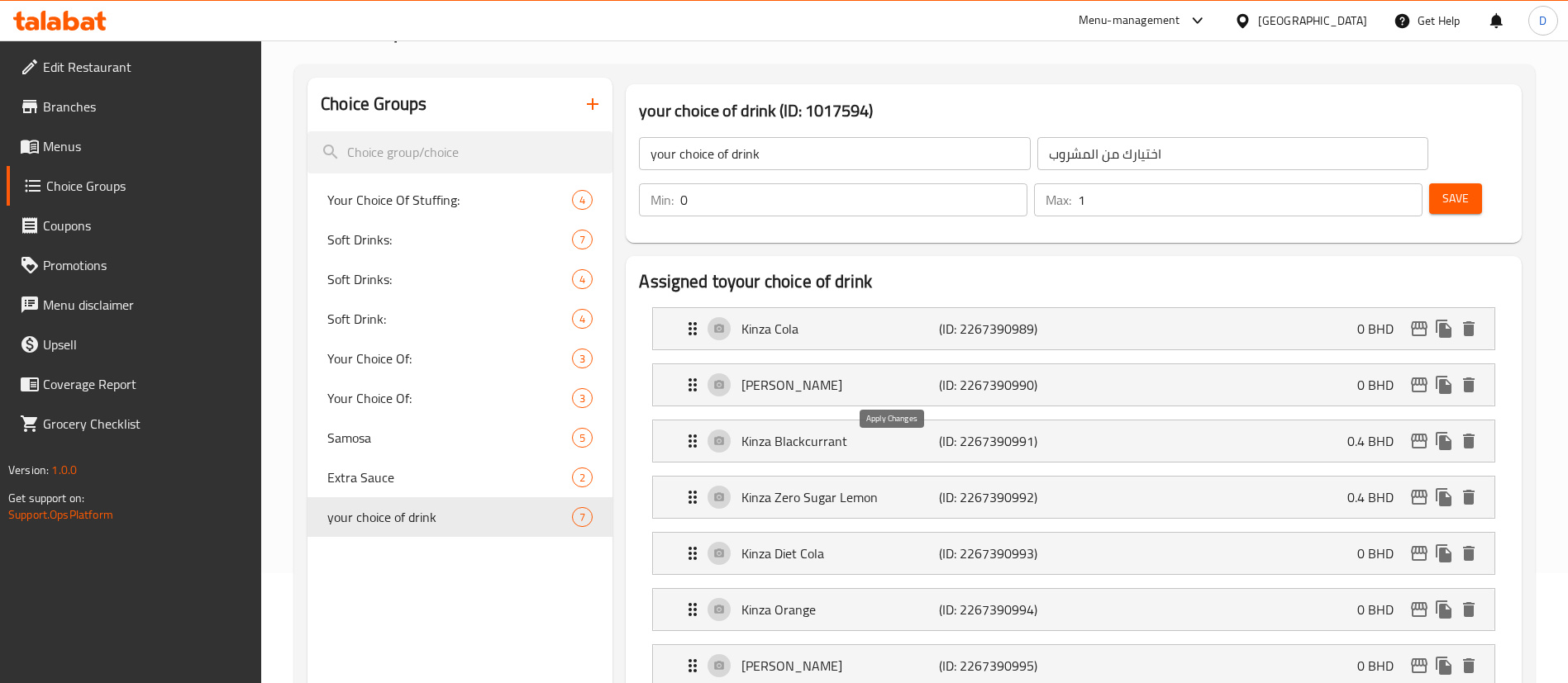
type input "0"
click at [1278, 477] on div "Kinza Zero Sugar Lemon (ID: 2267390992) 0.4 BHD" at bounding box center [1078, 497] width 792 height 41
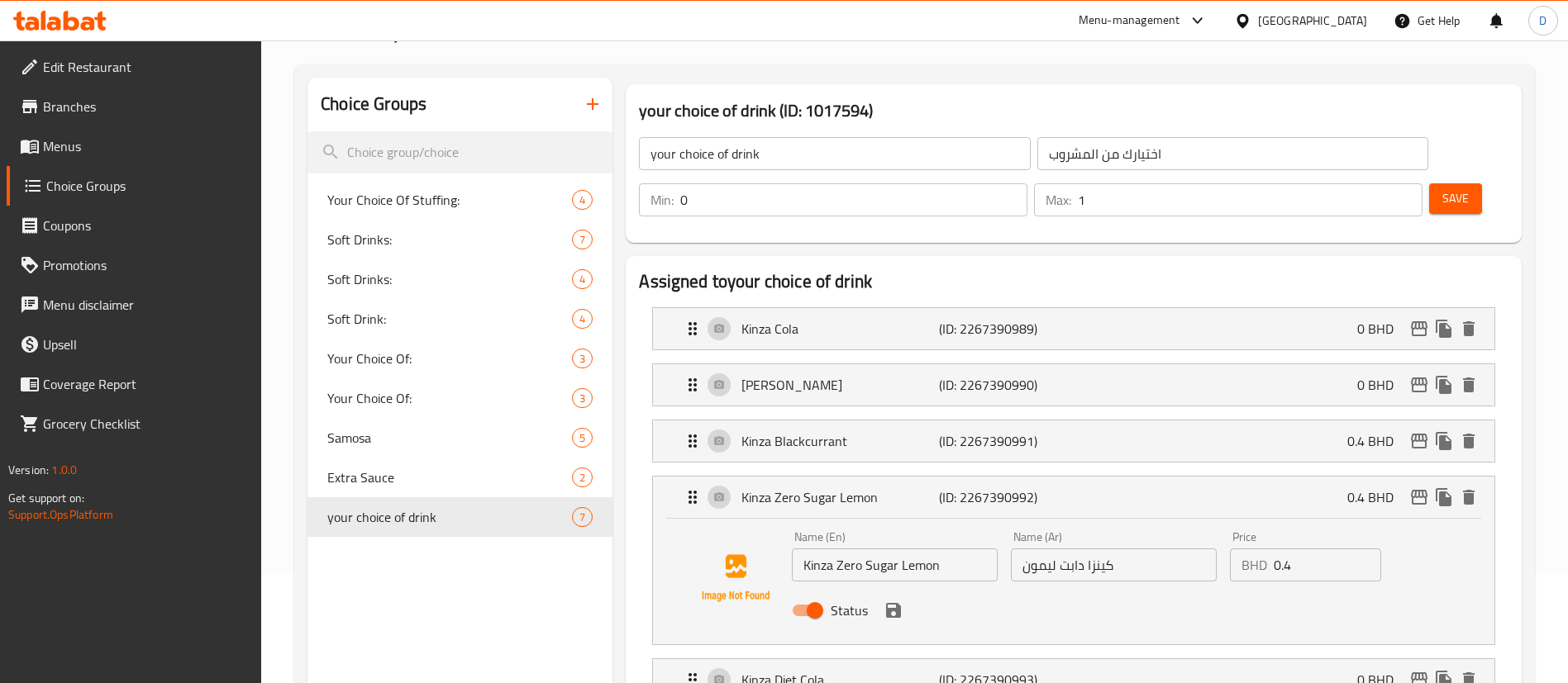
drag, startPoint x: 1308, startPoint y: 520, endPoint x: 1150, endPoint y: 515, distance: 158.1
click at [1150, 525] on div "Name (En) Kinza Zero Sugar Lemon Name (En) Name (Ar) كينزا دابت ليمون Name (Ar)…" at bounding box center [1114, 579] width 657 height 109
drag, startPoint x: 894, startPoint y: 567, endPoint x: 910, endPoint y: 557, distance: 18.9
click at [895, 601] on icon "save" at bounding box center [893, 611] width 19 height 19
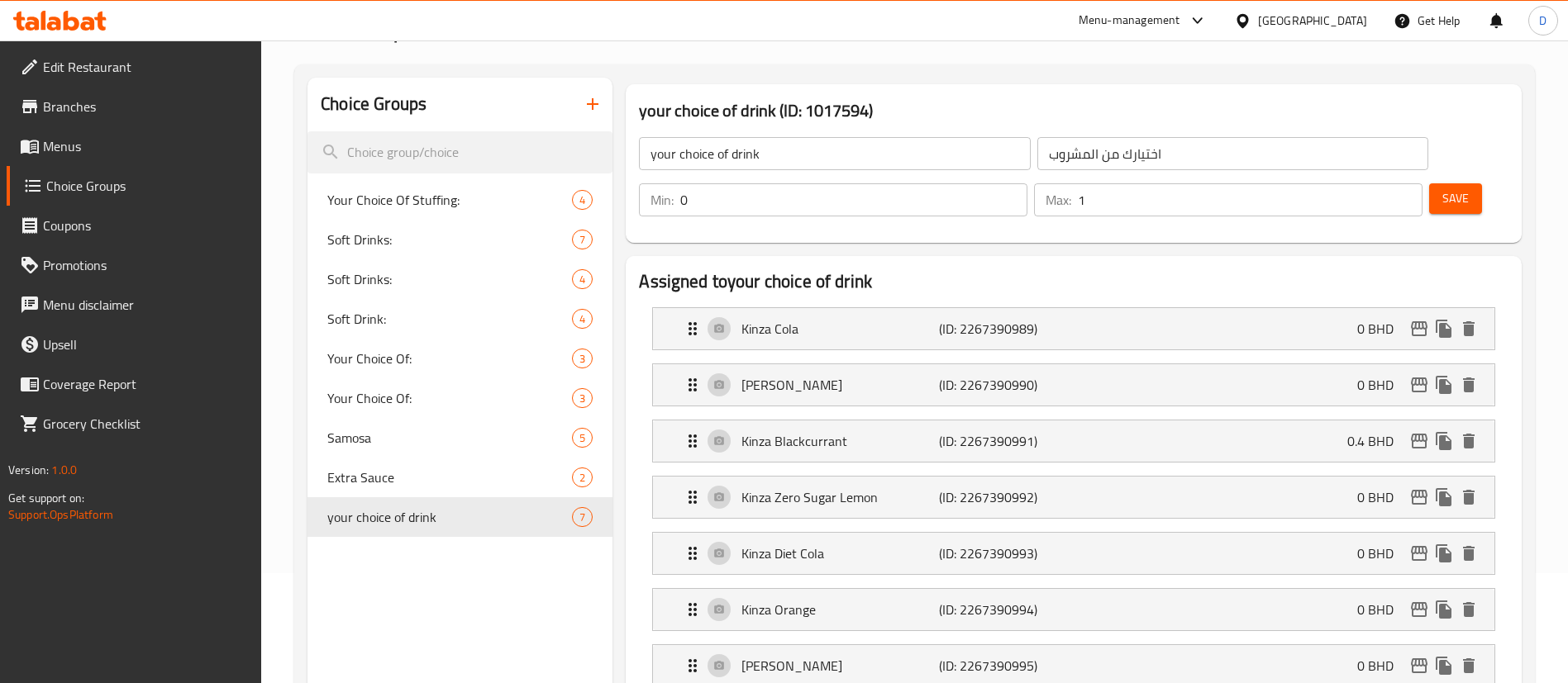
type input "0"
click at [1279, 421] on div "Kinza Blackcurrant (ID: 2267390991) 0.4 BHD" at bounding box center [1078, 441] width 792 height 41
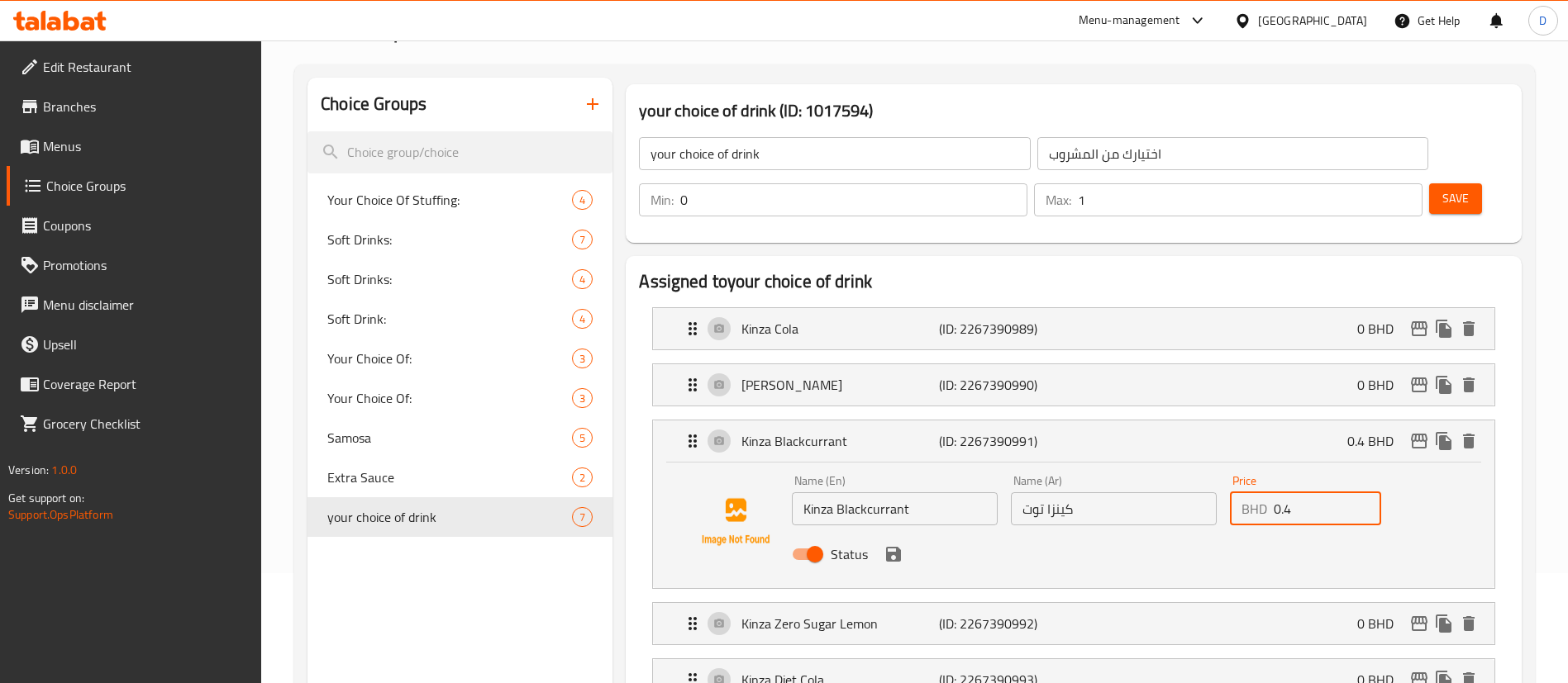
drag, startPoint x: 1290, startPoint y: 469, endPoint x: 1203, endPoint y: 474, distance: 87.1
click at [1205, 473] on div "Name (En) Kinza Blackcurrant Name (En) Name (Ar) كينزا توت Name (Ar) Price BHD …" at bounding box center [1114, 522] width 657 height 109
click at [898, 547] on icon "save" at bounding box center [893, 554] width 15 height 15
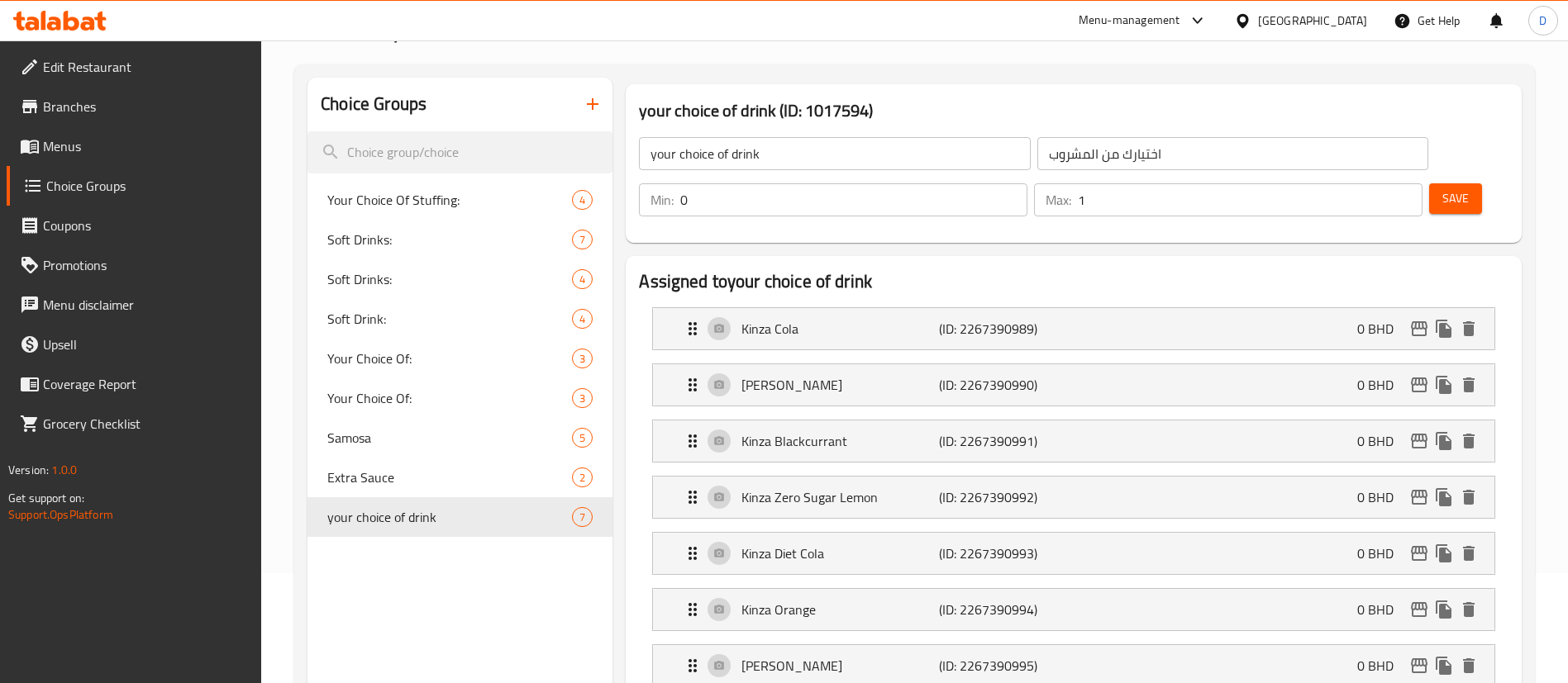
type input "0"
type input "1"
click at [1028, 184] on input "1" at bounding box center [854, 199] width 347 height 33
click at [1429, 180] on div "Save" at bounding box center [1462, 199] width 72 height 40
click at [1443, 189] on span "Save" at bounding box center [1456, 199] width 26 height 20
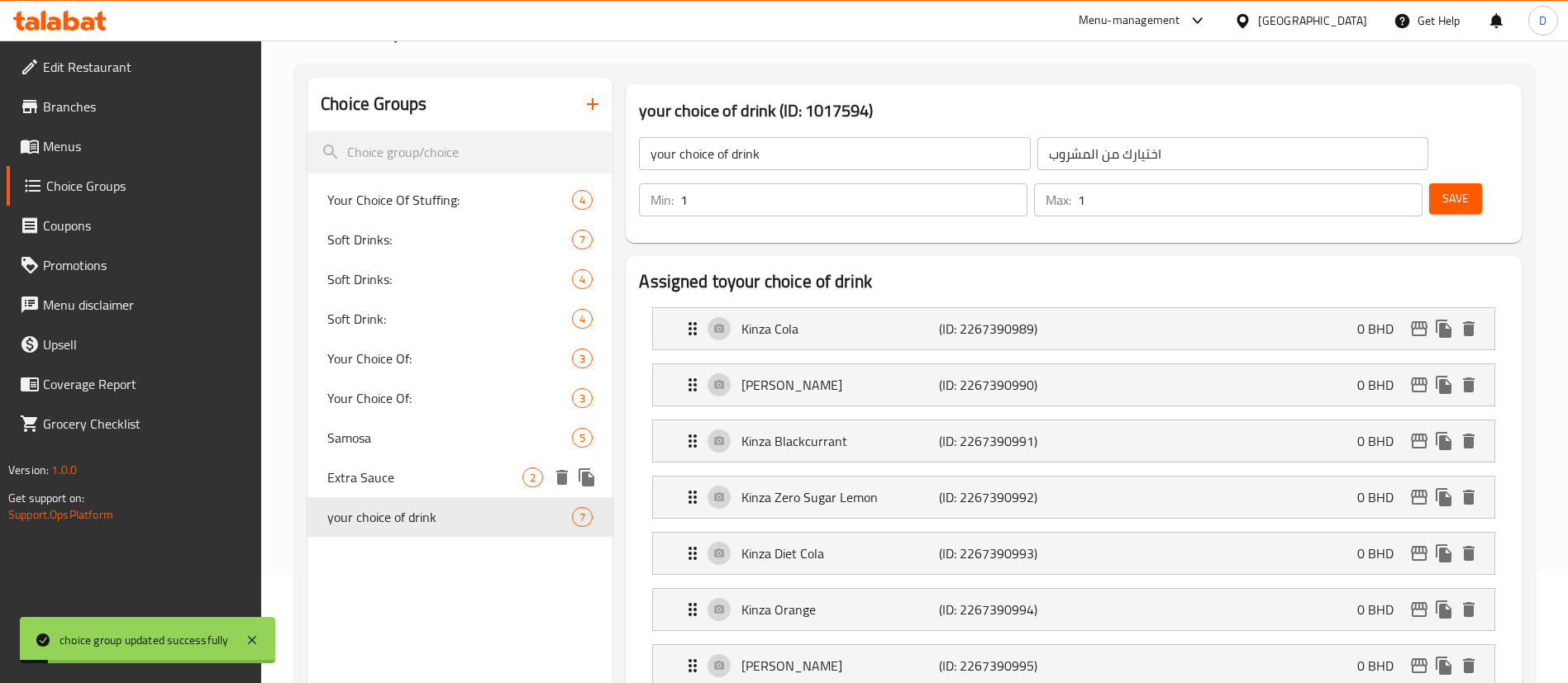
click at [404, 490] on div "Extra Sauce 2" at bounding box center [460, 477] width 305 height 40
type input "Extra Sauce"
type input "صلصه إضافية"
type input "0"
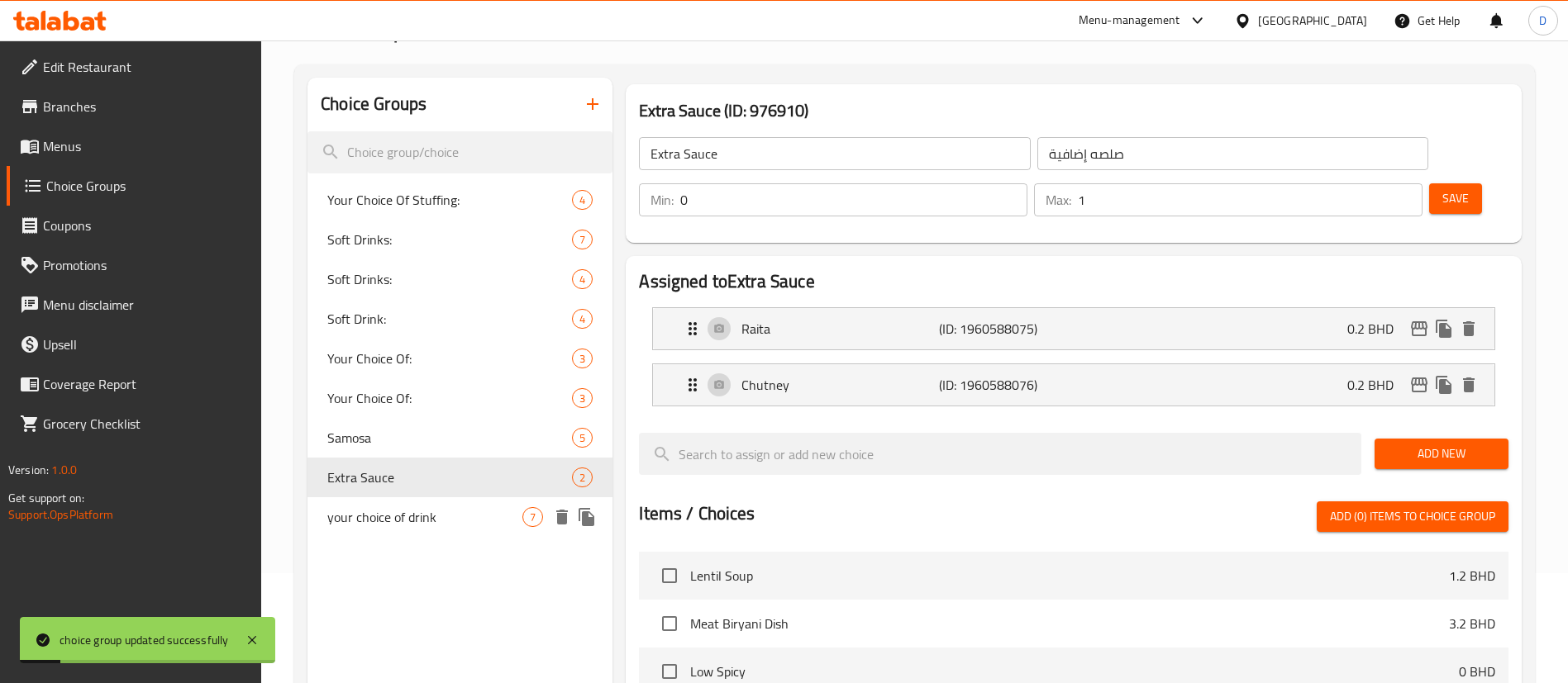
click at [410, 501] on div "your choice of drink 7" at bounding box center [460, 517] width 305 height 40
type input "your choice of drink"
type input "اختيارك من المشروب"
type input "1"
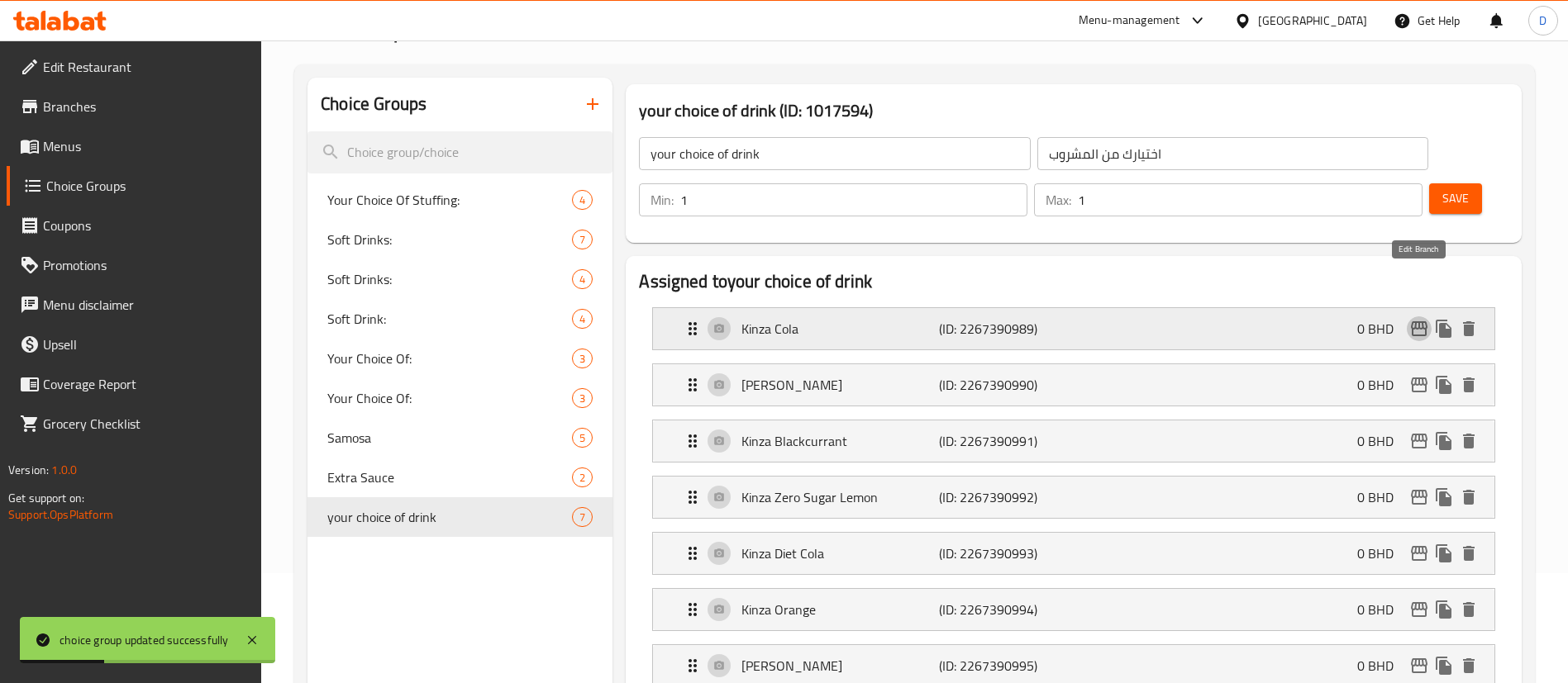
click at [1421, 319] on icon "edit" at bounding box center [1420, 328] width 19 height 19
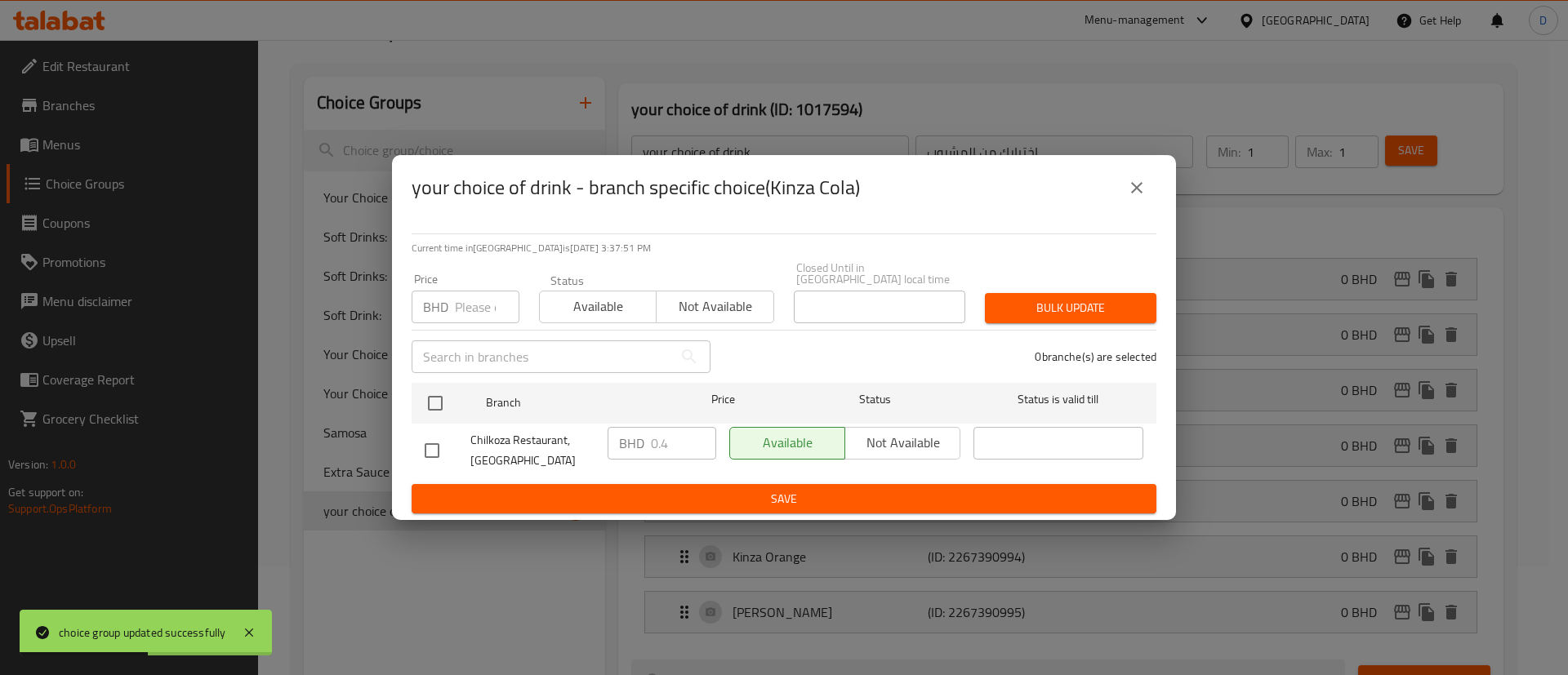
click at [472, 311] on input "number" at bounding box center [487, 306] width 65 height 32
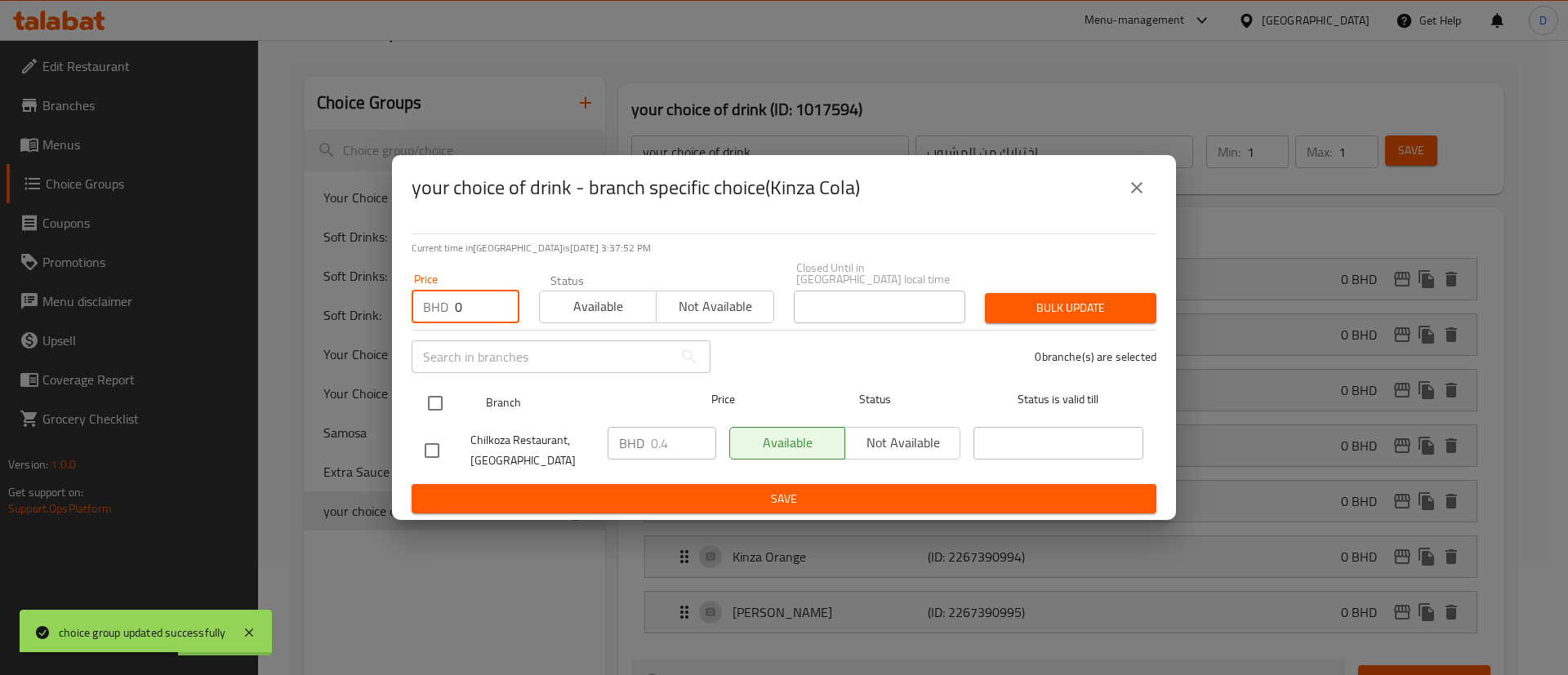
type input "0"
click at [433, 390] on input "checkbox" at bounding box center [434, 403] width 34 height 34
checkbox input "true"
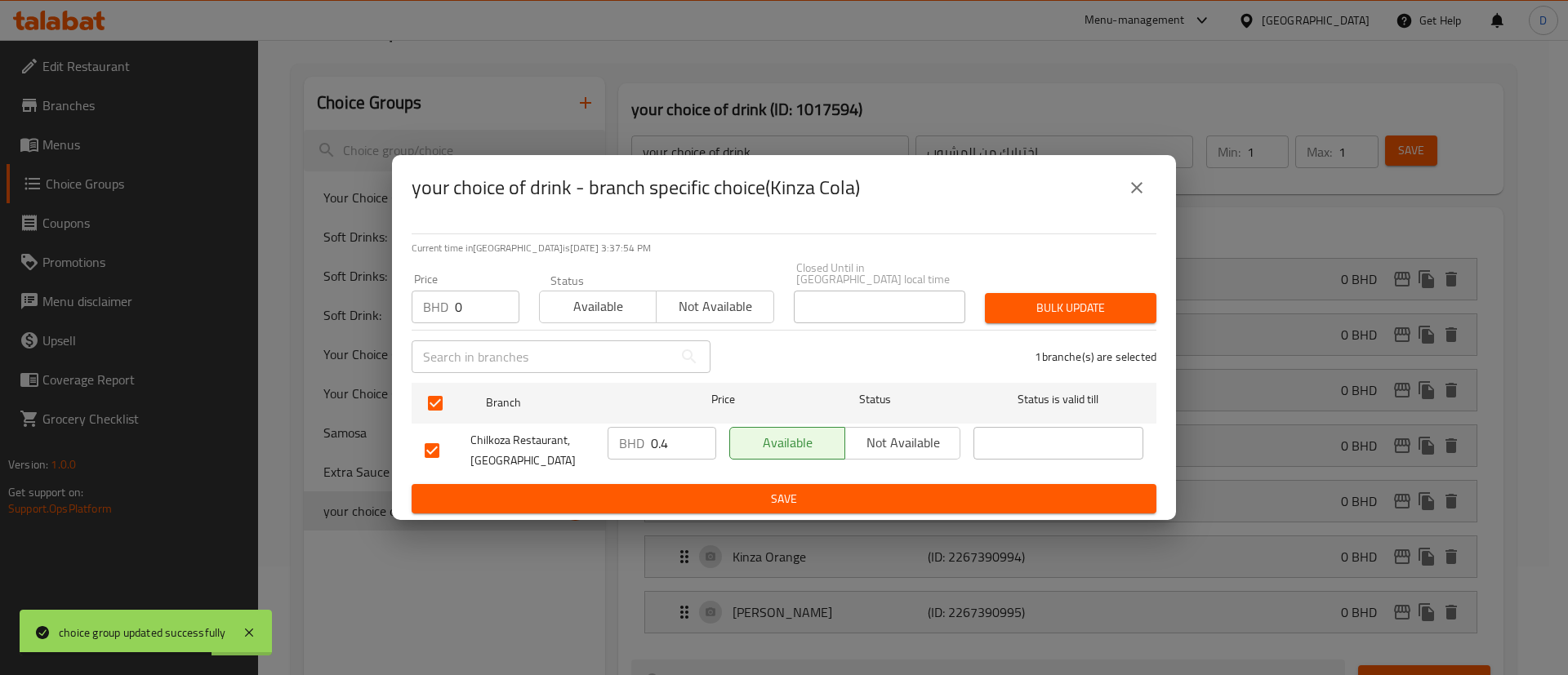
click at [1054, 334] on div "1 branche(s) are selected" at bounding box center [943, 357] width 446 height 58
click at [1053, 316] on button "Bulk update" at bounding box center [1070, 308] width 172 height 31
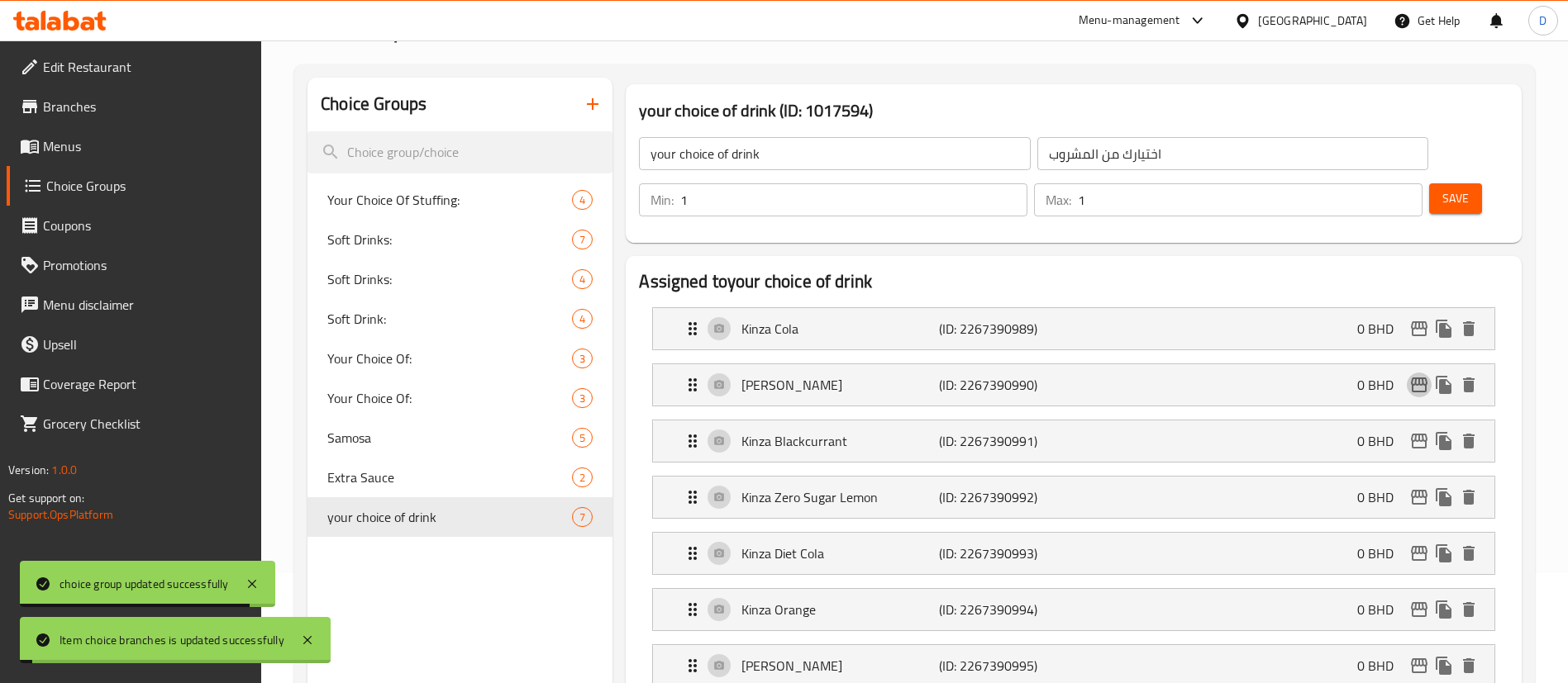
click at [1415, 375] on icon "edit" at bounding box center [1420, 385] width 19 height 19
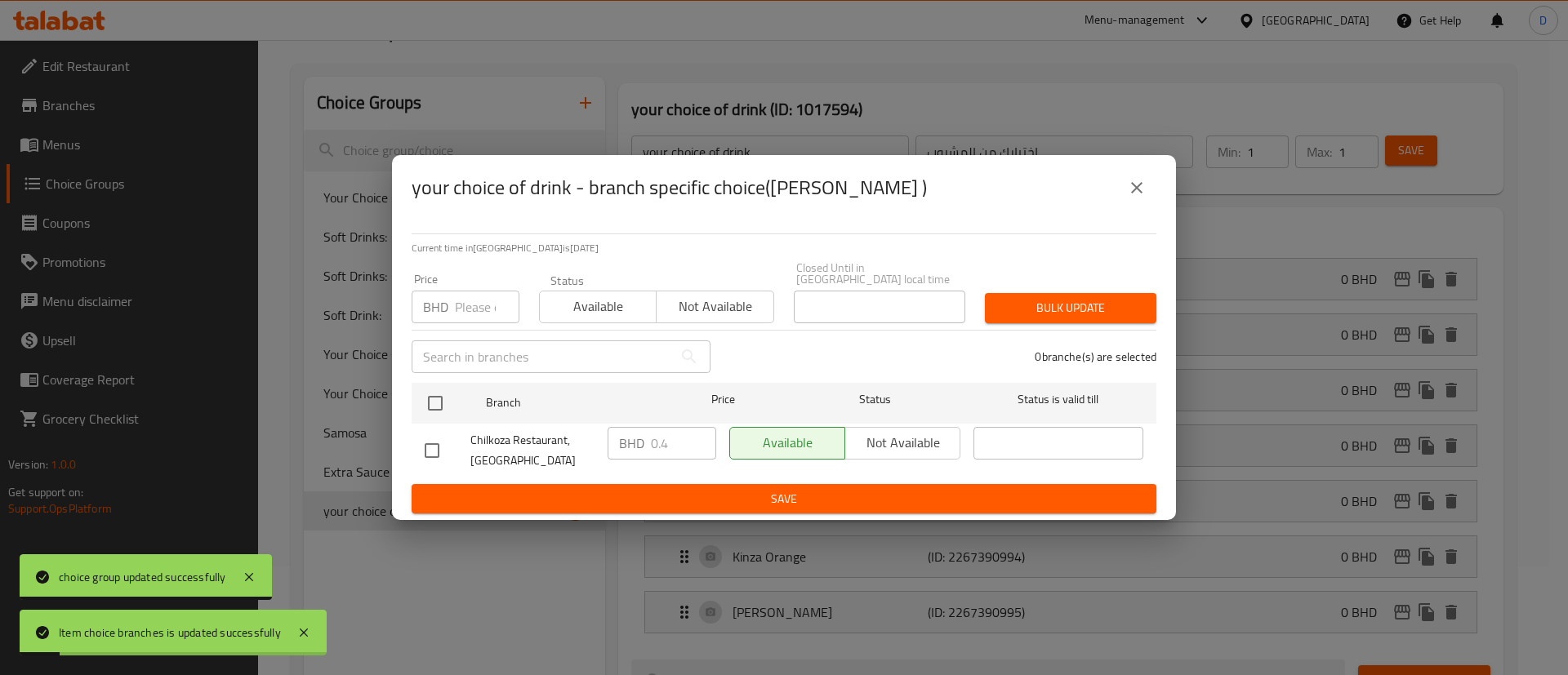
click at [479, 300] on input "number" at bounding box center [487, 306] width 65 height 32
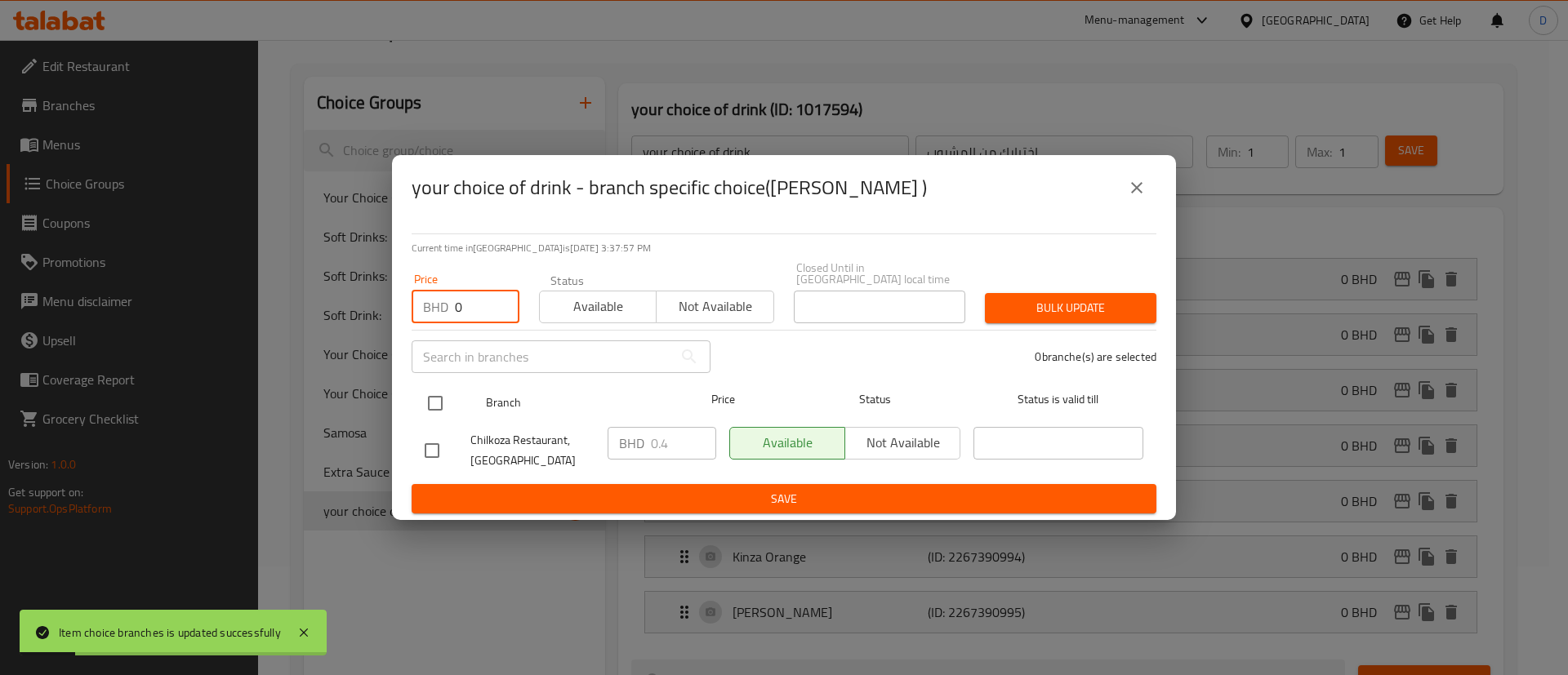
type input "0"
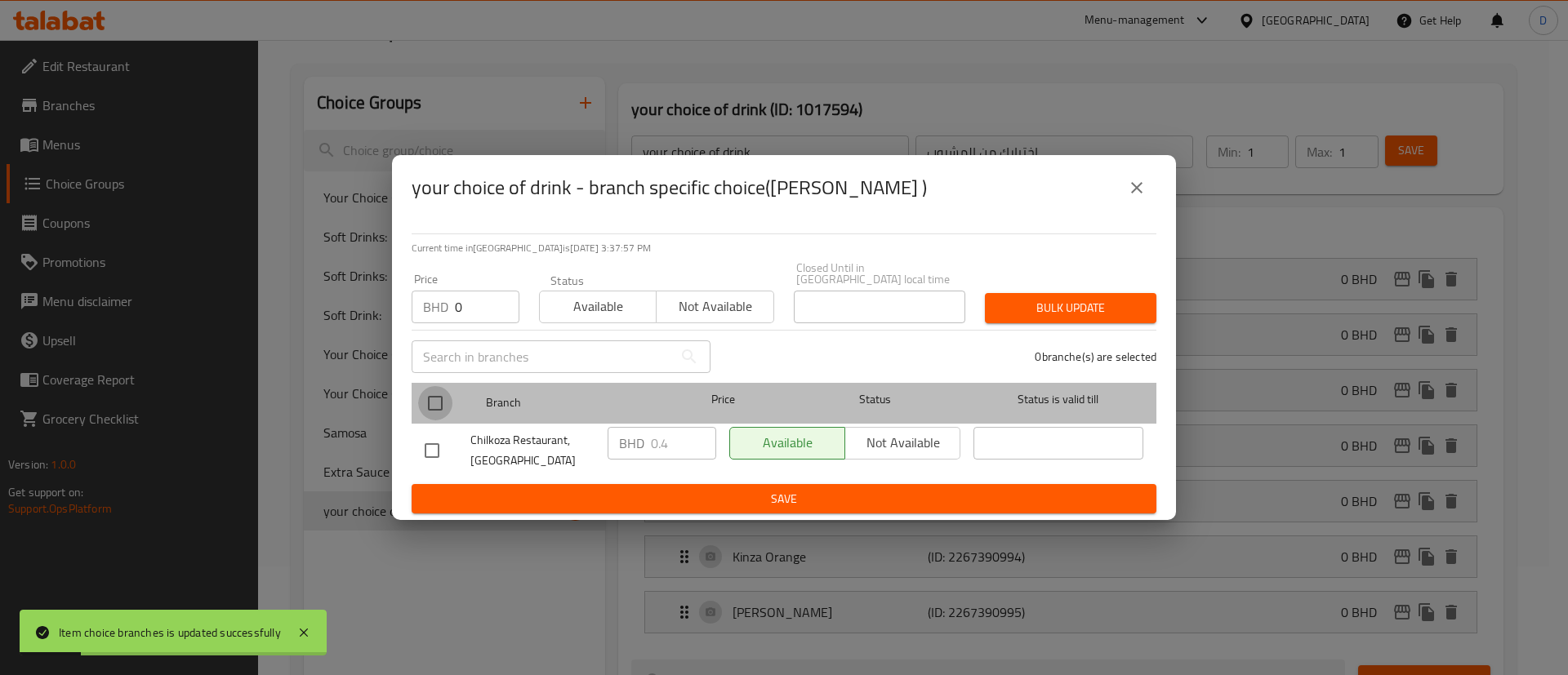
click at [441, 401] on input "checkbox" at bounding box center [434, 403] width 34 height 34
checkbox input "true"
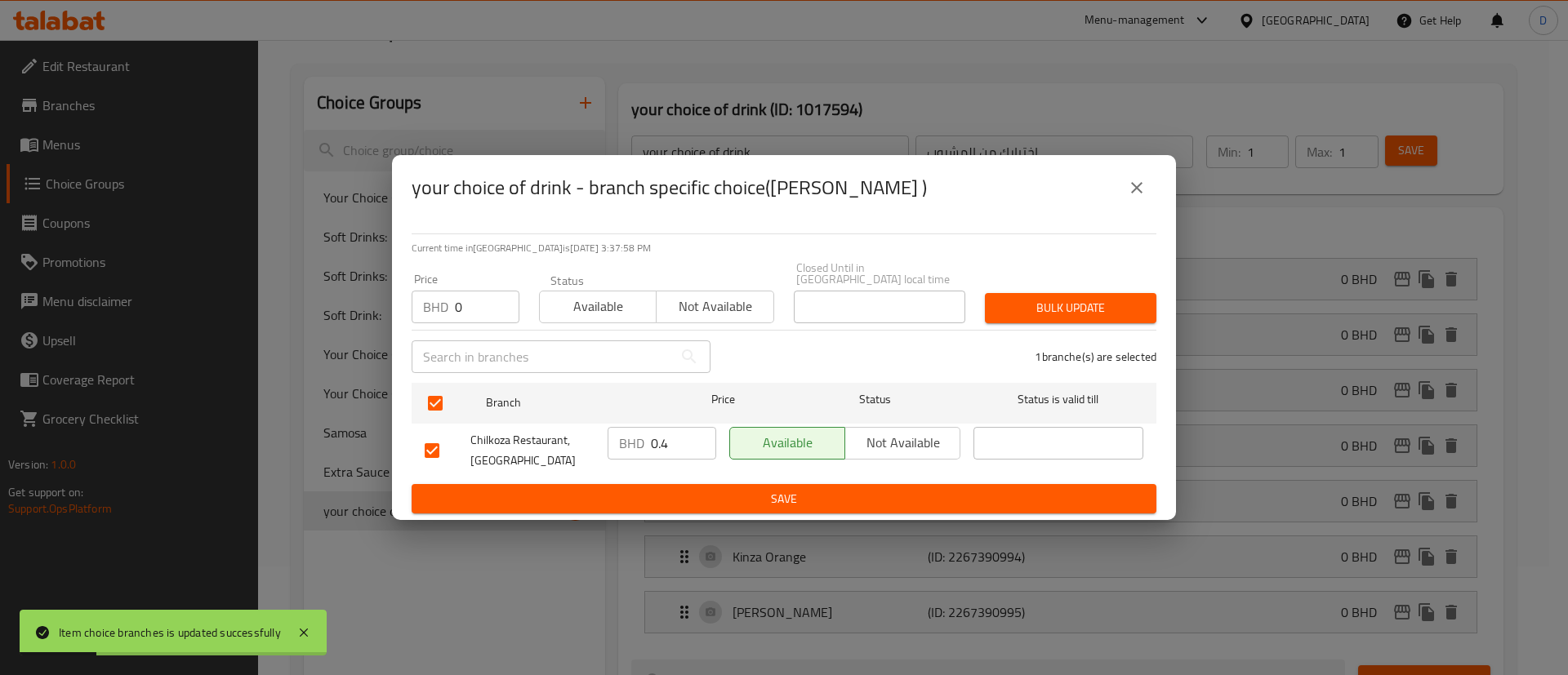
click at [1012, 305] on span "Bulk update" at bounding box center [1070, 308] width 146 height 20
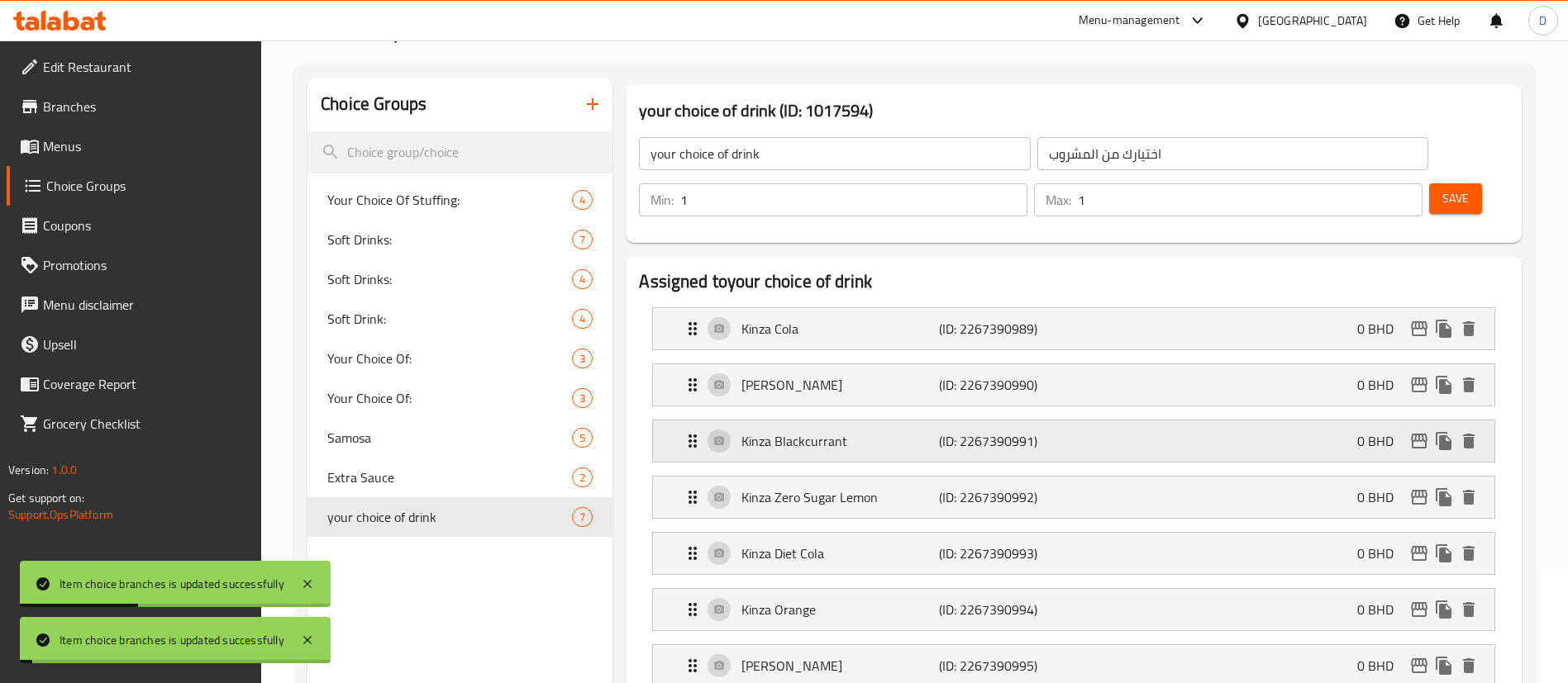
click at [1425, 434] on icon "edit" at bounding box center [1419, 441] width 17 height 15
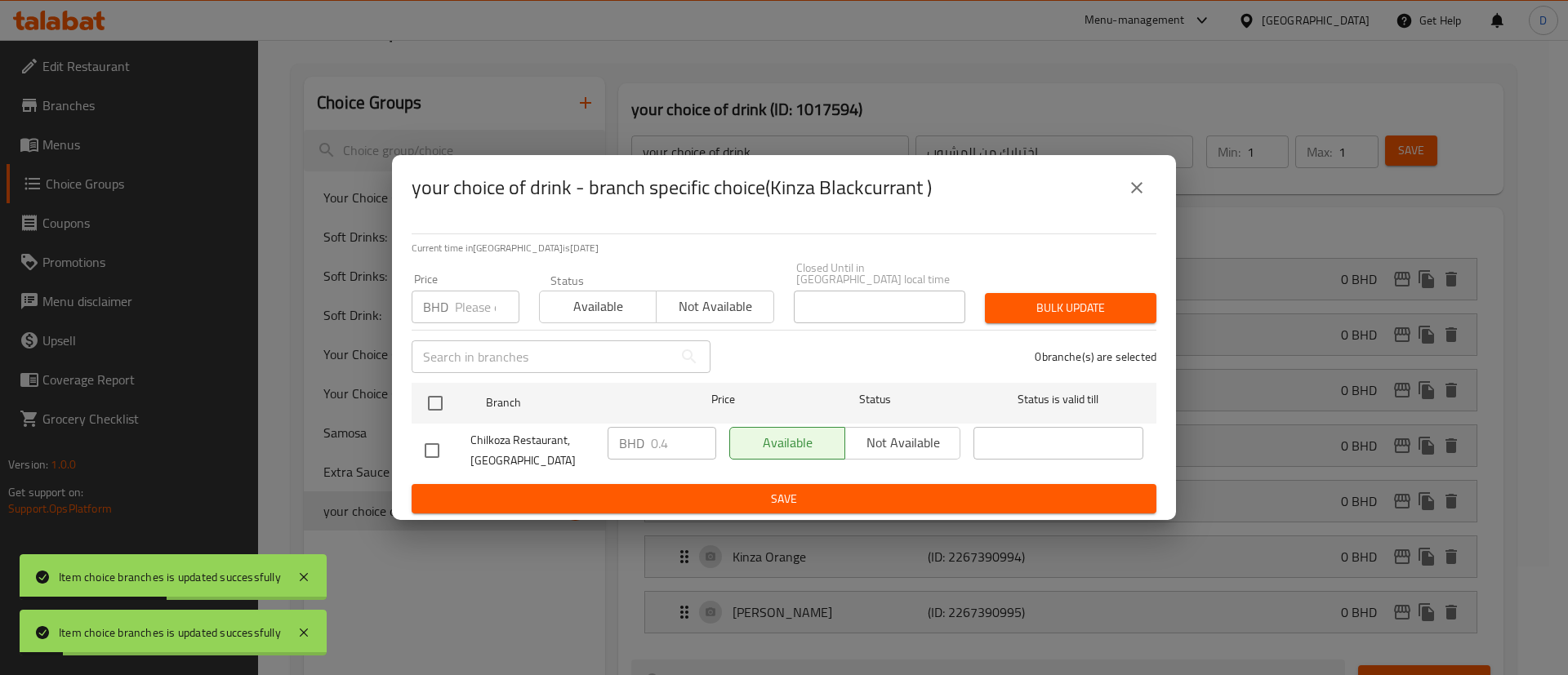
click at [487, 297] on input "number" at bounding box center [487, 306] width 65 height 32
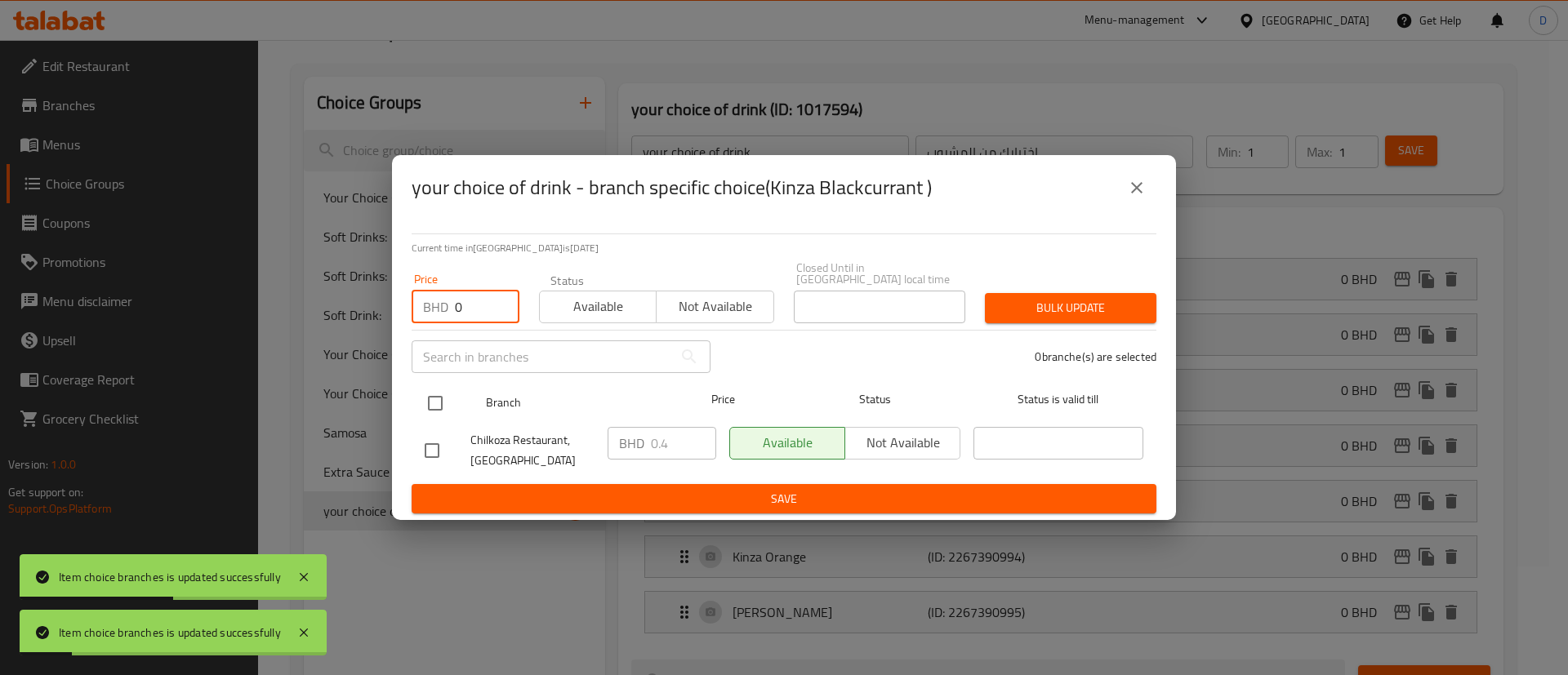
type input "0"
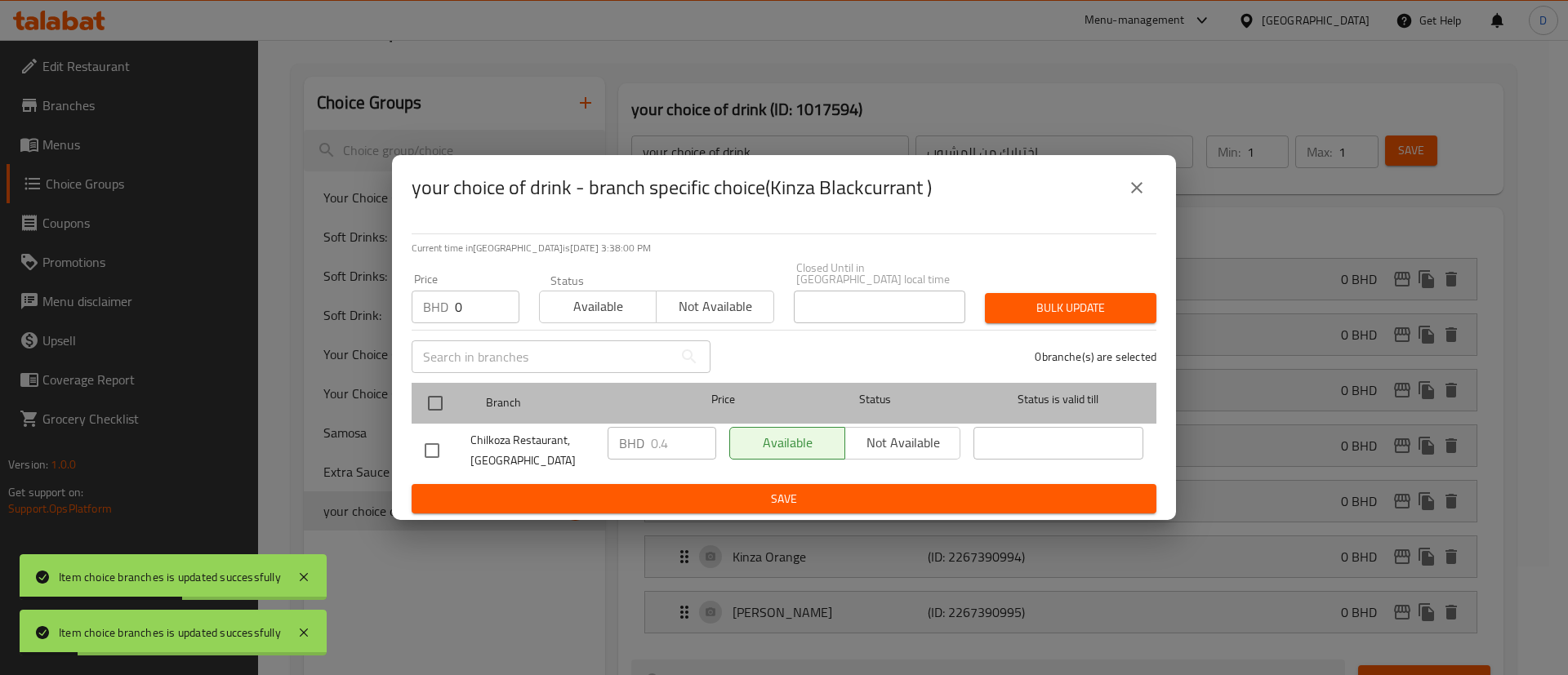
click at [455, 395] on div at bounding box center [448, 403] width 61 height 47
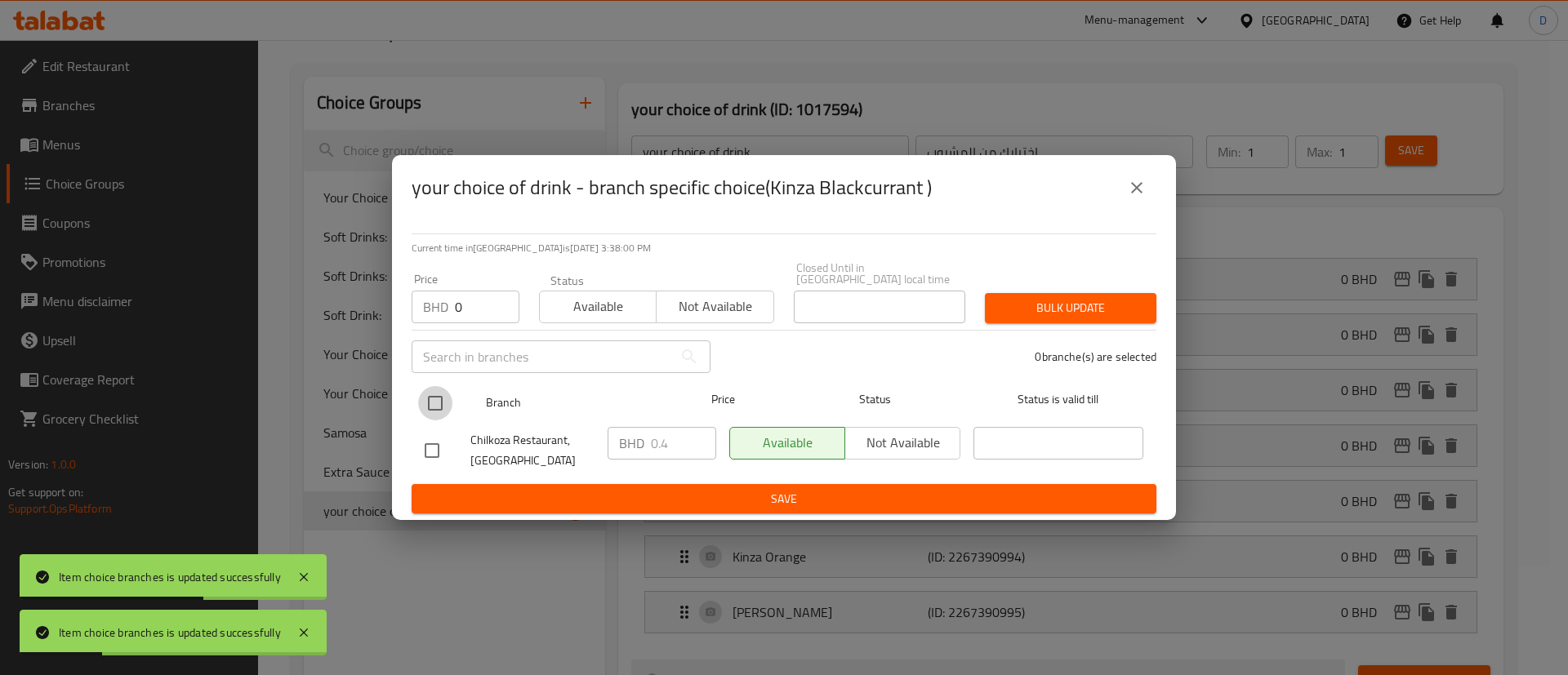
click at [446, 392] on input "checkbox" at bounding box center [434, 403] width 34 height 34
checkbox input "true"
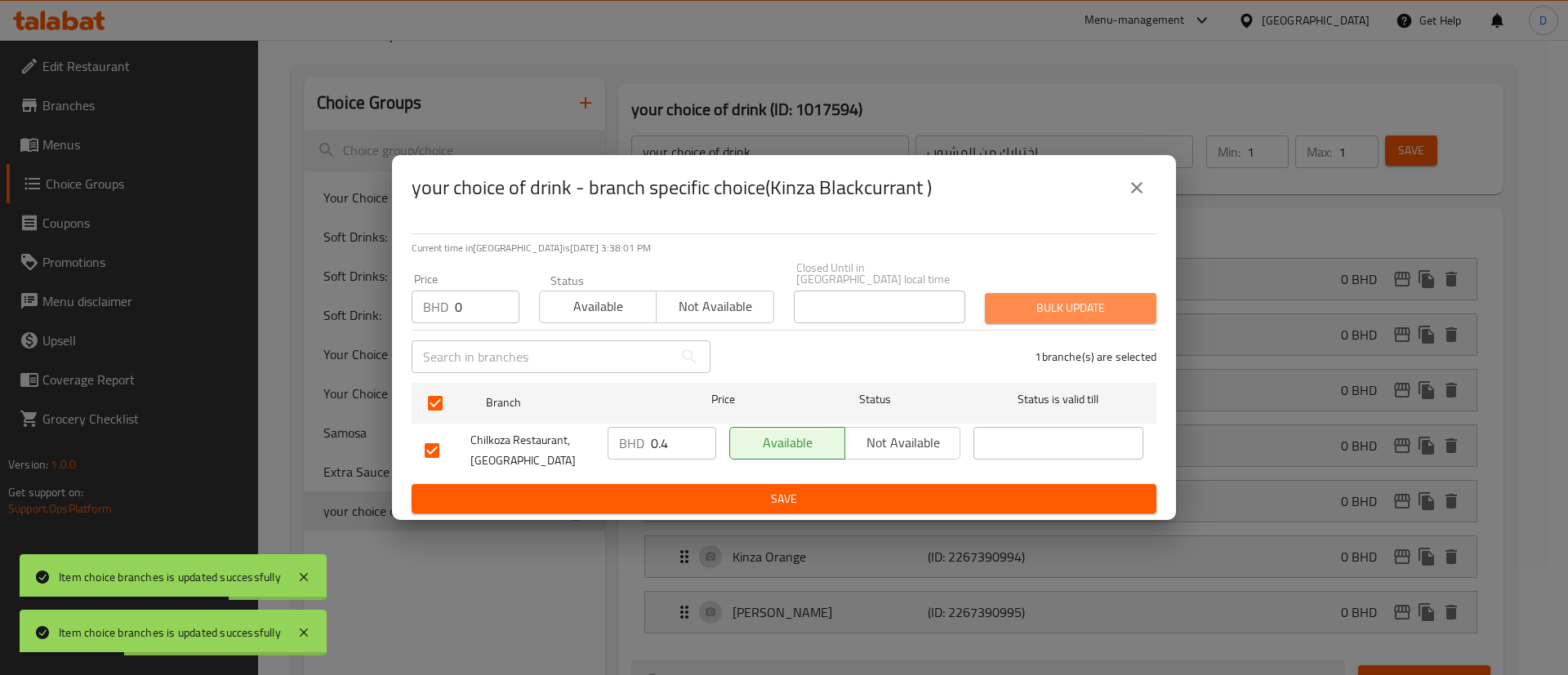
click at [1137, 298] on span "Bulk update" at bounding box center [1070, 308] width 146 height 20
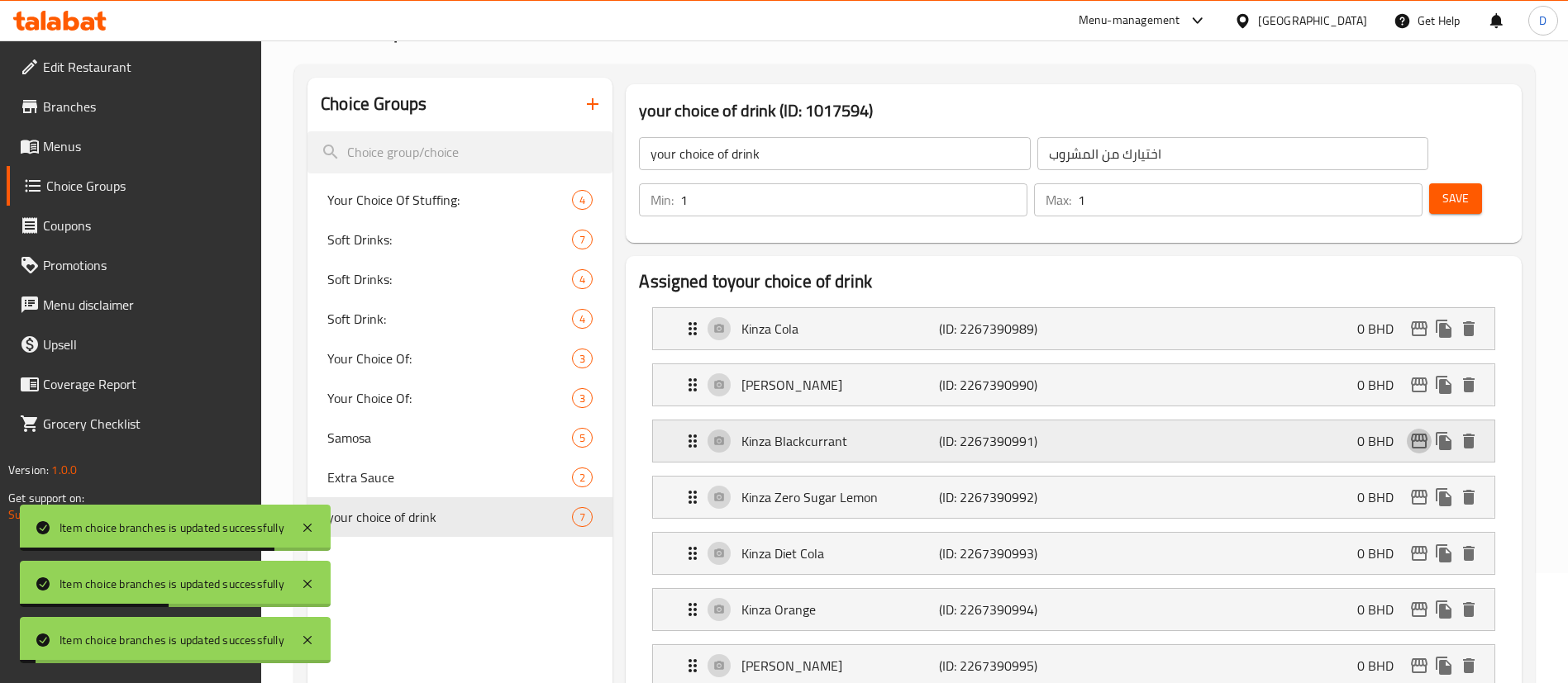
click at [1422, 432] on icon "edit" at bounding box center [1420, 441] width 19 height 19
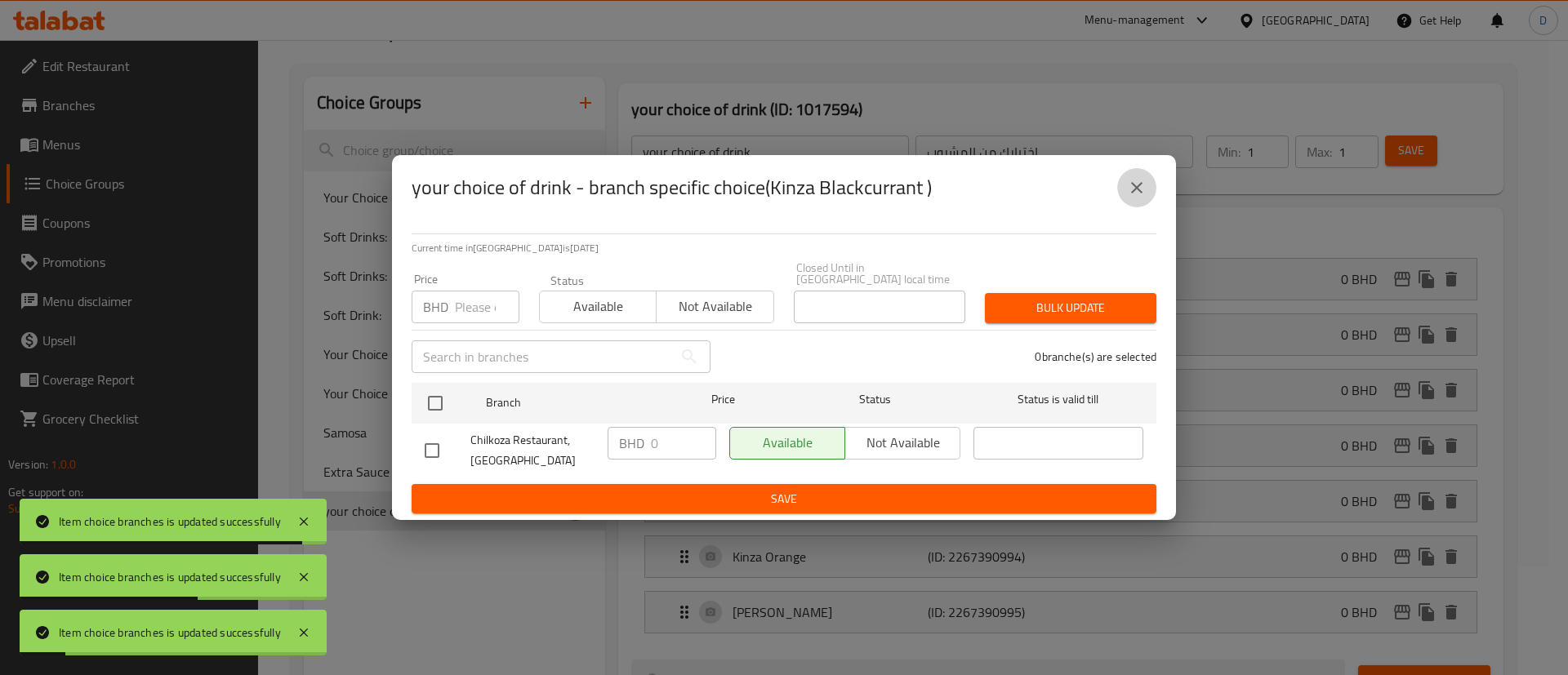
drag, startPoint x: 1120, startPoint y: 181, endPoint x: 1129, endPoint y: 187, distance: 10.8
click at [1121, 181] on button "close" at bounding box center [1136, 188] width 39 height 39
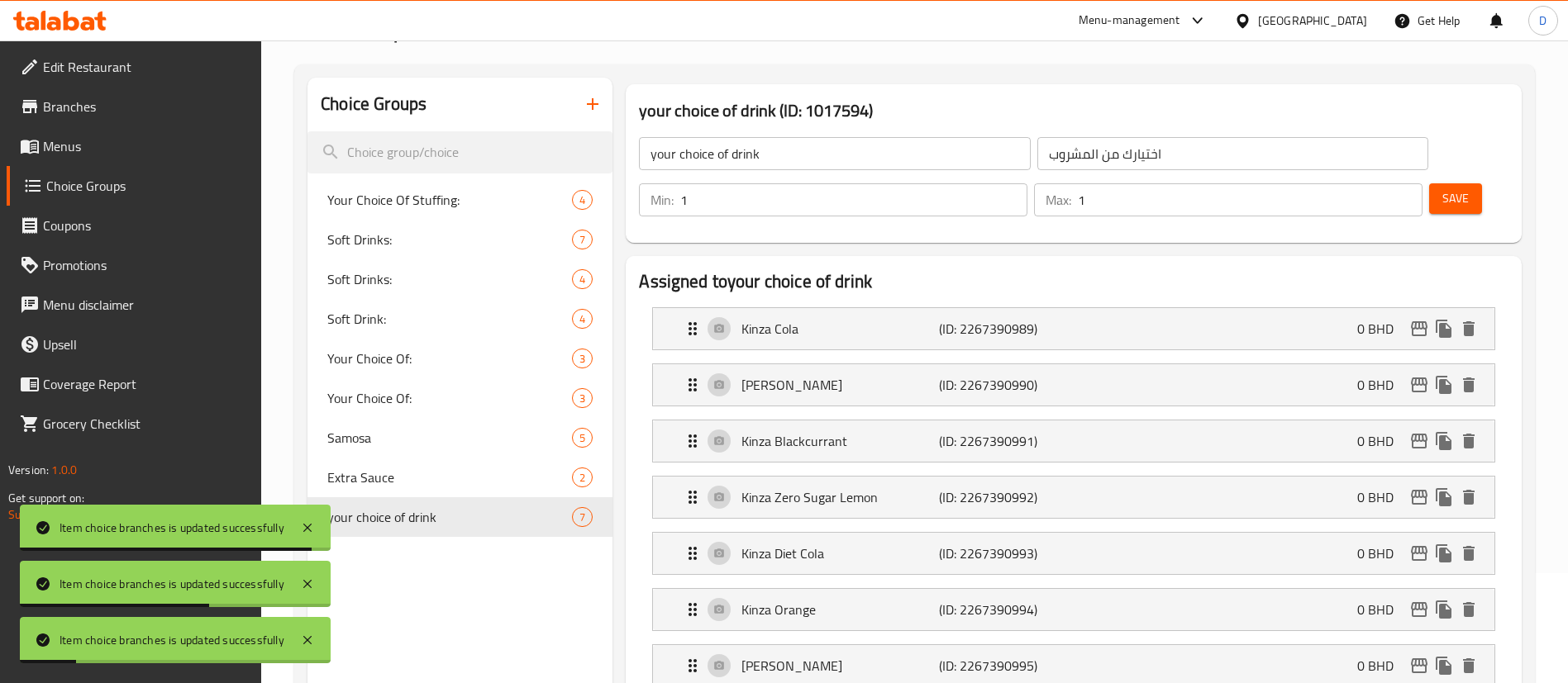
click at [1146, 189] on div "your choice of drink ​ اختيارك من المشروب ​ Min: 1 ​ Max: 1 ​ Save" at bounding box center [1074, 176] width 883 height 119
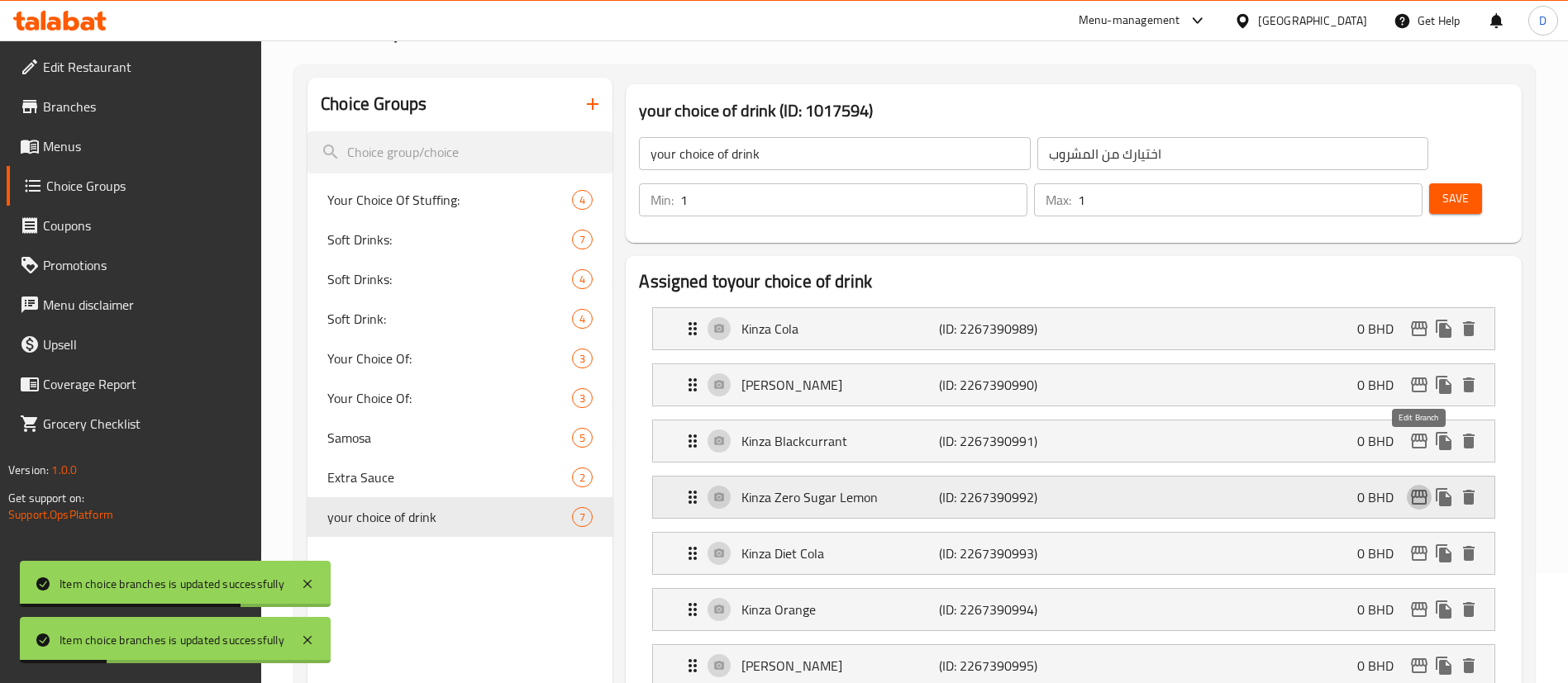
click at [1423, 487] on icon "edit" at bounding box center [1420, 497] width 19 height 19
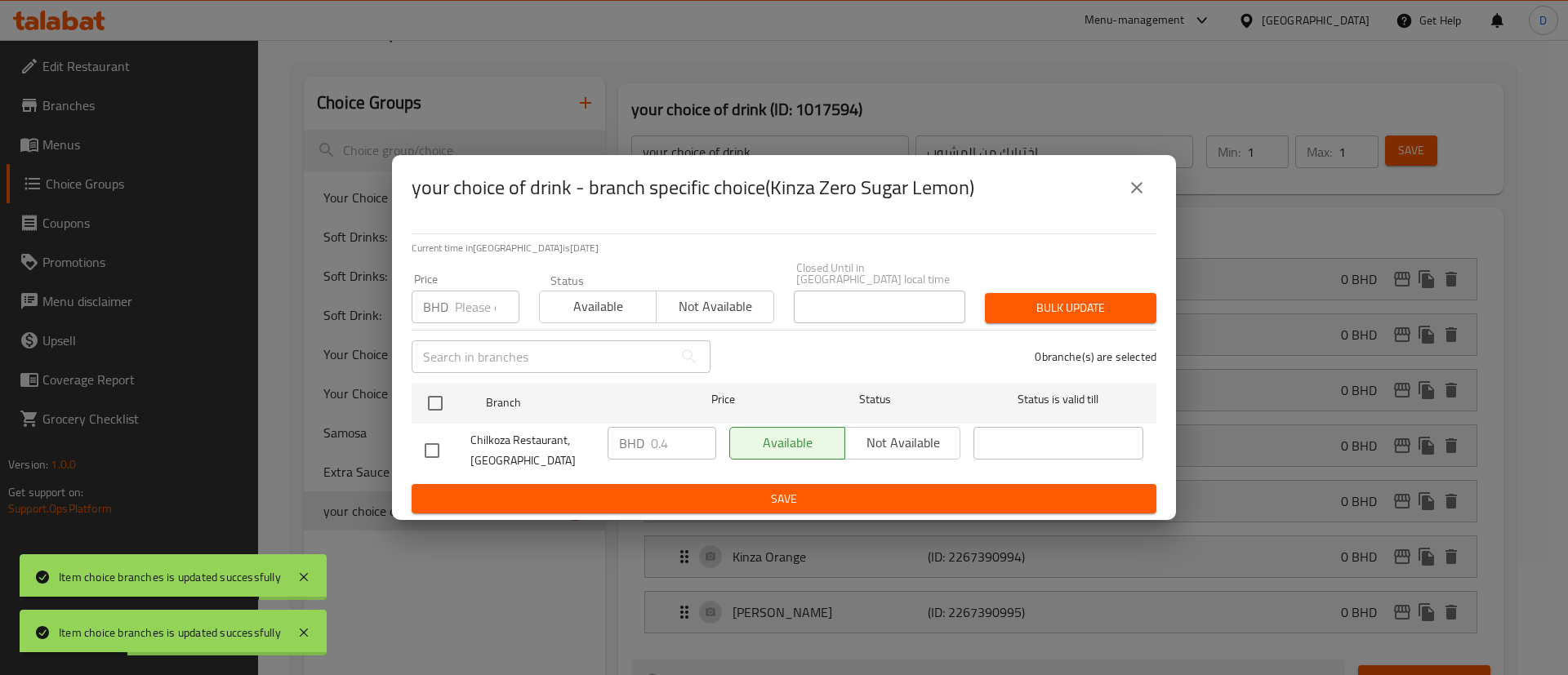
click at [473, 310] on input "number" at bounding box center [487, 306] width 65 height 32
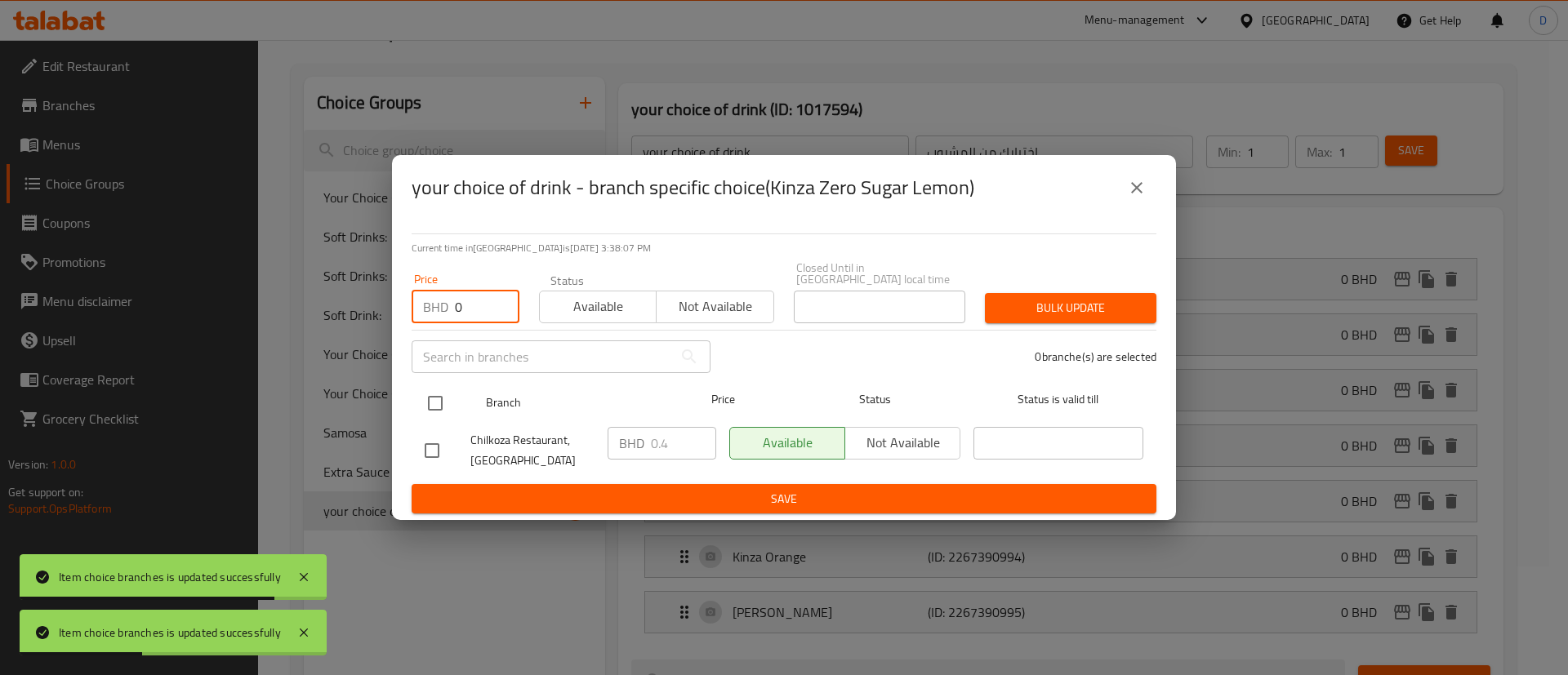
type input "0"
drag, startPoint x: 443, startPoint y: 379, endPoint x: 443, endPoint y: 391, distance: 12.0
click at [443, 391] on div at bounding box center [448, 403] width 61 height 47
click at [449, 393] on input "checkbox" at bounding box center [434, 403] width 34 height 34
checkbox input "true"
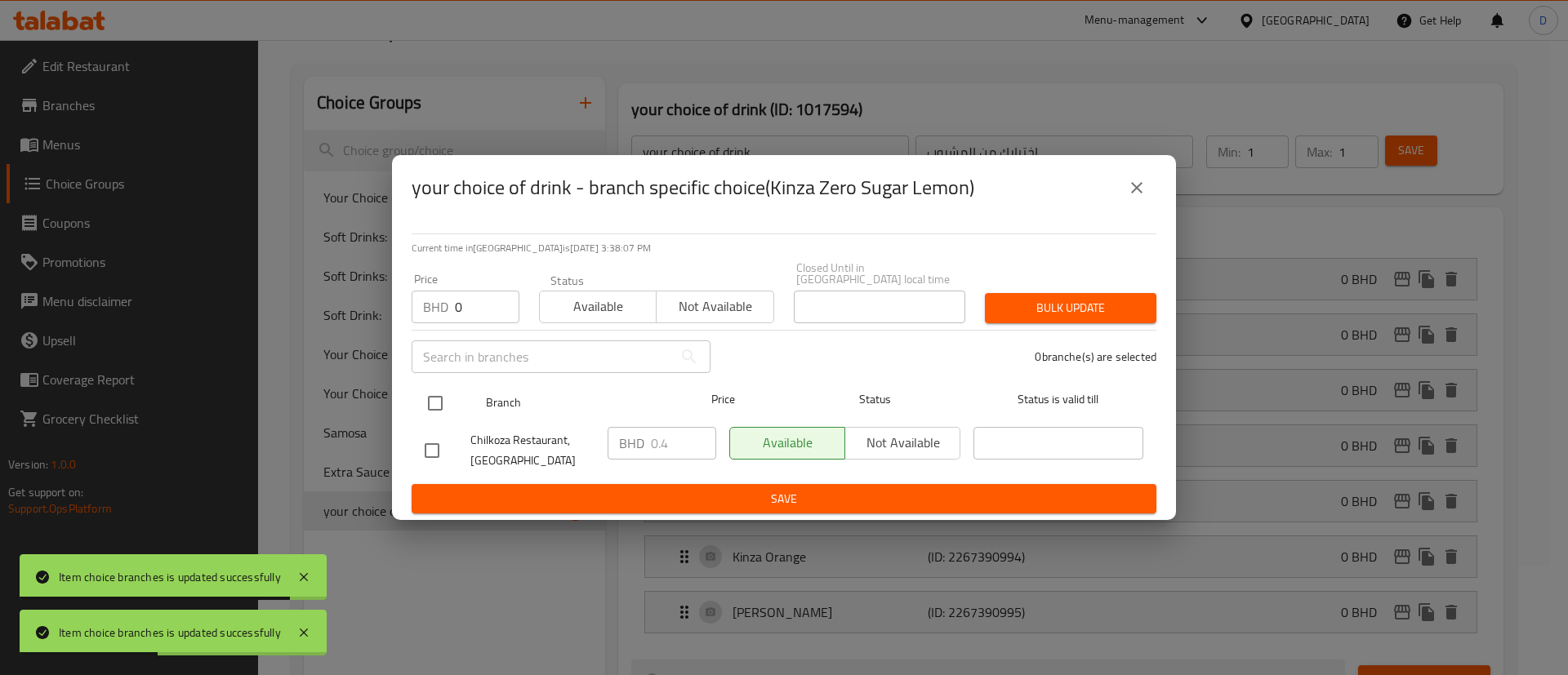
checkbox input "true"
click at [1115, 303] on span "Bulk update" at bounding box center [1070, 308] width 146 height 20
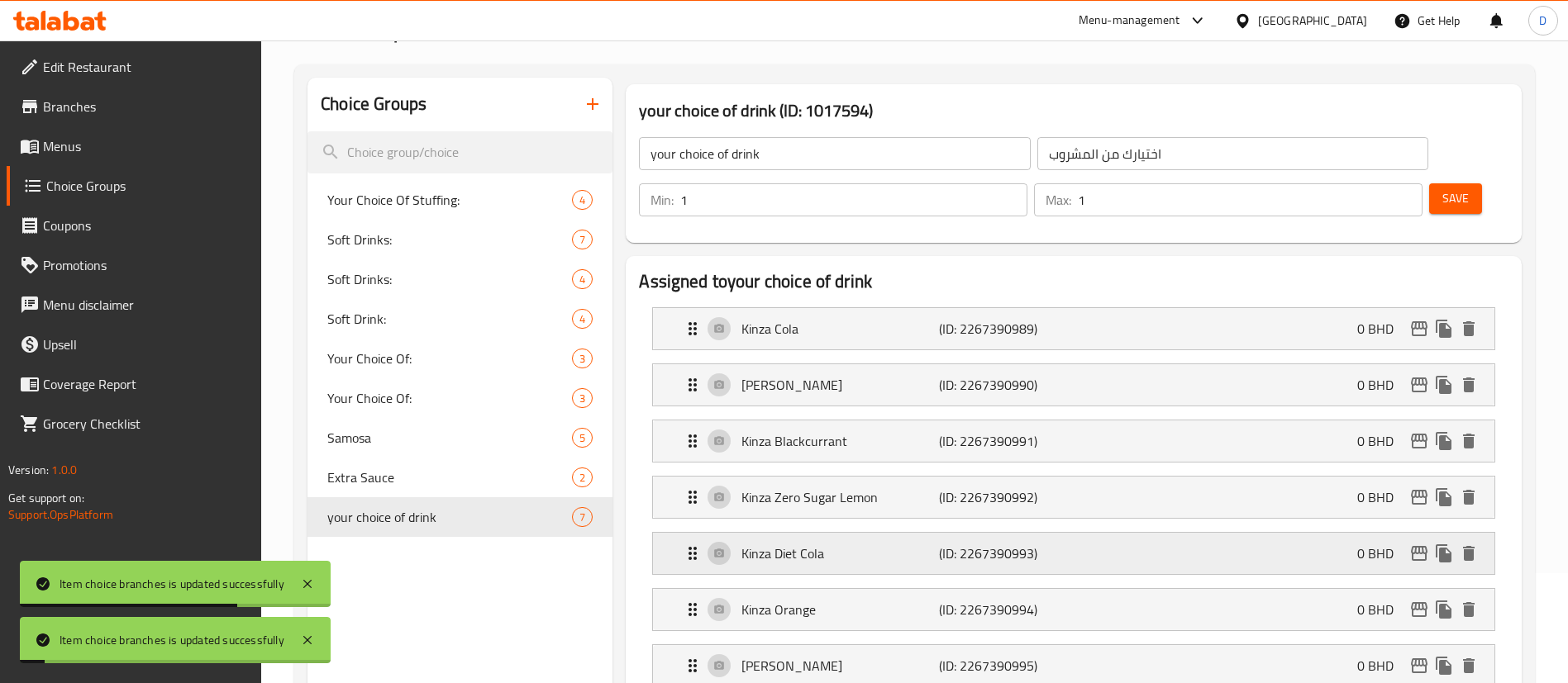
drag, startPoint x: 1392, startPoint y: 428, endPoint x: 1411, endPoint y: 477, distance: 52.6
click at [1406, 468] on nav "Kinza Cola (ID: 2267390989) 0 BHD Name (En) Kinza Cola Name (En) Name (Ar) كينز…" at bounding box center [1074, 497] width 870 height 407
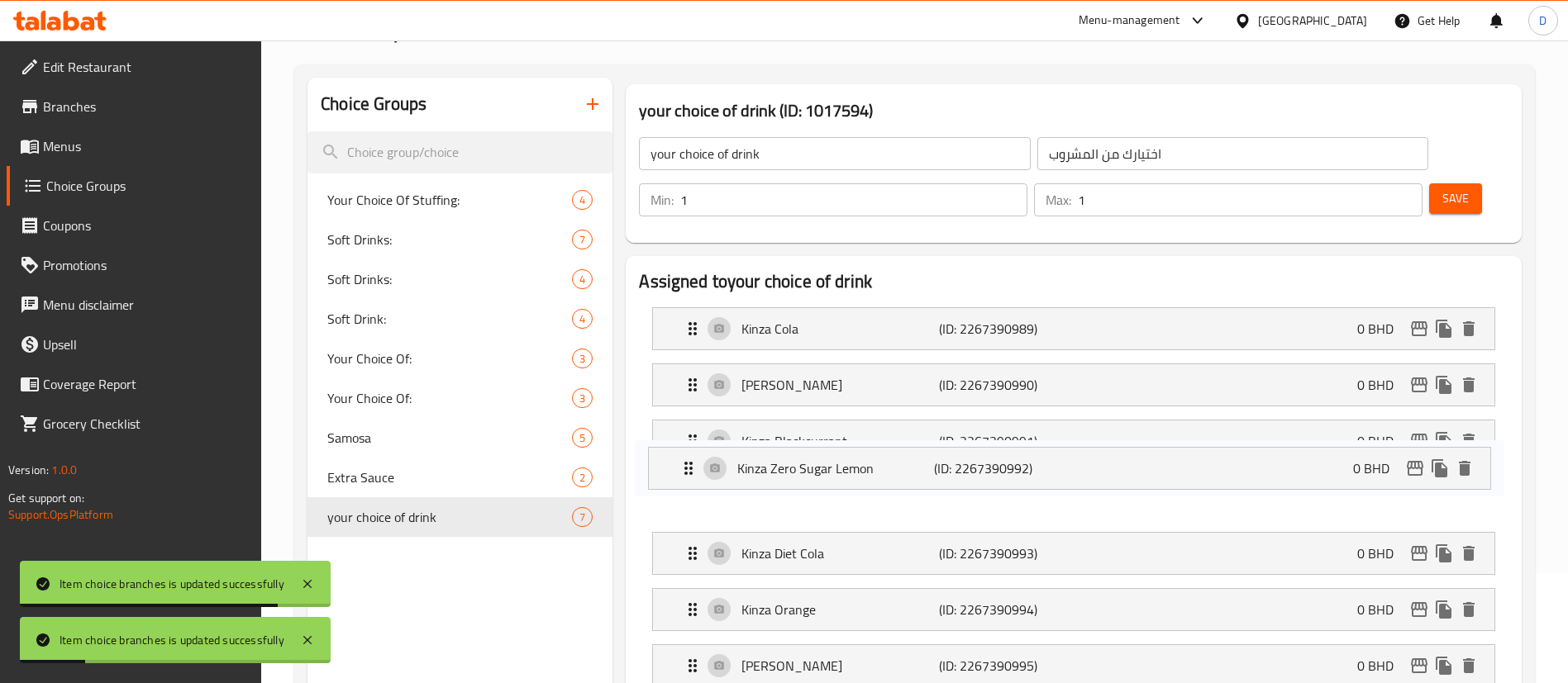
drag, startPoint x: 1382, startPoint y: 504, endPoint x: 1381, endPoint y: 460, distance: 44.0
click at [1376, 453] on nav "Kinza Cola (ID: 2267390989) 0 BHD Name (En) Kinza Cola Name (En) Name (Ar) كينز…" at bounding box center [1074, 497] width 870 height 407
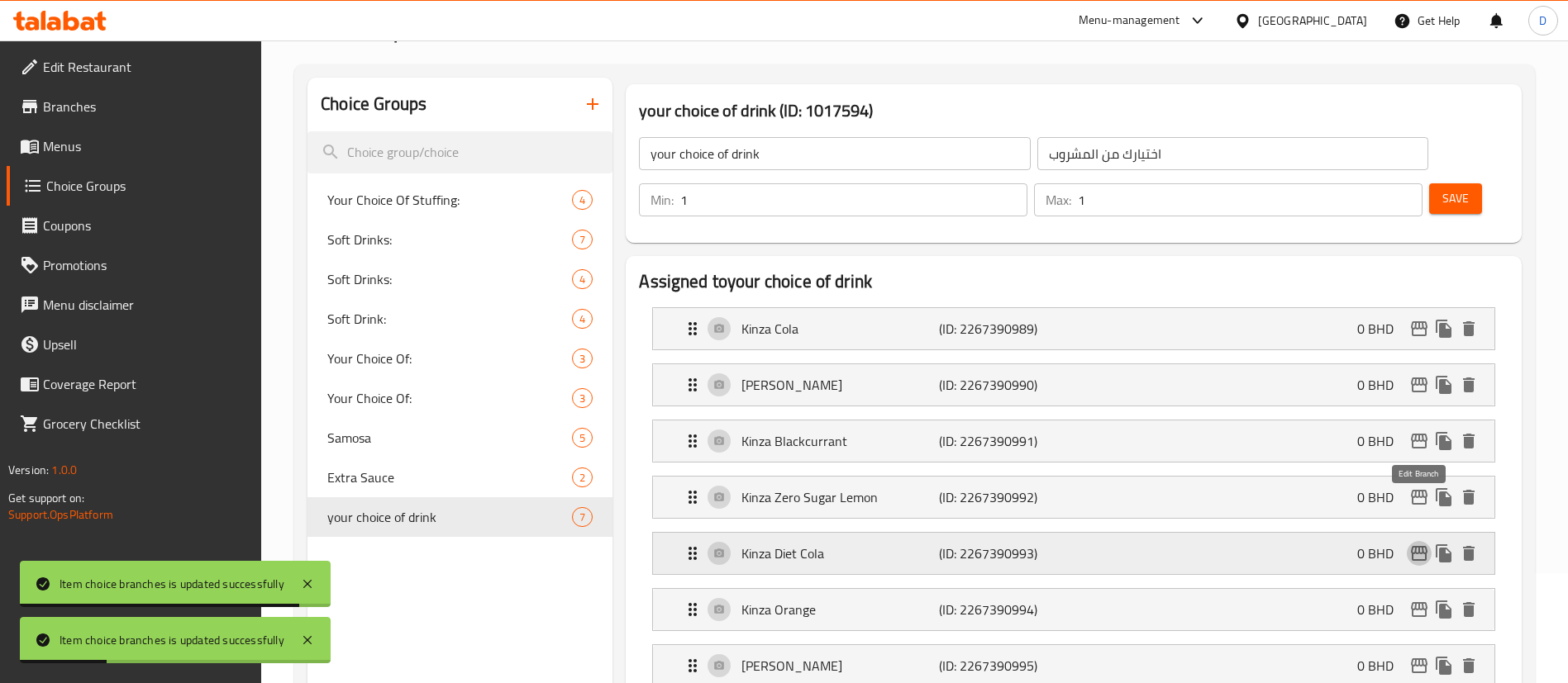
click at [1416, 546] on icon "edit" at bounding box center [1419, 553] width 17 height 15
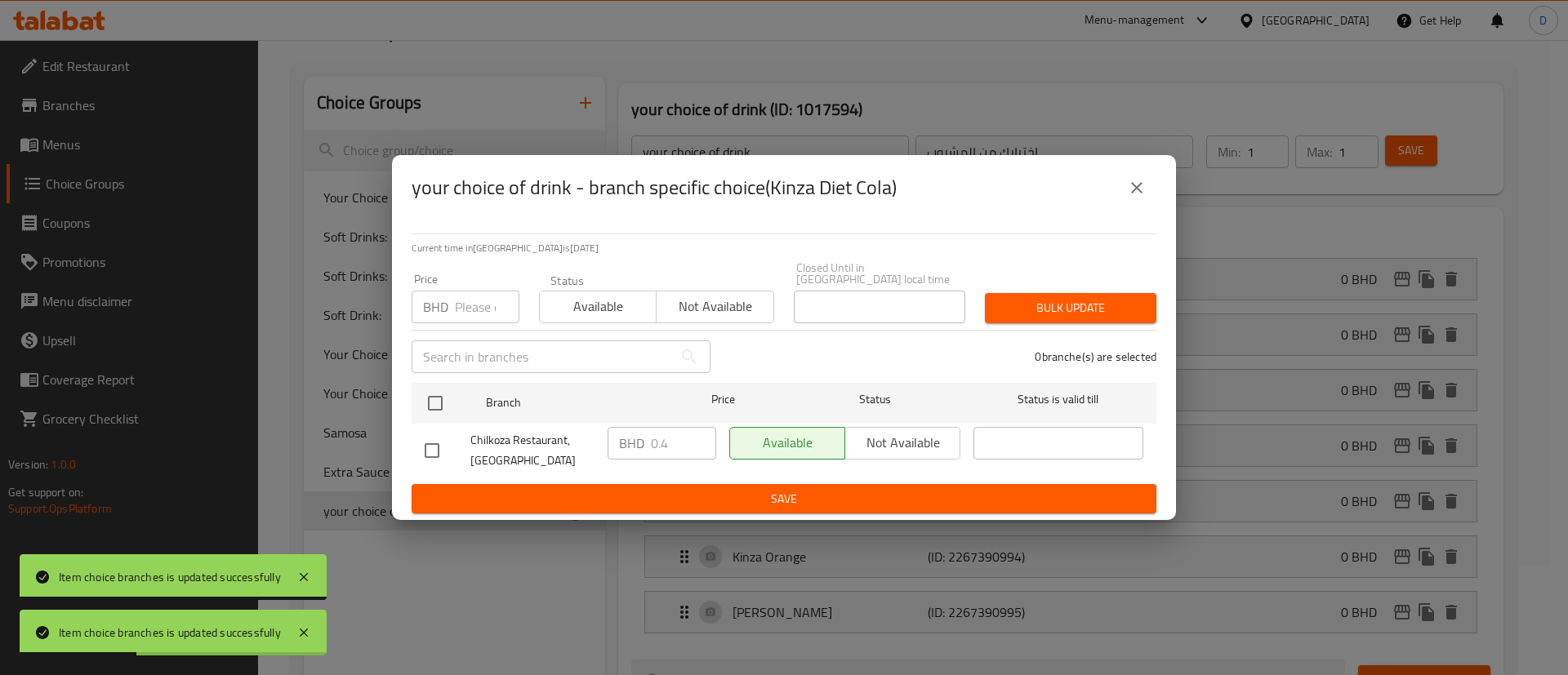
click at [449, 302] on div "BHD Price" at bounding box center [466, 306] width 108 height 32
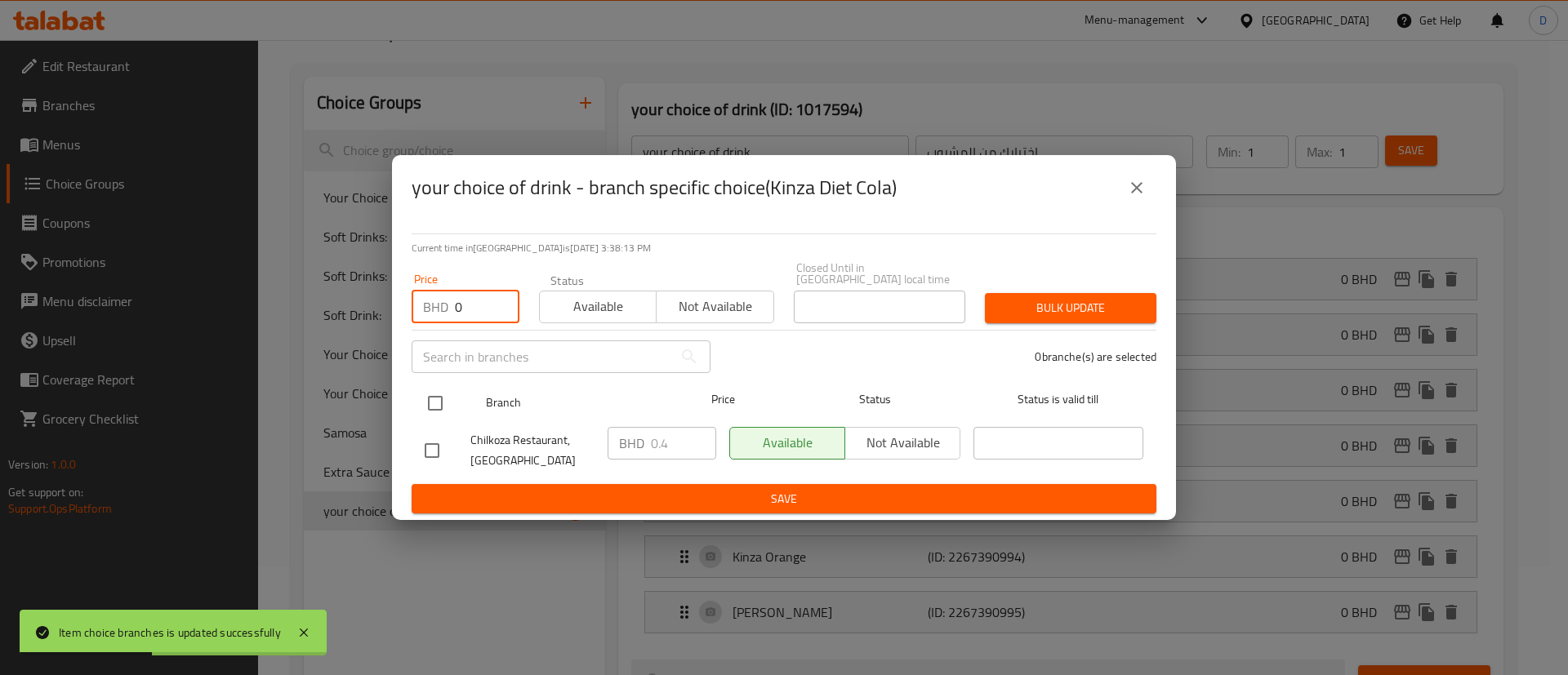
type input "0"
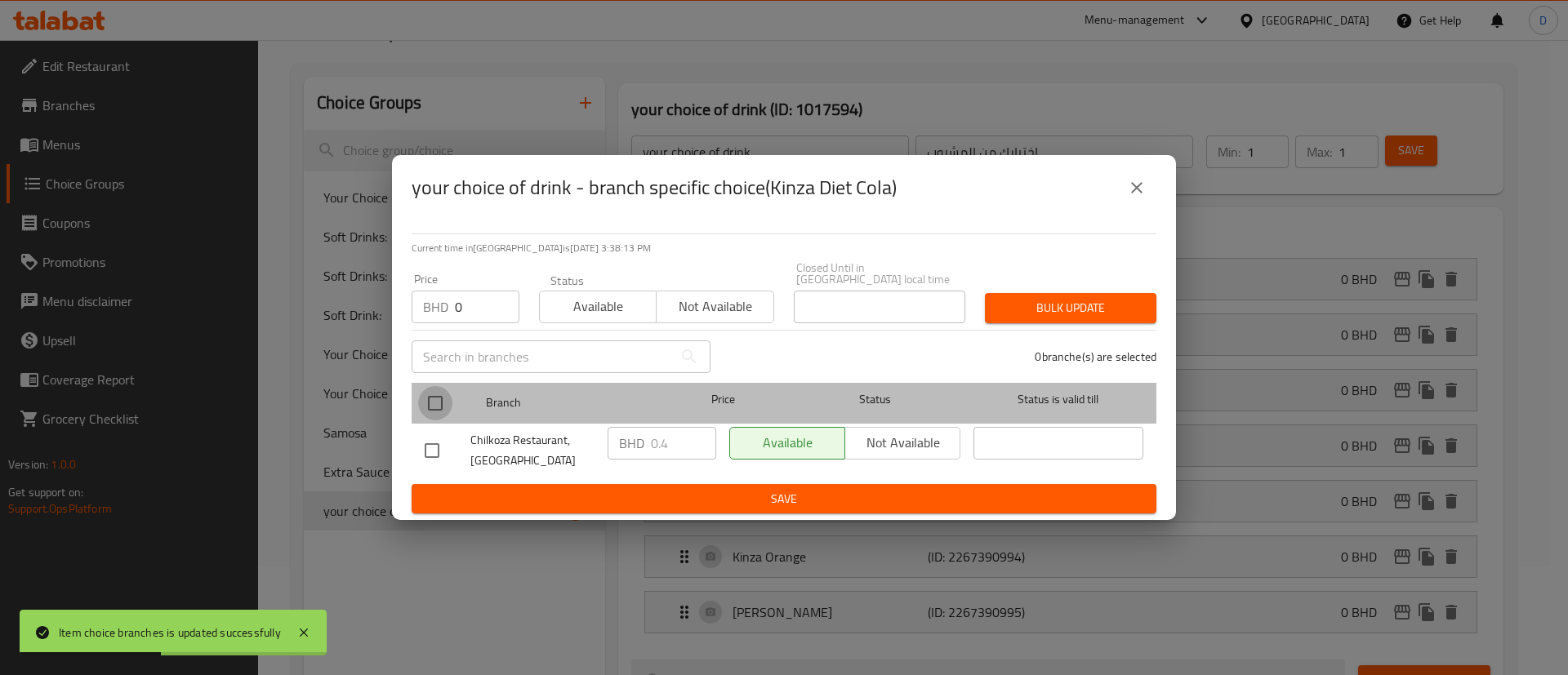
click at [440, 398] on input "checkbox" at bounding box center [434, 403] width 34 height 34
checkbox input "true"
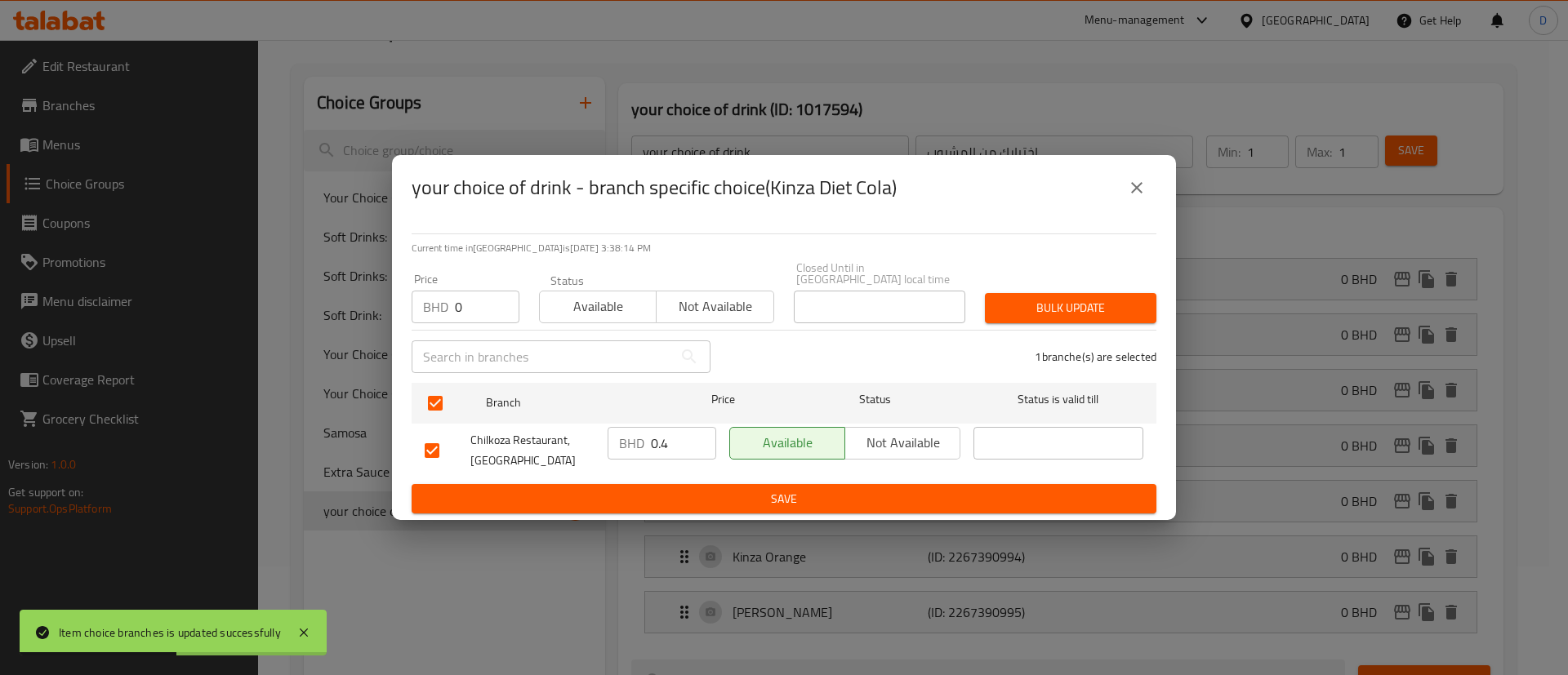
drag, startPoint x: 977, startPoint y: 323, endPoint x: 1008, endPoint y: 310, distance: 33.6
click at [978, 328] on div "1 branche(s) are selected" at bounding box center [943, 357] width 446 height 58
click at [1010, 309] on span "Bulk update" at bounding box center [1070, 308] width 146 height 20
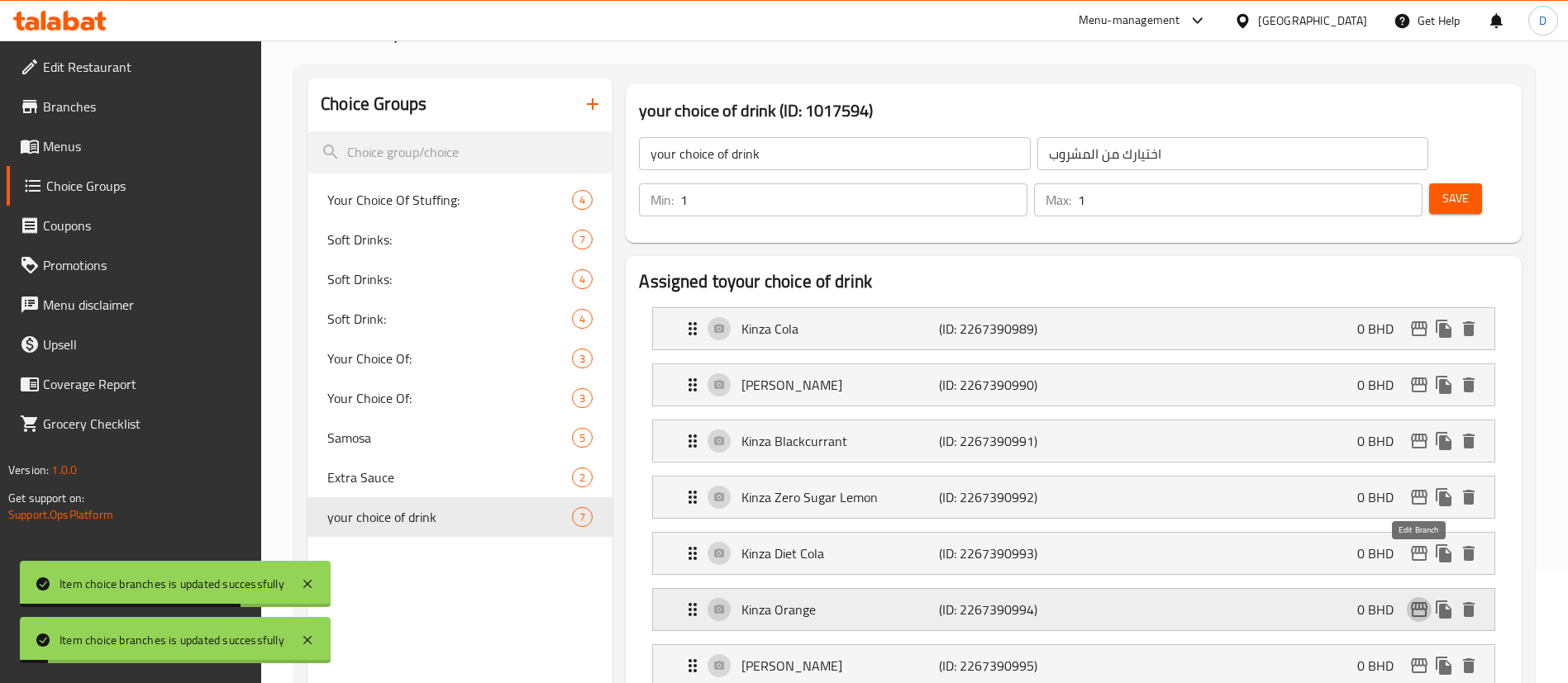
click at [1421, 600] on icon "edit" at bounding box center [1420, 610] width 19 height 19
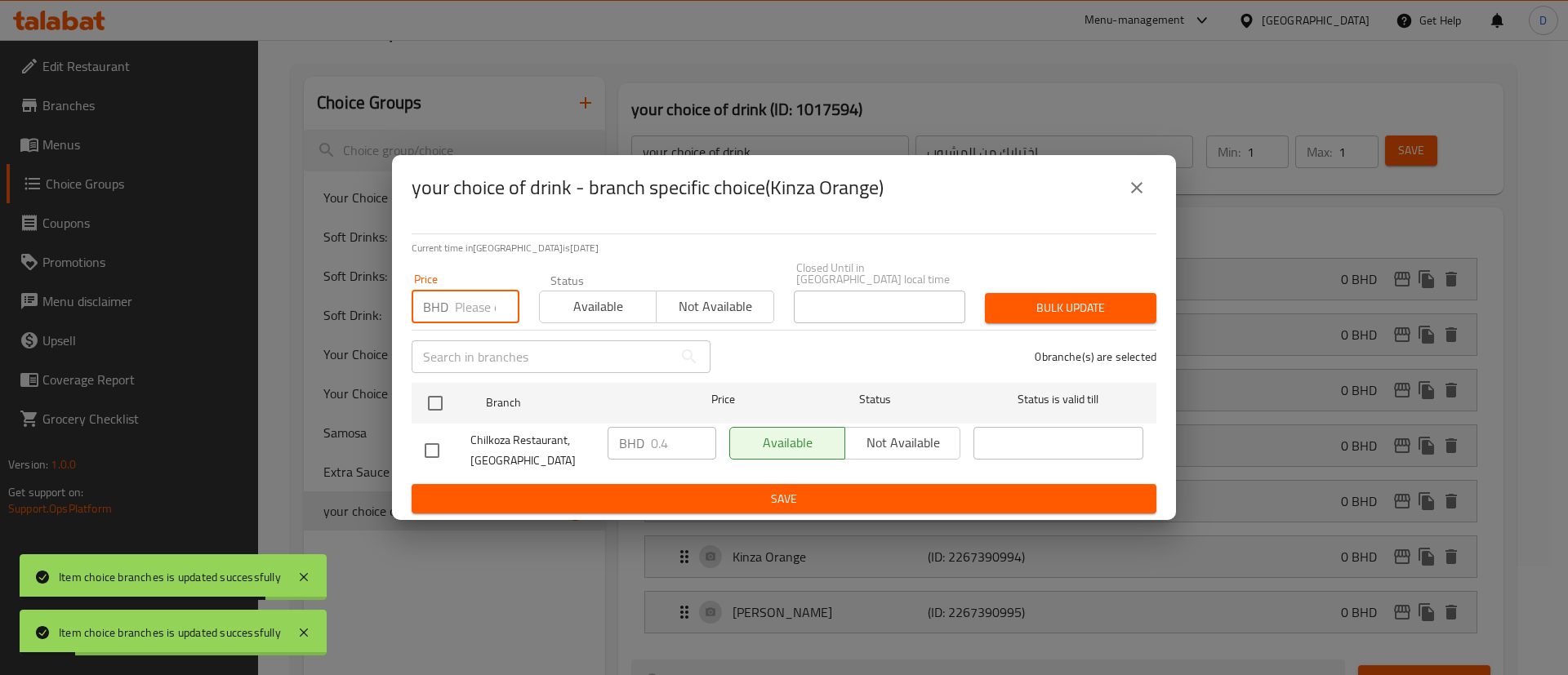
drag, startPoint x: 463, startPoint y: 284, endPoint x: 467, endPoint y: 305, distance: 21.4
click at [464, 290] on input "number" at bounding box center [487, 306] width 65 height 32
type input "0"
click at [439, 399] on input "checkbox" at bounding box center [434, 403] width 34 height 34
checkbox input "true"
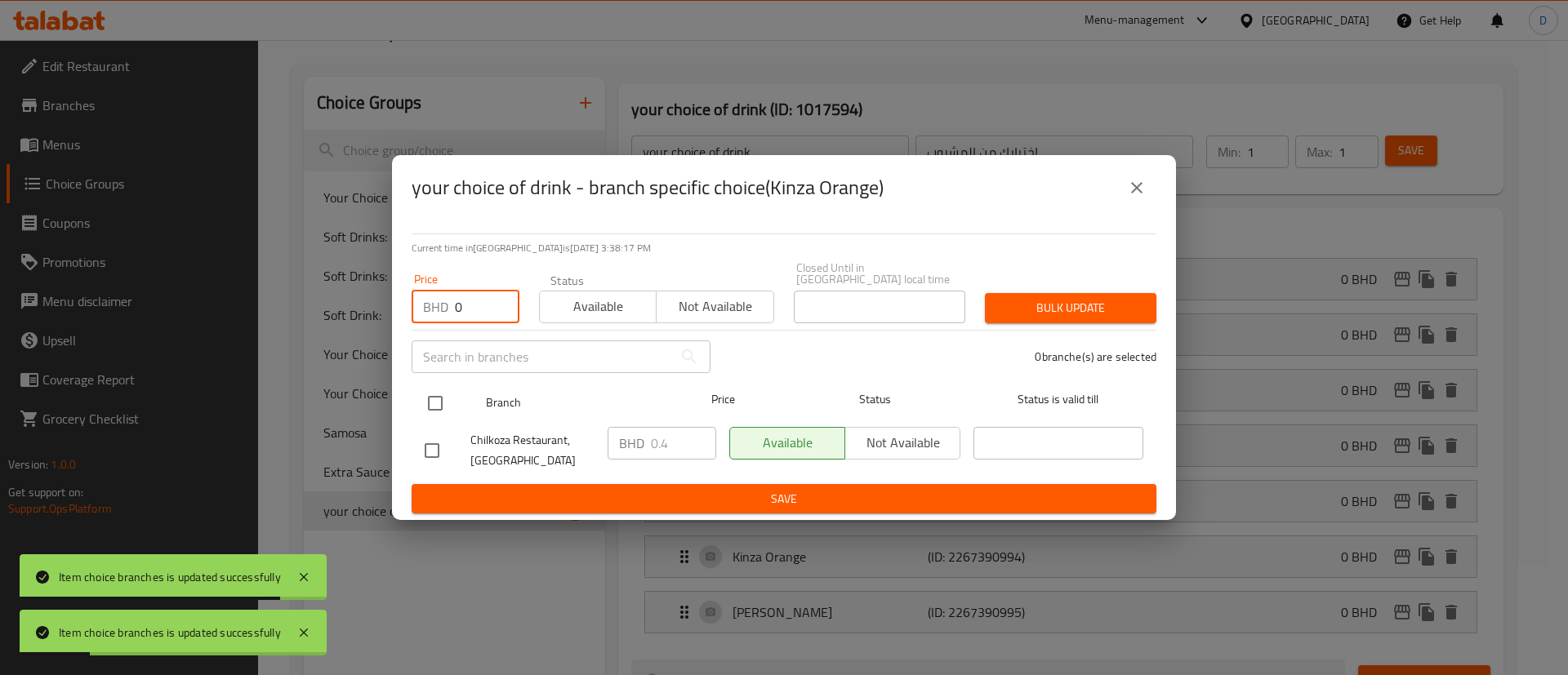
checkbox input "true"
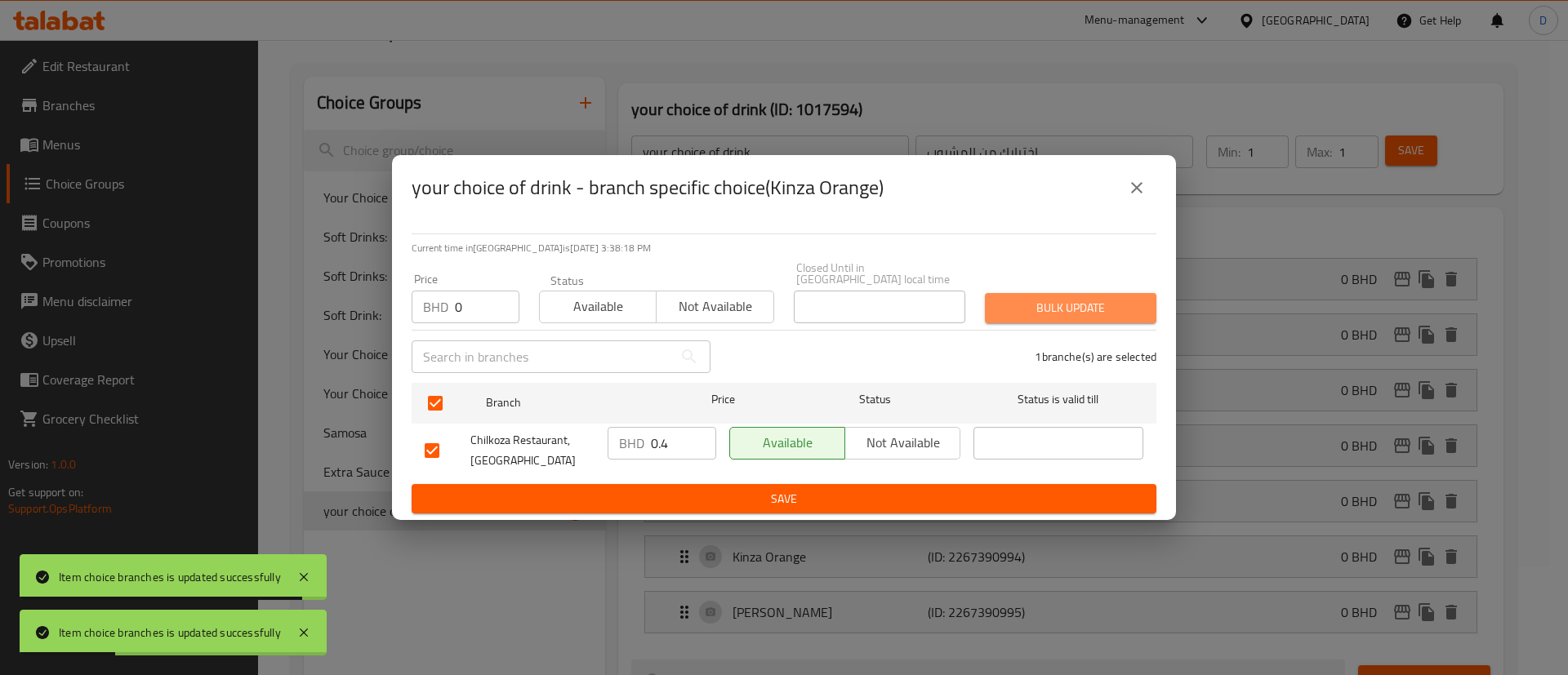
click at [1028, 300] on span "Bulk update" at bounding box center [1070, 308] width 146 height 20
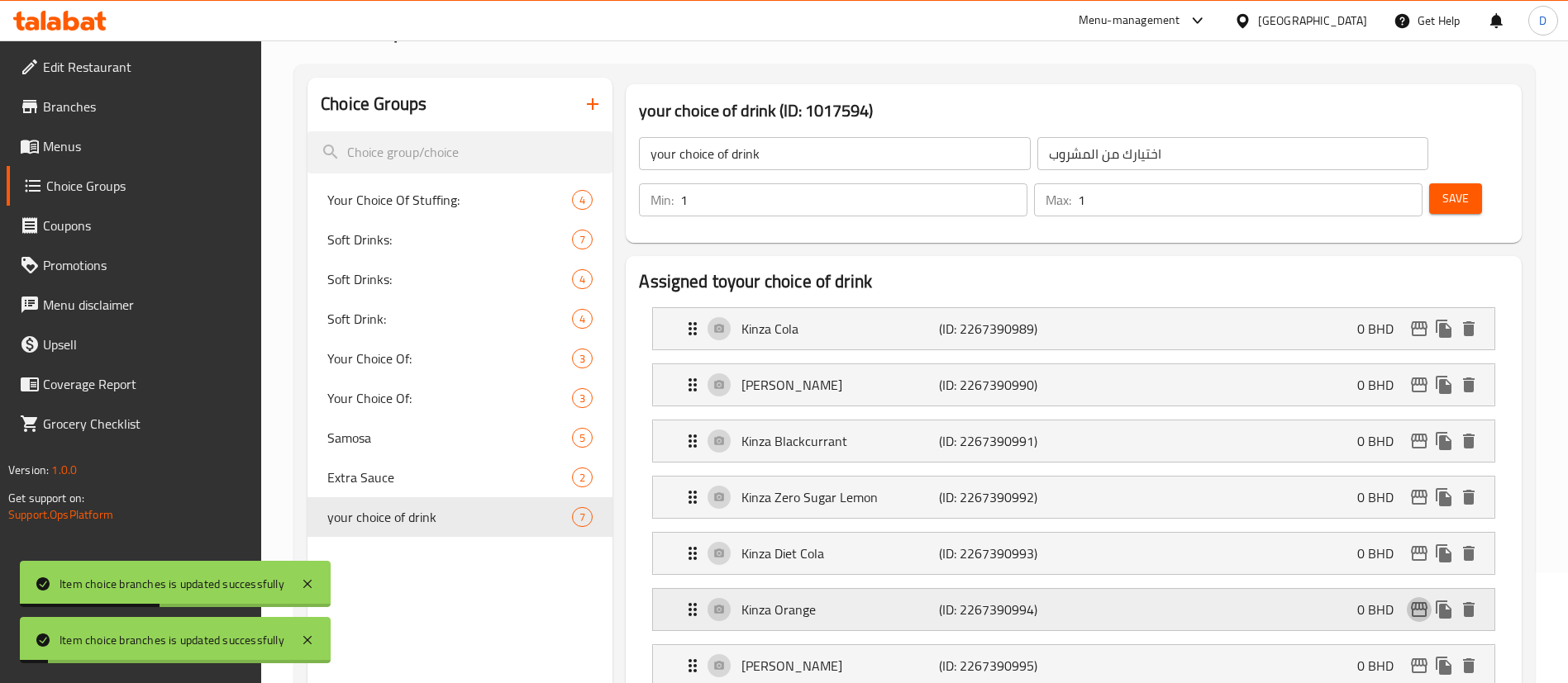
click at [1416, 600] on icon "edit" at bounding box center [1420, 610] width 19 height 19
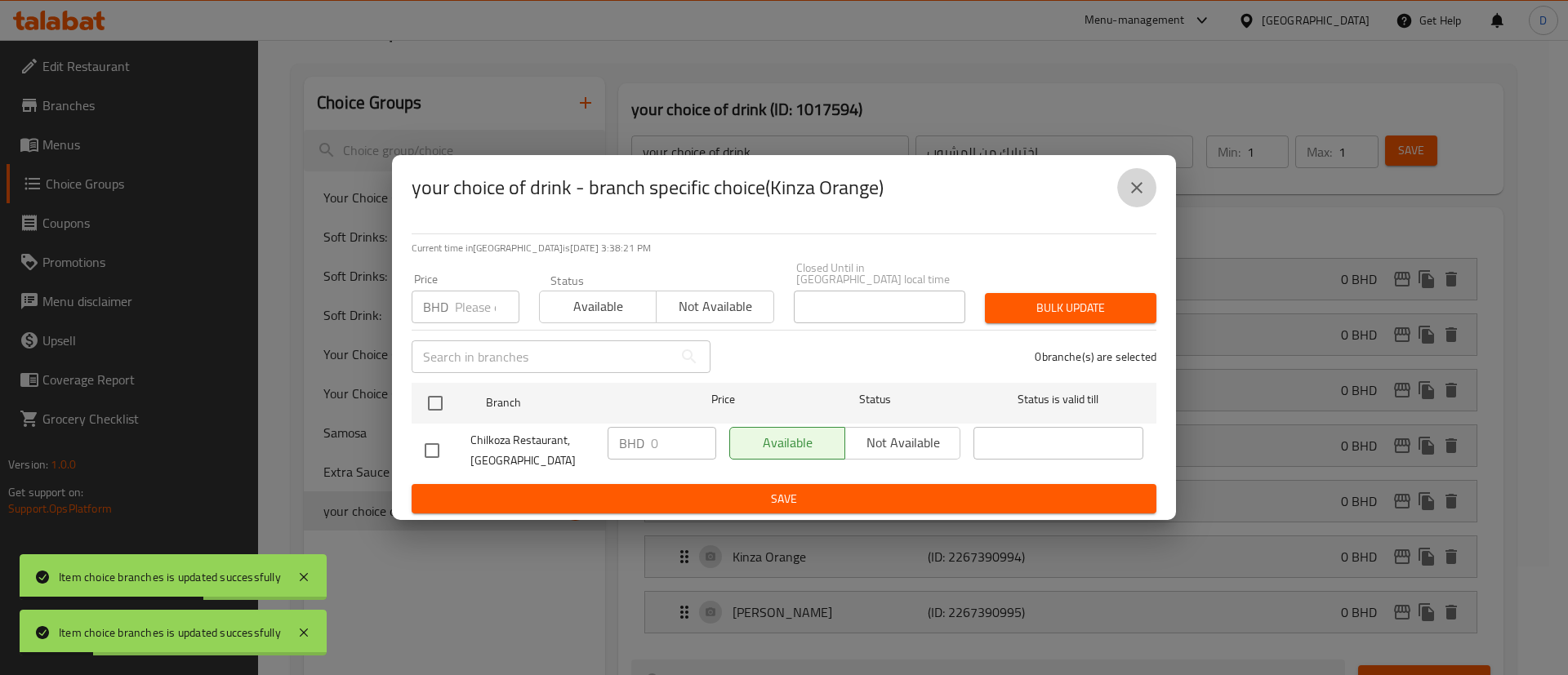
click at [1130, 198] on icon "close" at bounding box center [1136, 188] width 19 height 19
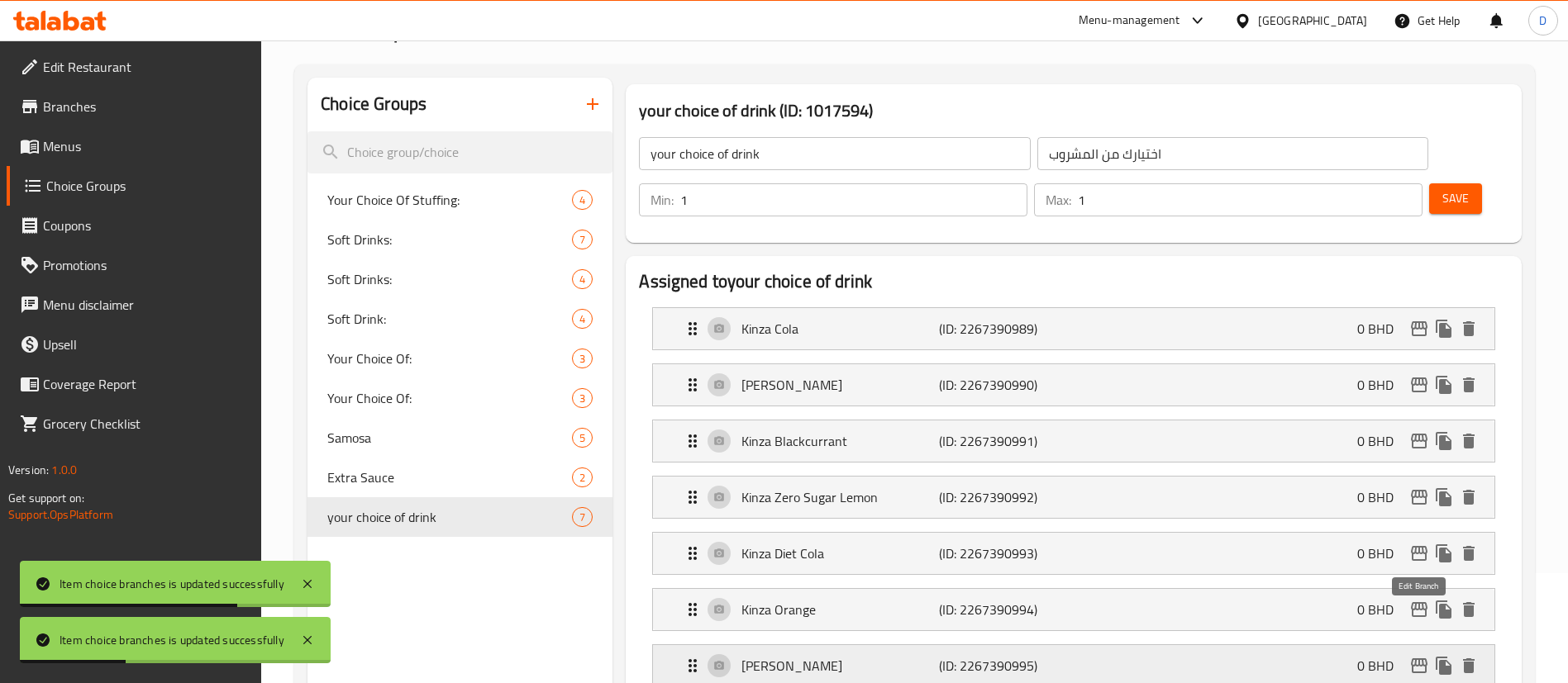
click at [1424, 657] on icon "edit" at bounding box center [1420, 666] width 19 height 19
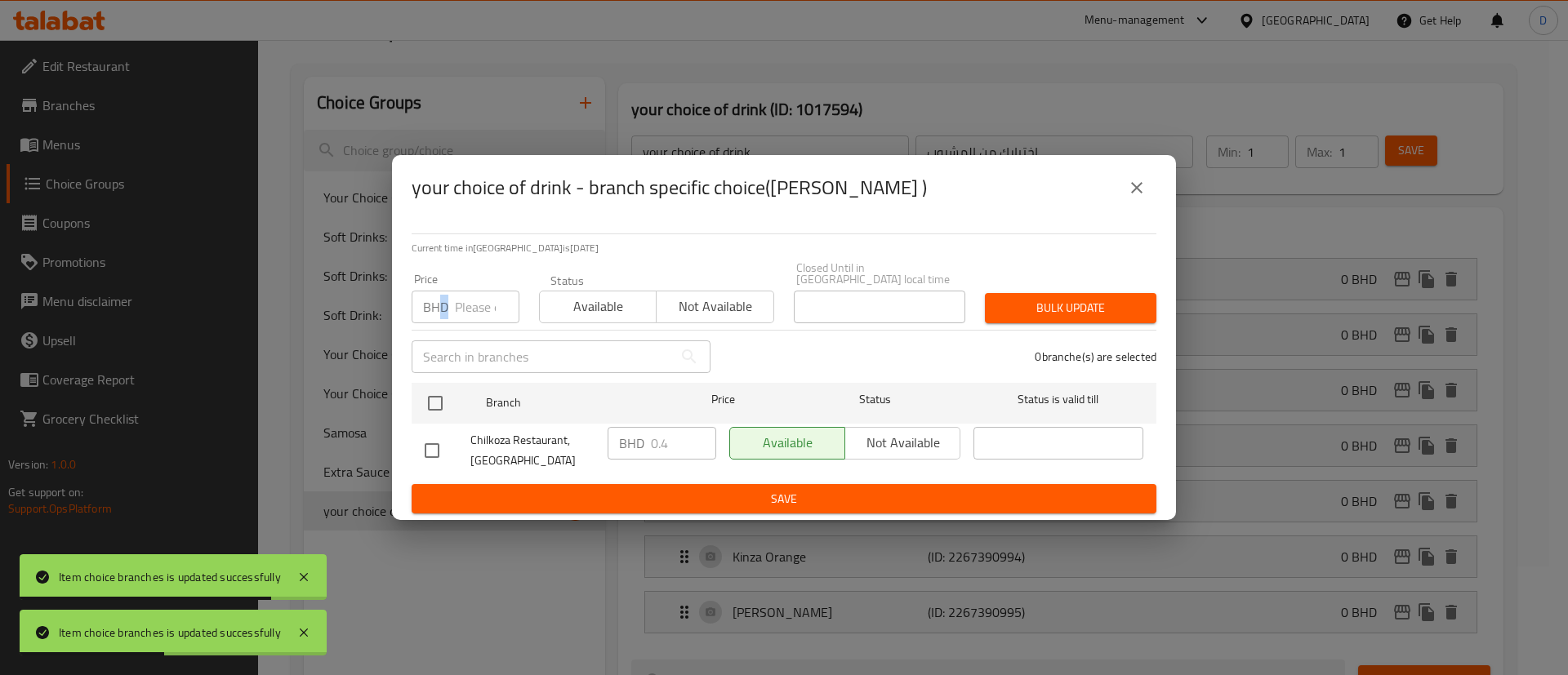
click at [447, 302] on p "BHD" at bounding box center [435, 307] width 25 height 19
click at [470, 291] on input "0" at bounding box center [487, 306] width 65 height 32
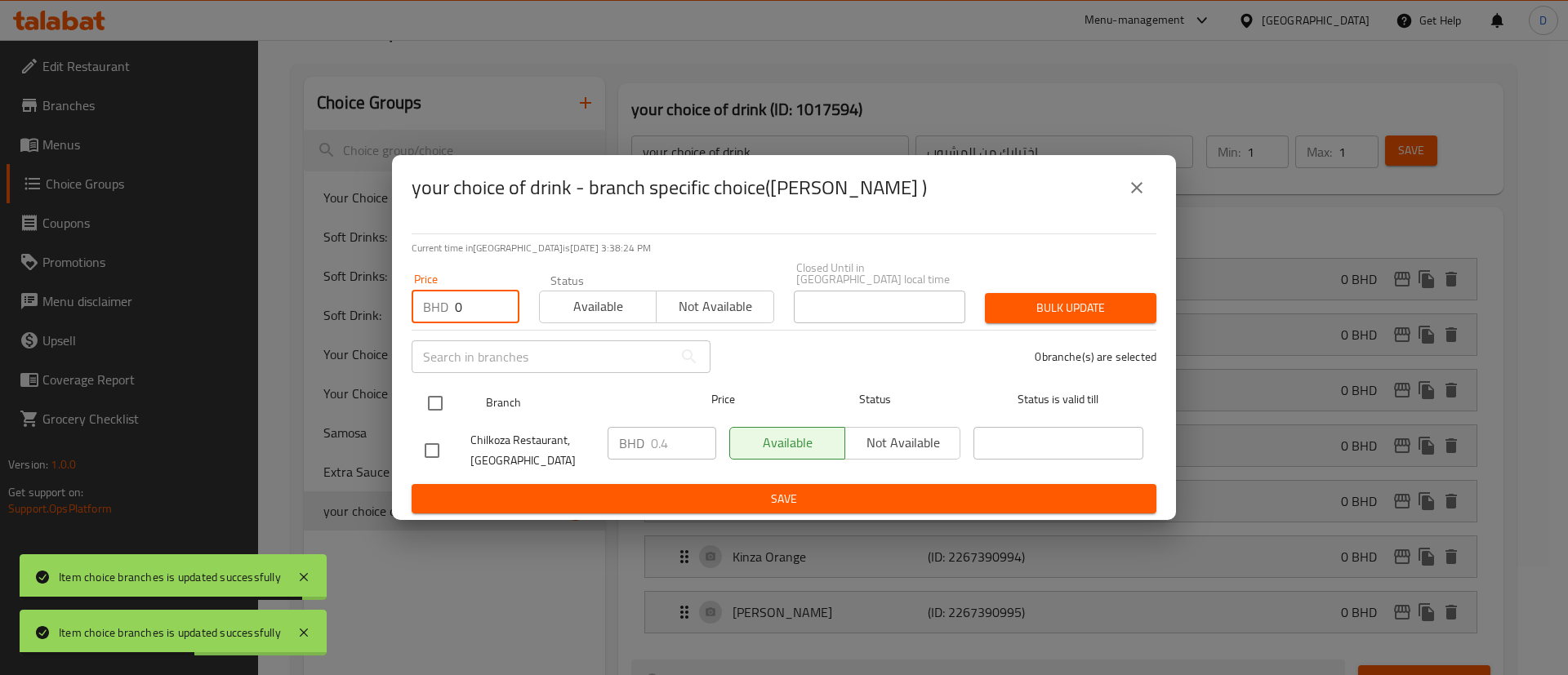
type input "0"
click at [440, 413] on input "checkbox" at bounding box center [434, 403] width 34 height 34
checkbox input "true"
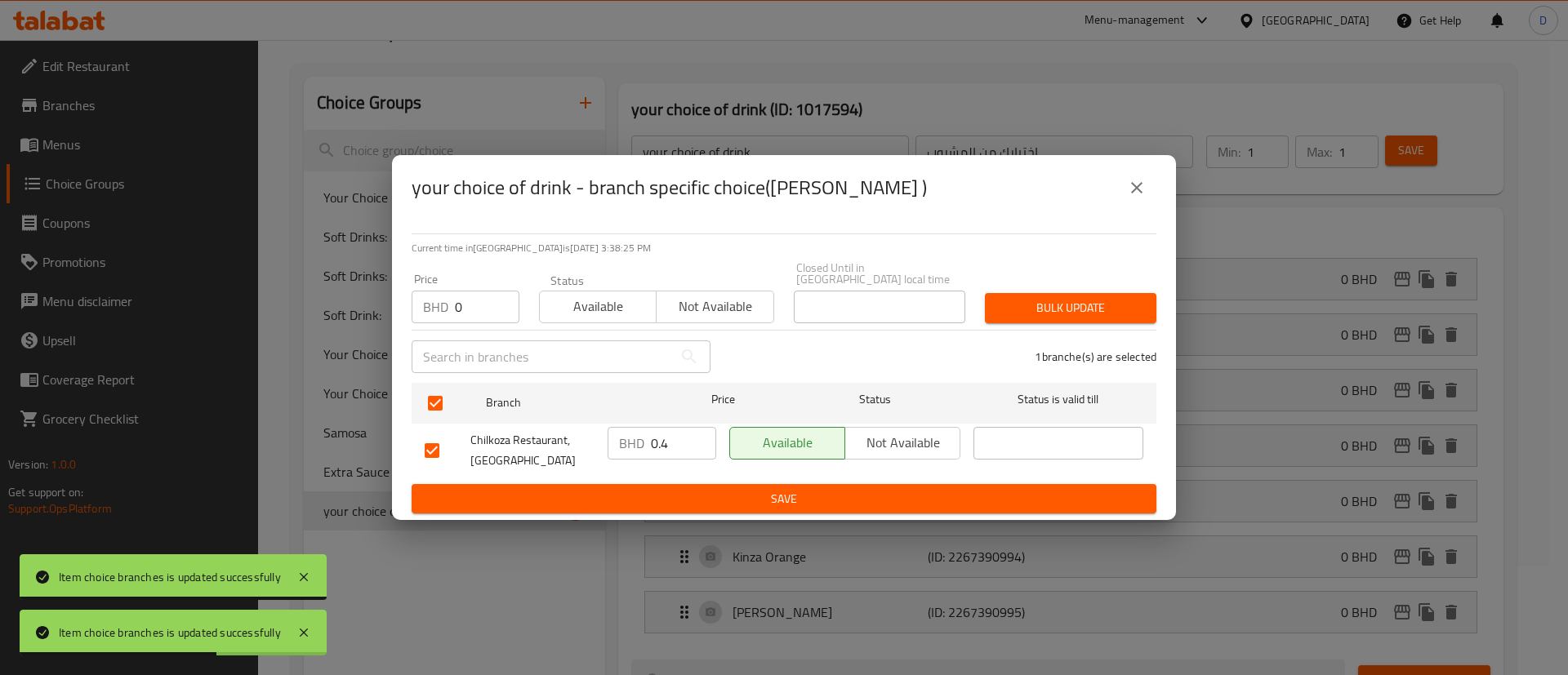
click at [1011, 284] on div "Bulk update" at bounding box center [1070, 308] width 191 height 50
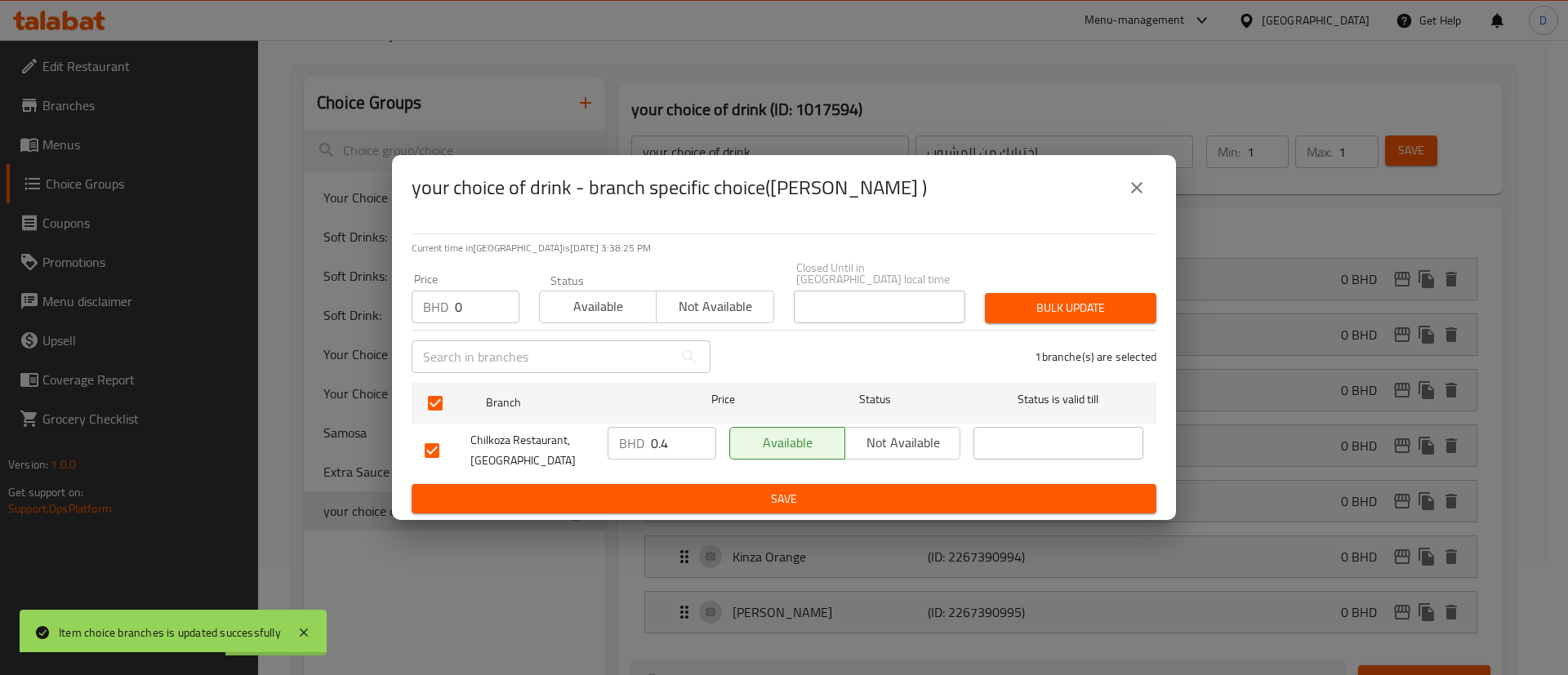
click at [1018, 298] on span "Bulk update" at bounding box center [1070, 308] width 146 height 20
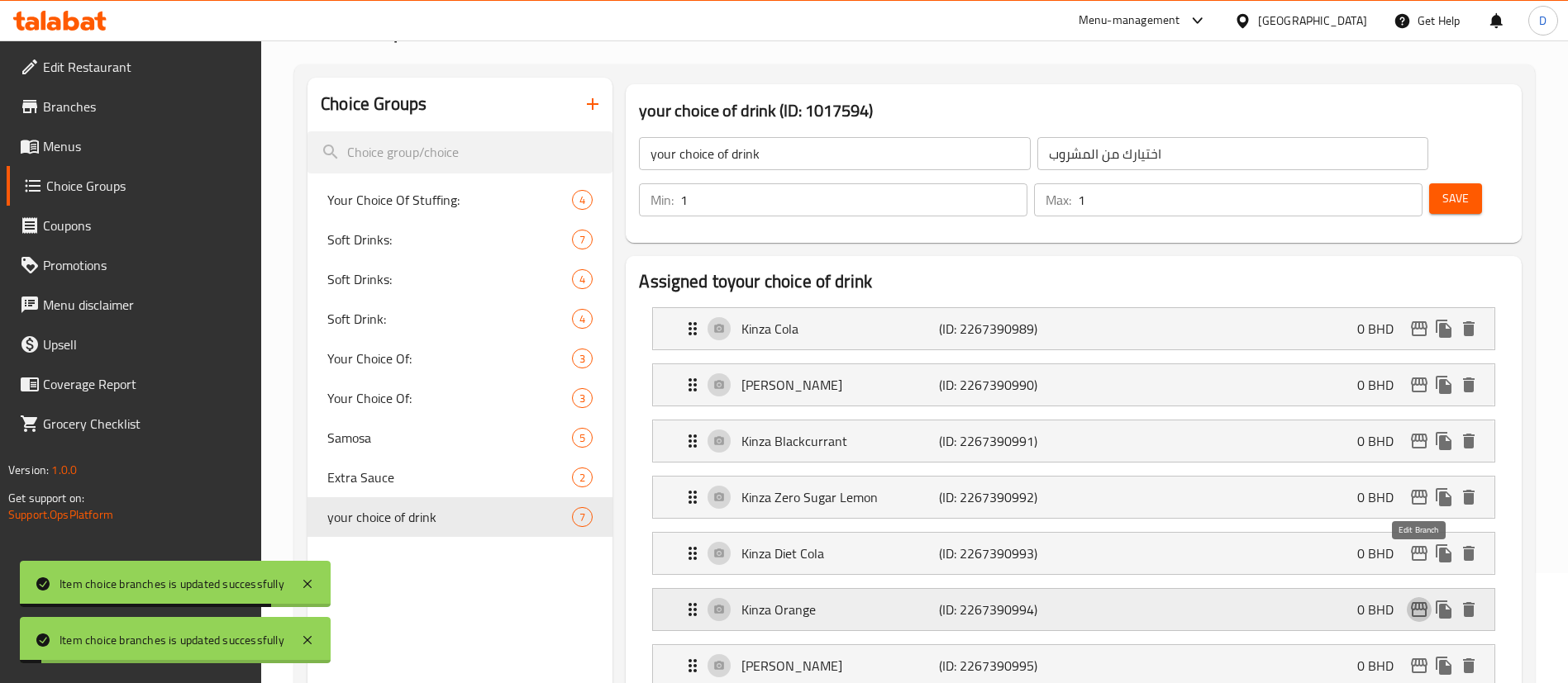
click at [1416, 603] on icon "edit" at bounding box center [1419, 610] width 17 height 15
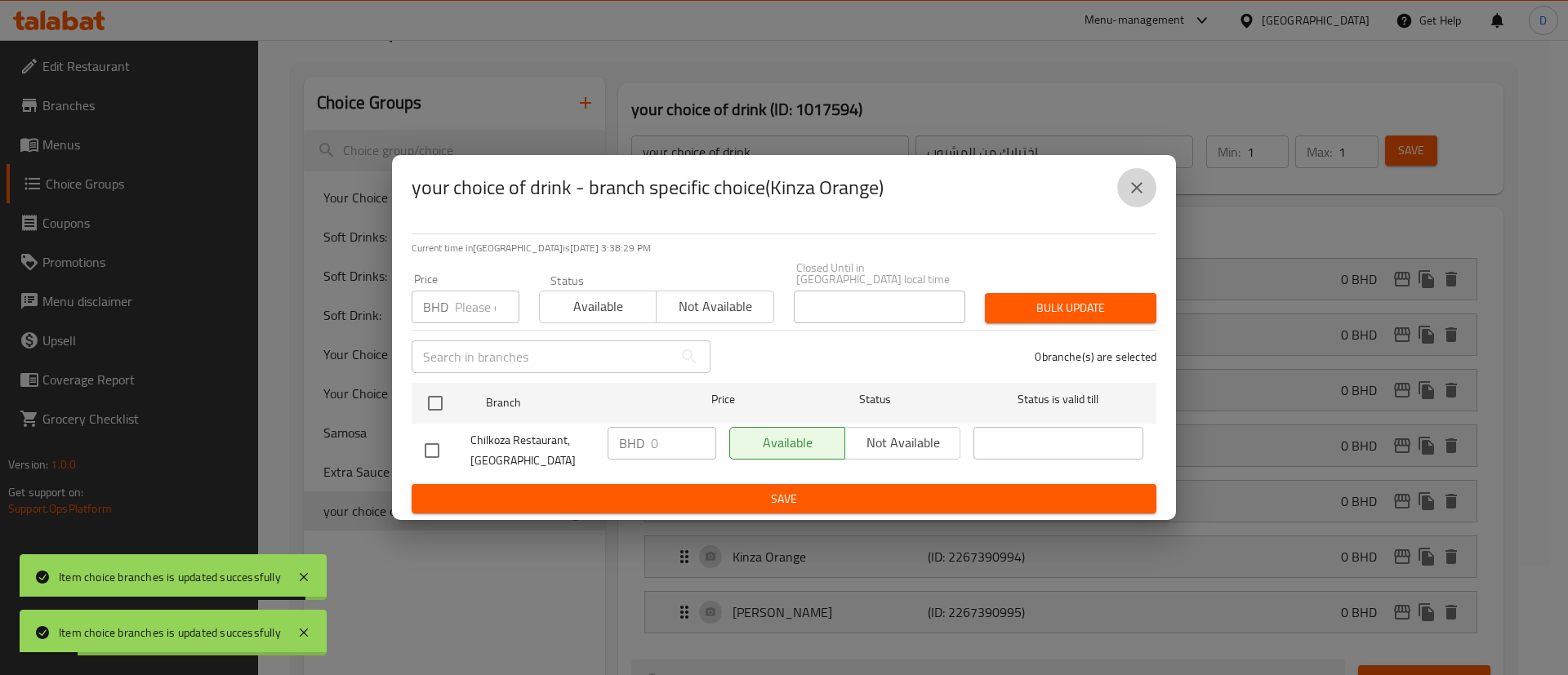
click at [1147, 197] on button "close" at bounding box center [1136, 188] width 39 height 39
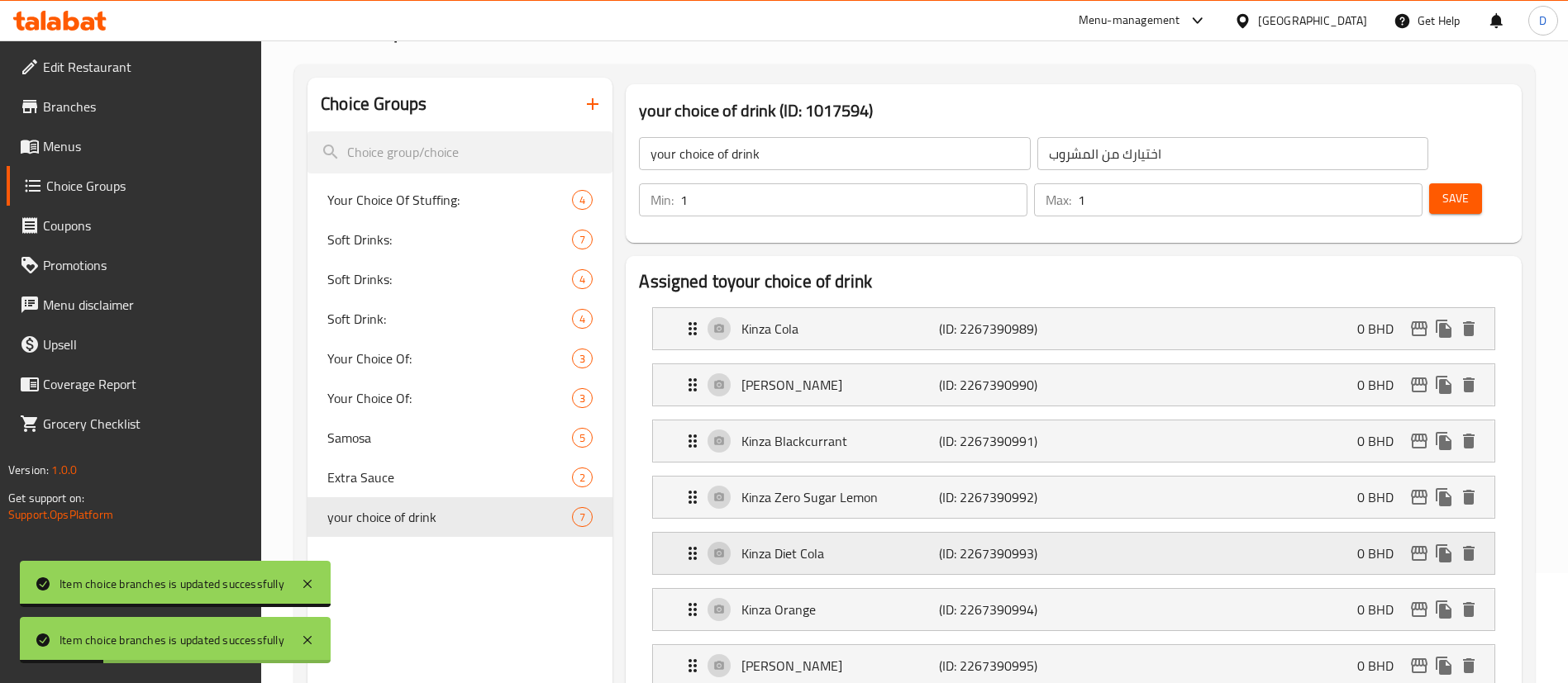
click at [1424, 546] on icon "edit" at bounding box center [1419, 553] width 17 height 15
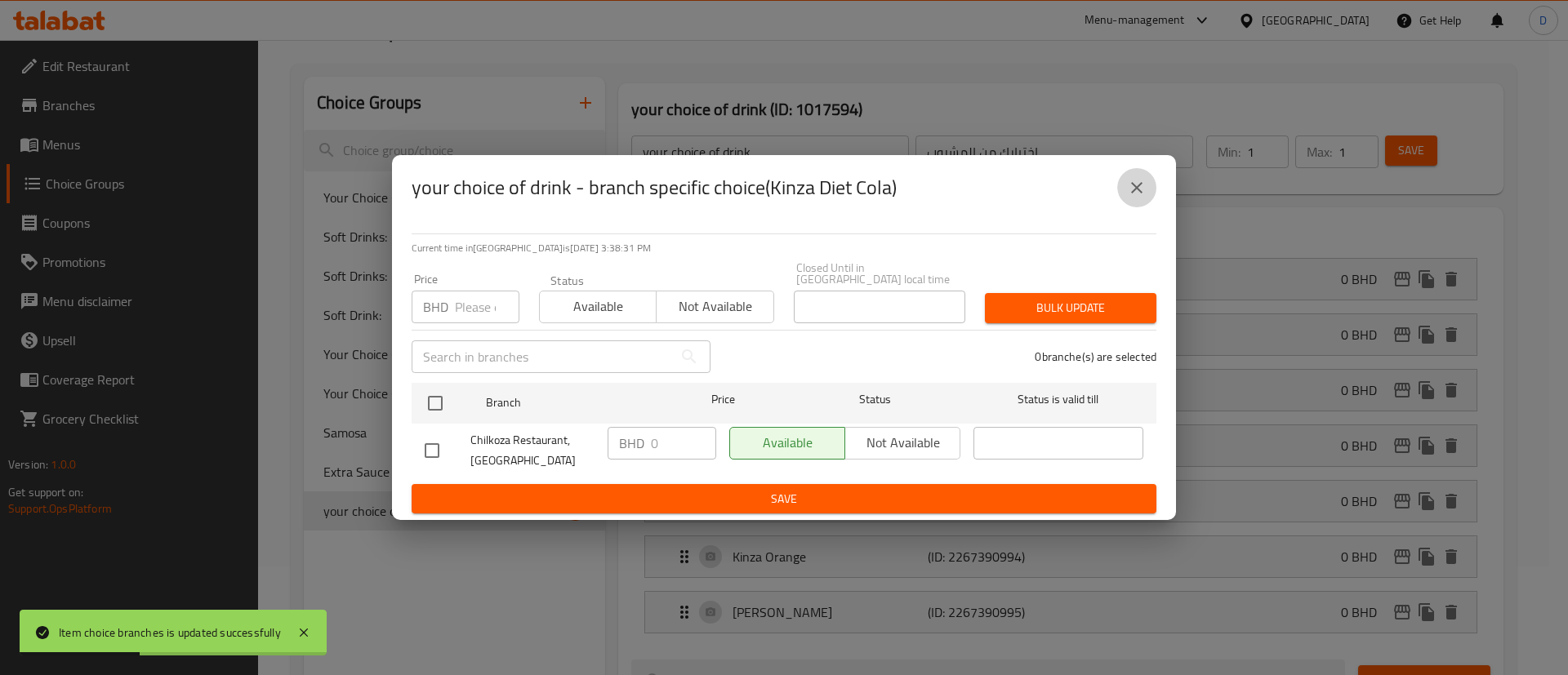
click at [1135, 189] on icon "close" at bounding box center [1136, 188] width 11 height 11
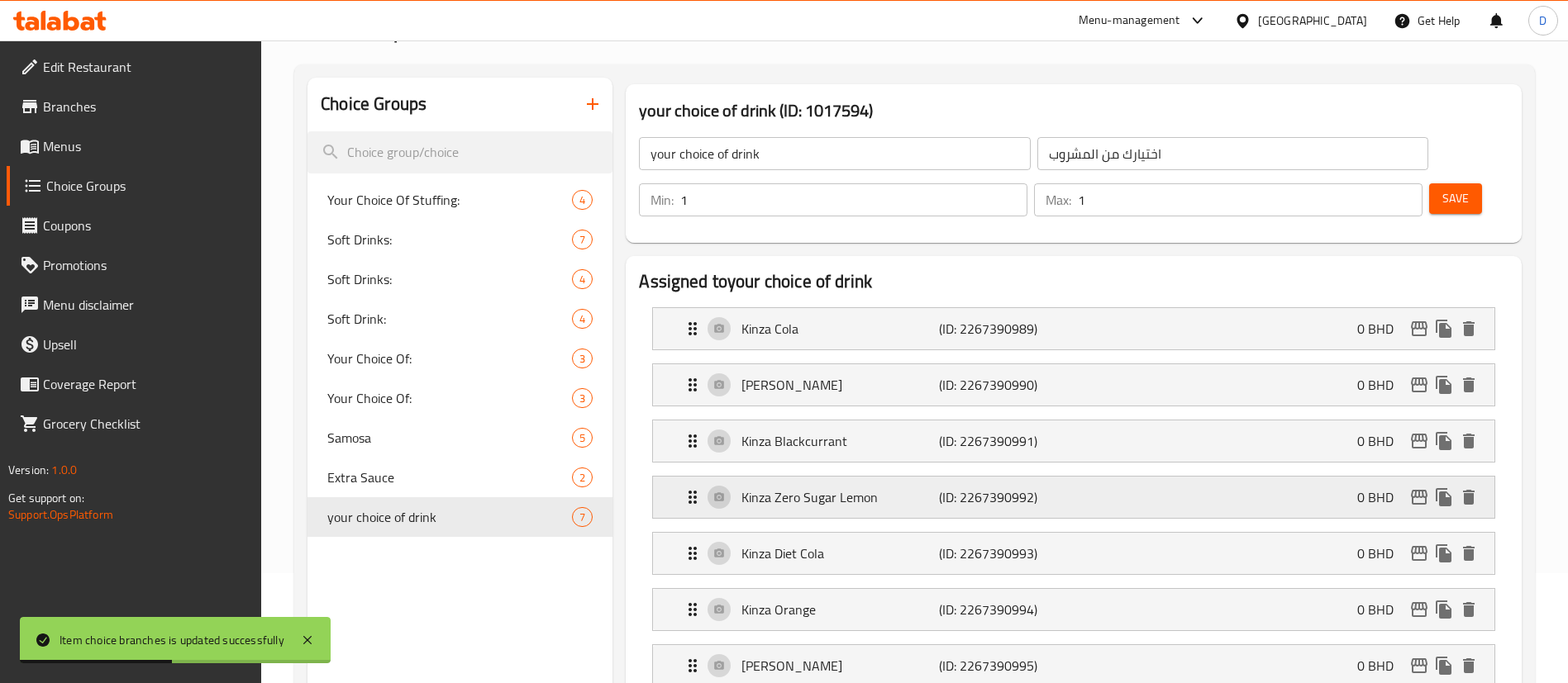
click at [1424, 487] on icon "edit" at bounding box center [1420, 497] width 19 height 19
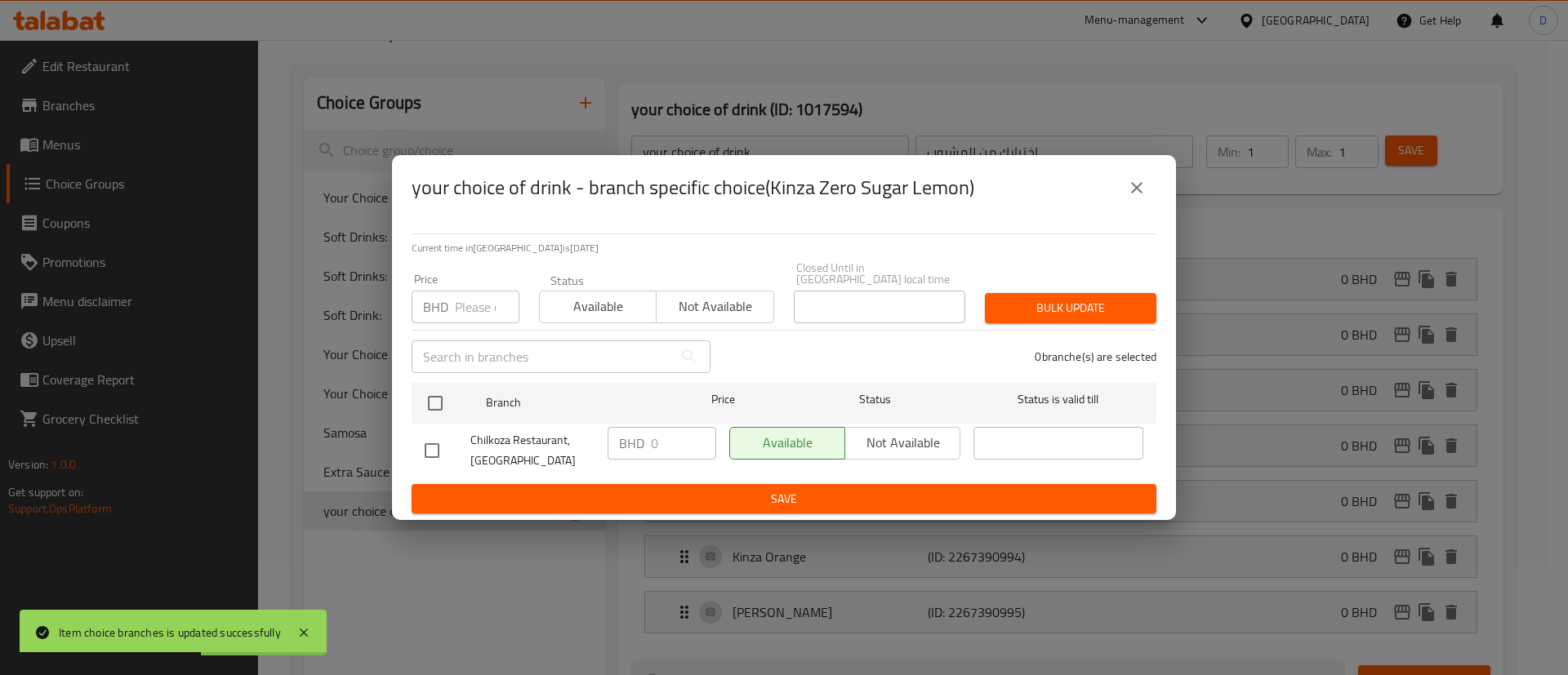
click at [1146, 183] on icon "close" at bounding box center [1136, 188] width 19 height 19
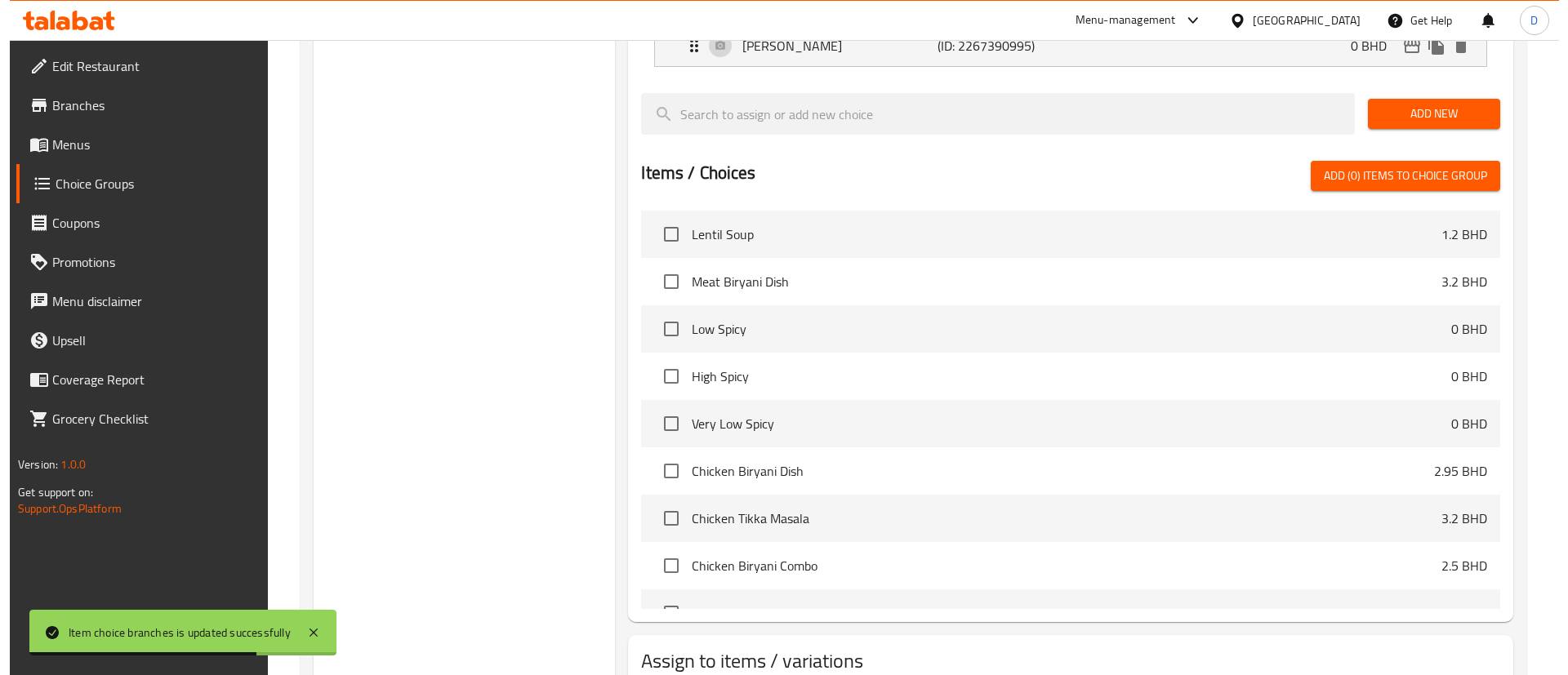
scroll to position [367, 0]
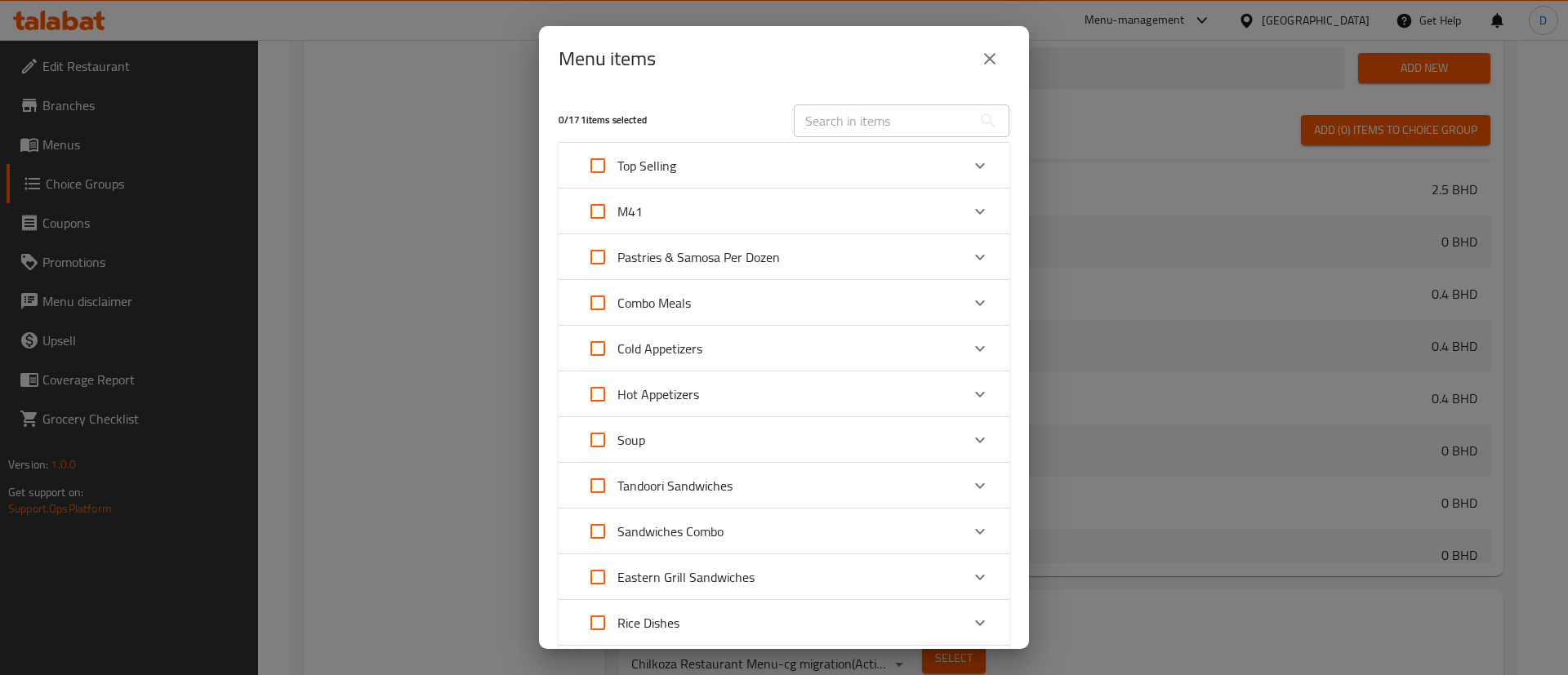
click at [816, 219] on div "M41" at bounding box center [769, 211] width 382 height 39
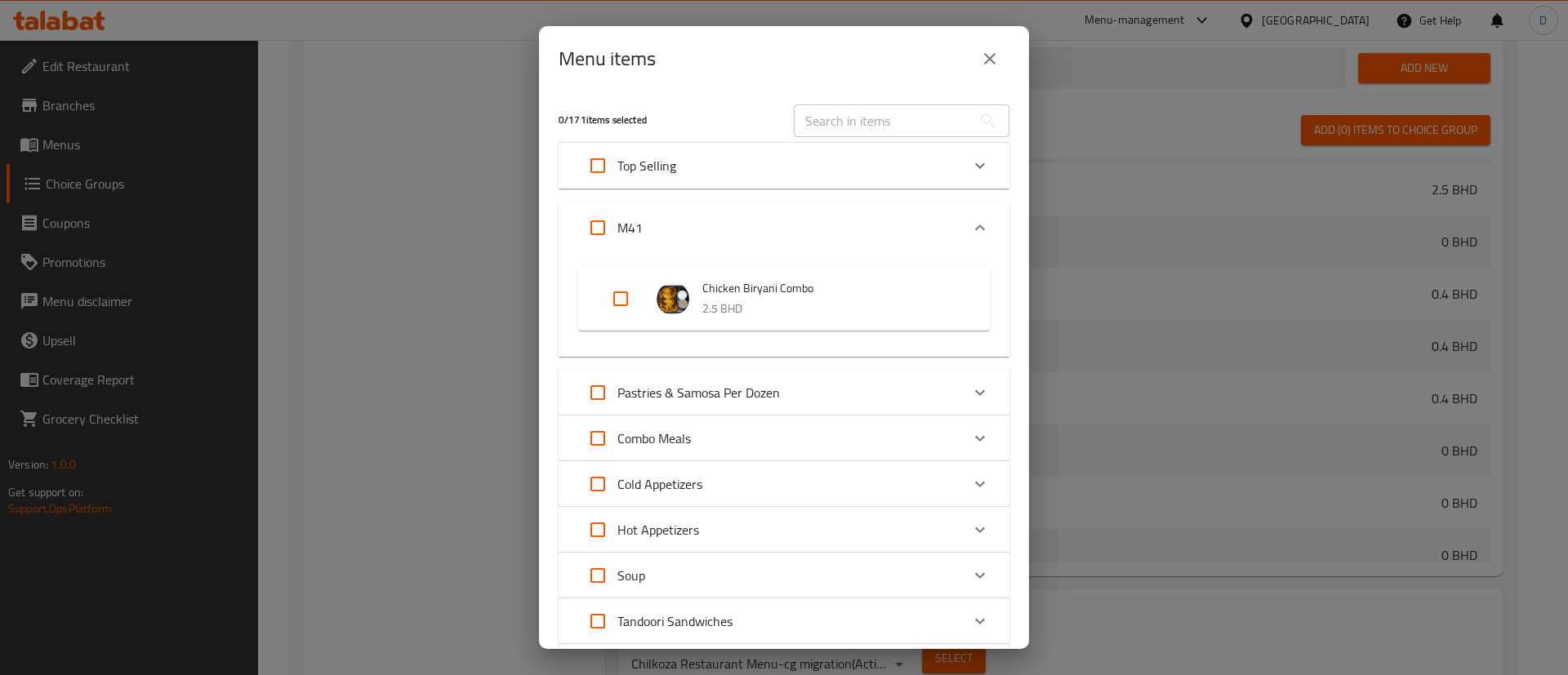
click at [621, 295] on input "Expand" at bounding box center [620, 298] width 39 height 39
checkbox input "true"
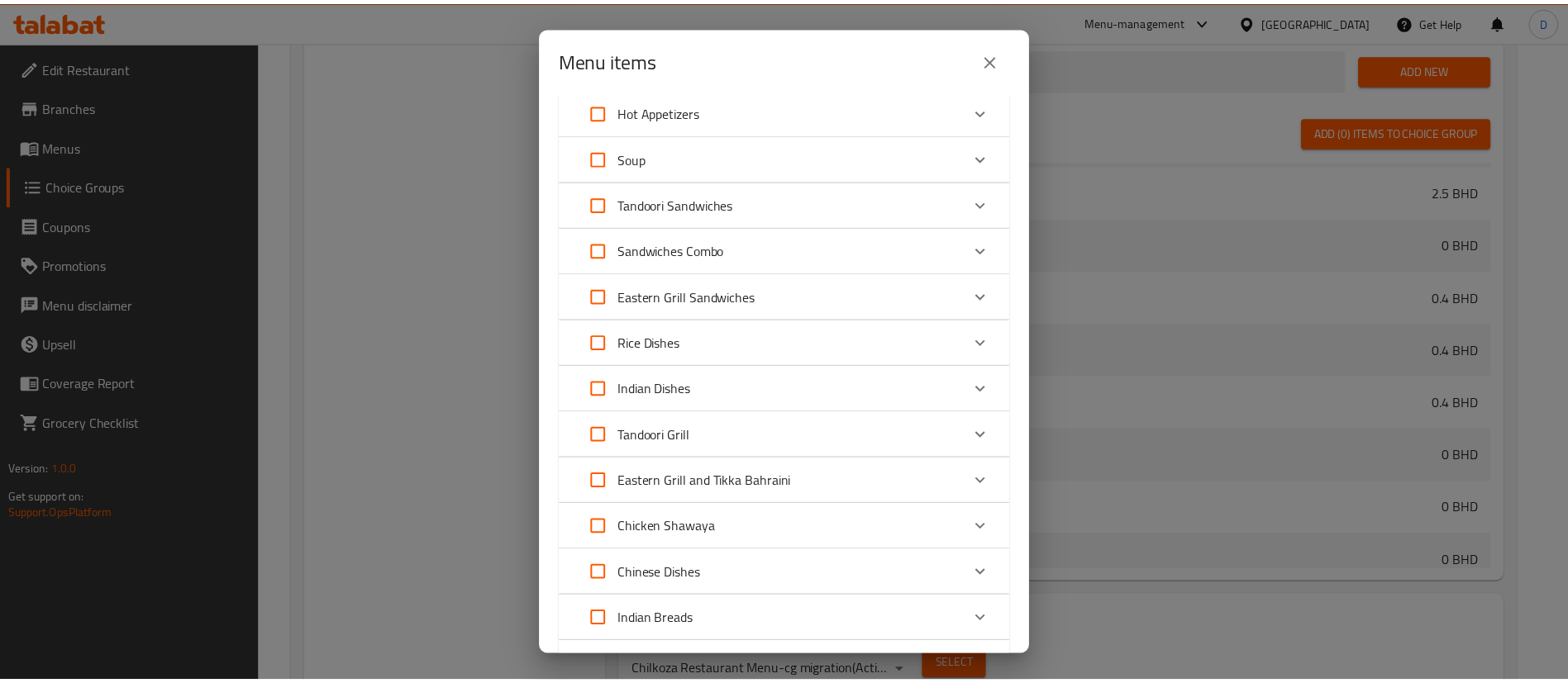
scroll to position [804, 0]
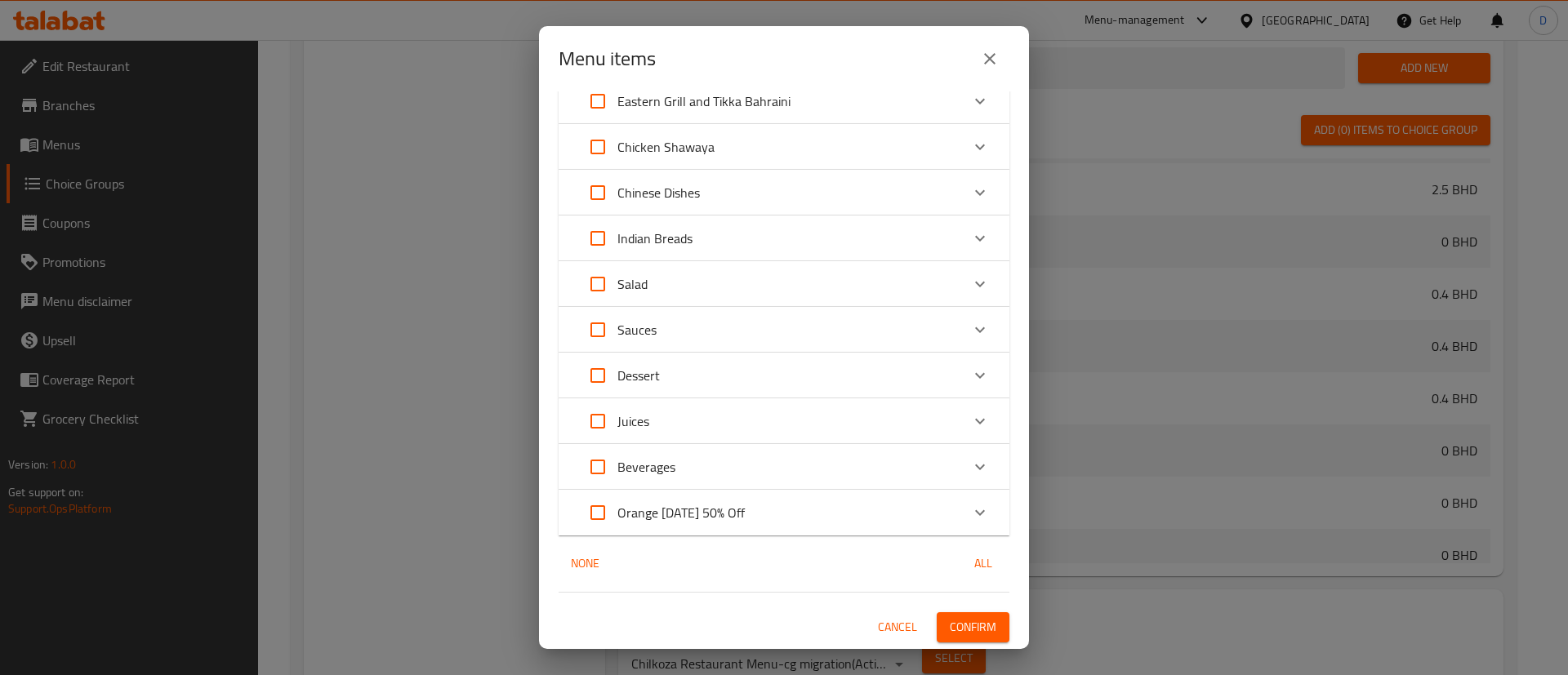
click at [961, 630] on span "Confirm" at bounding box center [972, 627] width 46 height 20
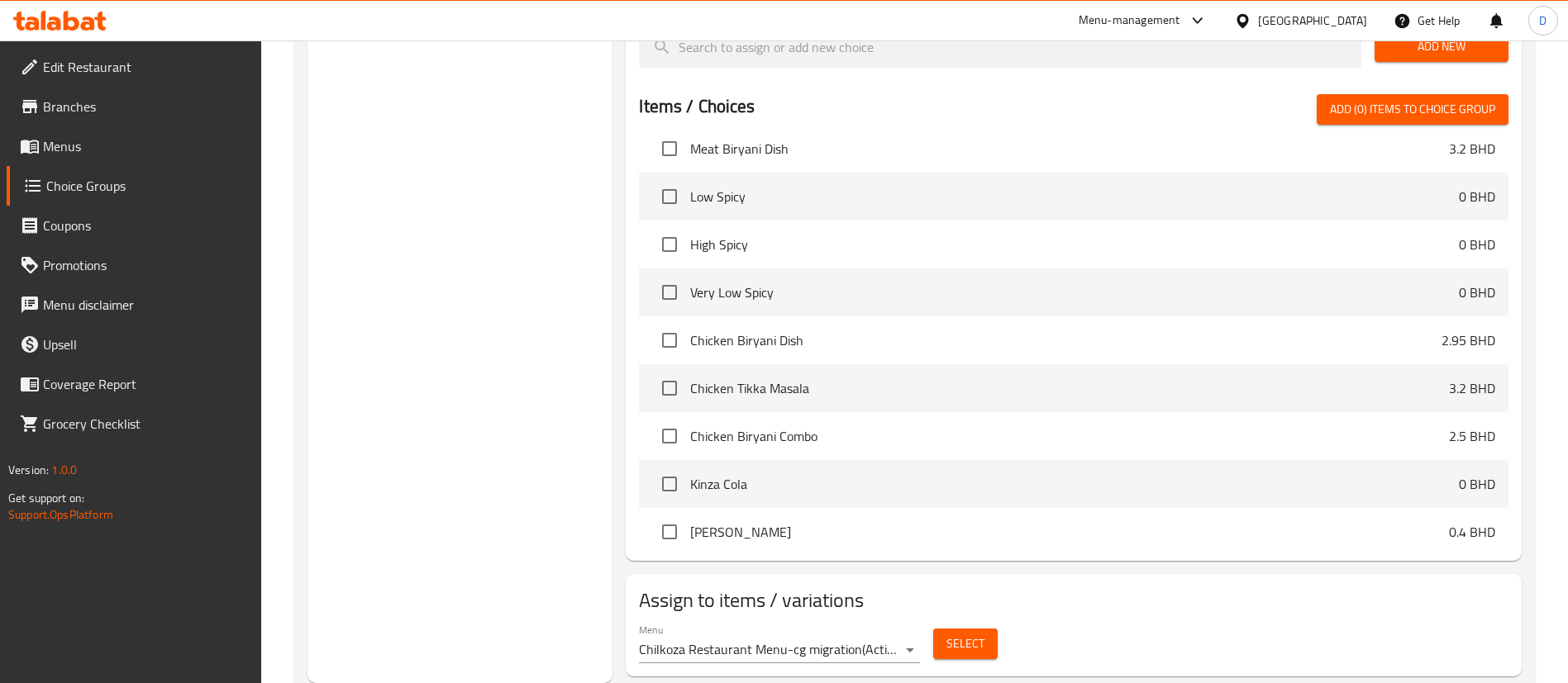
scroll to position [124, 0]
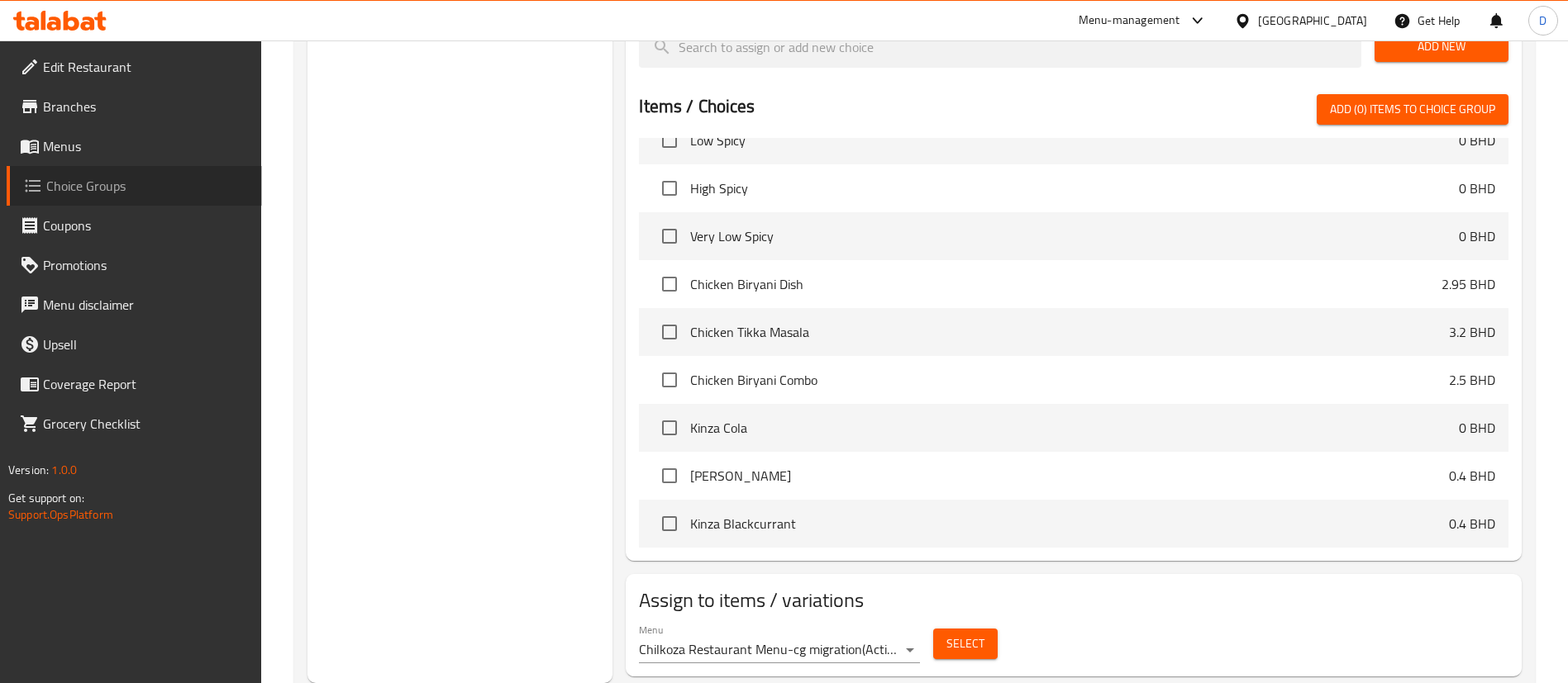
click at [106, 187] on span "Choice Groups" at bounding box center [147, 185] width 202 height 19
click at [99, 142] on span "Menus" at bounding box center [146, 146] width 206 height 19
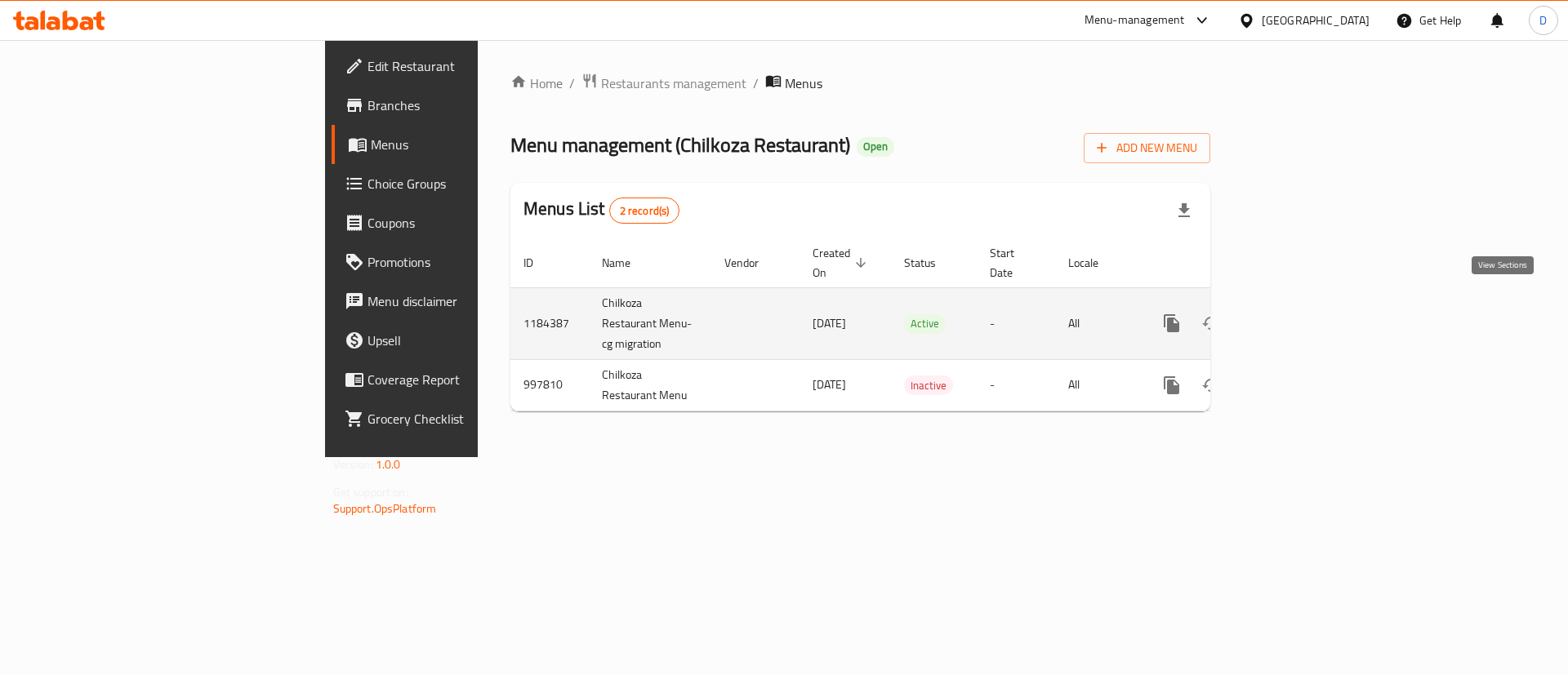
click at [1309, 303] on link "enhanced table" at bounding box center [1289, 323] width 39 height 39
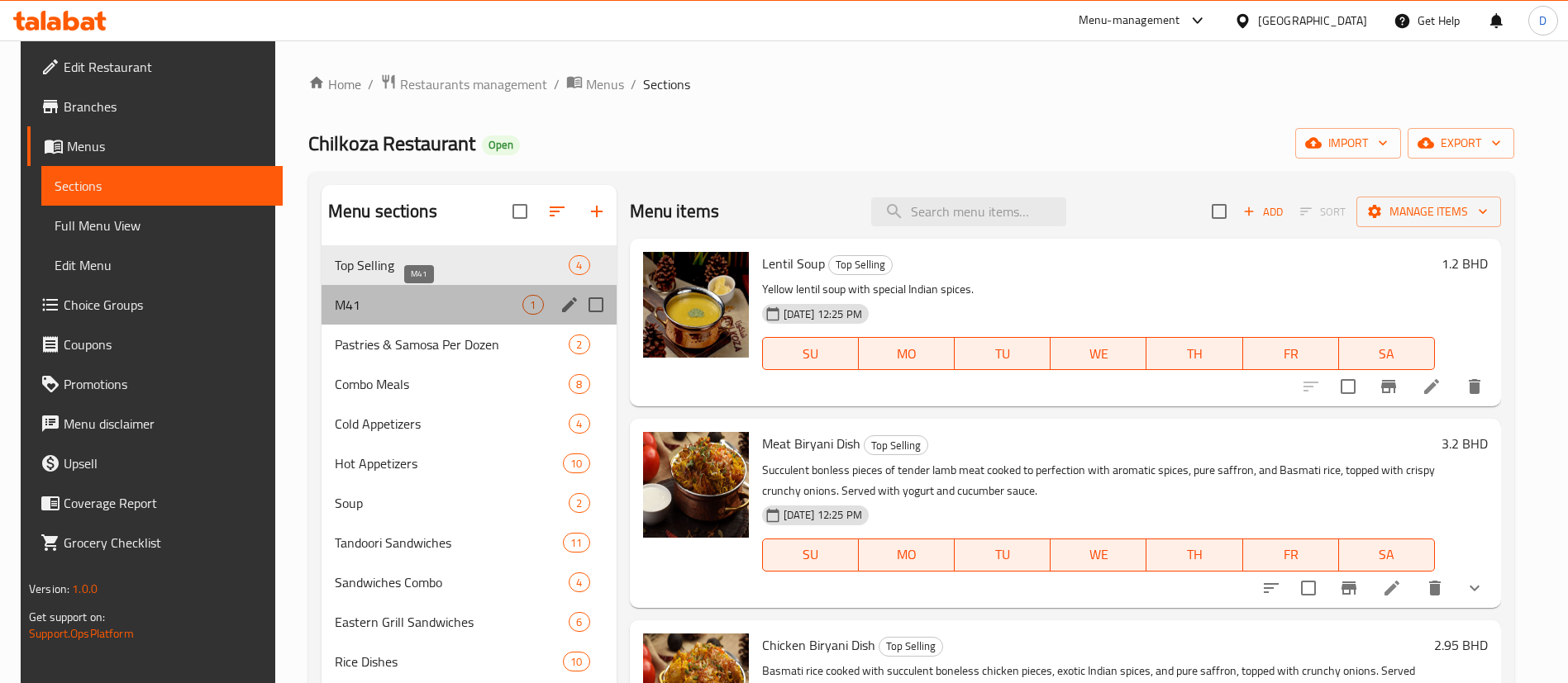
click at [424, 309] on span "M41" at bounding box center [429, 304] width 189 height 19
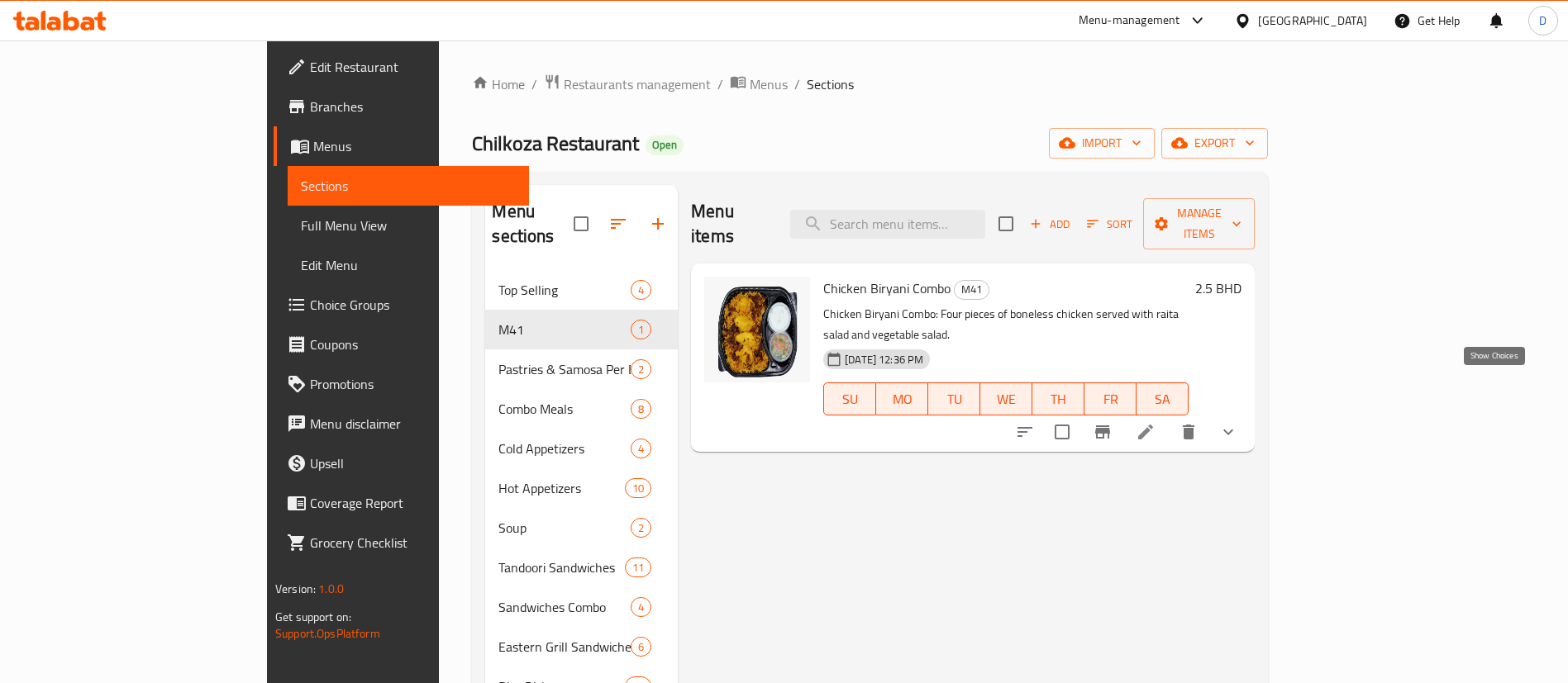
click at [1233, 430] on icon "show more" at bounding box center [1228, 432] width 10 height 6
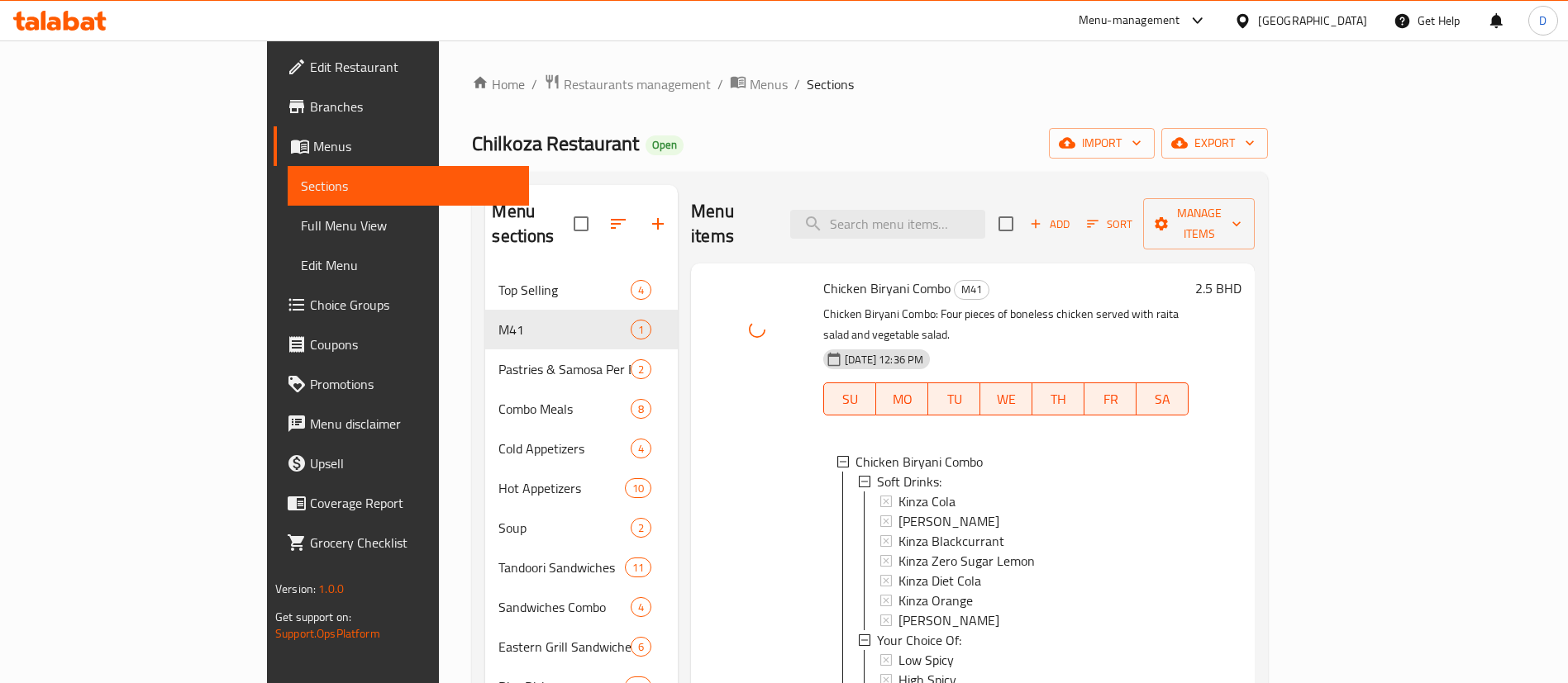
scroll to position [124, 0]
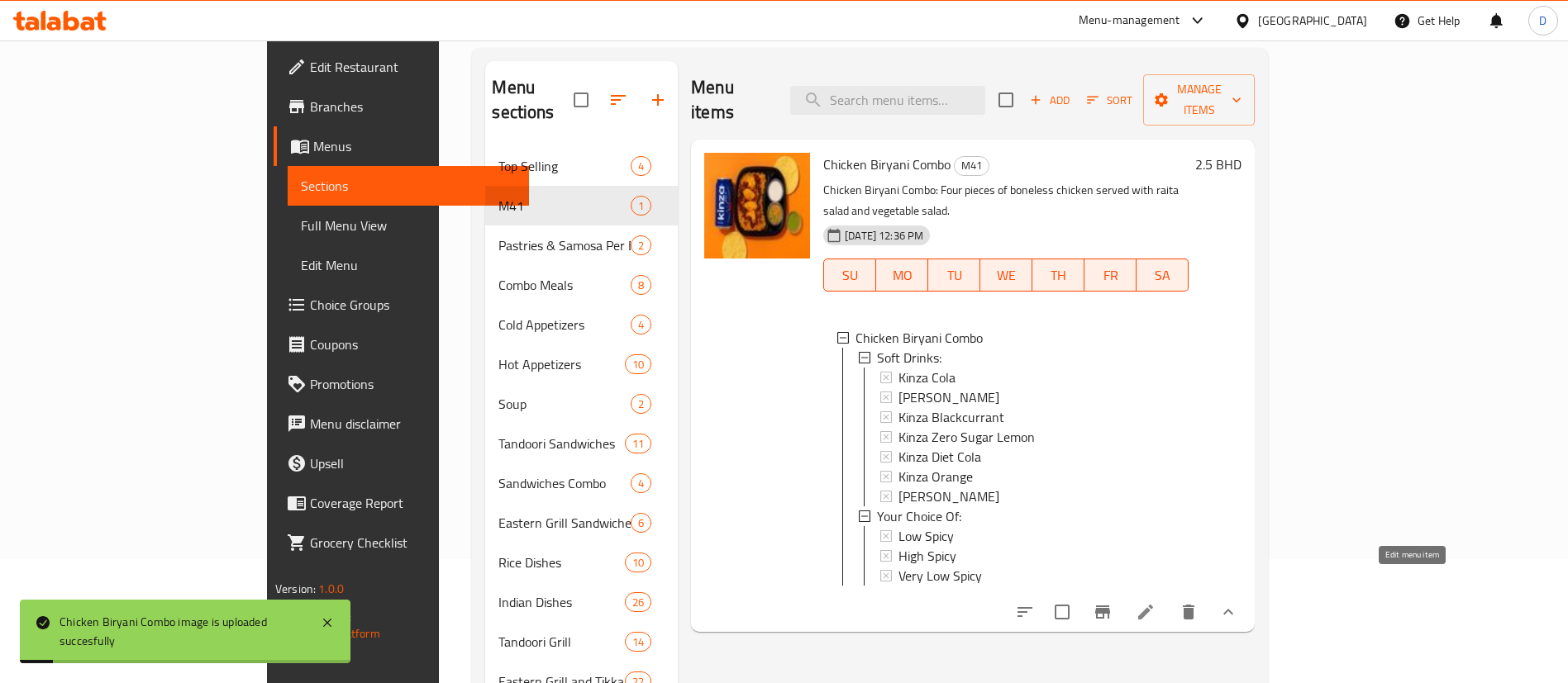
click at [1156, 603] on icon at bounding box center [1146, 612] width 19 height 19
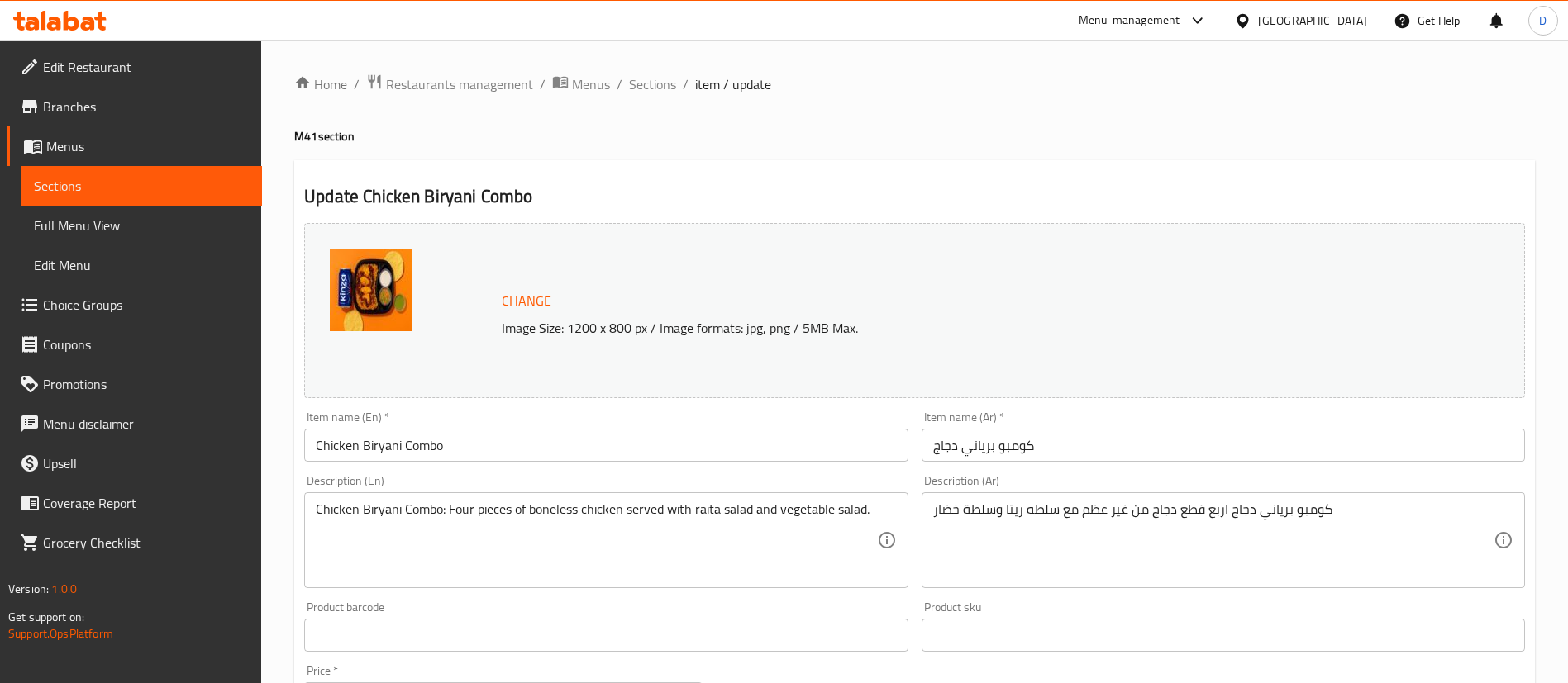
click at [553, 460] on input "Chicken Biryani Combo" at bounding box center [607, 445] width 604 height 33
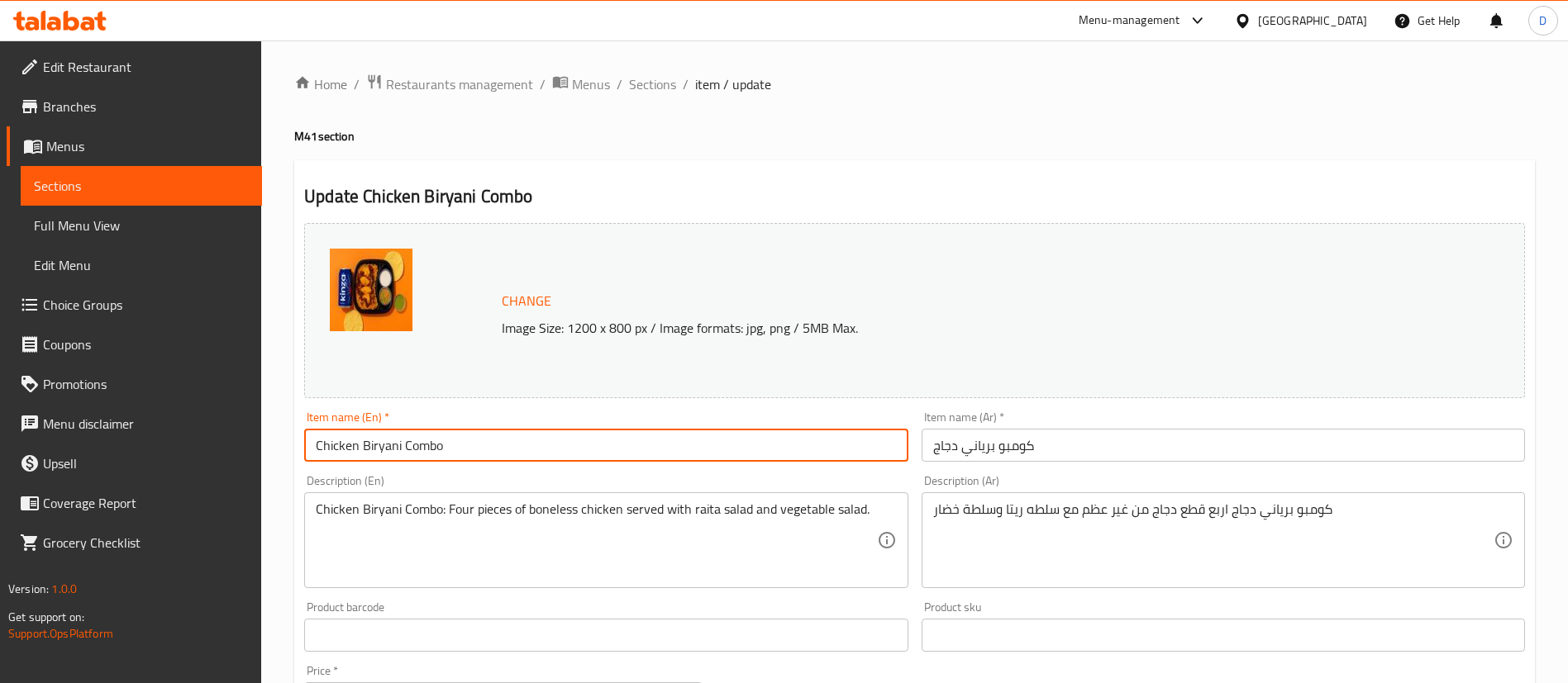
drag, startPoint x: 402, startPoint y: 445, endPoint x: 703, endPoint y: 326, distance: 323.7
click at [740, 425] on div "Item name (En)   * Chicken Biryani Combo Item name (En) *" at bounding box center [607, 436] width 604 height 50
paste input "2 Papadam and 1 extra chutney sauce"
click at [401, 452] on input "Chicken Biryani +2 Papadam and 1 extra chutney sauce" at bounding box center [607, 445] width 604 height 33
click at [410, 448] on input "Chicken Biryani +2 Papadam and 1 extra chutney sauce" at bounding box center [607, 445] width 604 height 33
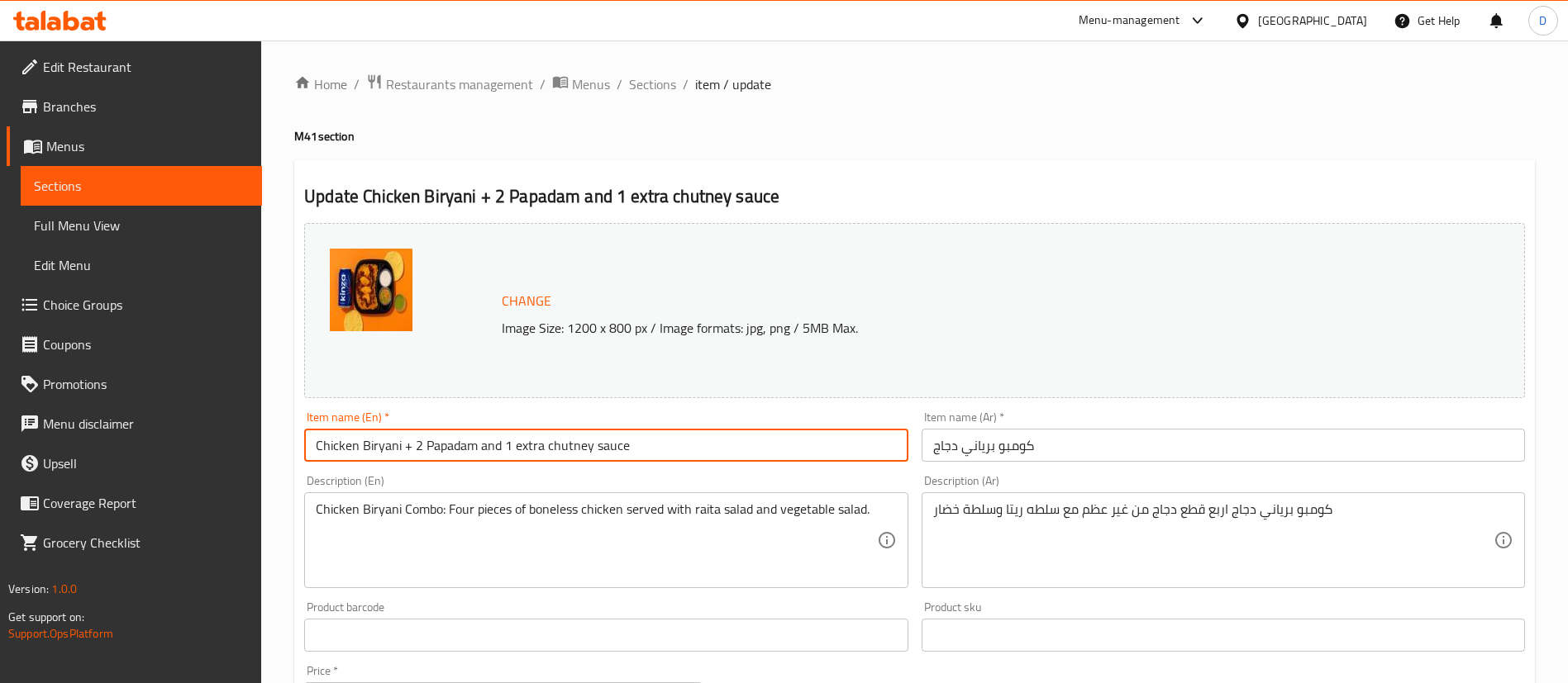
drag, startPoint x: 512, startPoint y: 448, endPoint x: 550, endPoint y: 448, distance: 38.0
click at [550, 448] on input "Chicken Biryani + 2 Papadam and 1 extra chutney sauce" at bounding box center [607, 445] width 604 height 33
click at [547, 448] on input "Chicken Biryani + 2 Papadam and 1 extra chutney sauce" at bounding box center [607, 445] width 604 height 33
click at [543, 446] on input "Chicken Biryani + 2 Papadam and 1 extra chutney sauce" at bounding box center [607, 445] width 604 height 33
click at [612, 448] on input "Chicken Biryani + 2 Papadam and 1chutney sauce" at bounding box center [607, 445] width 604 height 33
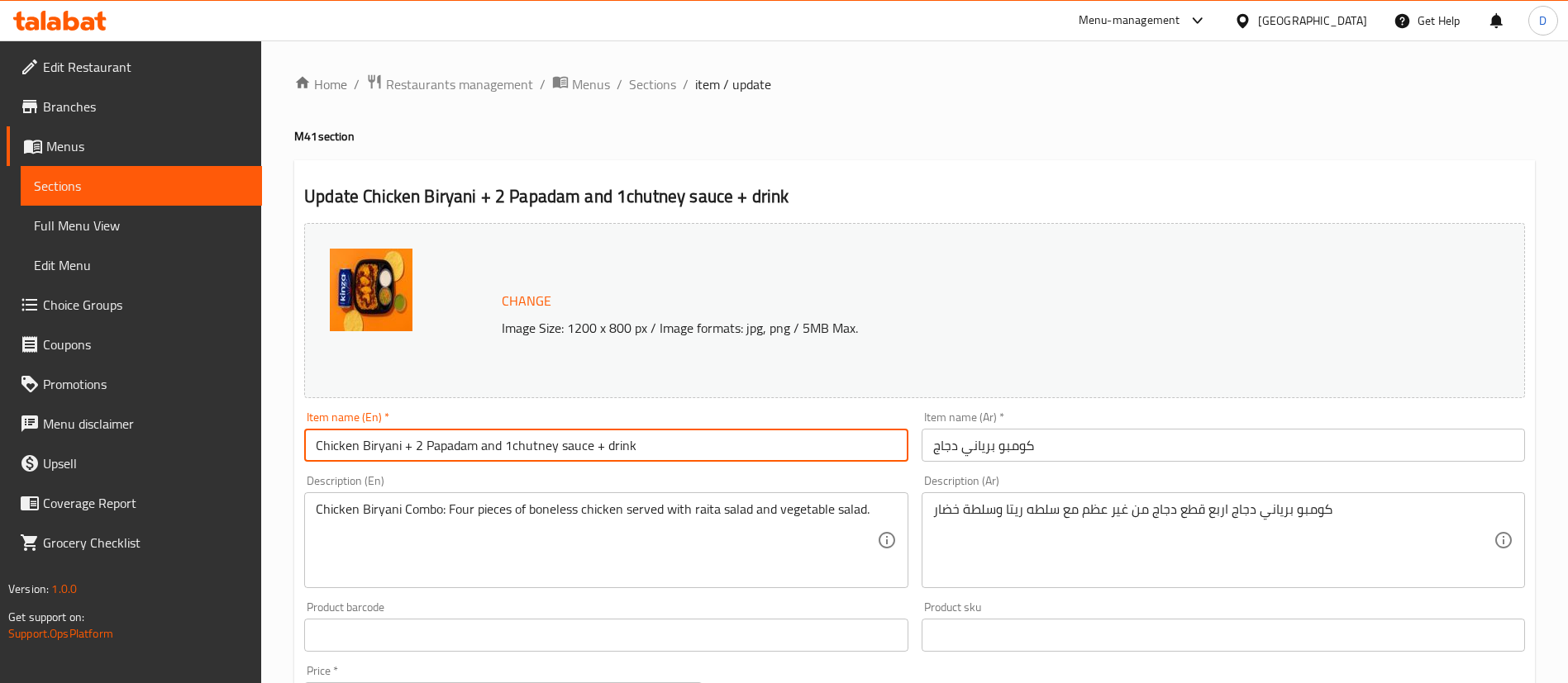
click at [612, 448] on input "Chicken Biryani + 2 Papadam and 1chutney sauce + drink" at bounding box center [607, 445] width 604 height 33
type input "Chicken Biryani + 2 Papadam and 1chutney sauce + drink"
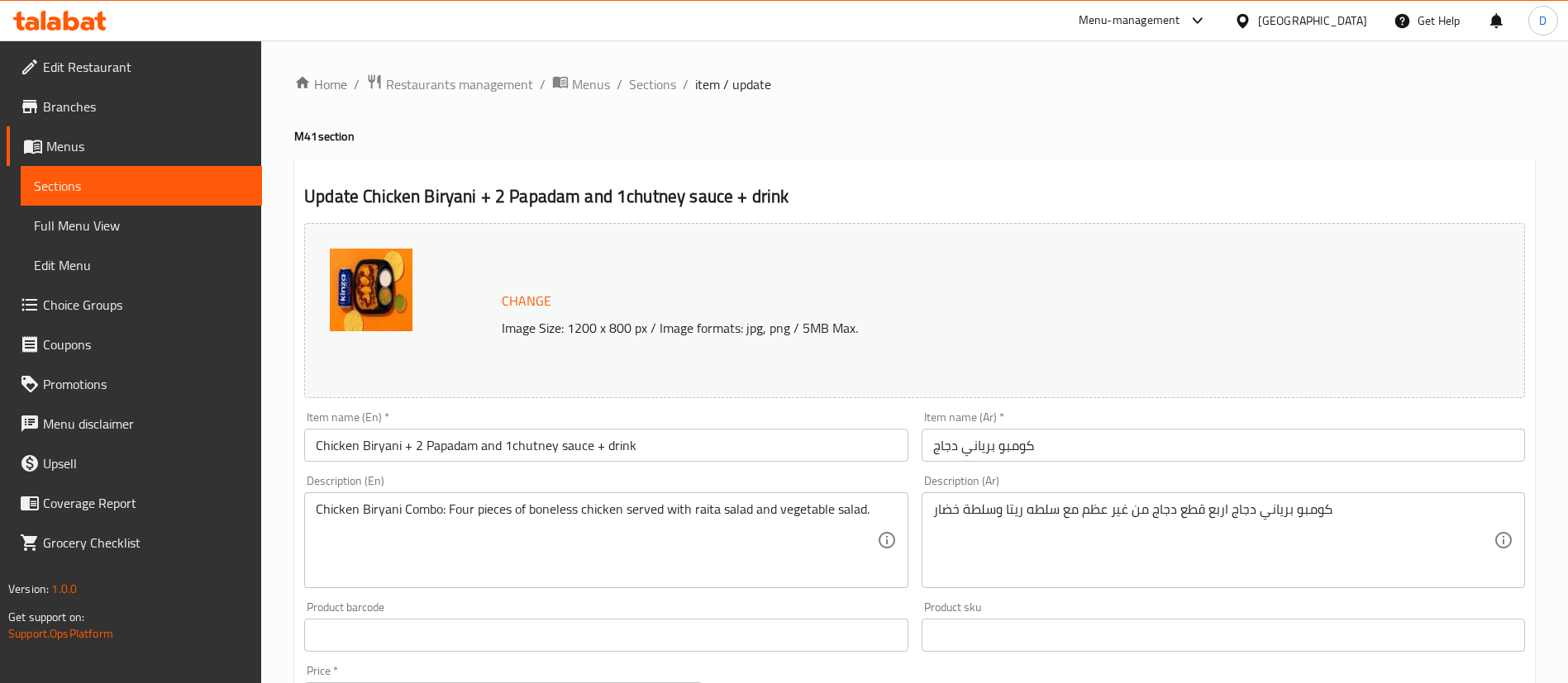
click at [607, 497] on div "Chicken Biryani Combo: Four pieces of boneless chicken served with raita salad …" at bounding box center [607, 540] width 604 height 96
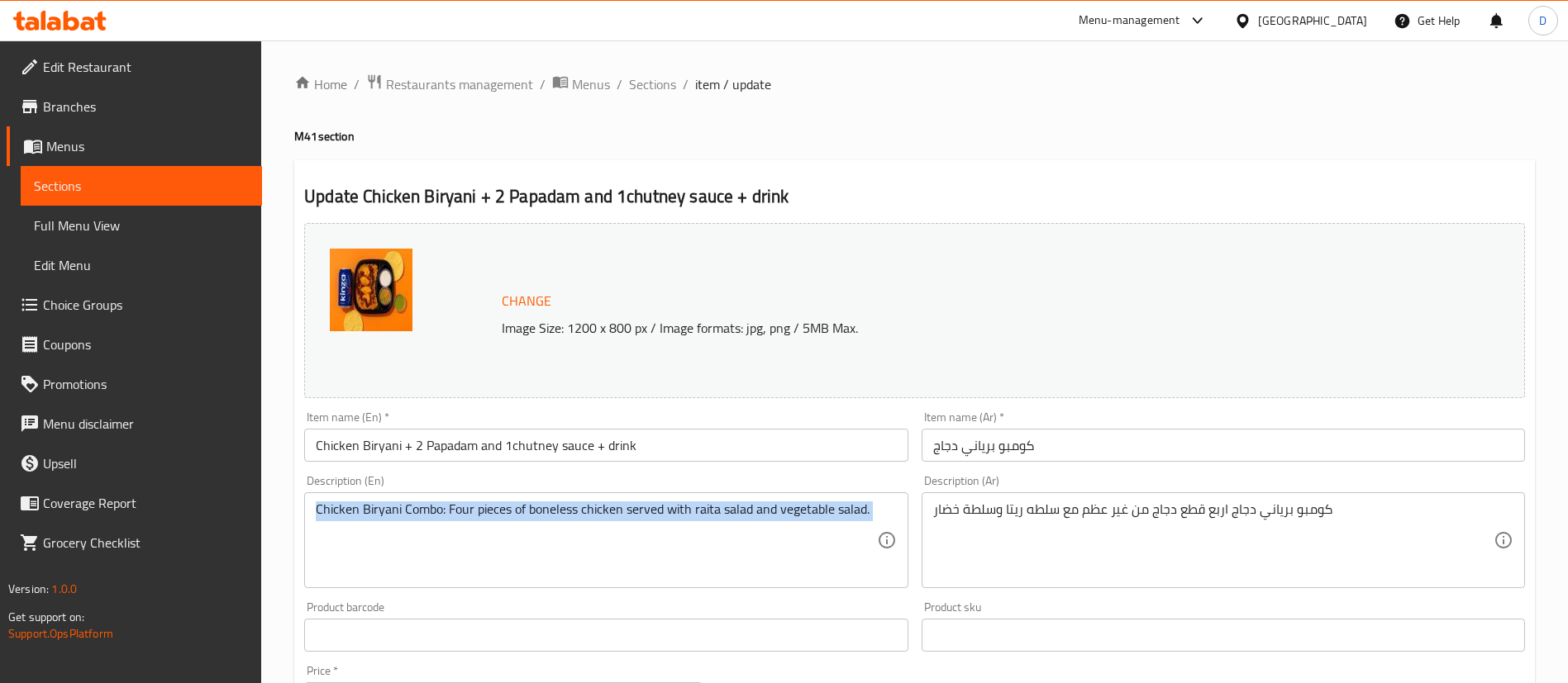
click at [607, 497] on div "Chicken Biryani Combo: Four pieces of boneless chicken served with raita salad …" at bounding box center [607, 540] width 604 height 96
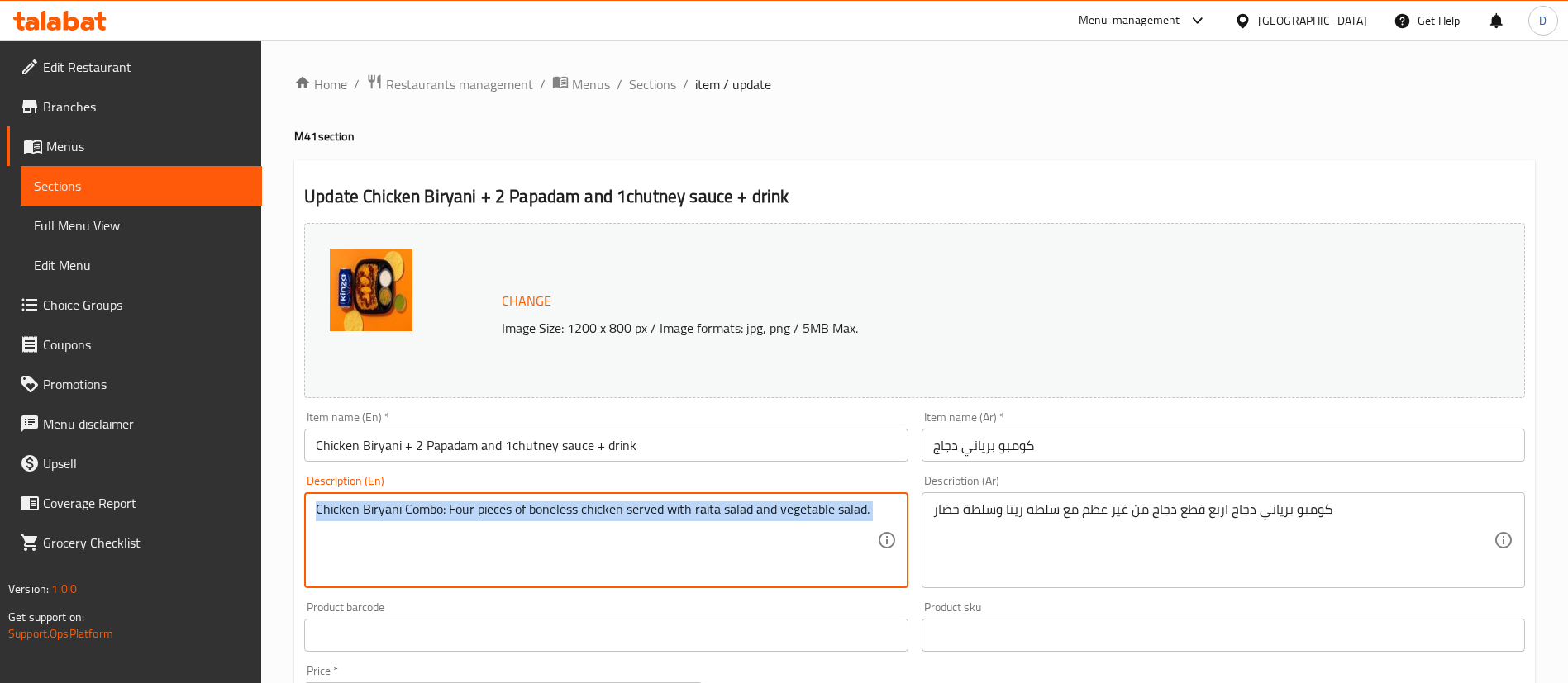
click at [607, 497] on div "Chicken Biryani Combo: Four pieces of boneless chicken served with raita salad …" at bounding box center [607, 540] width 604 height 96
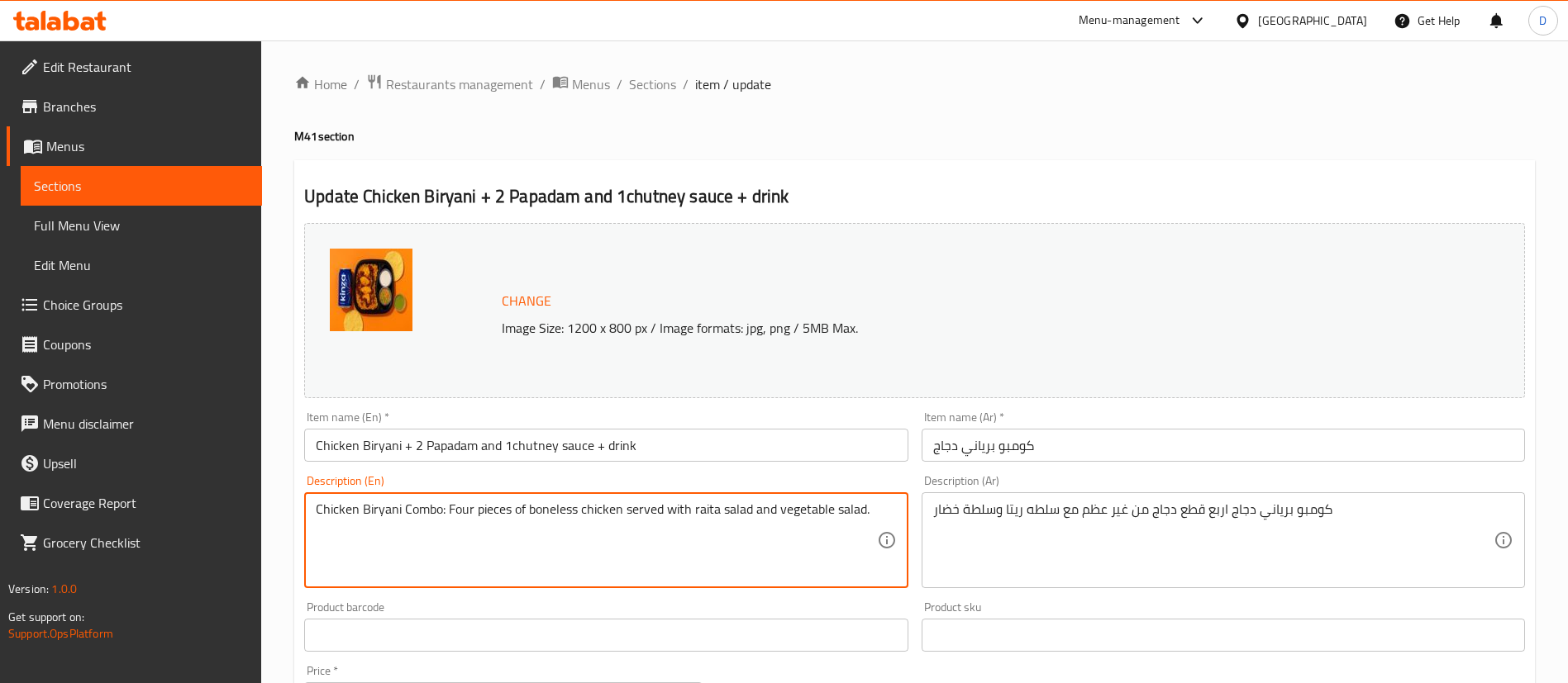
click at [611, 507] on textarea "Chicken Biryani Combo: Four pieces of boneless chicken served with raita salad …" at bounding box center [596, 540] width 561 height 79
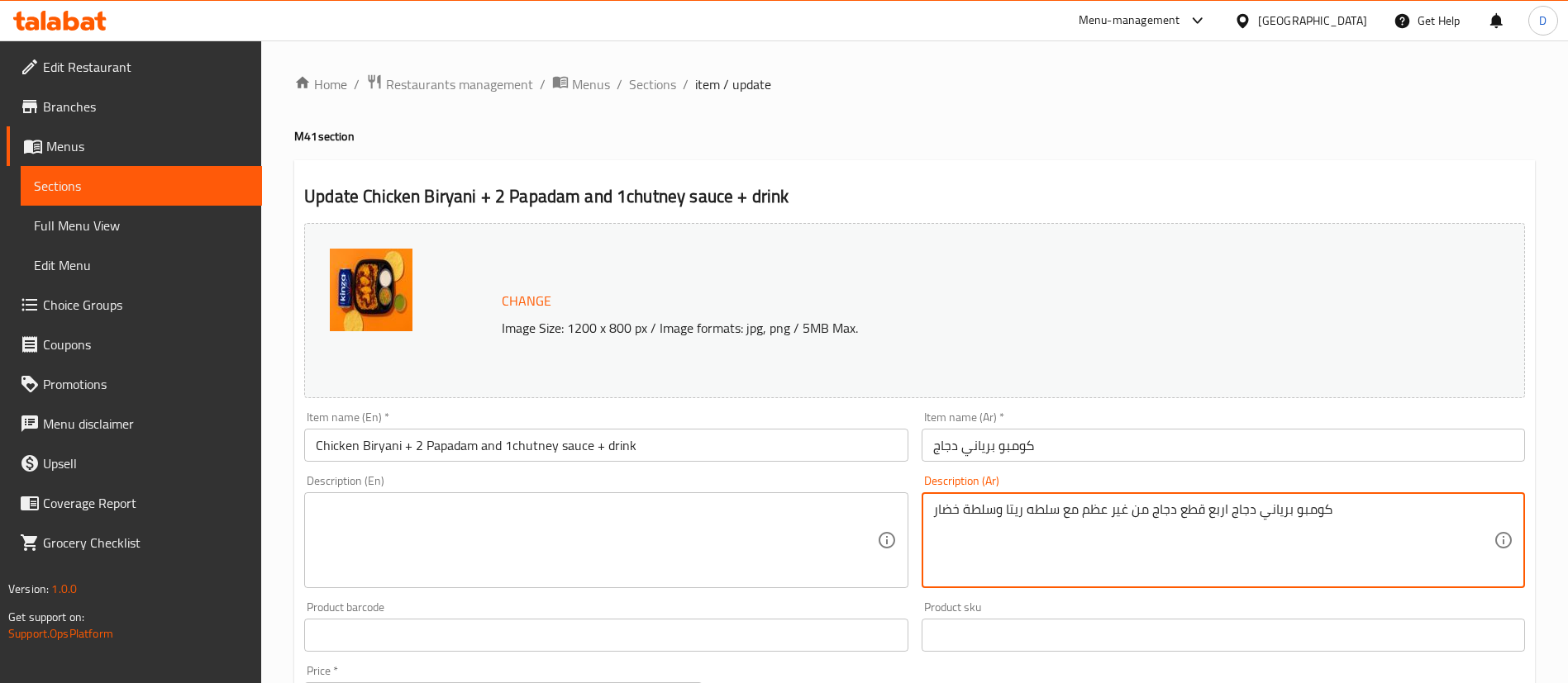
click at [1214, 502] on textarea "كومبو برياني دجاج اربع قطع دجاج من غير عظم مع سلطه ريتا وسلطة خضار" at bounding box center [1213, 540] width 561 height 79
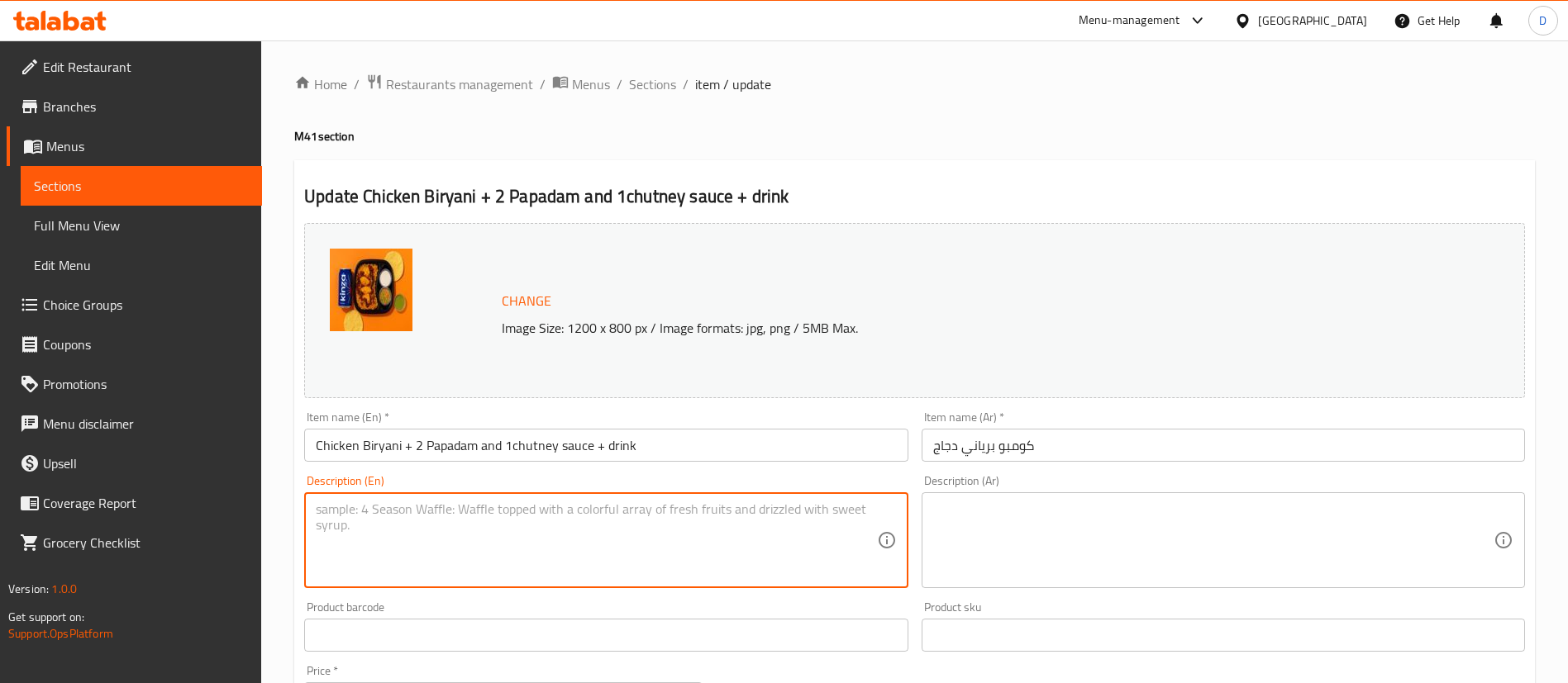
click at [688, 514] on textarea at bounding box center [596, 540] width 561 height 79
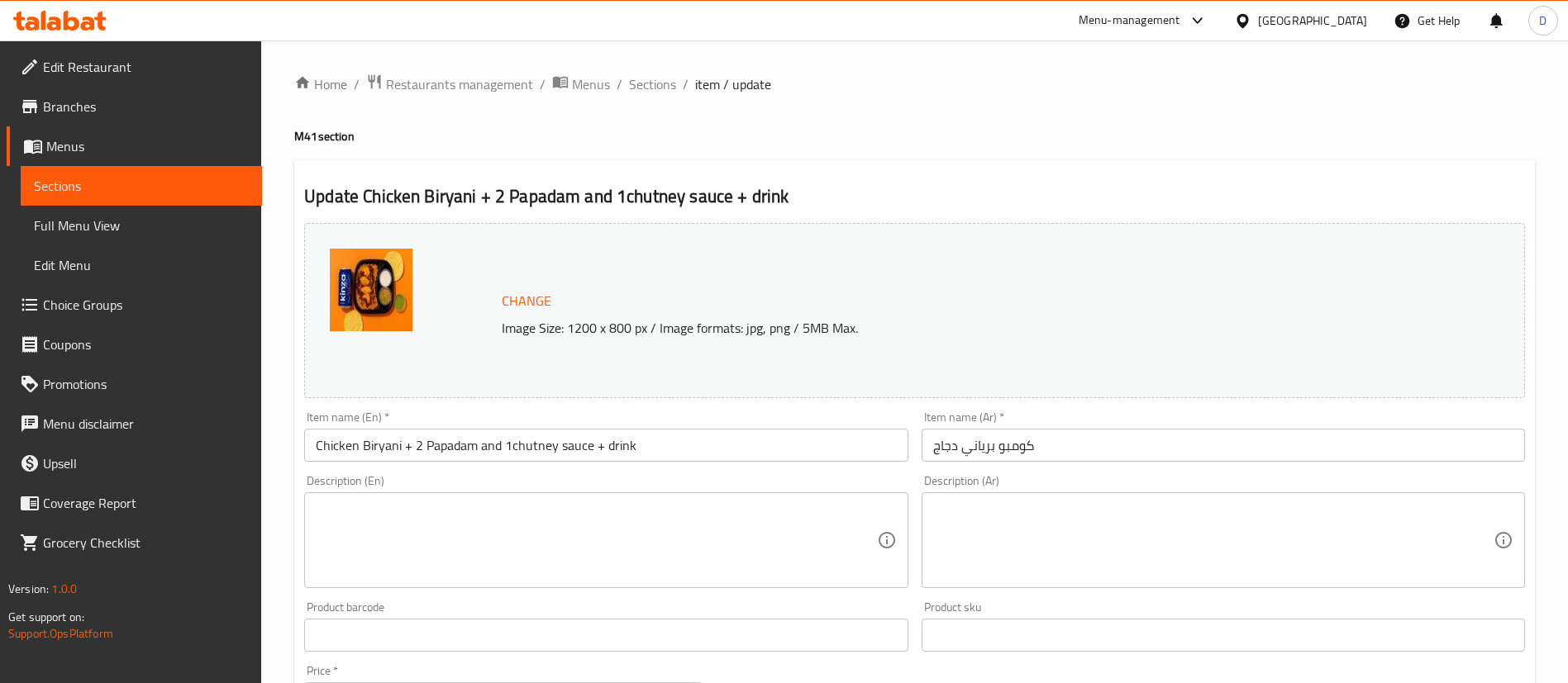
click at [1037, 427] on div "Item name (Ar)   * كومبو برياني دجاج Item name (Ar) *" at bounding box center [1224, 436] width 604 height 50
click at [1037, 427] on div "Item name (Ar)   * كومبو برياني دجاج Item name (Ar) *" at bounding box center [1224, 436] width 604 height 50
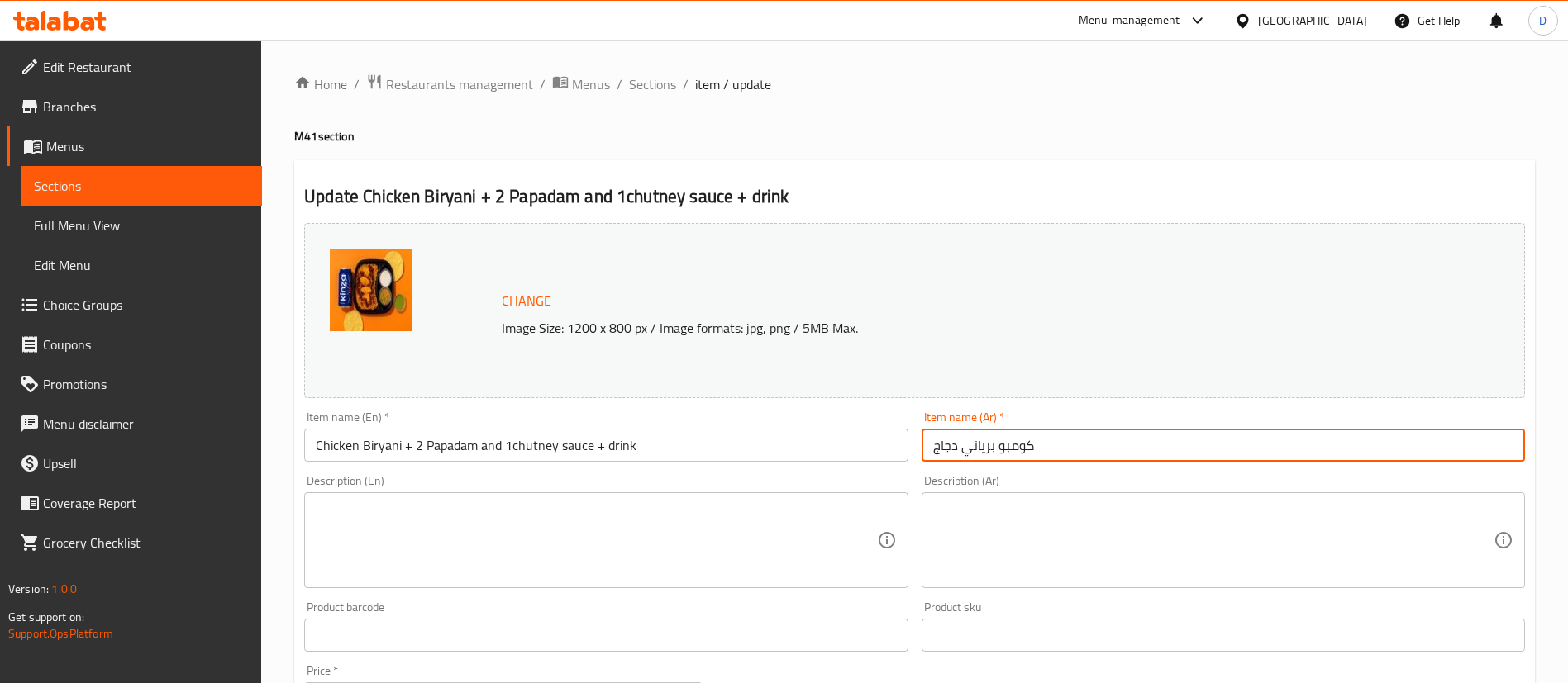
drag, startPoint x: 1054, startPoint y: 448, endPoint x: 720, endPoint y: 475, distance: 335.1
click at [720, 475] on div "Change Image Size: 1200 x 800 px / Image formats: jpg, png / 5MB Max. Item name…" at bounding box center [915, 584] width 1234 height 736
paste input "برياني دجاج + 2 بابادوم وصلصة تشاتني + مشروب"
type input "برياني دجاج + 2 بابادوم وصلصة تشاتني + مشروب"
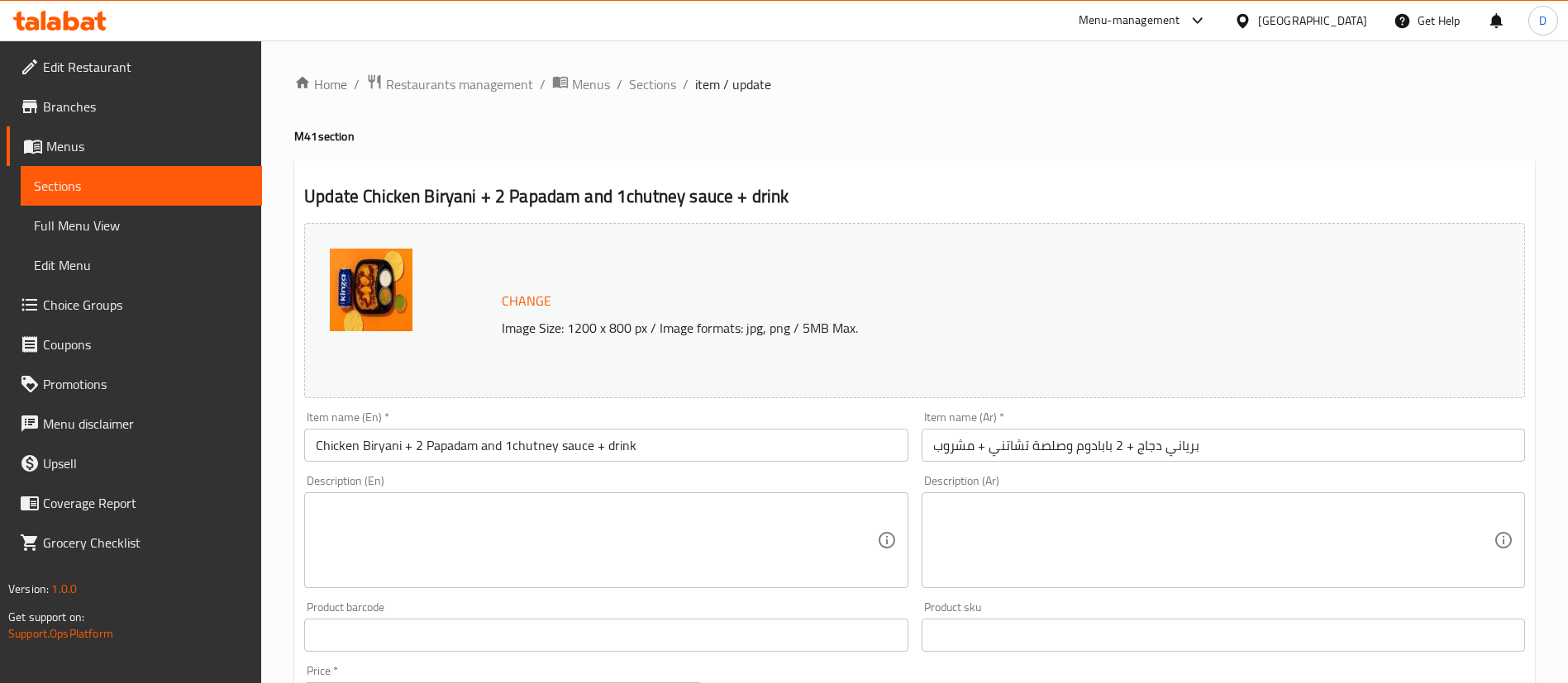
click at [1007, 191] on h2 "Update Chicken Biryani + 2 Papadam and 1chutney sauce + drink" at bounding box center [915, 197] width 1221 height 25
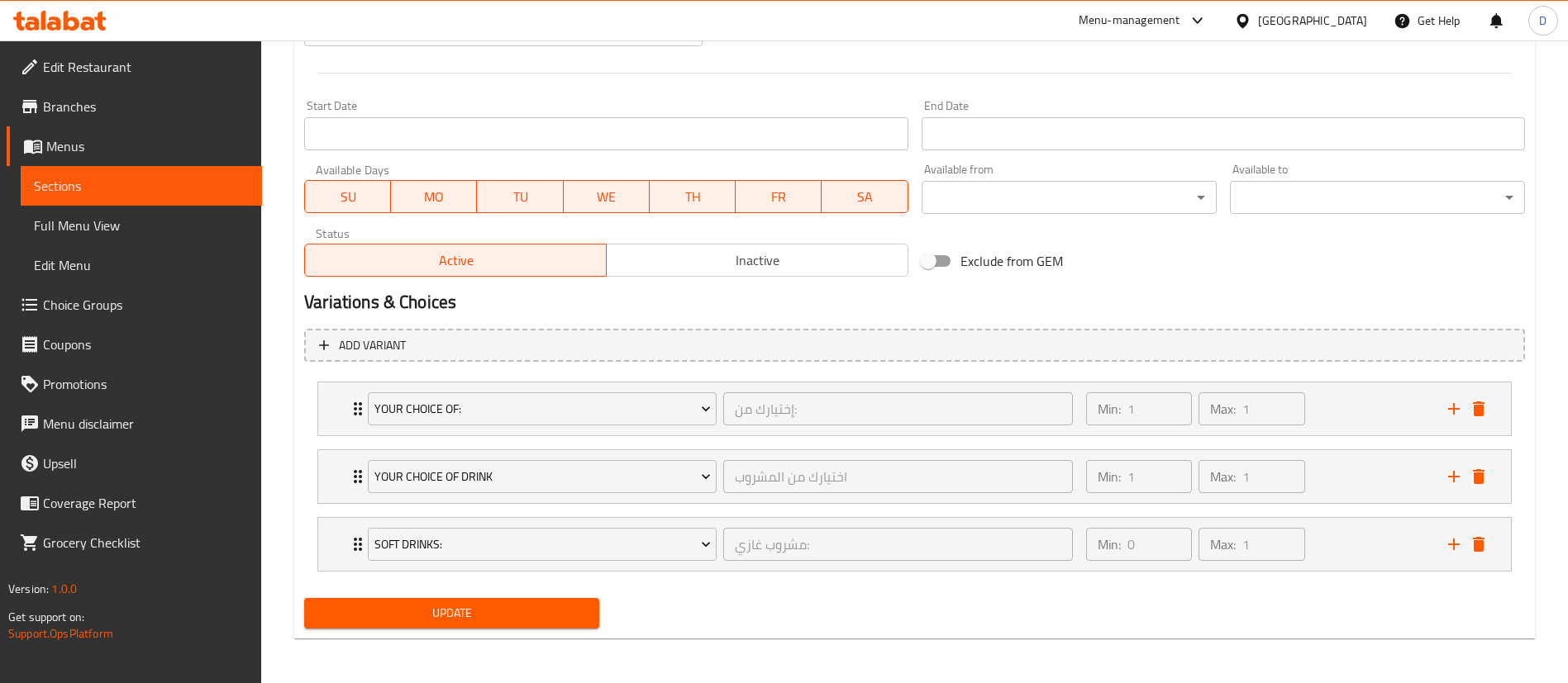
scroll to position [671, 0]
drag, startPoint x: 508, startPoint y: 619, endPoint x: 750, endPoint y: 85, distance: 586.3
click at [508, 619] on span "Update" at bounding box center [452, 612] width 268 height 20
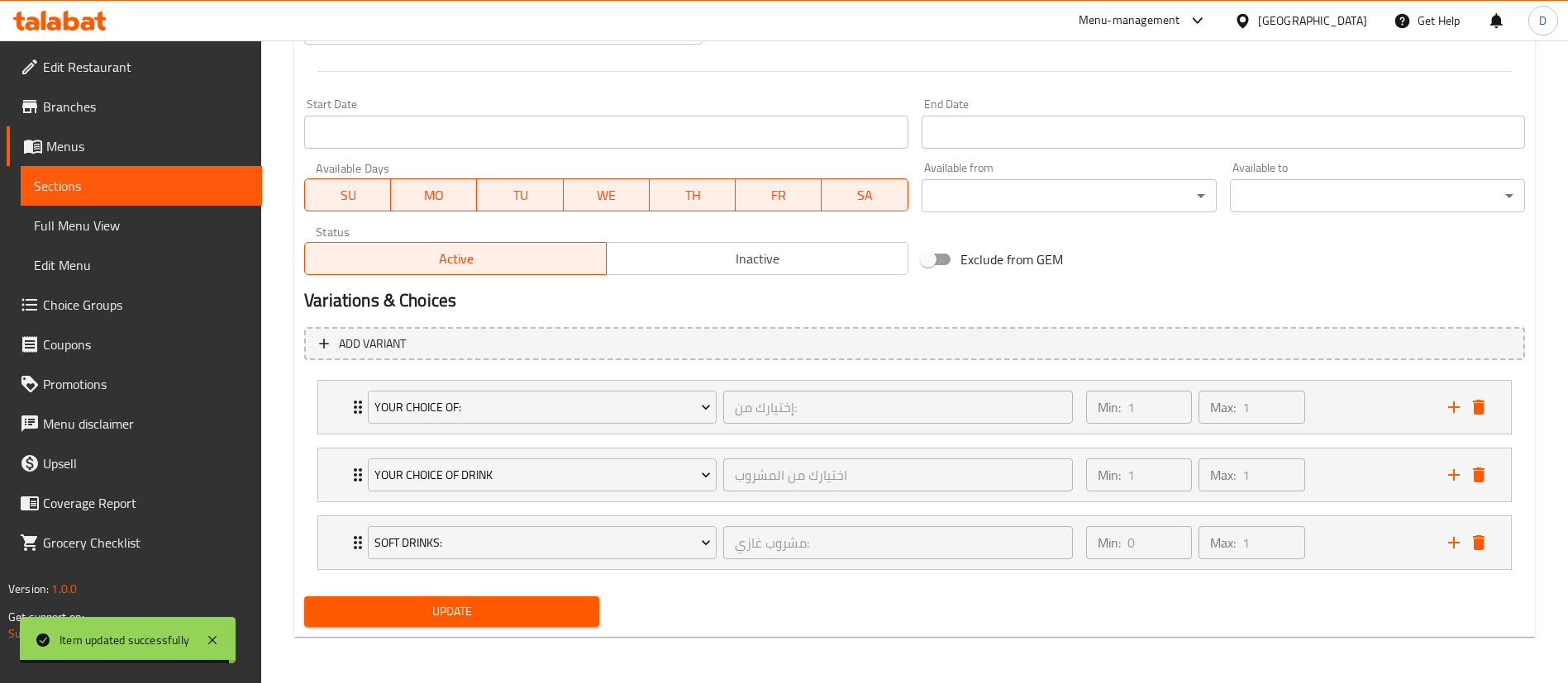
drag, startPoint x: 416, startPoint y: 613, endPoint x: 445, endPoint y: 582, distance: 42.4
click at [445, 582] on div "Change Image Size: 1200 x 800 px / Image formats: jpg, png / 5MB Max. Item name…" at bounding box center [915, 89] width 1234 height 1088
click at [344, 481] on div "your choice of drink اختيارك من المشروب ​ Min: 1 ​ Max: 1 ​" at bounding box center [915, 475] width 1193 height 53
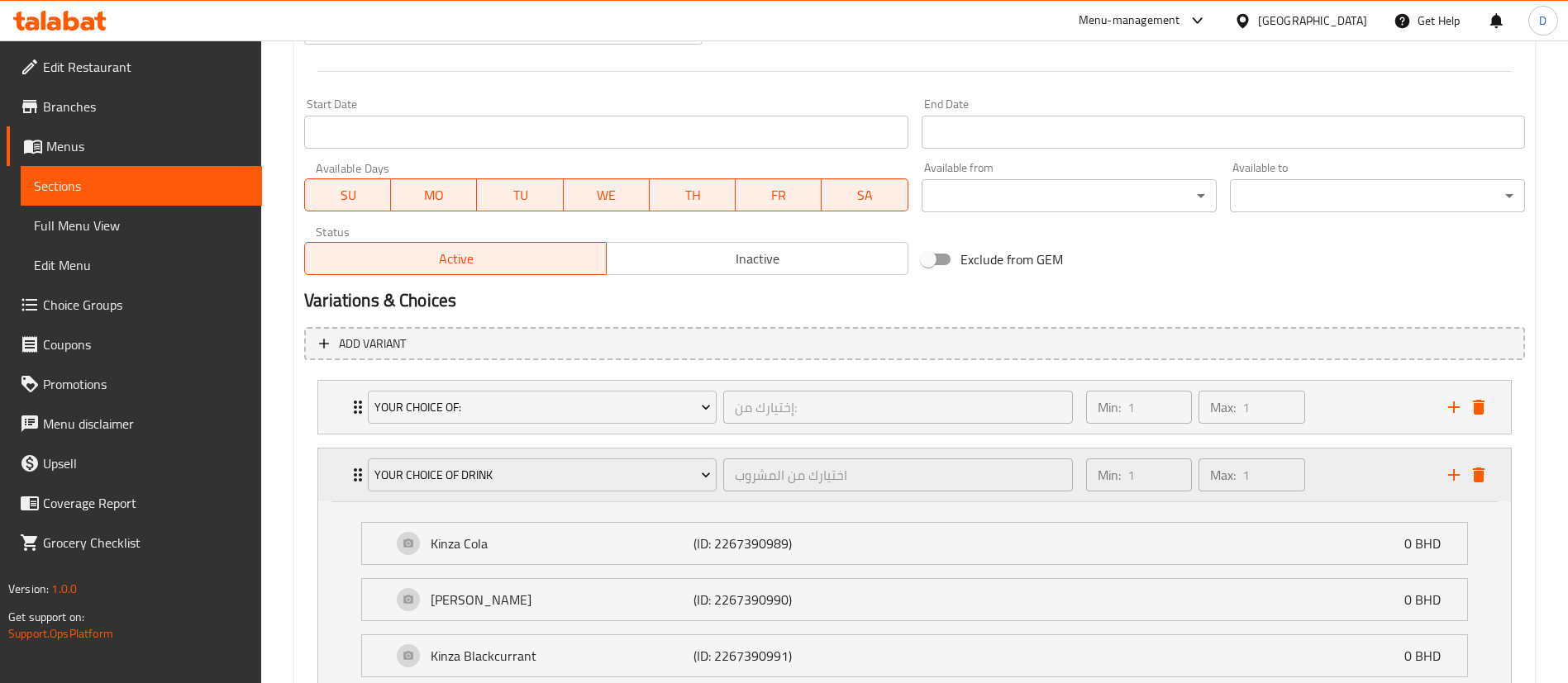
click at [344, 481] on div "your choice of drink اختيارك من المشروب ​ Min: 1 ​ Max: 1 ​" at bounding box center [915, 475] width 1193 height 53
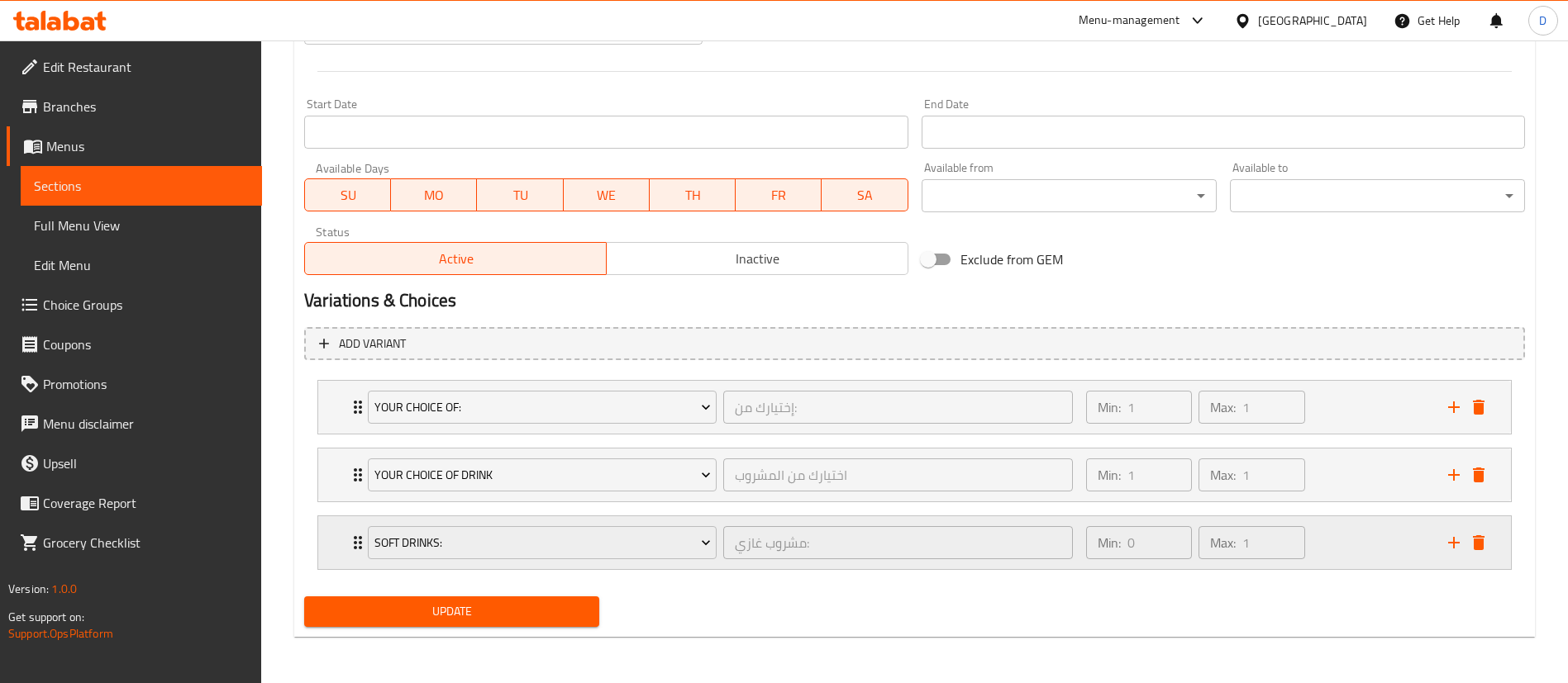
click at [358, 548] on div "Soft Drinks: مشروب غازي: ​" at bounding box center [720, 543] width 725 height 53
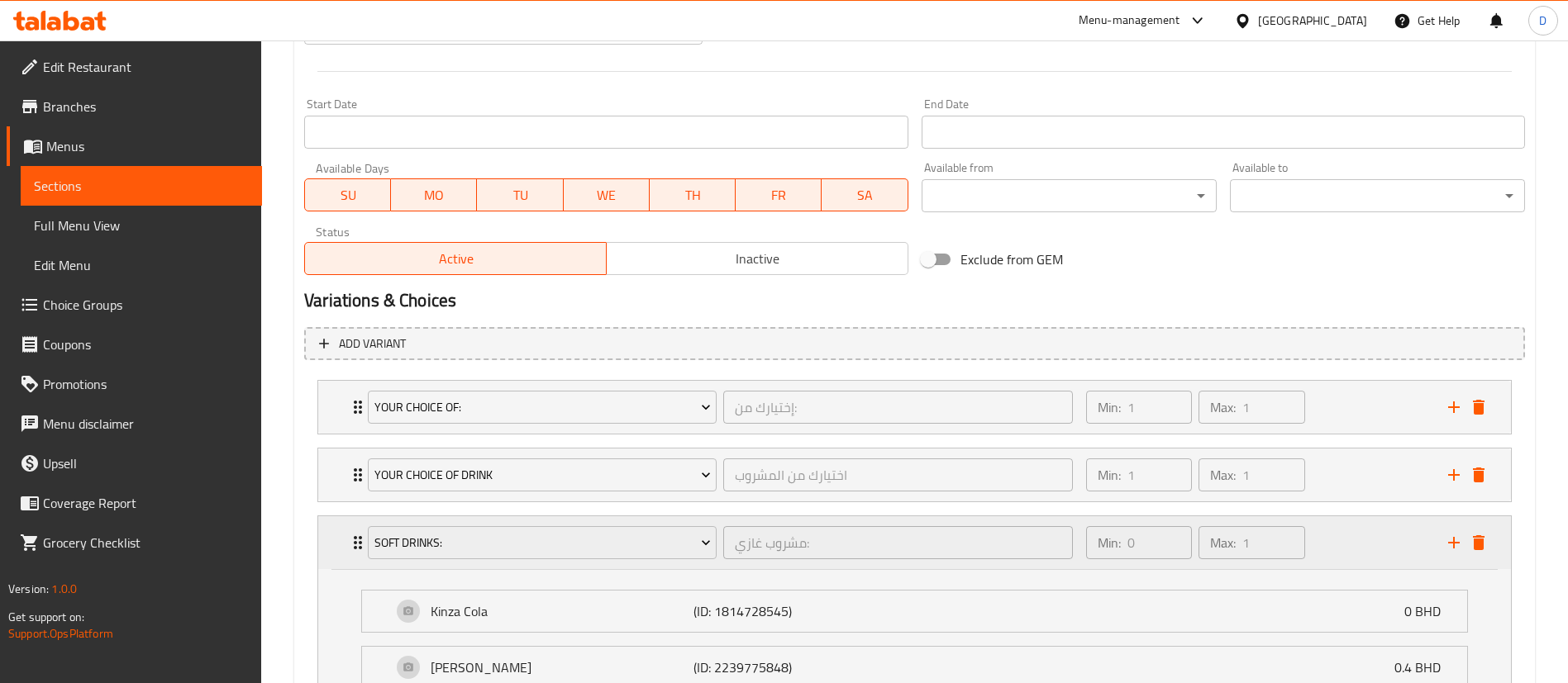
click at [358, 548] on div "Soft Drinks: مشروب غازي: ​" at bounding box center [720, 543] width 725 height 53
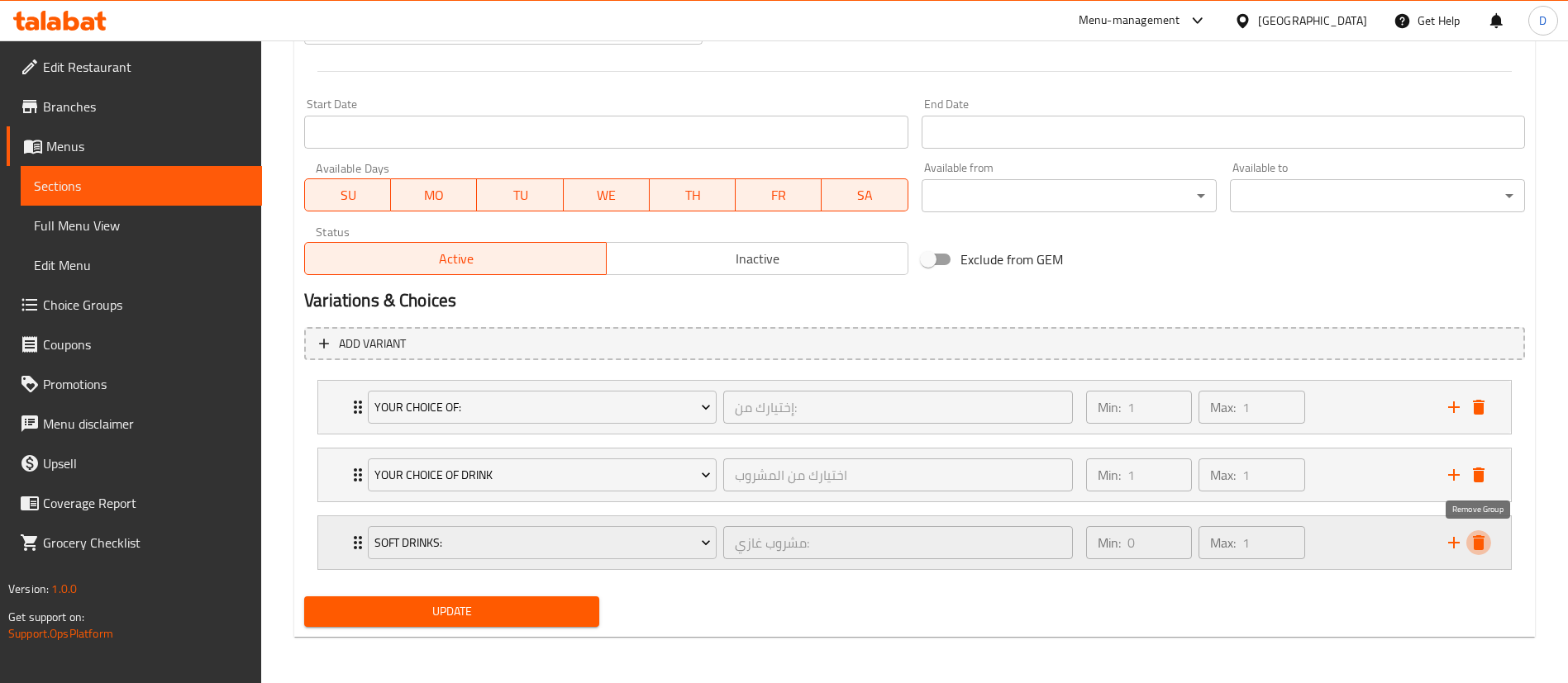
click at [1480, 552] on icon "delete" at bounding box center [1479, 543] width 19 height 19
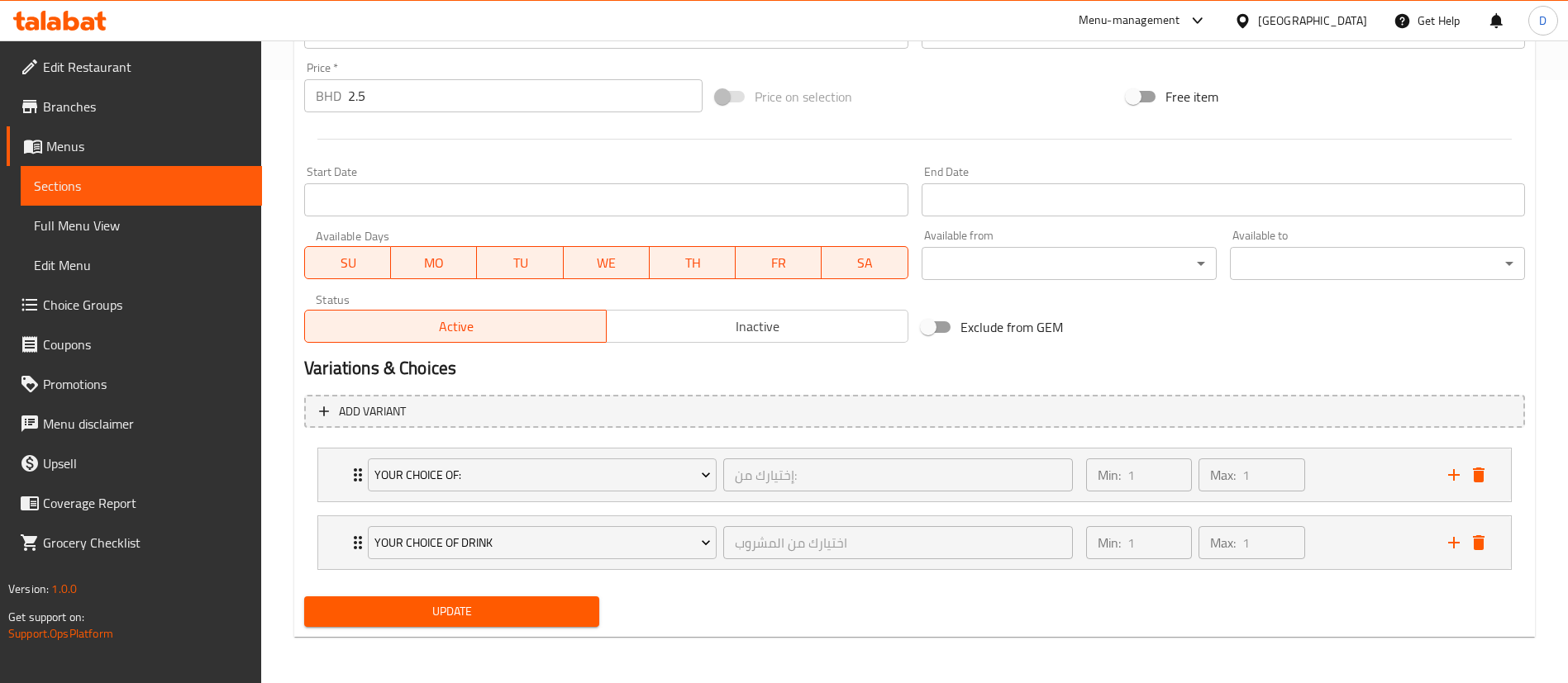
drag, startPoint x: 509, startPoint y: 615, endPoint x: 518, endPoint y: 606, distance: 12.7
click at [509, 616] on span "Update" at bounding box center [452, 612] width 268 height 20
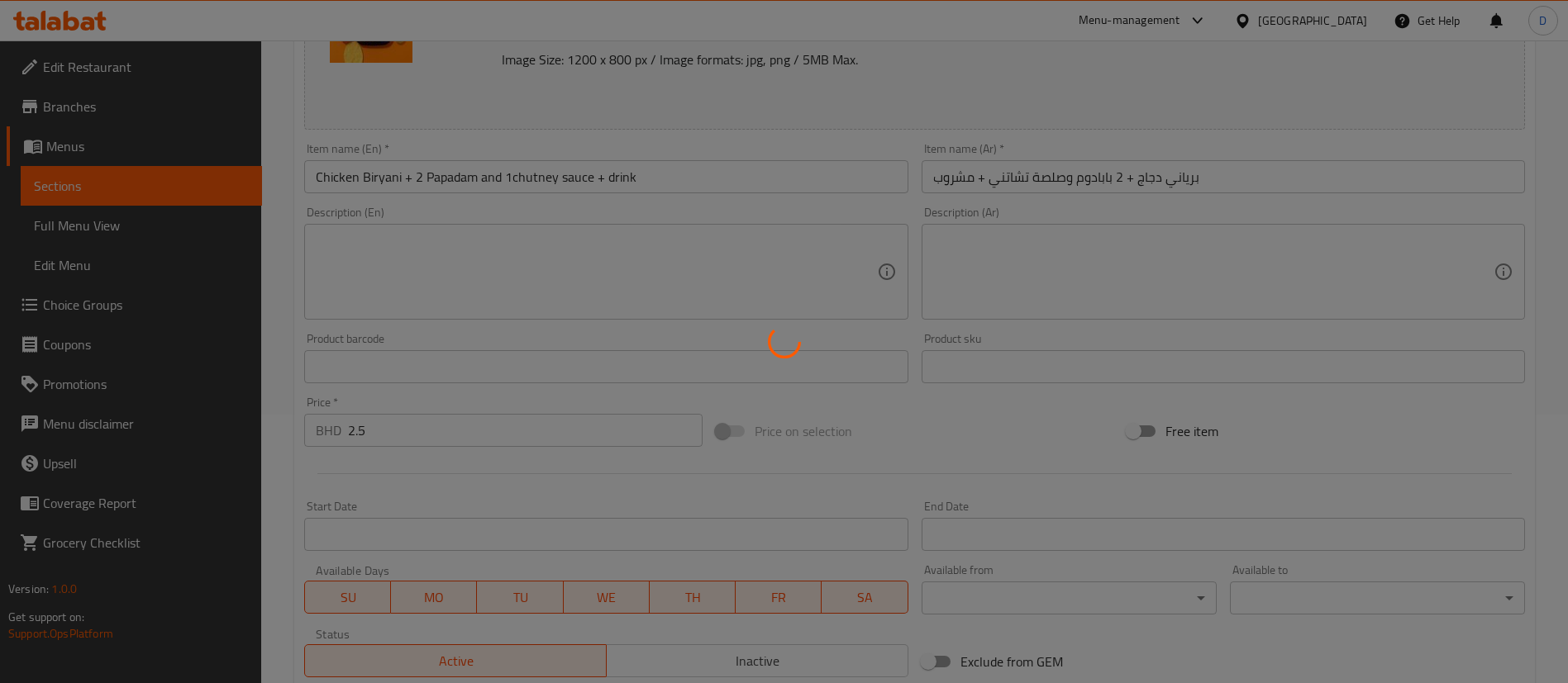
scroll to position [0, 0]
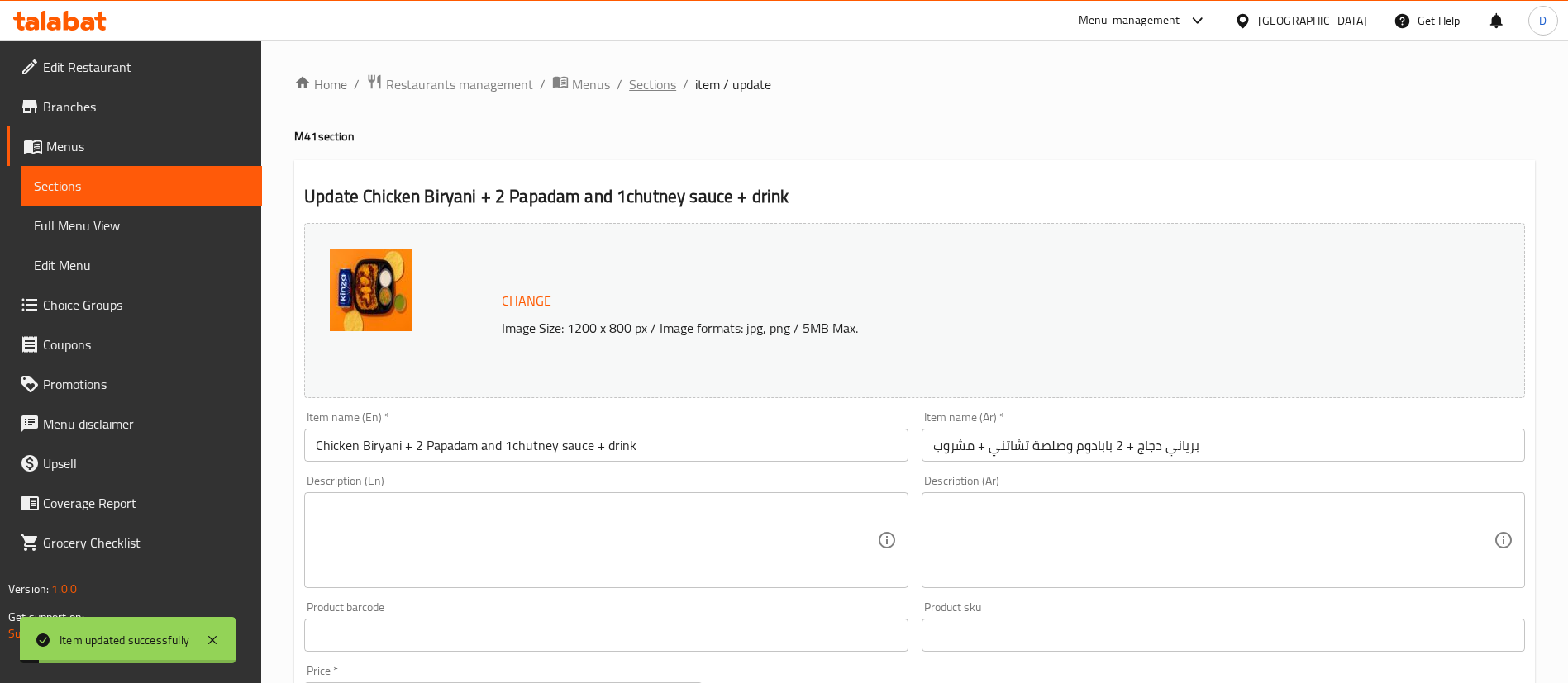
click at [645, 87] on span "Sections" at bounding box center [652, 84] width 47 height 19
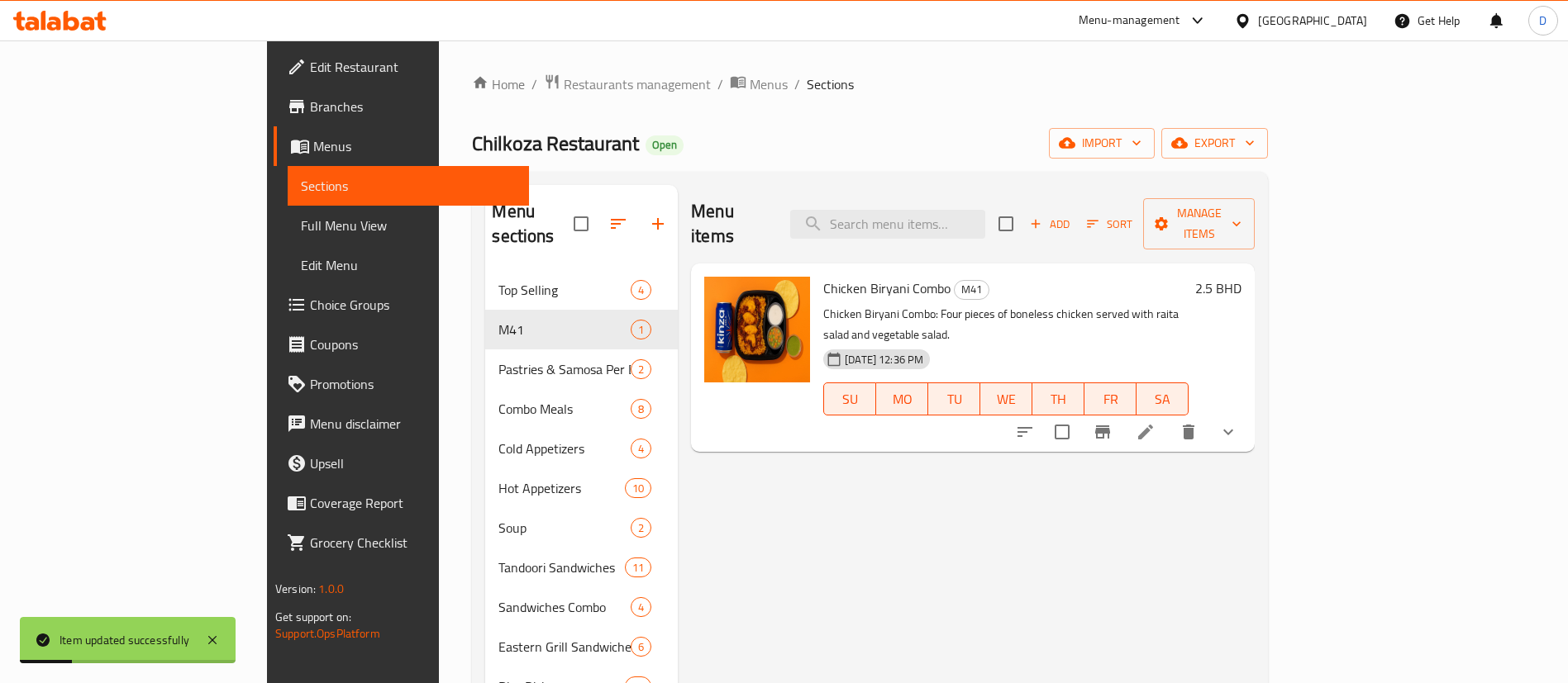
click at [789, 101] on div "Home / Restaurants management / Menus / Sections Chilkoza Restaurant Open impor…" at bounding box center [871, 637] width 796 height 1129
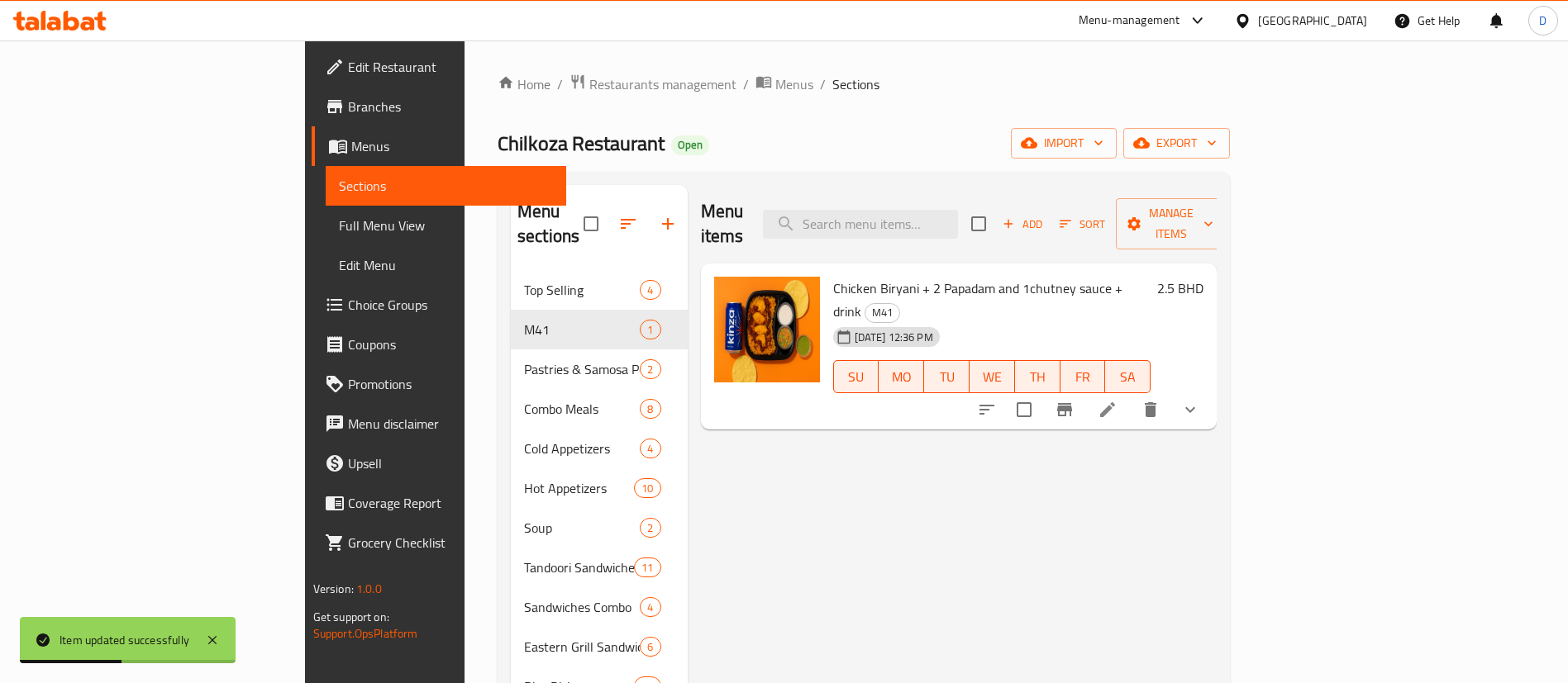
click at [348, 115] on span "Branches" at bounding box center [450, 107] width 206 height 19
